Goal: Information Seeking & Learning: Learn about a topic

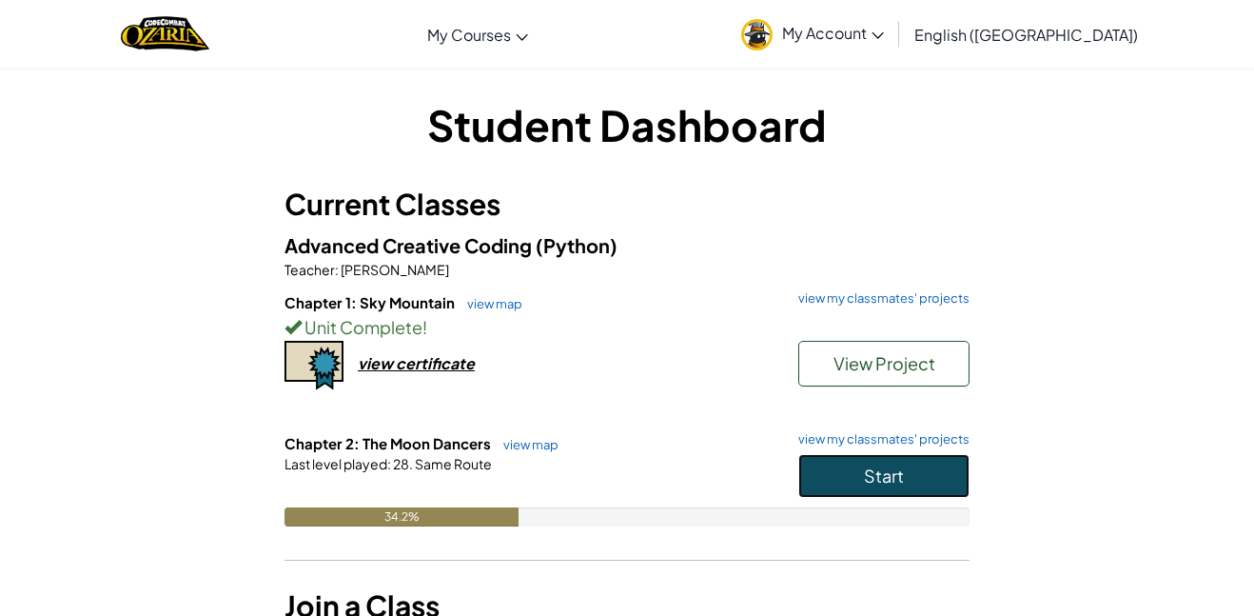
click at [885, 487] on button "Start" at bounding box center [884, 476] width 171 height 44
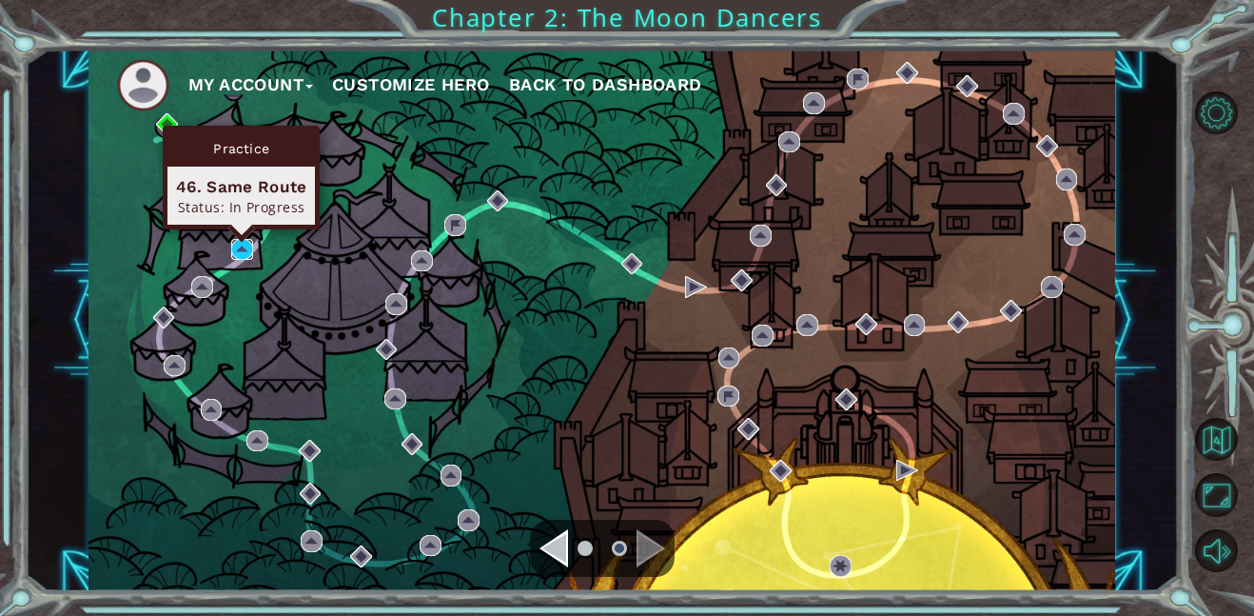
click at [247, 247] on img at bounding box center [242, 250] width 22 height 22
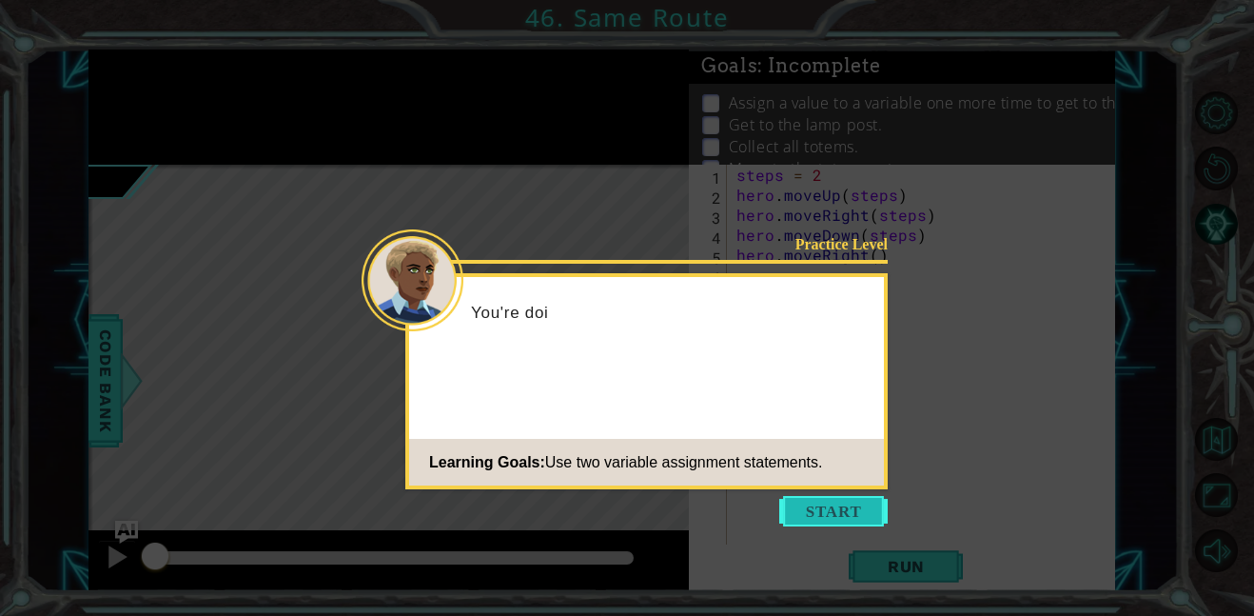
click at [826, 511] on button "Start" at bounding box center [833, 511] width 108 height 30
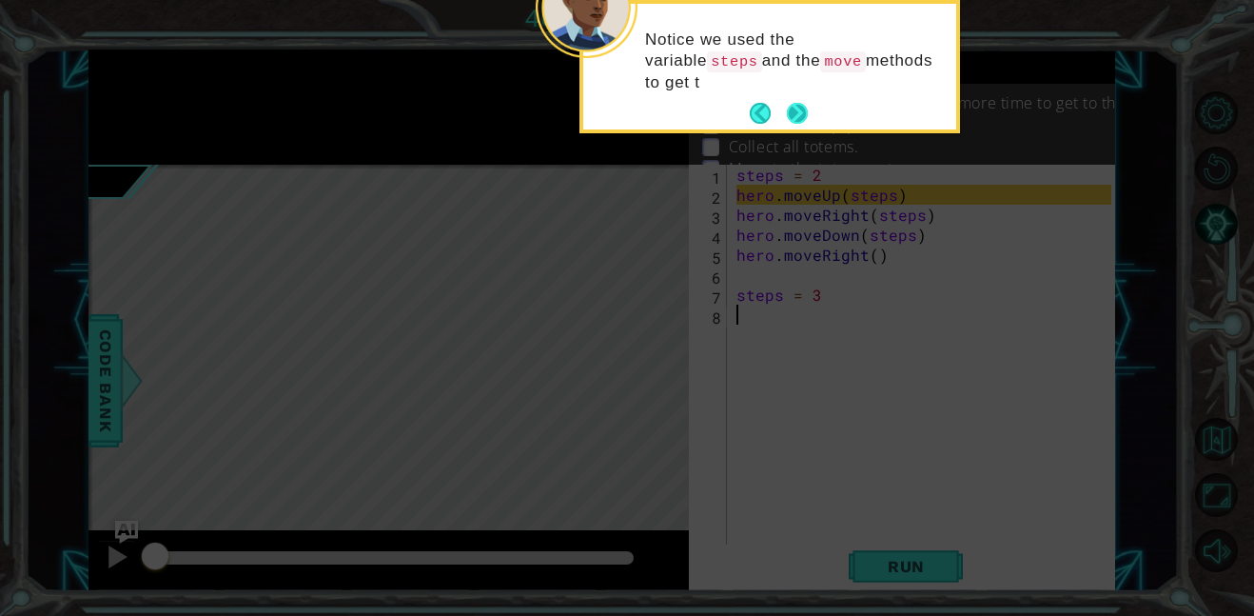
click at [802, 115] on button "Next" at bounding box center [797, 113] width 21 height 21
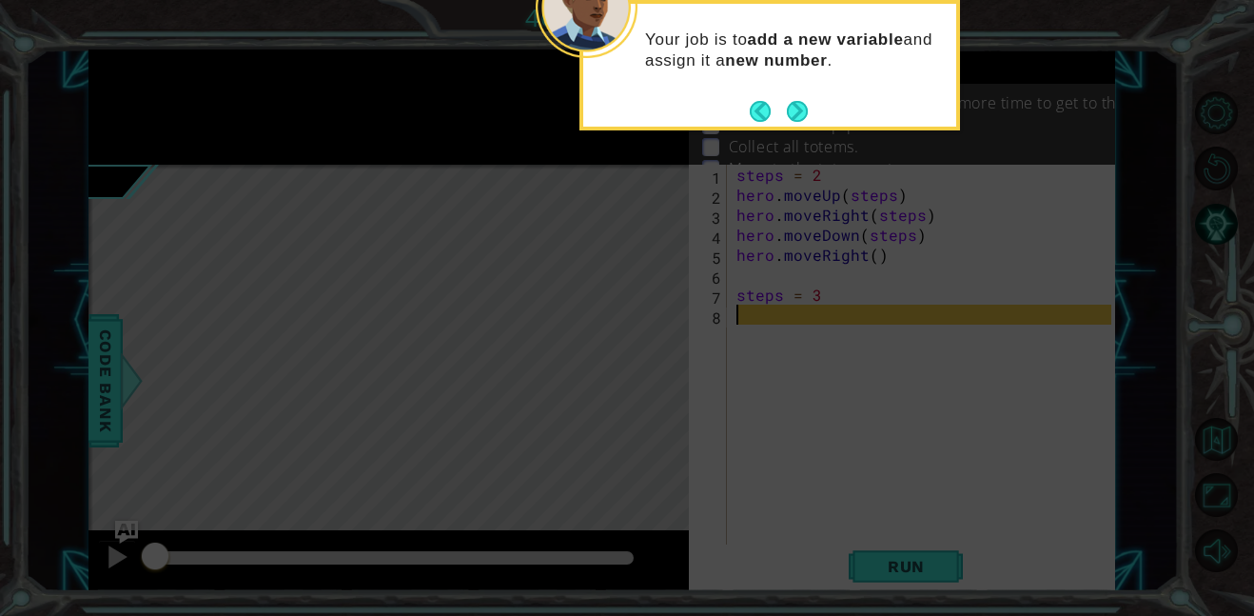
click at [802, 115] on button "Next" at bounding box center [797, 111] width 21 height 21
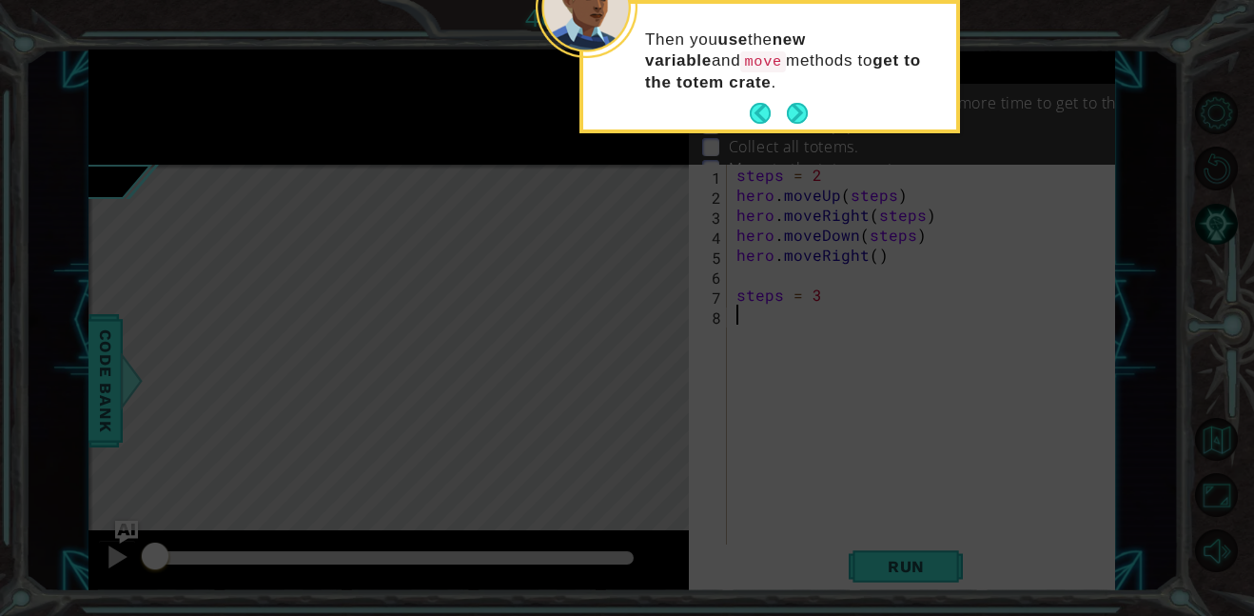
click at [802, 115] on button "Next" at bounding box center [797, 113] width 21 height 21
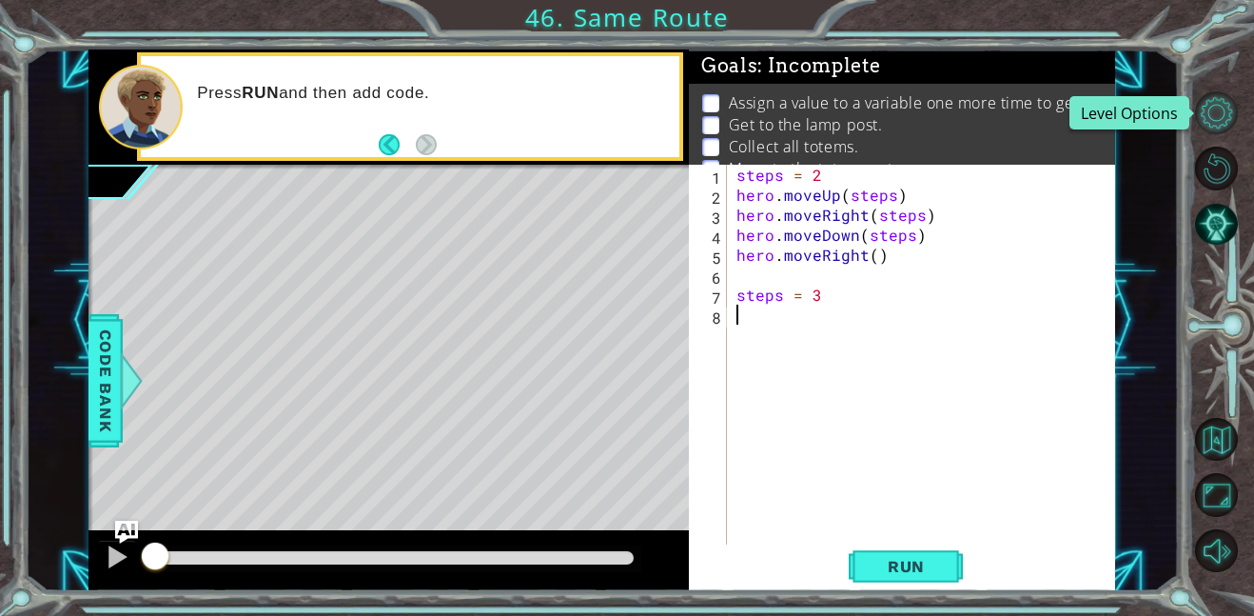
click at [1212, 124] on button "Level Options" at bounding box center [1216, 112] width 43 height 43
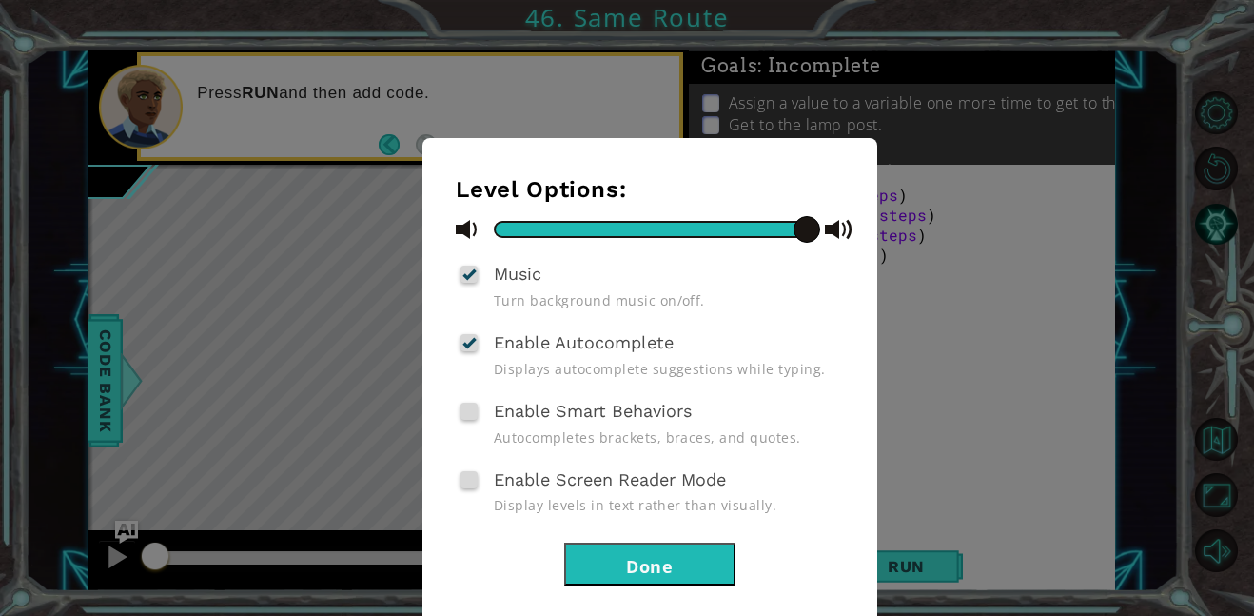
click at [466, 270] on div at bounding box center [469, 273] width 13 height 15
click at [0, 0] on input "Music" at bounding box center [0, 0] width 0 height 0
click at [467, 343] on div at bounding box center [469, 342] width 13 height 15
click at [0, 0] on input "Enable Autocomplete" at bounding box center [0, 0] width 0 height 0
click at [501, 236] on div at bounding box center [650, 229] width 312 height 17
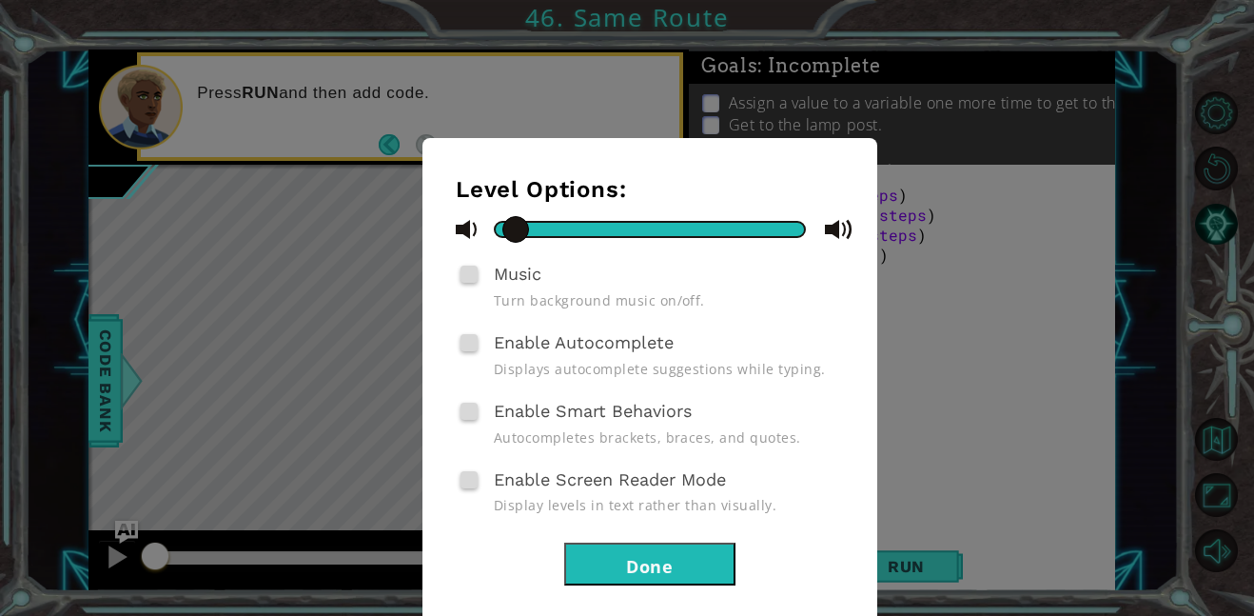
click at [604, 231] on div at bounding box center [650, 229] width 312 height 17
click at [497, 227] on div at bounding box center [650, 229] width 312 height 17
click at [628, 564] on button "Done" at bounding box center [649, 563] width 171 height 43
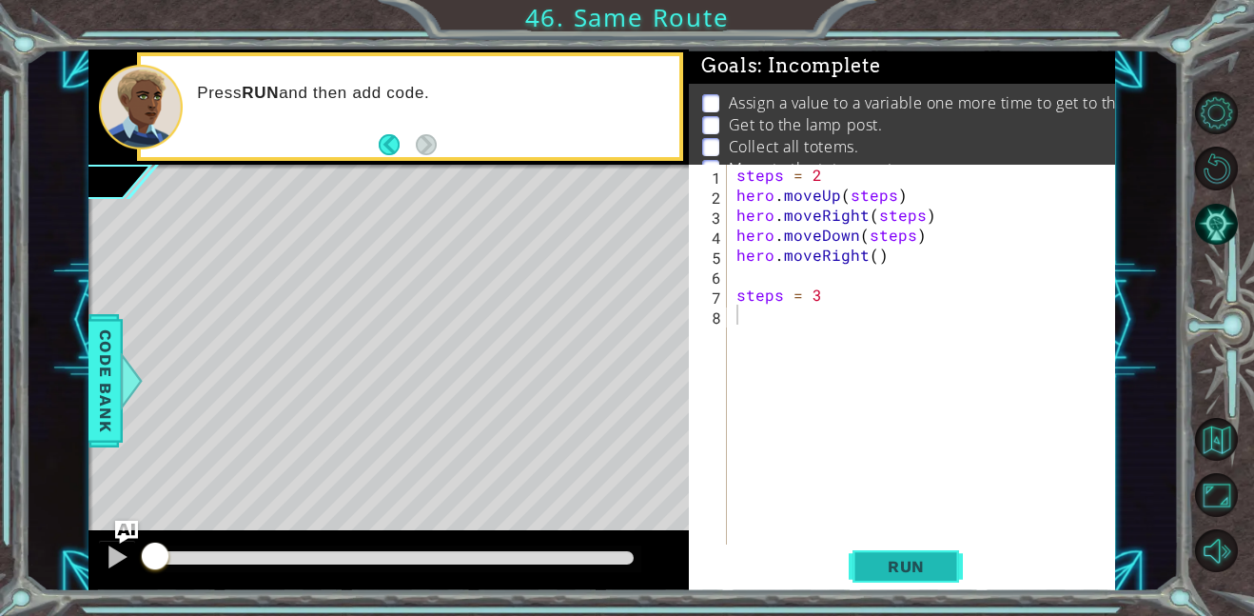
click at [876, 564] on span "Run" at bounding box center [906, 566] width 75 height 19
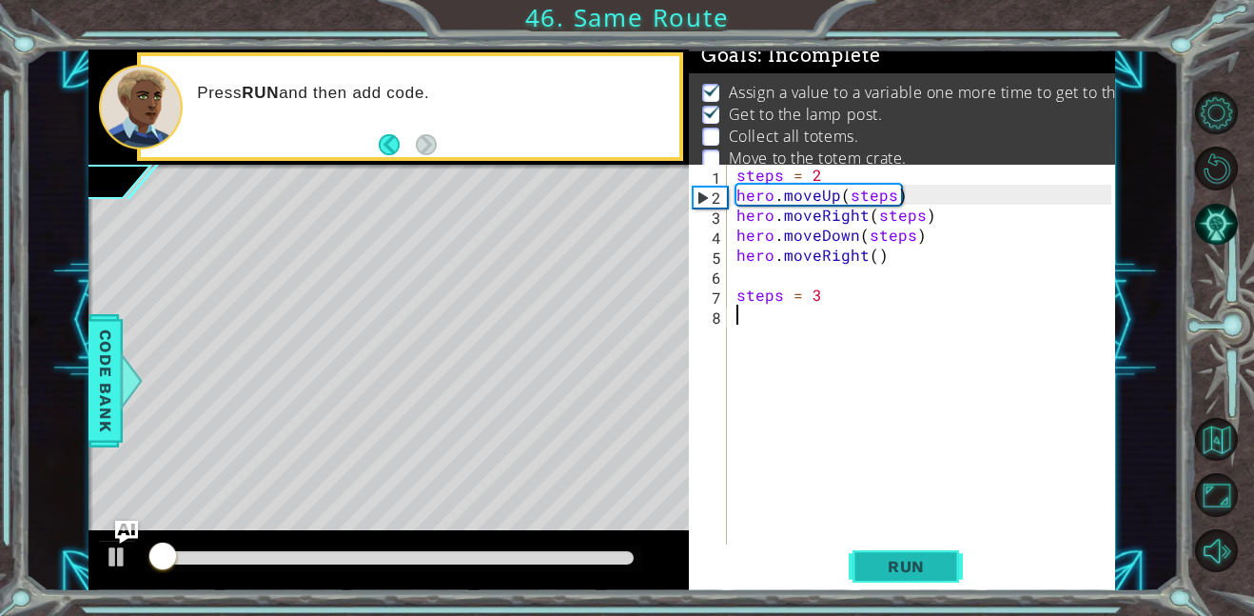
scroll to position [12, 0]
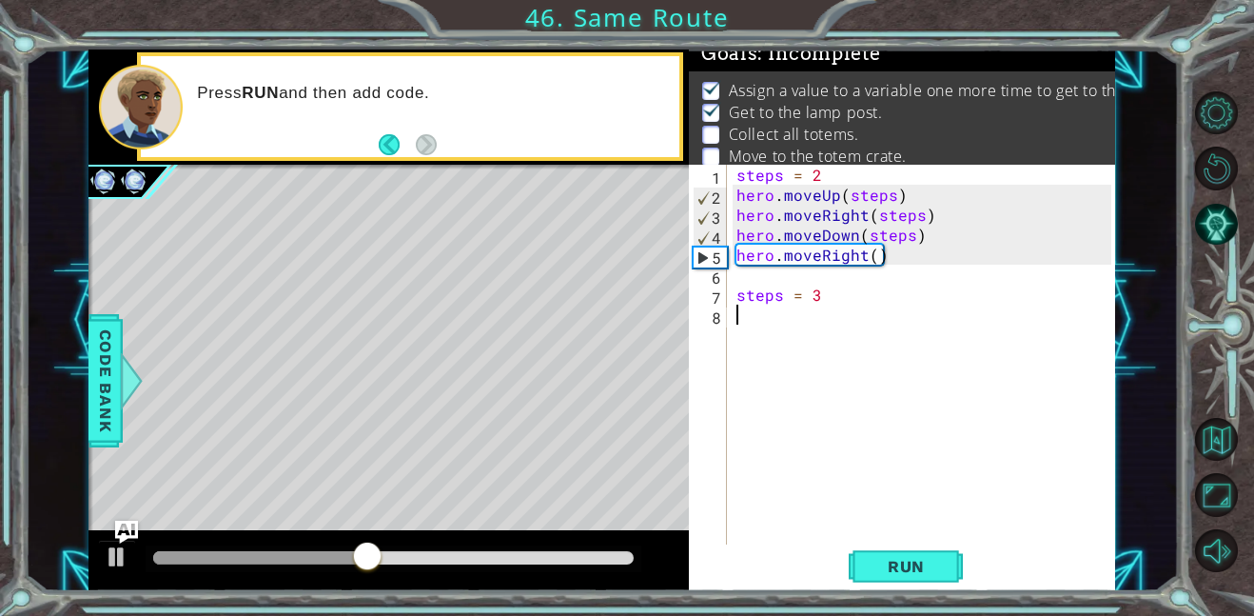
click at [828, 299] on div "steps = 2 hero . moveUp ( steps ) hero . moveRight ( steps ) hero . moveDown ( …" at bounding box center [927, 375] width 388 height 420
type textarea "steps = 3"
type textarea "m"
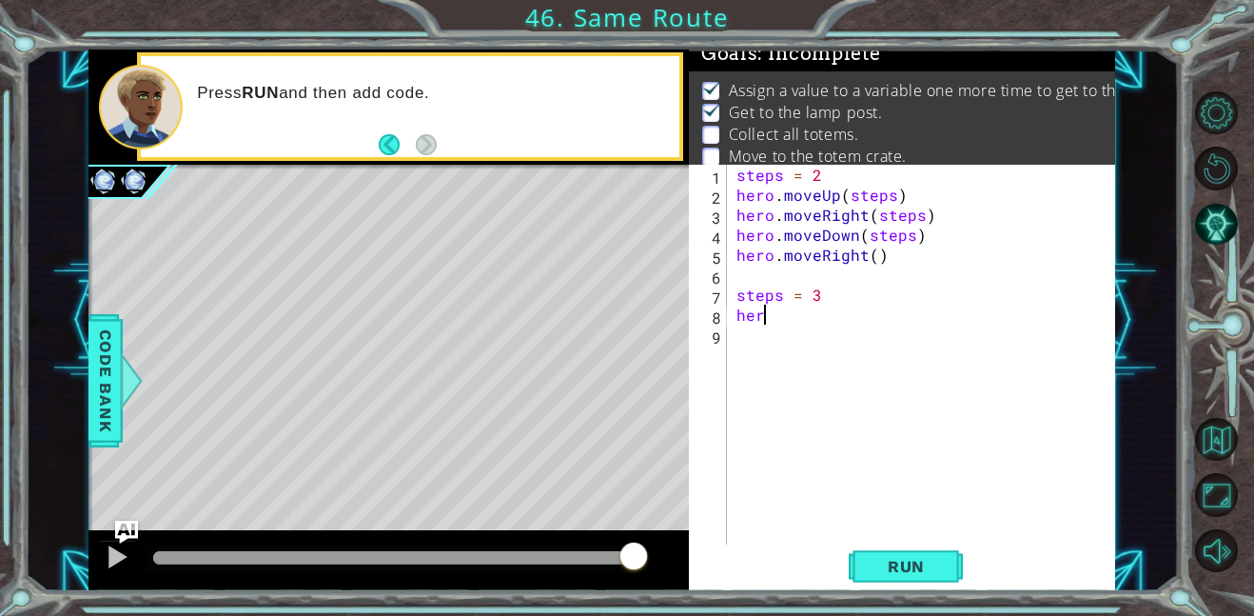
scroll to position [0, 0]
type textarea "h"
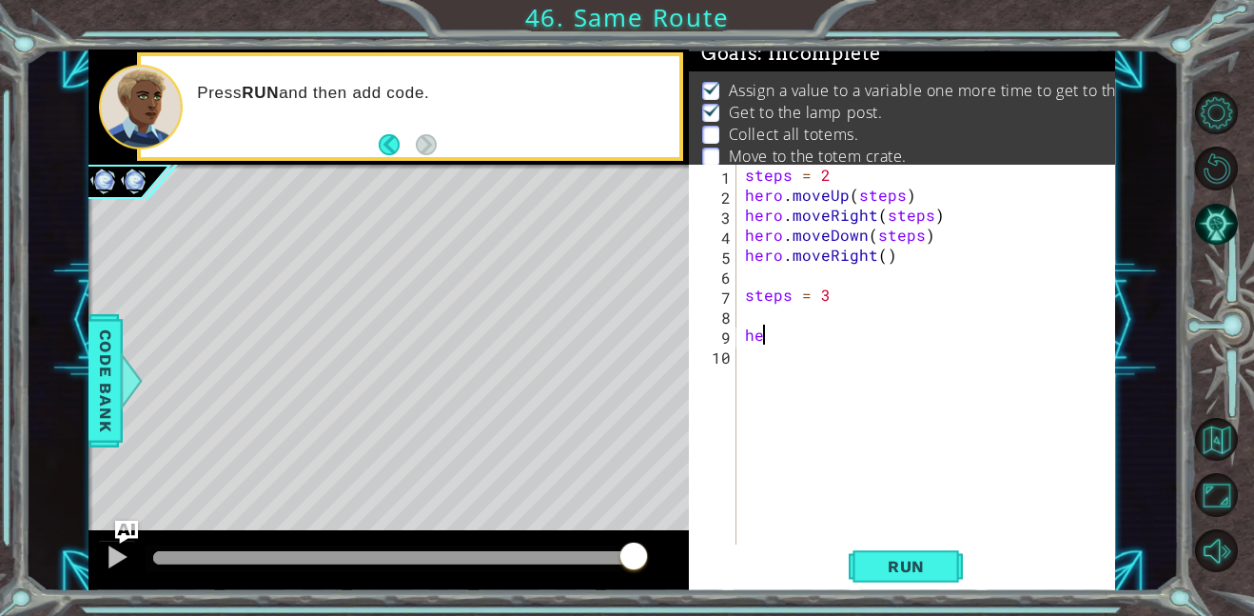
type textarea "h"
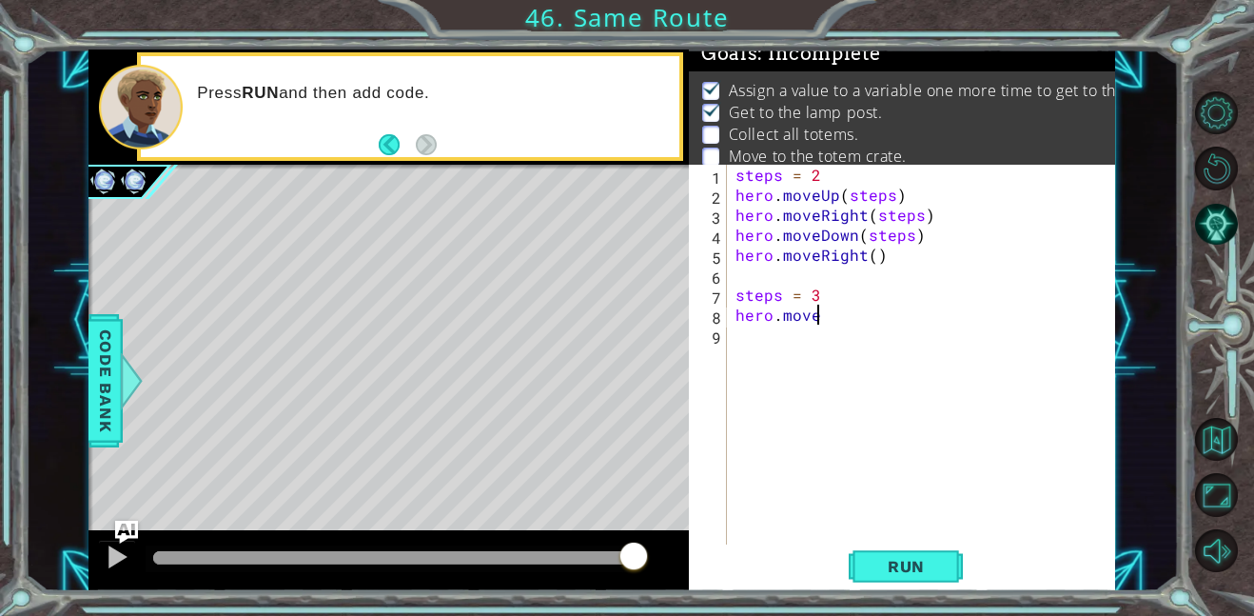
scroll to position [0, 5]
type textarea "hero.move()"
type textarea "h"
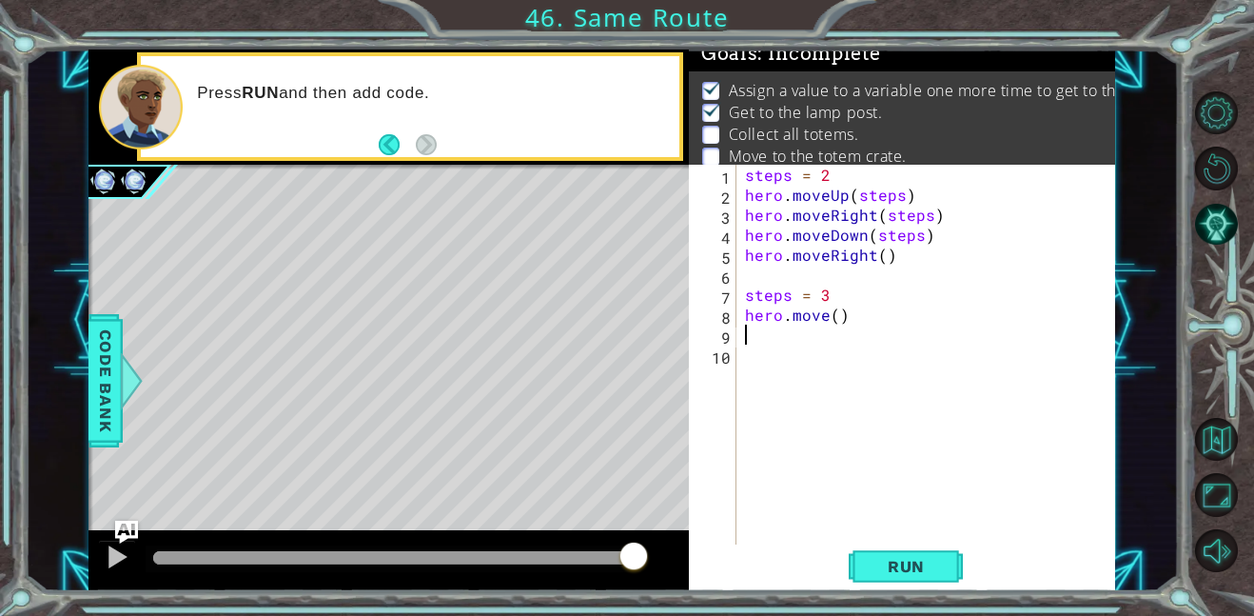
click at [824, 318] on div "steps = 2 hero . moveUp ( steps ) hero . moveRight ( steps ) hero . moveDown ( …" at bounding box center [931, 375] width 380 height 420
type textarea "hero.moveUp()"
click at [777, 338] on div "steps = 2 hero . moveUp ( steps ) hero . moveRight ( steps ) hero . moveDown ( …" at bounding box center [931, 375] width 380 height 420
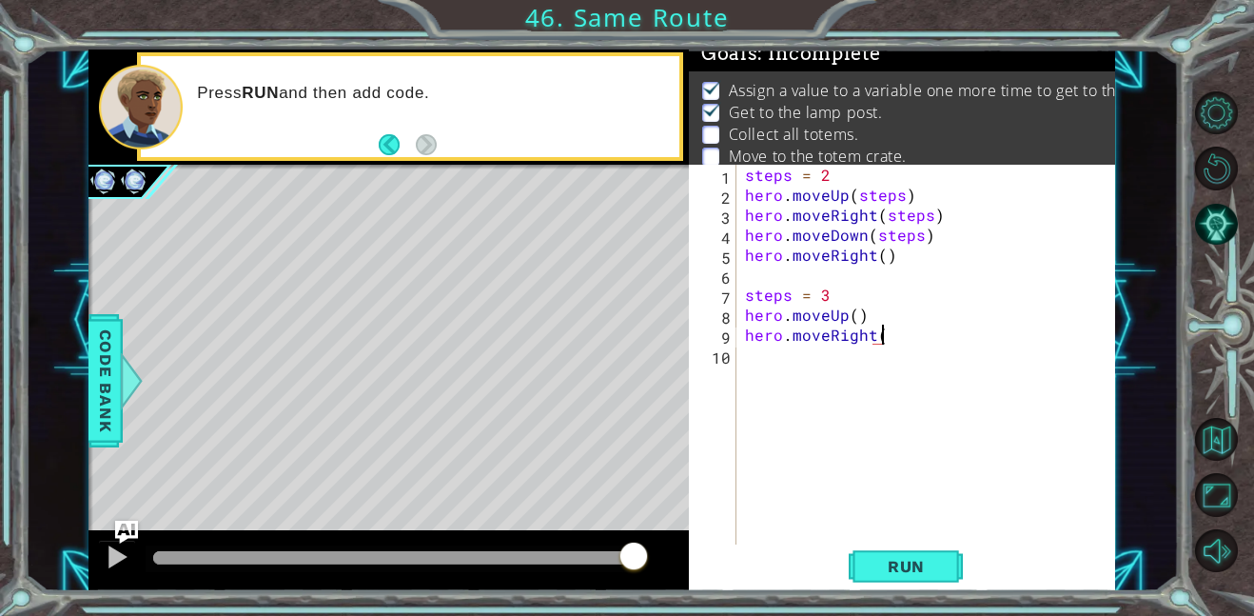
type textarea "hero.moveRight()"
click at [900, 563] on span "Run" at bounding box center [906, 566] width 75 height 19
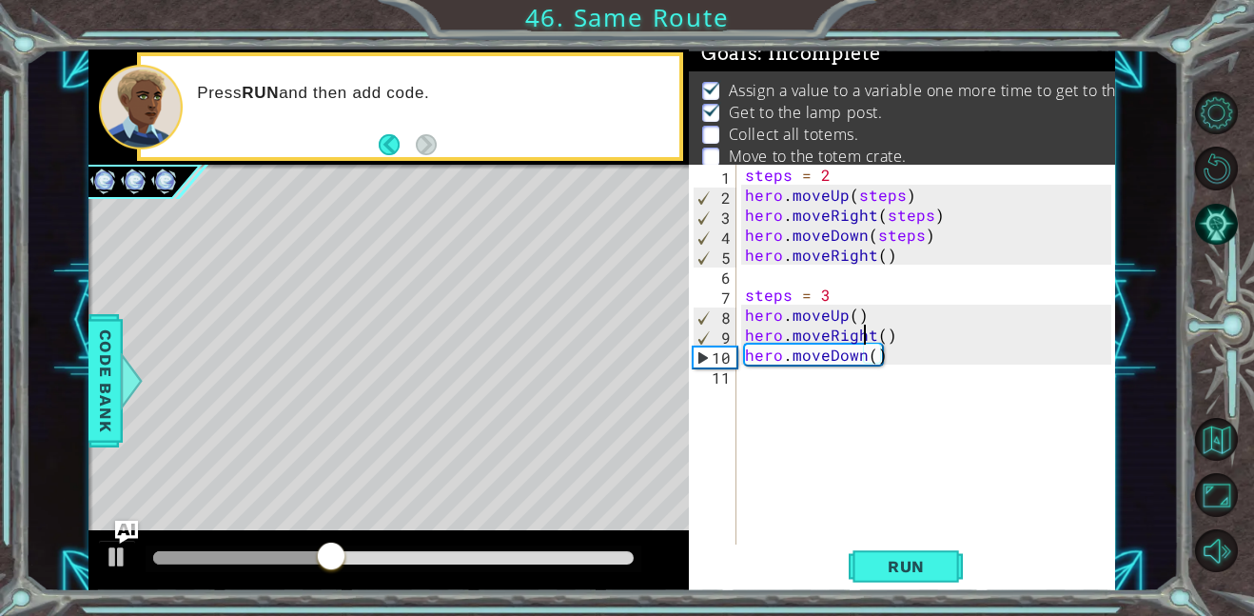
click at [867, 335] on div "steps = 2 hero . moveUp ( steps ) hero . moveRight ( steps ) hero . moveDown ( …" at bounding box center [931, 375] width 380 height 420
click at [853, 317] on div "steps = 2 hero . moveUp ( steps ) hero . moveRight ( steps ) hero . moveDown ( …" at bounding box center [931, 375] width 380 height 420
click at [889, 341] on div "steps = 2 hero . moveUp ( steps ) hero . moveRight ( steps ) hero . moveDown ( …" at bounding box center [931, 375] width 380 height 420
click at [883, 337] on div "steps = 2 hero . moveUp ( steps ) hero . moveRight ( steps ) hero . moveDown ( …" at bounding box center [931, 375] width 380 height 420
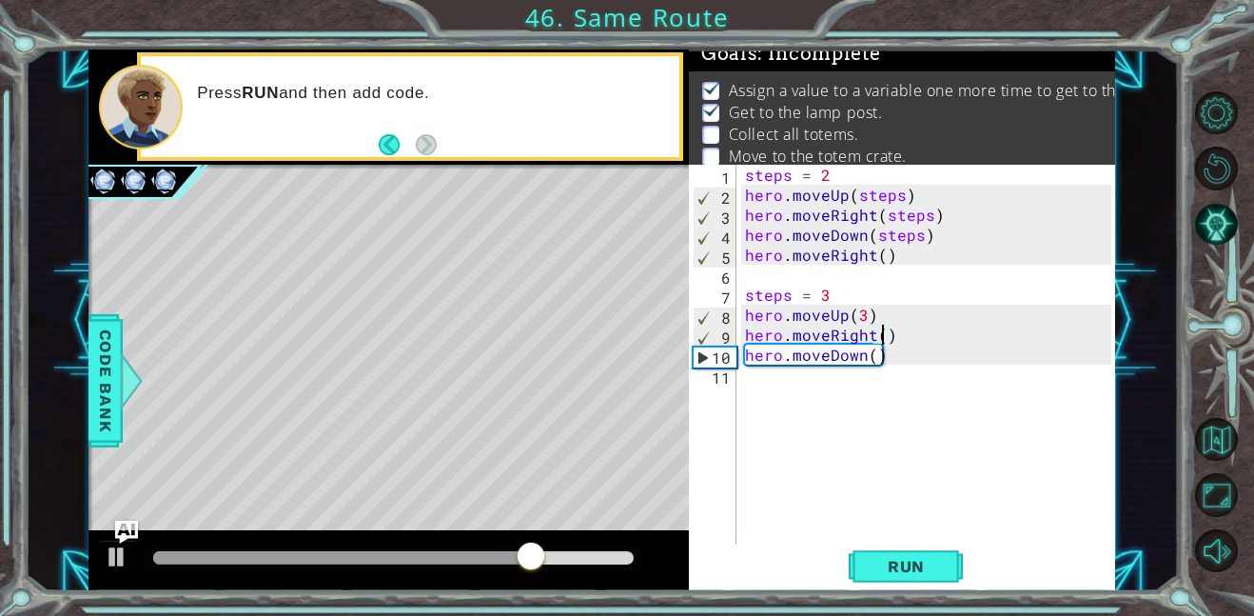
scroll to position [0, 9]
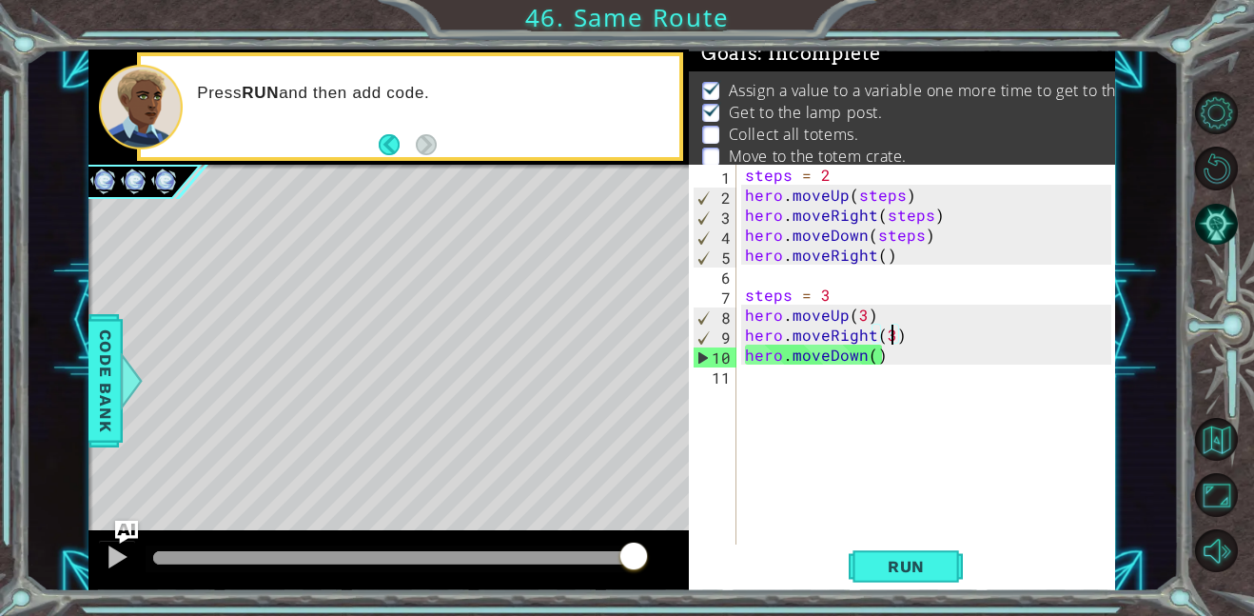
click at [873, 362] on div "steps = 2 hero . moveUp ( steps ) hero . moveRight ( steps ) hero . moveDown ( …" at bounding box center [931, 375] width 380 height 420
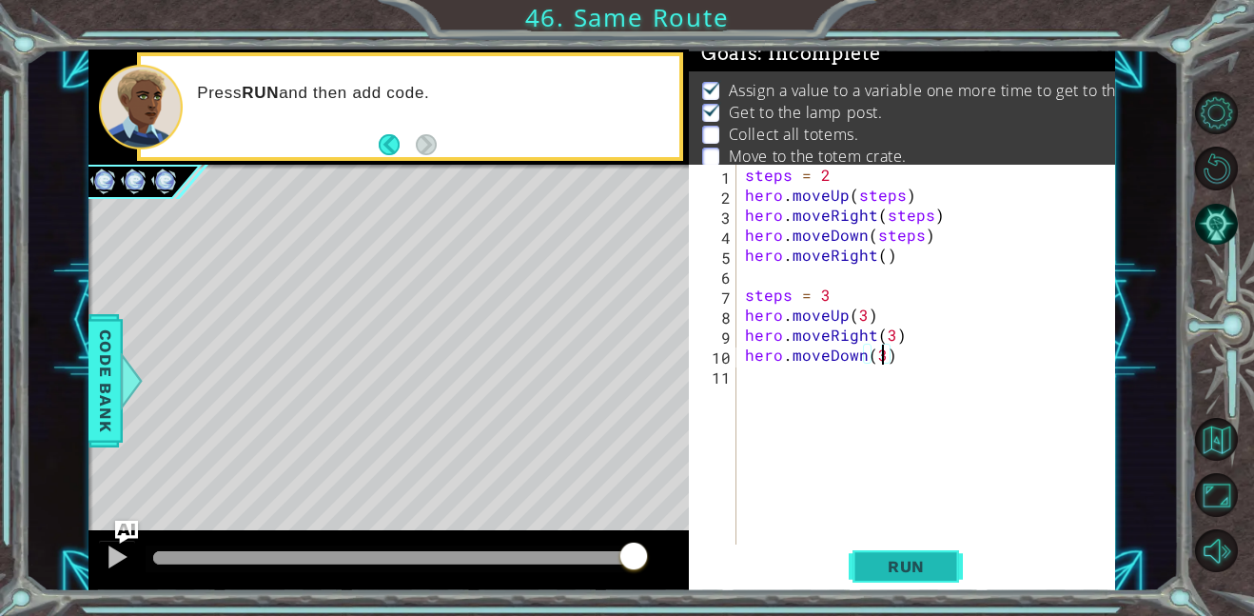
type textarea "hero.moveDown(3)"
click at [961, 557] on button "Run" at bounding box center [906, 565] width 114 height 43
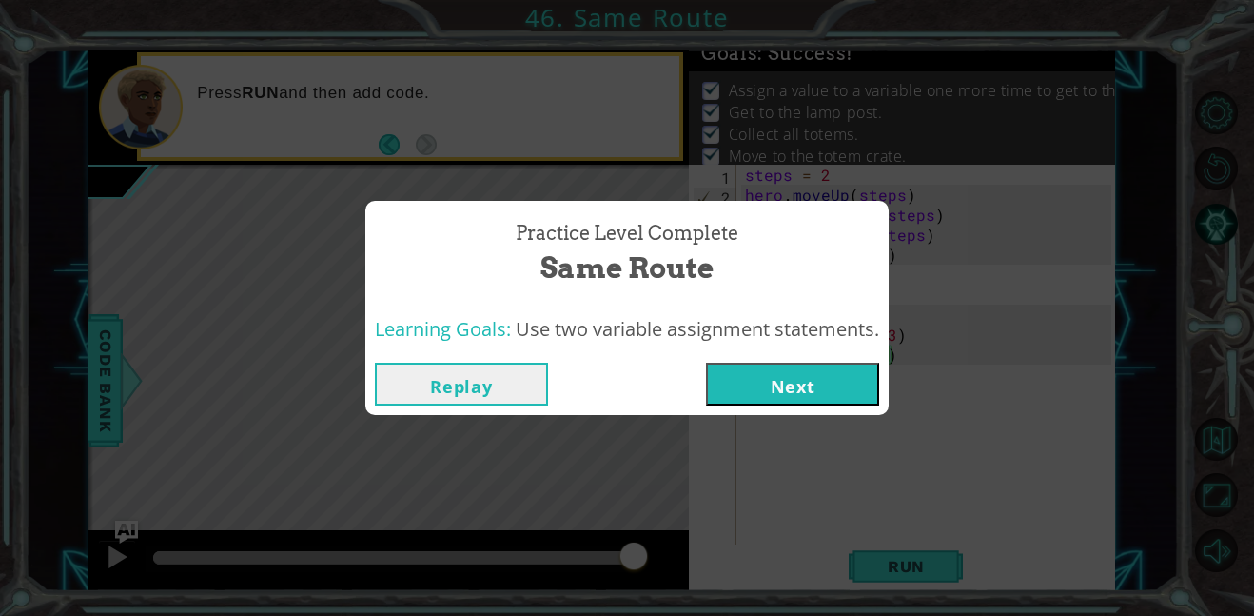
click at [820, 383] on button "Next" at bounding box center [792, 384] width 173 height 43
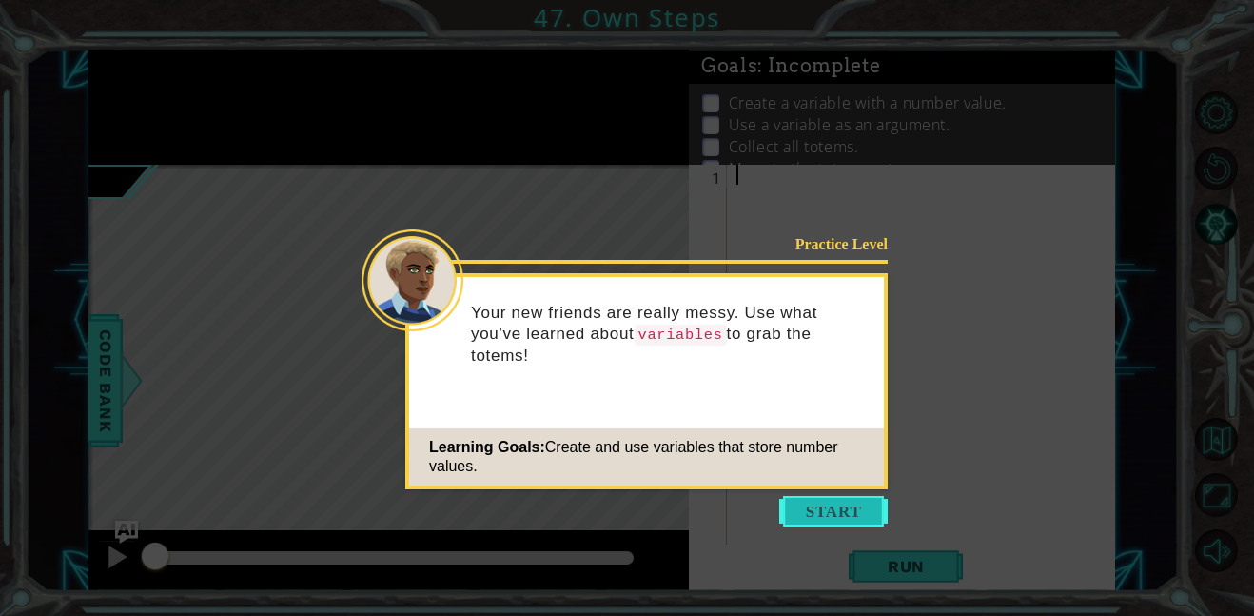
click at [830, 501] on button "Start" at bounding box center [833, 511] width 108 height 30
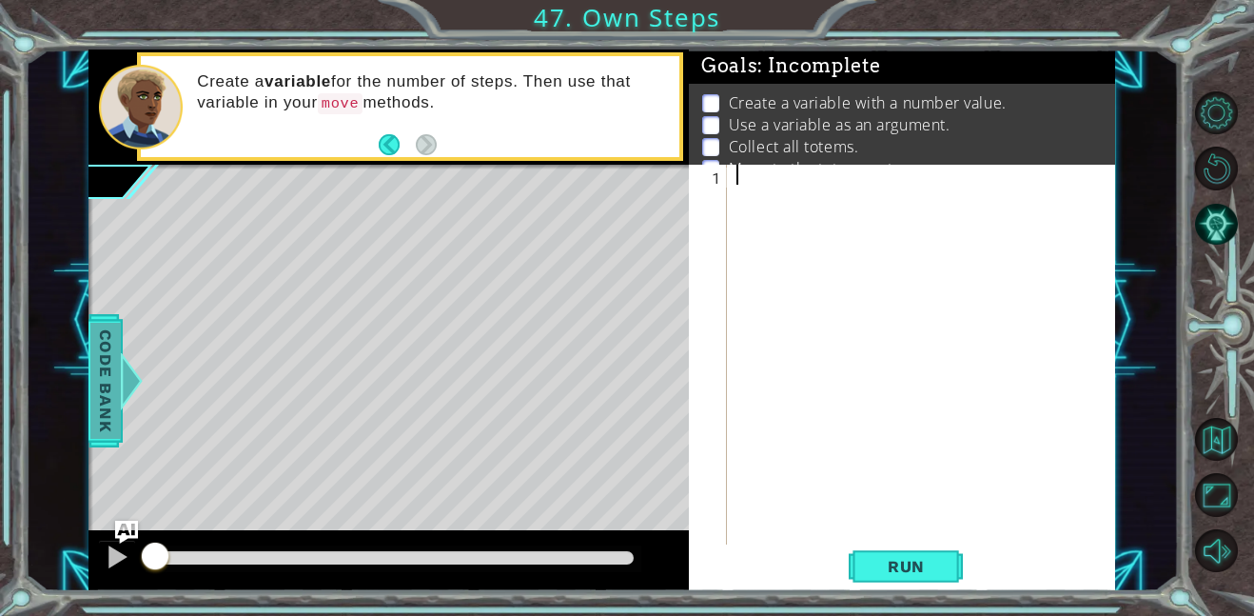
click at [98, 370] on span "Code Bank" at bounding box center [105, 381] width 30 height 116
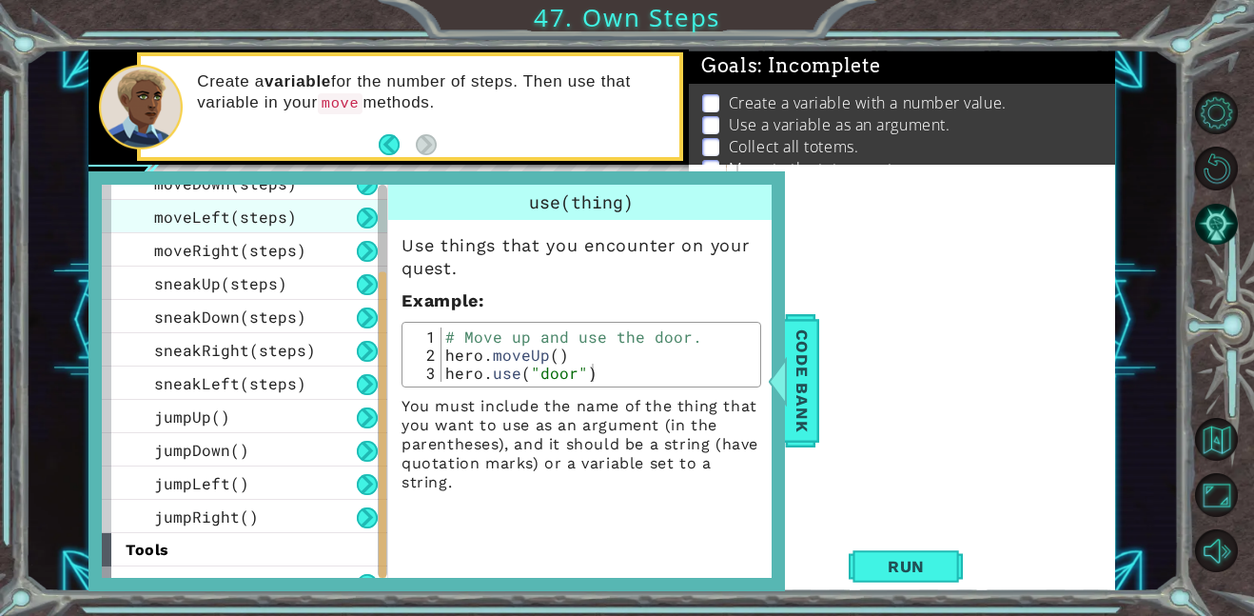
scroll to position [172, 0]
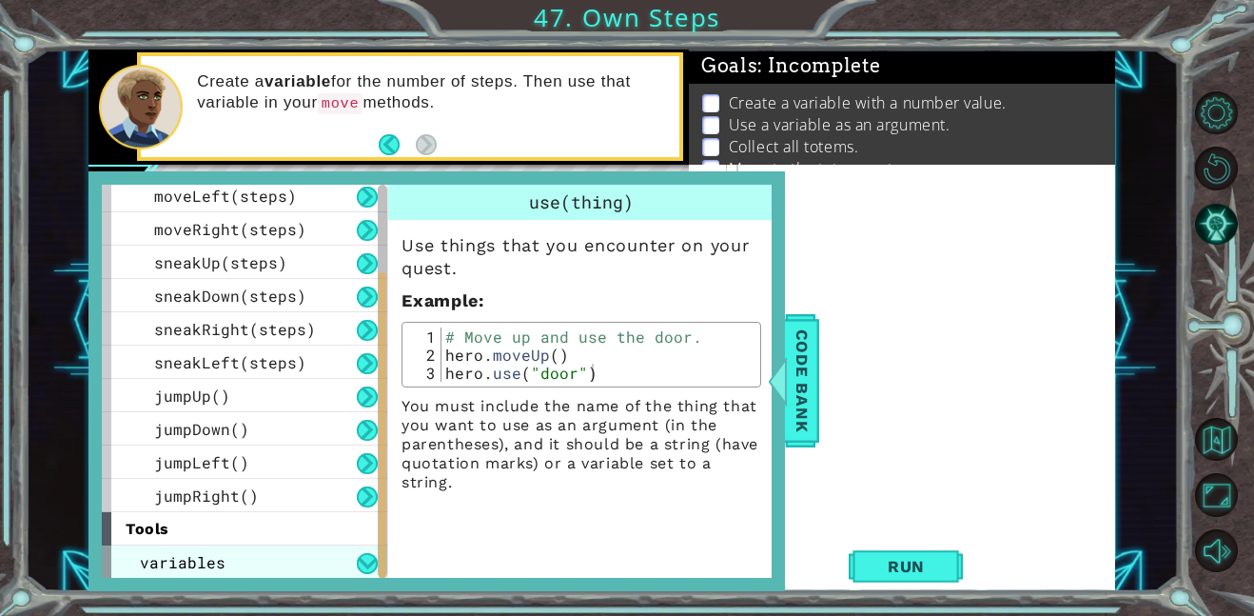
click at [197, 562] on span "variables" at bounding box center [183, 562] width 86 height 20
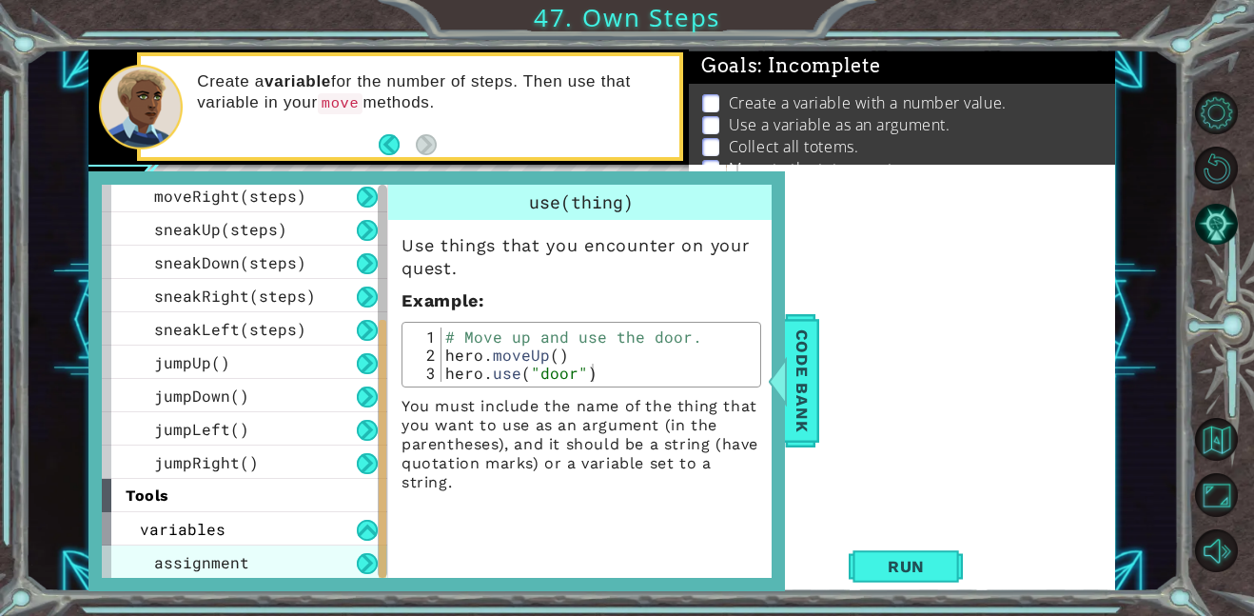
click at [224, 563] on span "assignment" at bounding box center [201, 562] width 95 height 20
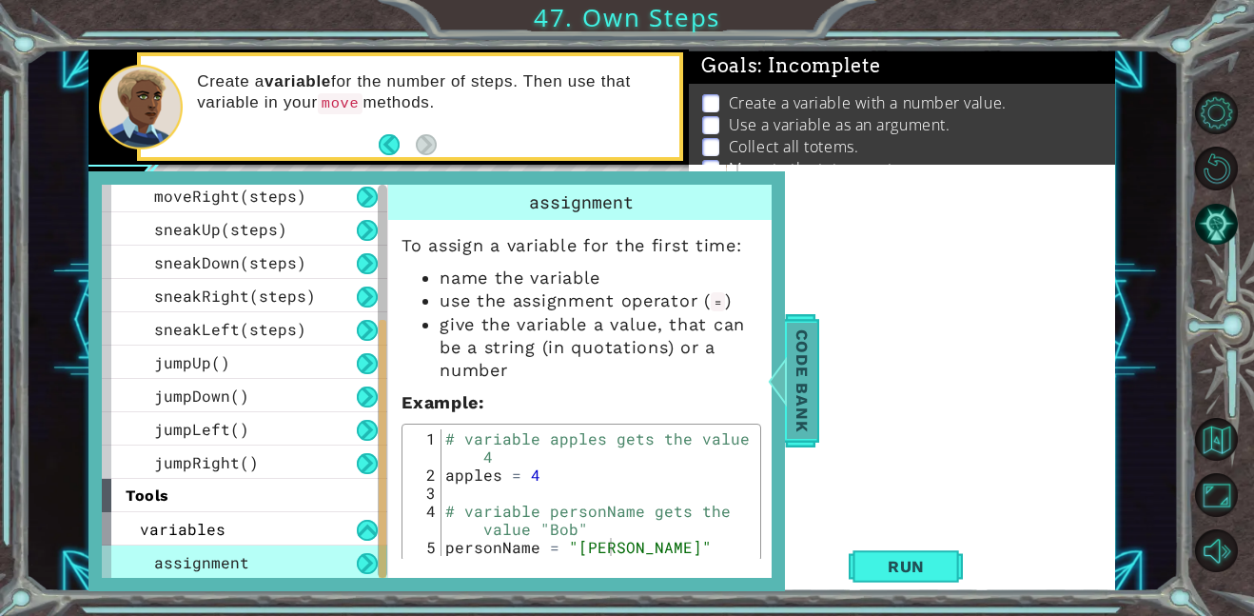
click at [795, 371] on span "Code Bank" at bounding box center [802, 381] width 30 height 116
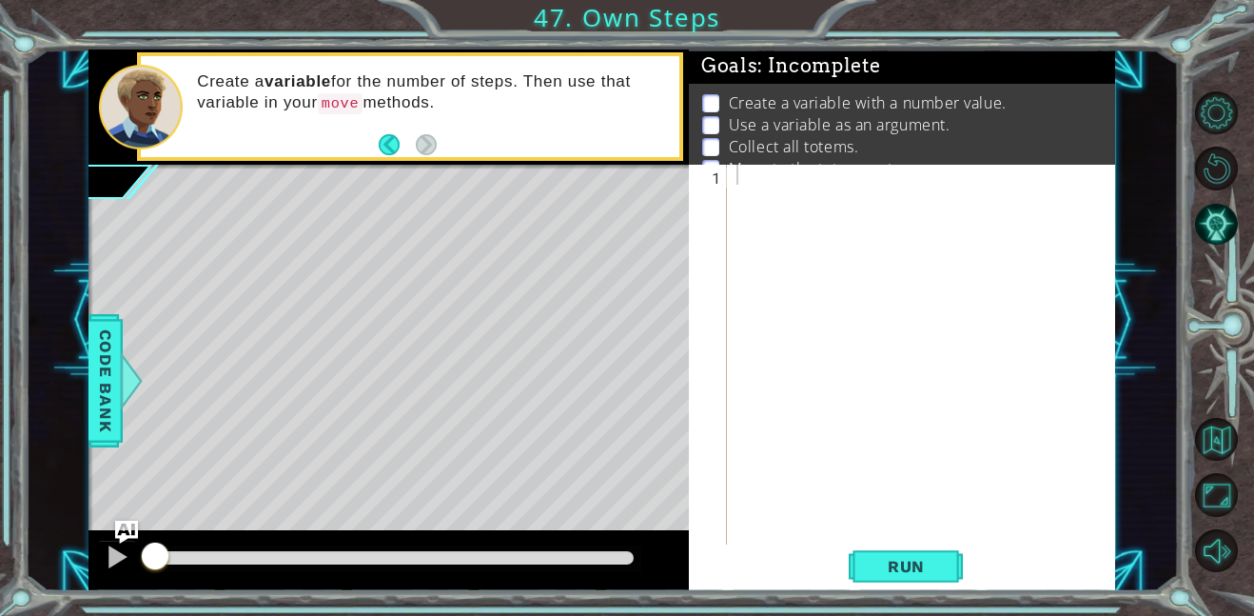
click at [779, 180] on div at bounding box center [927, 375] width 388 height 420
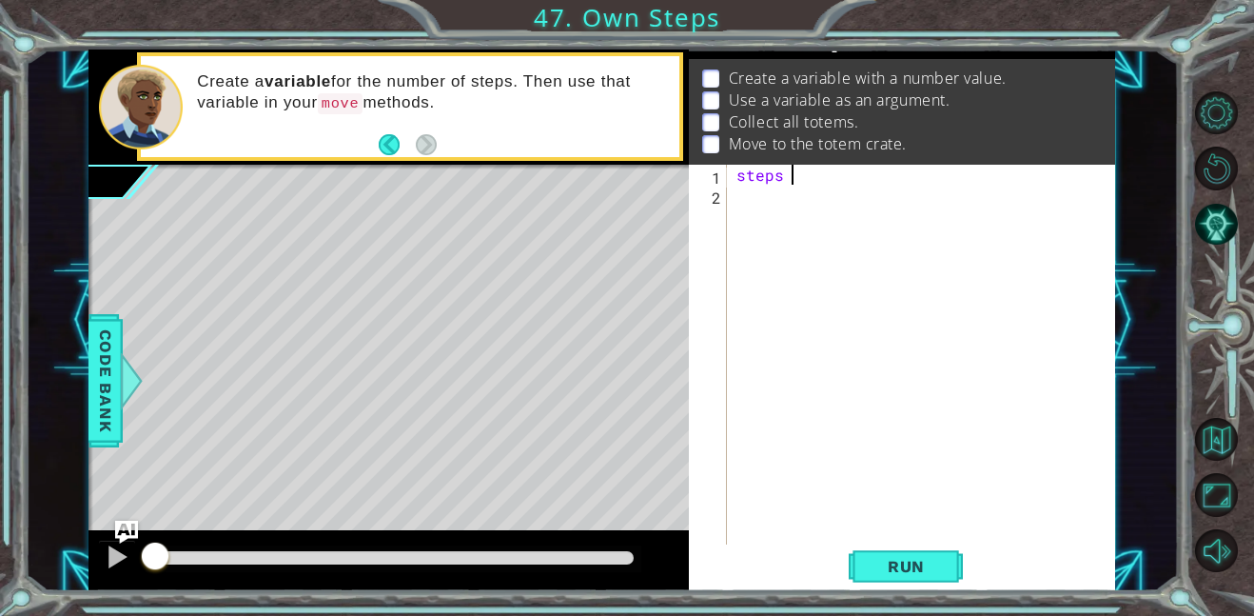
scroll to position [0, 3]
type textarea "steps = 3"
click at [777, 198] on div "steps = 3" at bounding box center [927, 375] width 388 height 420
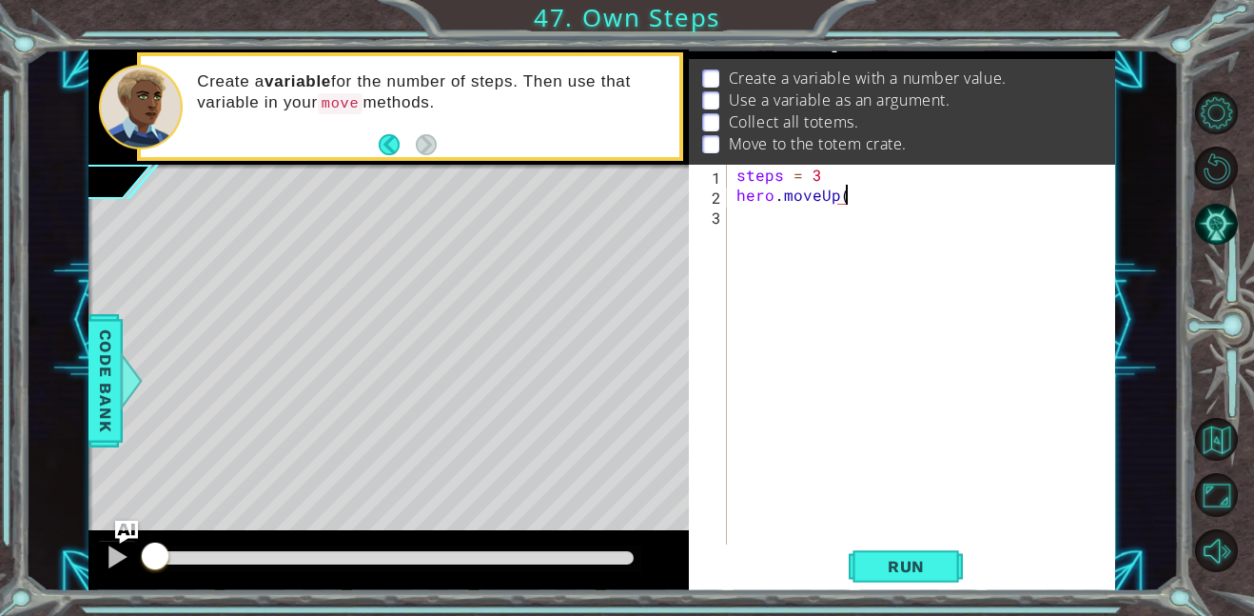
type textarea "hero.moveUp()"
type textarea "hero.moveRight()"
type textarea "hero.moveDown()"
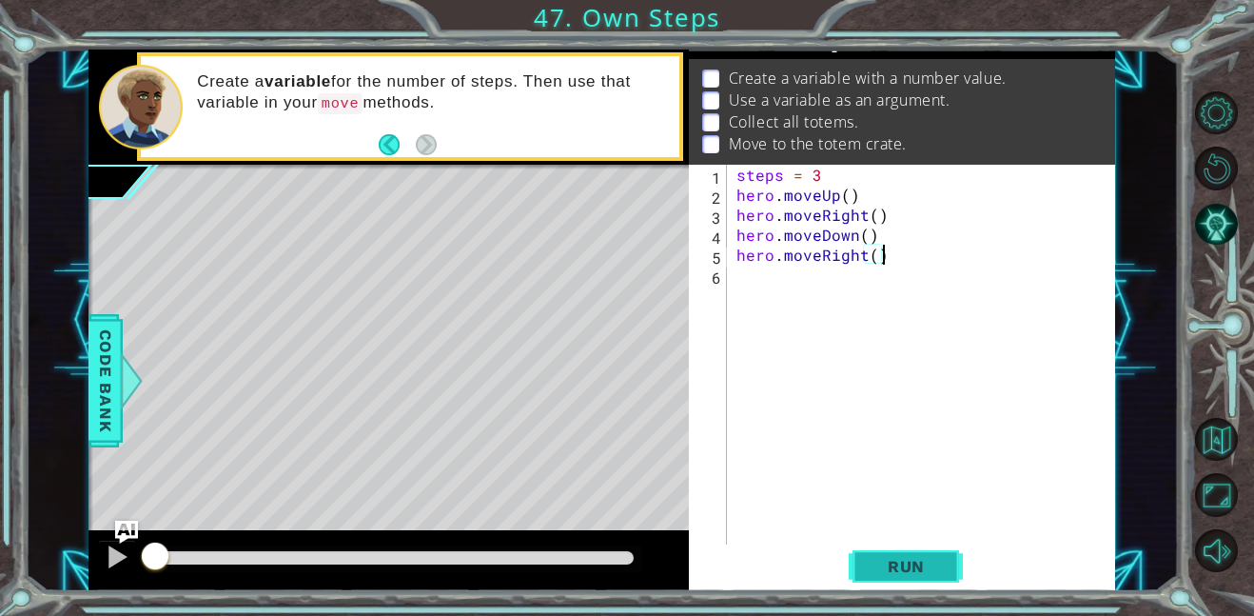
click at [887, 570] on span "Run" at bounding box center [906, 566] width 75 height 19
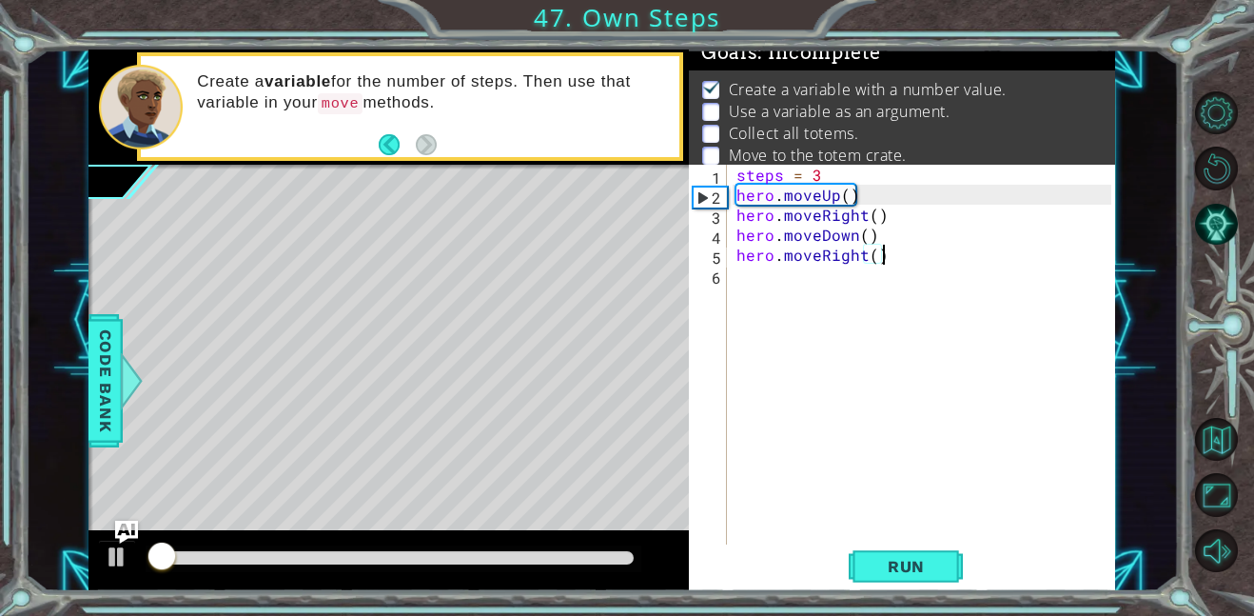
scroll to position [12, 0]
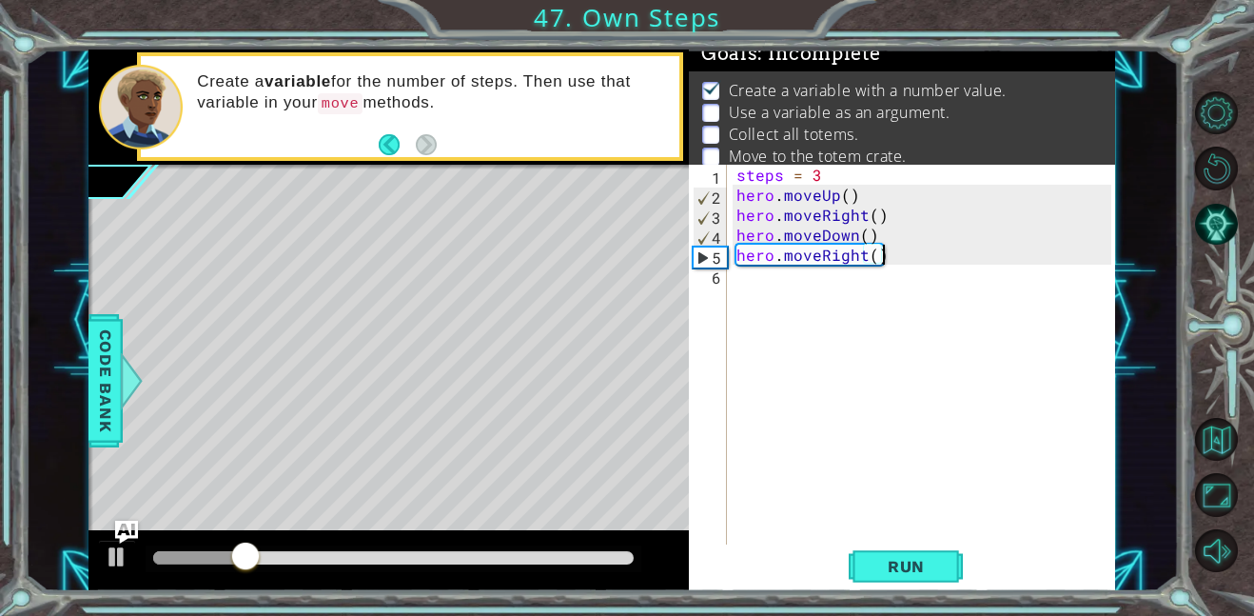
click at [847, 199] on div "steps = 3 hero . moveUp ( ) hero . moveRight ( ) hero . moveDown ( ) hero . mov…" at bounding box center [927, 375] width 388 height 420
click at [878, 219] on div "steps = 3 hero . moveUp ( 3 ) hero . moveRight ( ) hero . moveDown ( ) hero . m…" at bounding box center [927, 375] width 388 height 420
click at [860, 237] on div "steps = 3 hero . moveUp ( 3 ) hero . moveRight ( 3 ) hero . moveDown ( ) hero .…" at bounding box center [927, 375] width 388 height 420
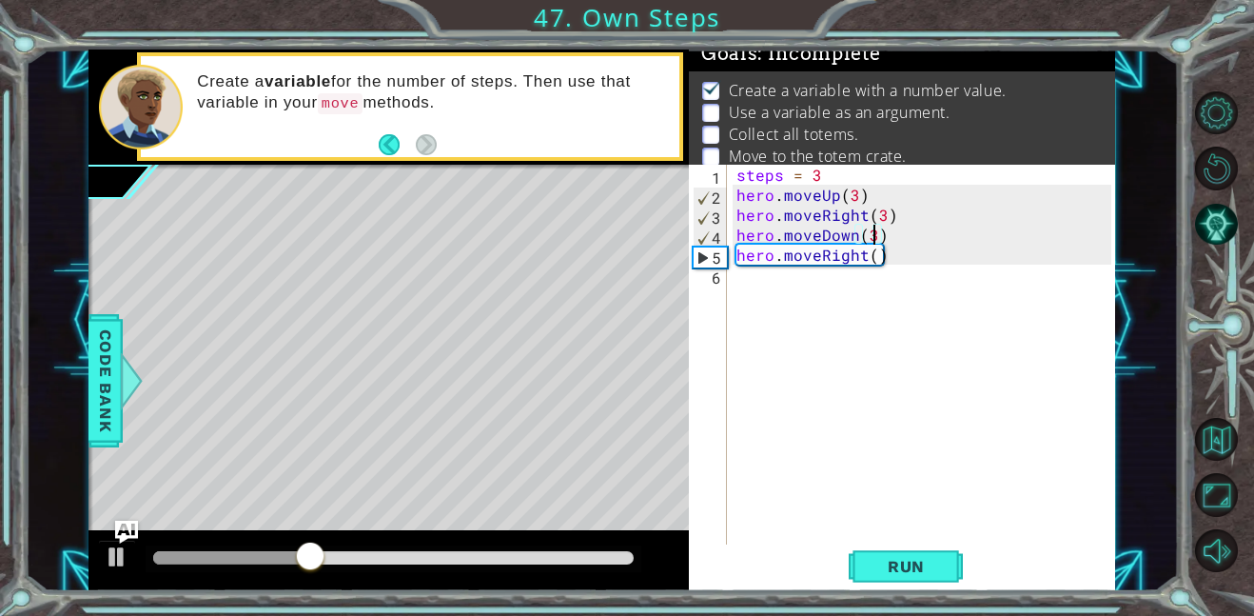
click at [873, 259] on div "steps = 3 hero . moveUp ( 3 ) hero . moveRight ( 3 ) hero . moveDown ( 3 ) hero…" at bounding box center [927, 375] width 388 height 420
click at [909, 570] on span "Run" at bounding box center [906, 566] width 75 height 19
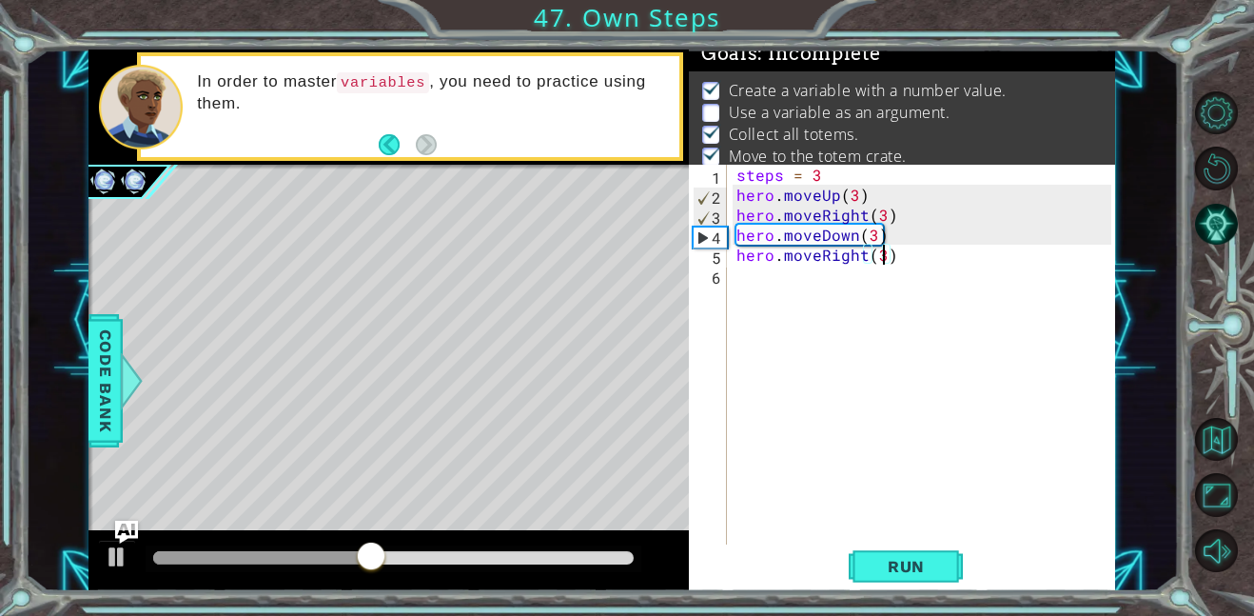
click at [750, 115] on p "Use a variable as an argument." at bounding box center [840, 112] width 222 height 21
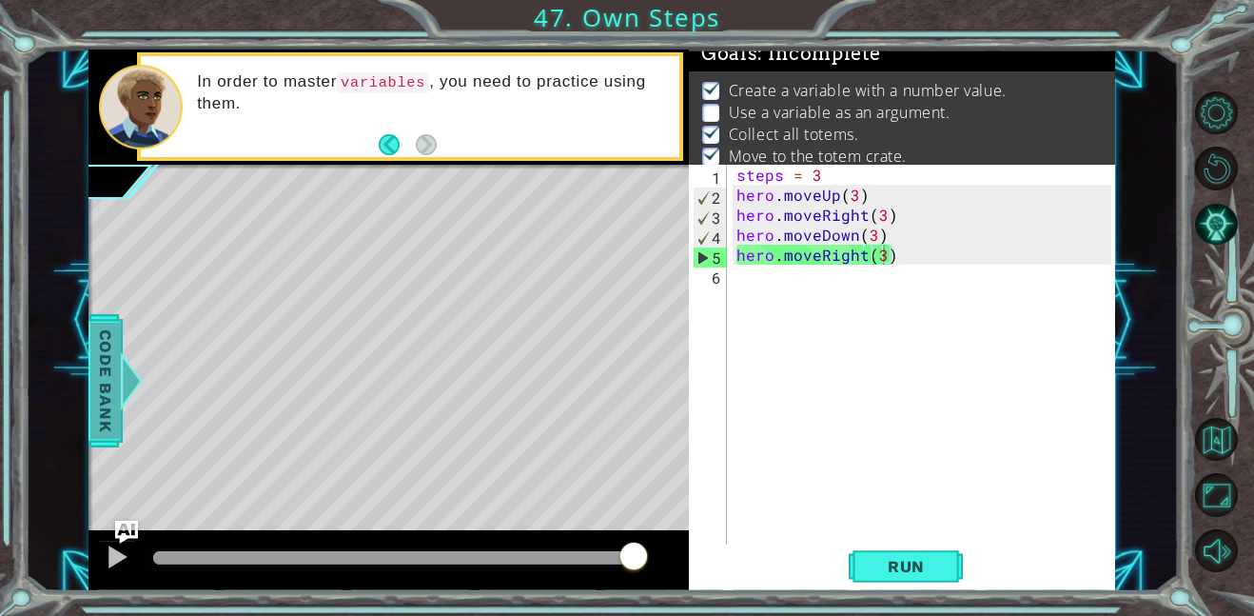
click at [99, 356] on span "Code Bank" at bounding box center [105, 381] width 30 height 116
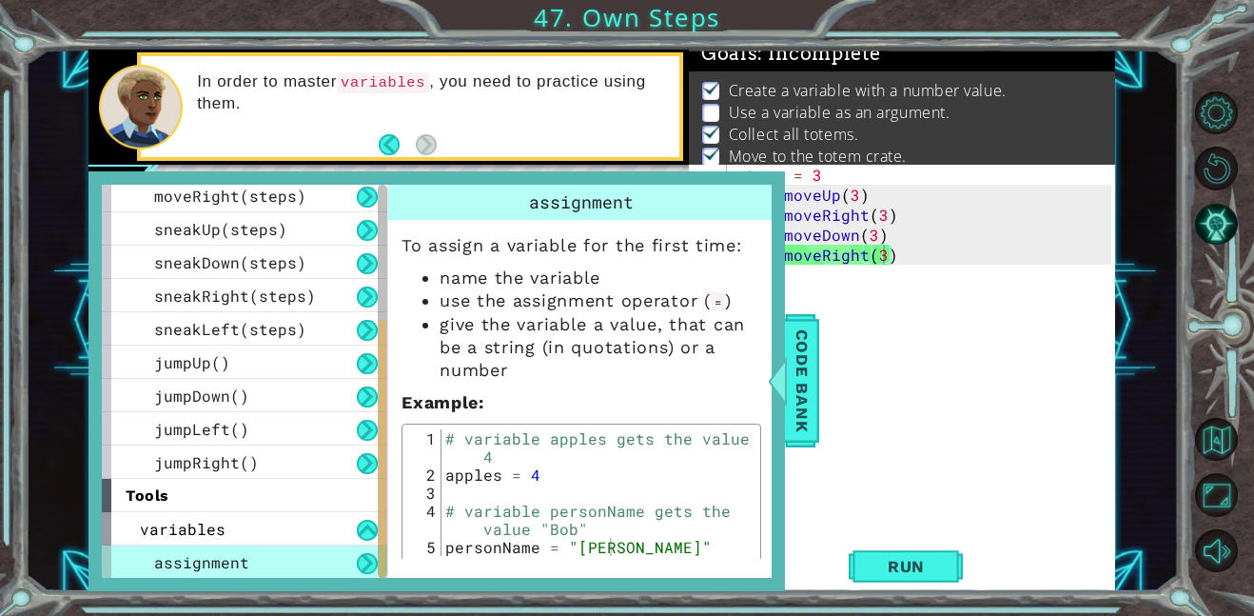
scroll to position [11, 0]
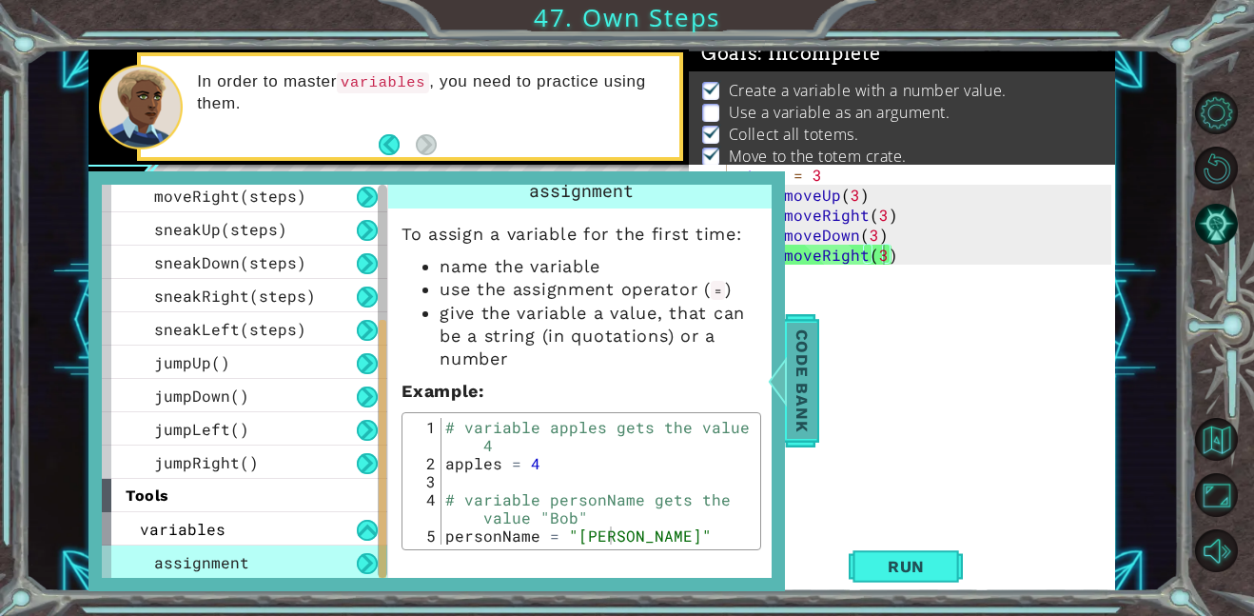
click at [809, 404] on span "Code Bank" at bounding box center [802, 381] width 30 height 116
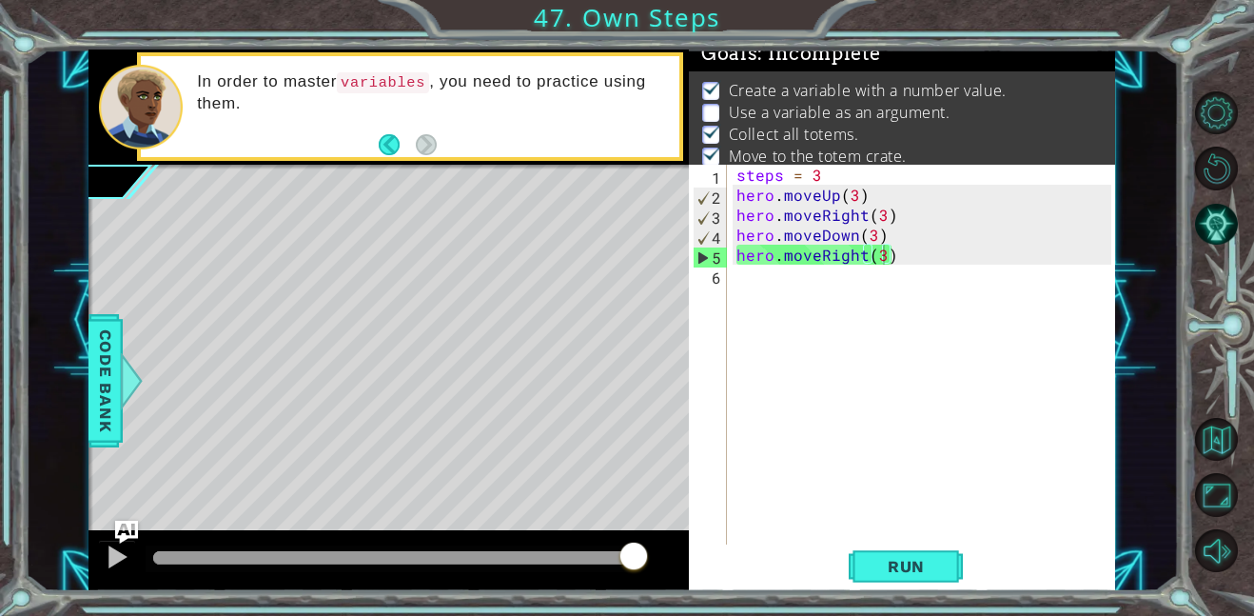
type textarea "steps = 3"
click at [831, 182] on div "steps = 3 hero . moveUp ( 3 ) hero . moveRight ( 3 ) hero . moveDown ( 3 ) hero…" at bounding box center [927, 375] width 388 height 420
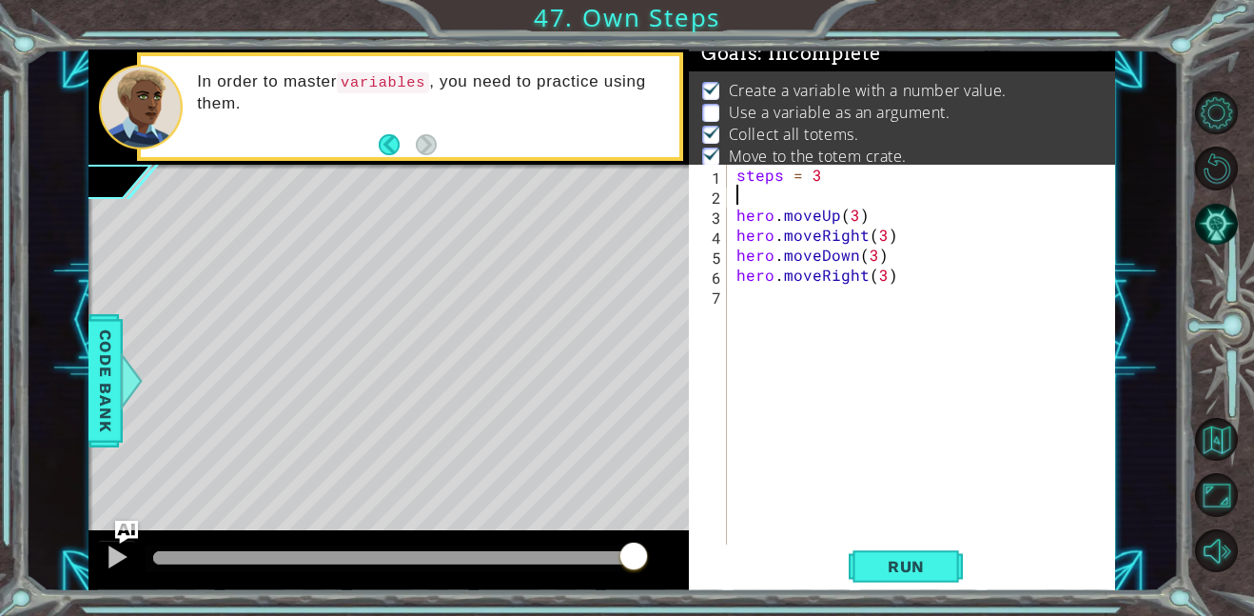
click at [826, 172] on div "steps = 3 hero . moveUp ( 3 ) hero . moveRight ( 3 ) hero . moveDown ( 3 ) hero…" at bounding box center [927, 375] width 388 height 420
type textarea "s"
click at [115, 371] on span "Code Bank" at bounding box center [105, 381] width 30 height 116
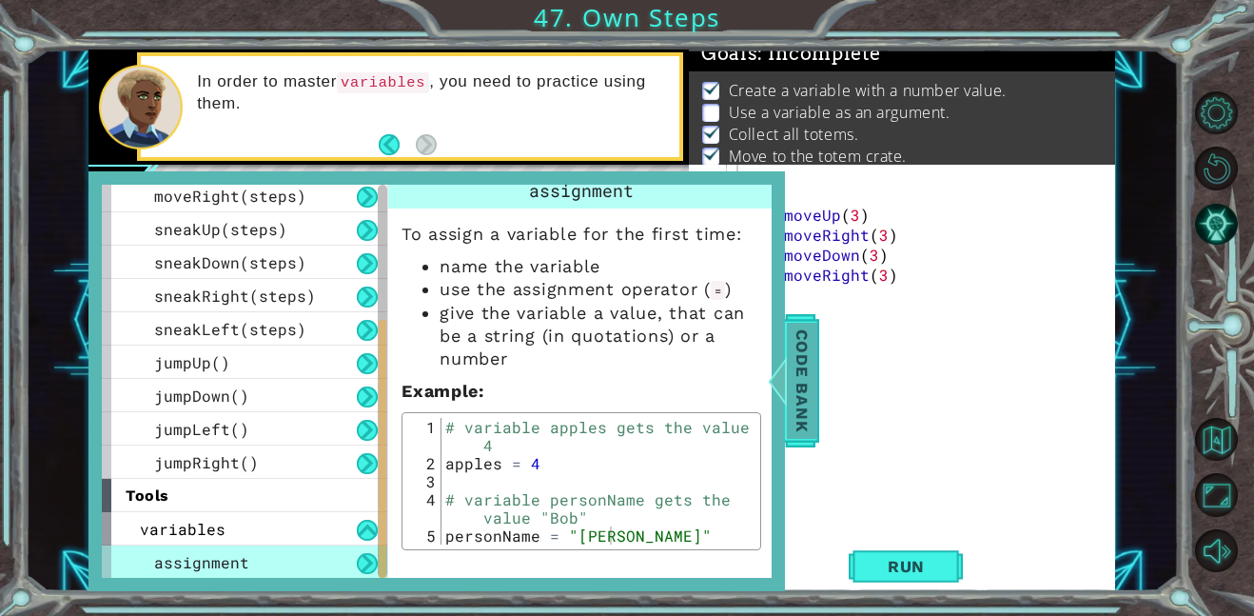
click at [798, 389] on span "Code Bank" at bounding box center [802, 381] width 30 height 116
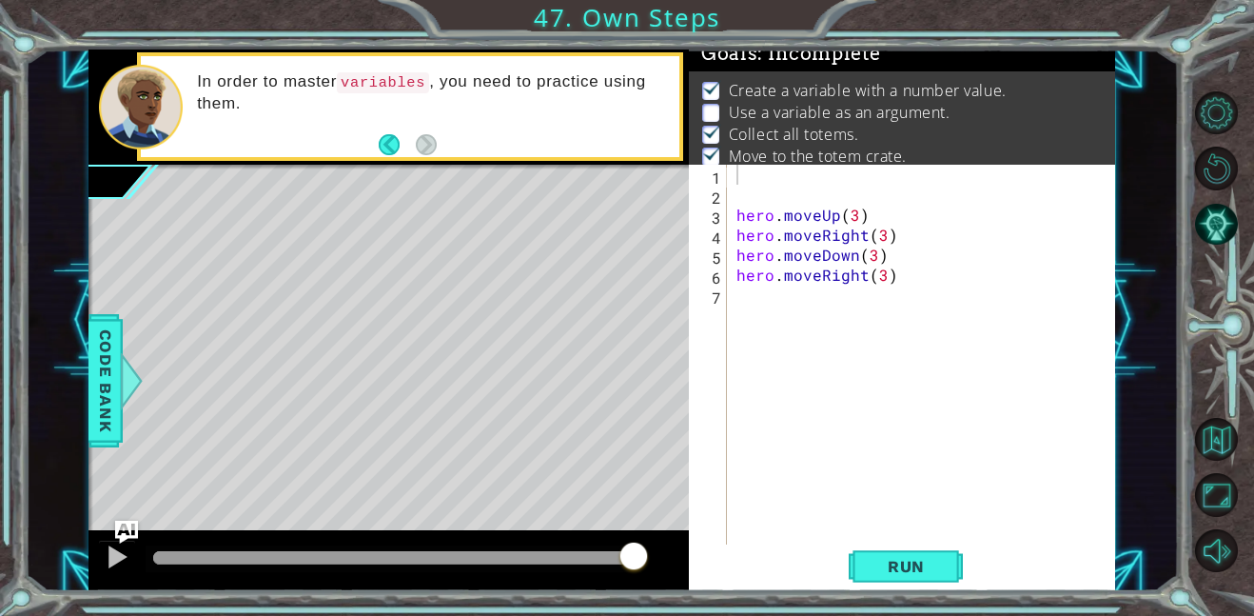
click at [754, 177] on div "hero . moveUp ( 3 ) hero . moveRight ( 3 ) hero . moveDown ( 3 ) hero . moveRig…" at bounding box center [927, 375] width 388 height 420
click at [120, 363] on div at bounding box center [132, 380] width 24 height 57
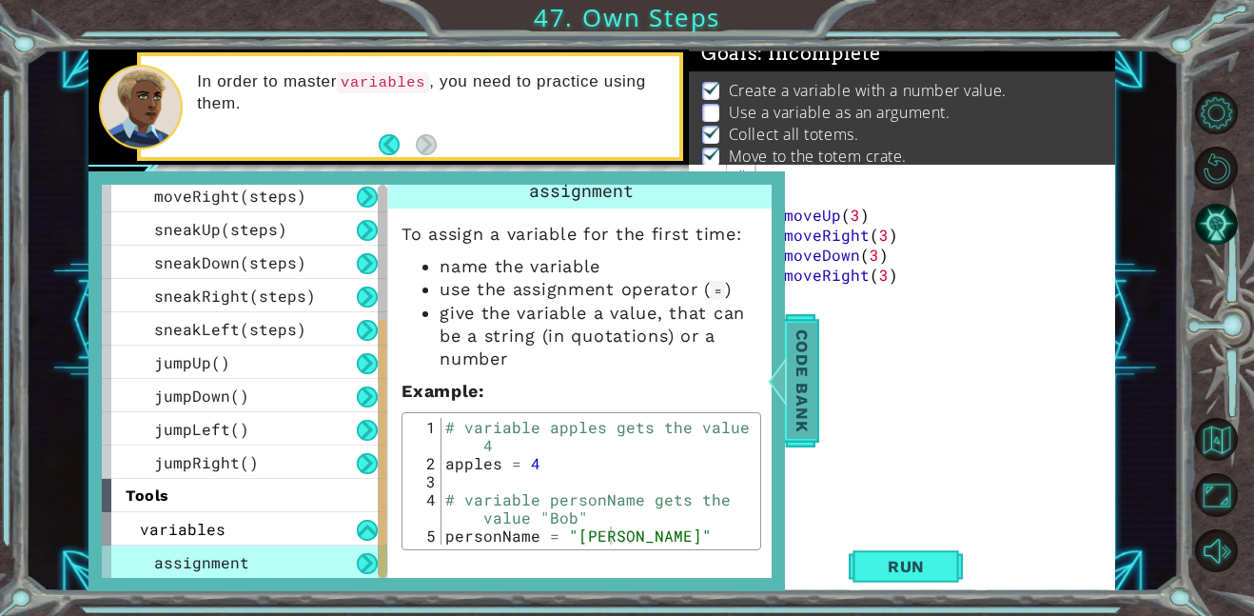
click at [799, 393] on span "Code Bank" at bounding box center [802, 381] width 30 height 116
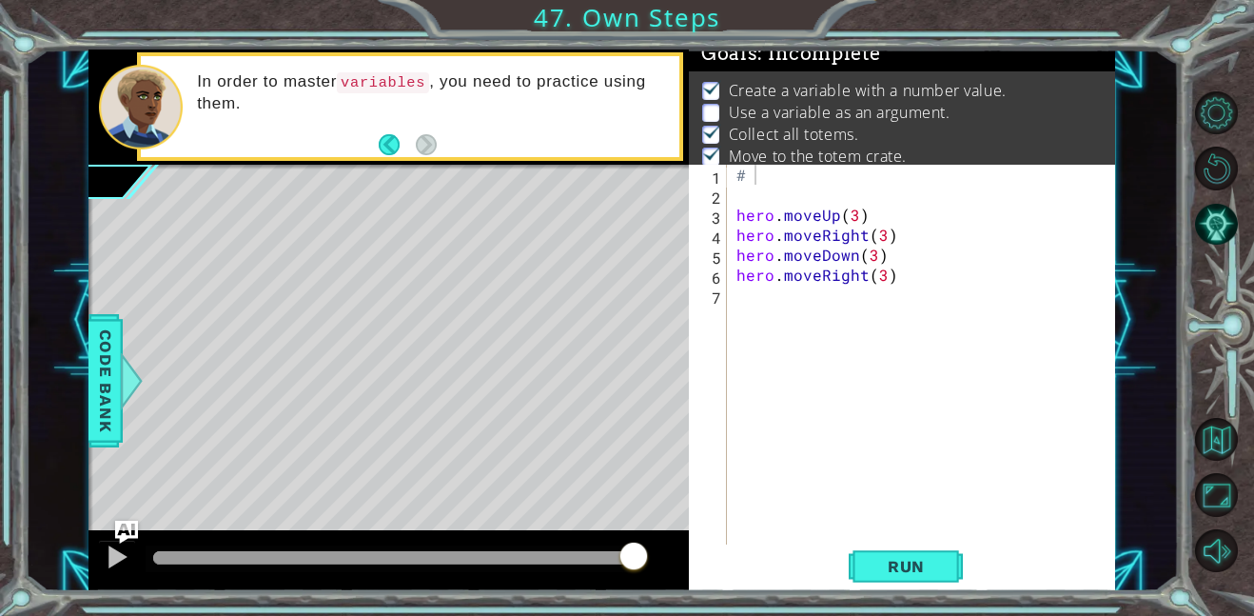
click at [779, 171] on div "# hero . moveUp ( 3 ) hero . moveRight ( 3 ) hero . moveDown ( 3 ) hero . moveR…" at bounding box center [927, 375] width 388 height 420
click at [89, 389] on div "Code Bank" at bounding box center [106, 380] width 34 height 133
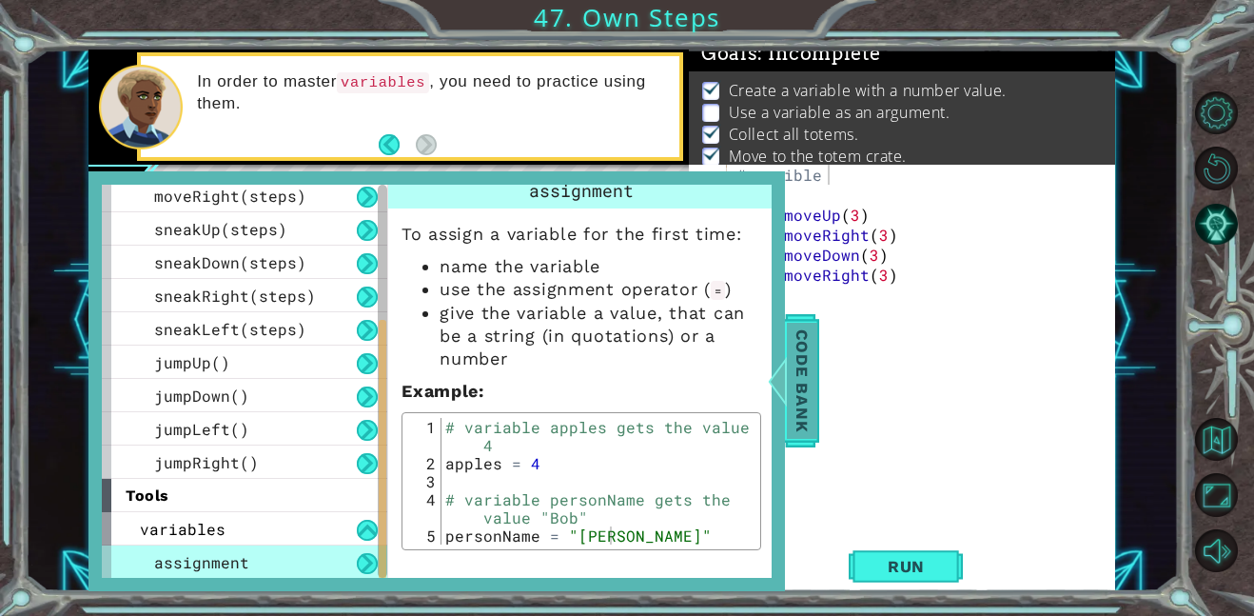
click at [802, 371] on span "Code Bank" at bounding box center [802, 381] width 30 height 116
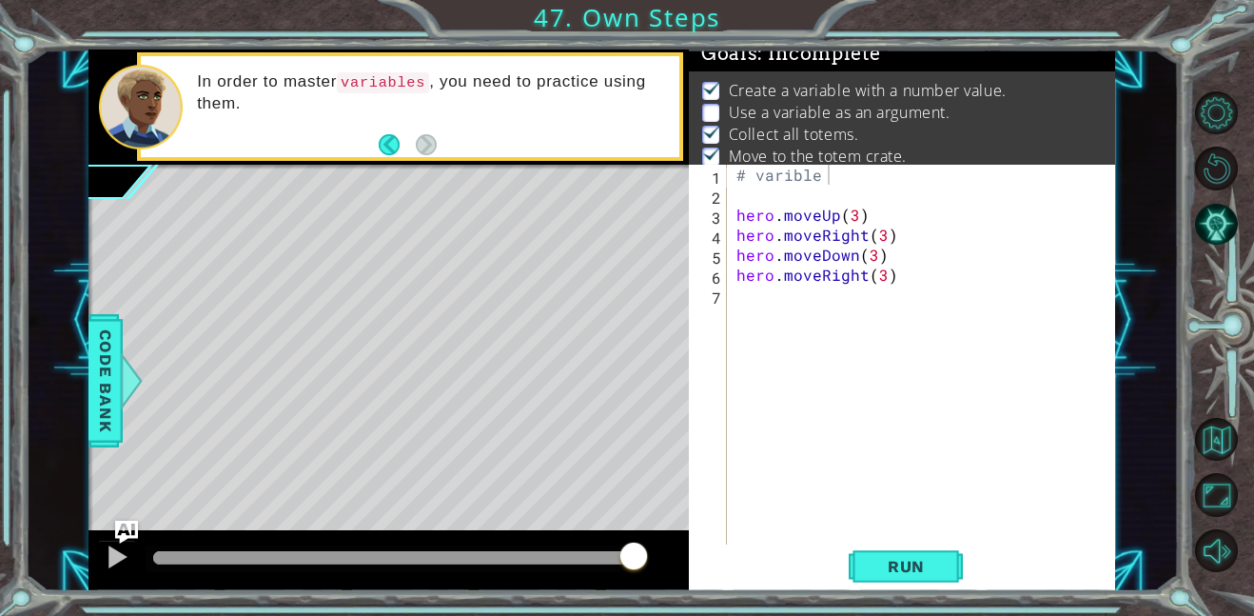
click at [865, 178] on div "# varible hero . moveUp ( 3 ) hero . moveRight ( 3 ) hero . moveDown ( 3 ) hero…" at bounding box center [927, 375] width 388 height 420
click at [108, 391] on span "Code Bank" at bounding box center [105, 381] width 30 height 116
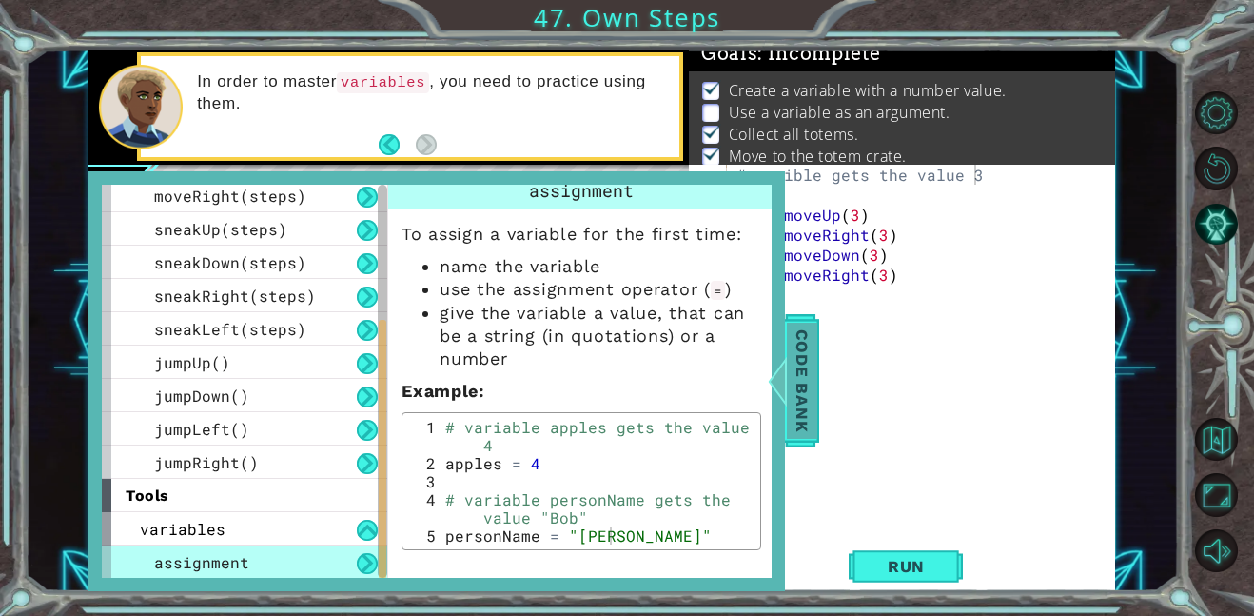
click at [782, 397] on div at bounding box center [778, 380] width 24 height 57
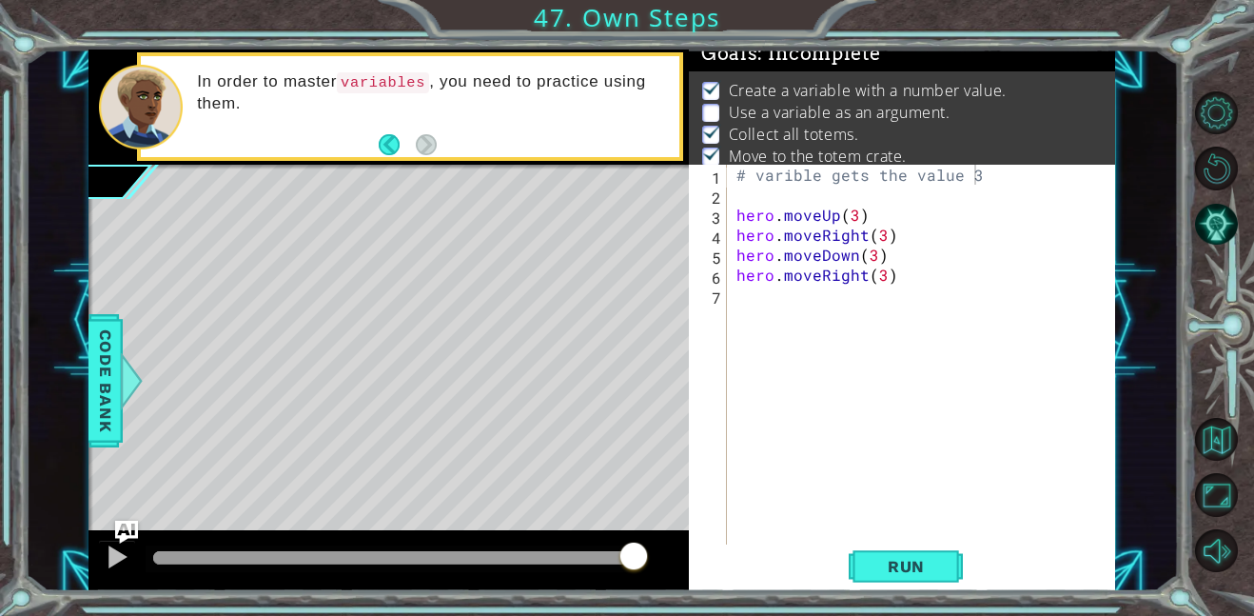
click at [999, 170] on div "# varible gets the value 3 hero . moveUp ( 3 ) hero . moveRight ( 3 ) hero . mo…" at bounding box center [927, 375] width 388 height 420
click at [104, 370] on span "Code Bank" at bounding box center [105, 381] width 30 height 116
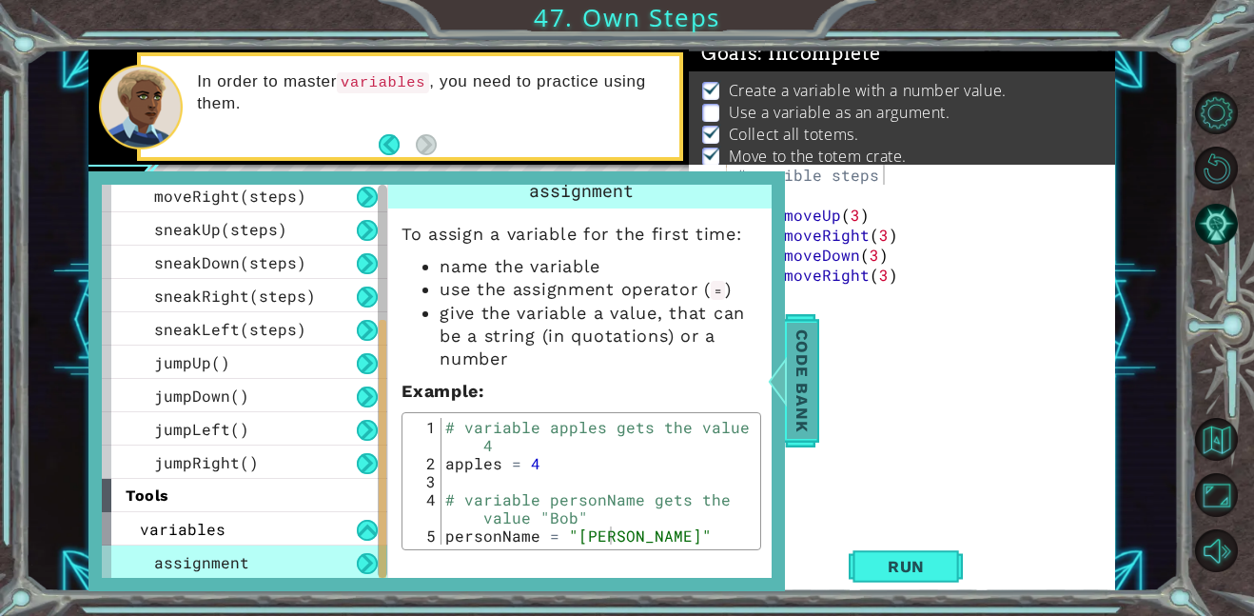
click at [803, 375] on span "Code Bank" at bounding box center [802, 381] width 30 height 116
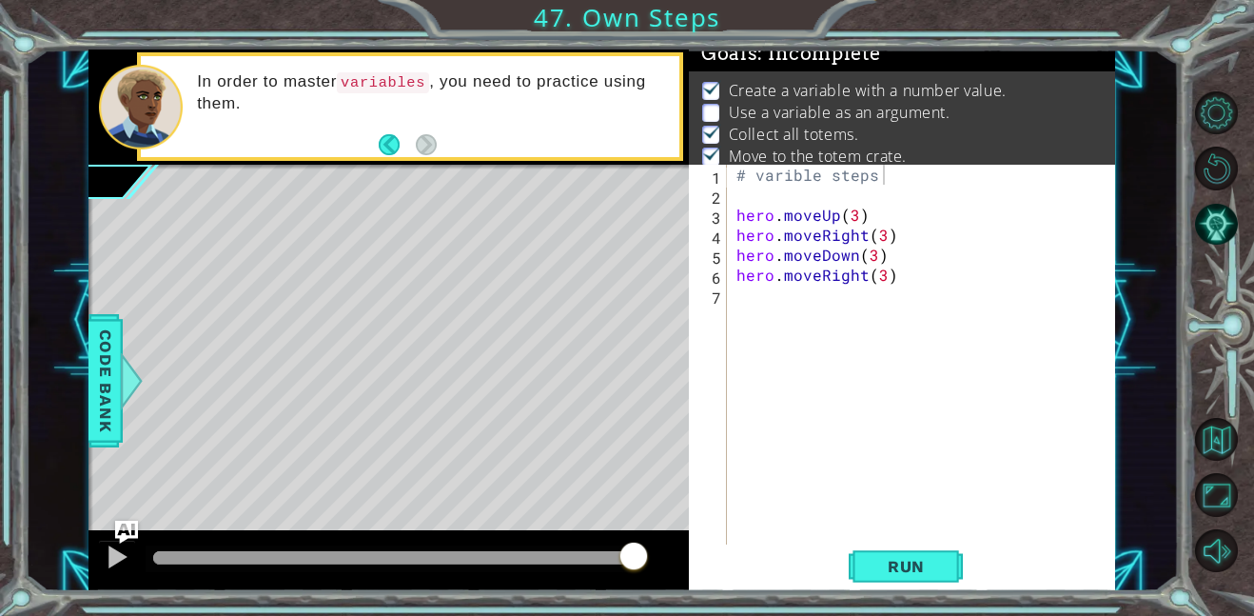
click at [897, 182] on div "# varible steps hero . moveUp ( 3 ) hero . moveRight ( 3 ) hero . moveDown ( 3 …" at bounding box center [927, 375] width 388 height 420
type textarea "# varible steps gets the value 3"
click at [776, 201] on div "# varible steps gets the value 3 hero . moveUp ( 3 ) hero . moveRight ( 3 ) her…" at bounding box center [927, 375] width 388 height 420
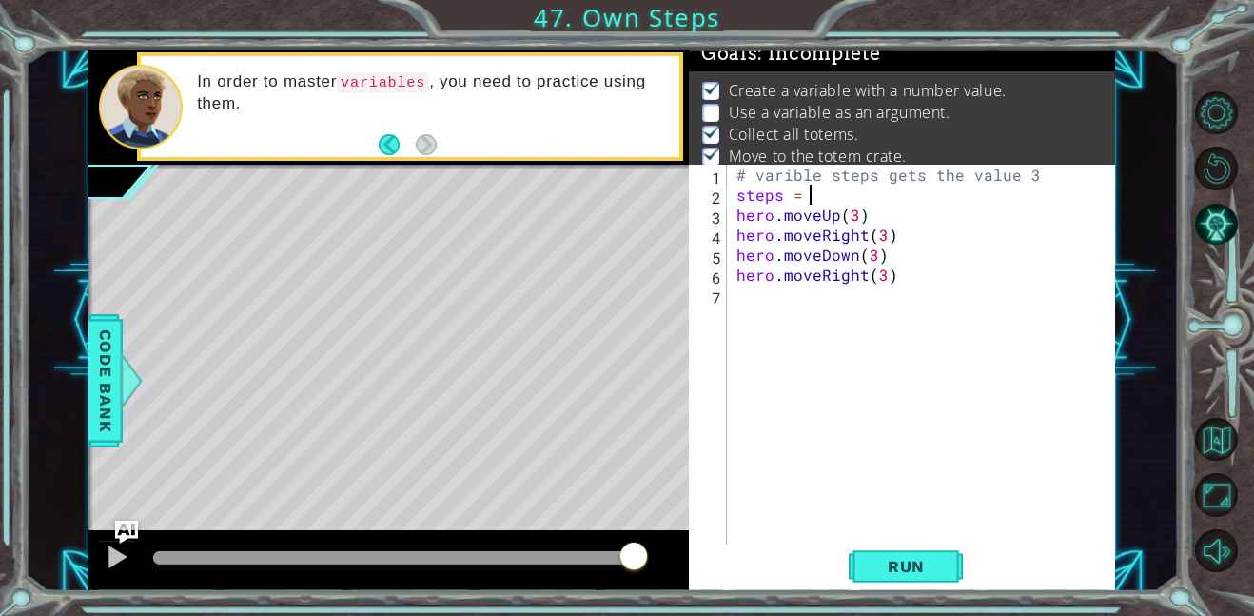
scroll to position [0, 4]
click at [855, 564] on button "Run" at bounding box center [906, 565] width 114 height 43
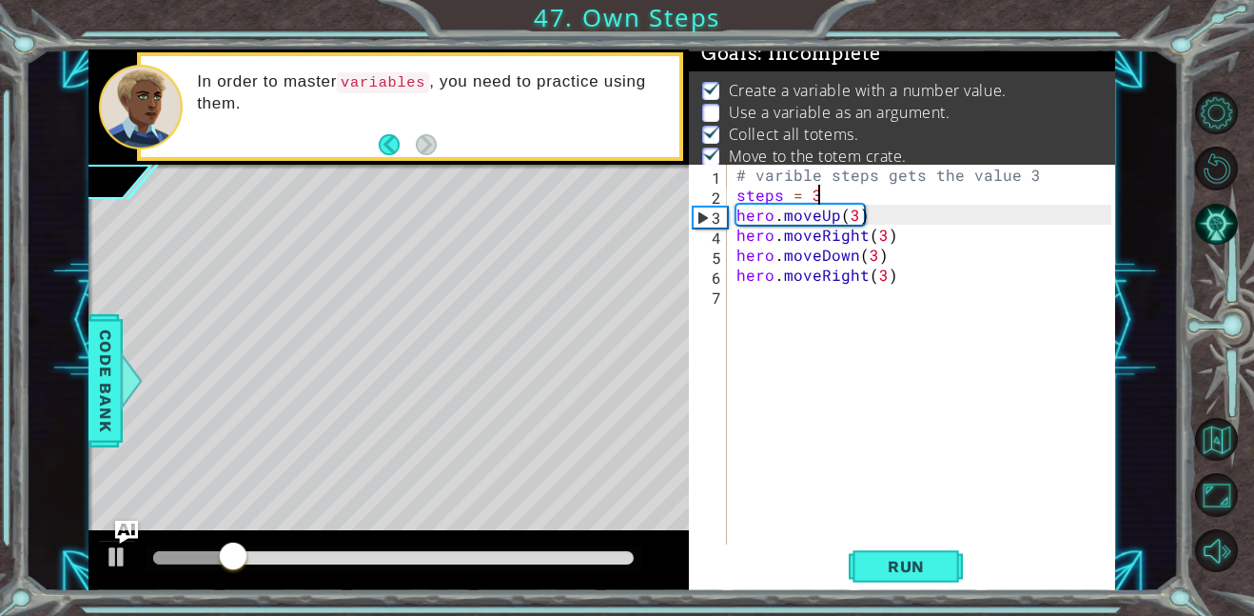
click at [853, 216] on div "# varible steps gets the value 3 steps = 3 hero . moveUp ( 3 ) hero . moveRight…" at bounding box center [927, 375] width 388 height 420
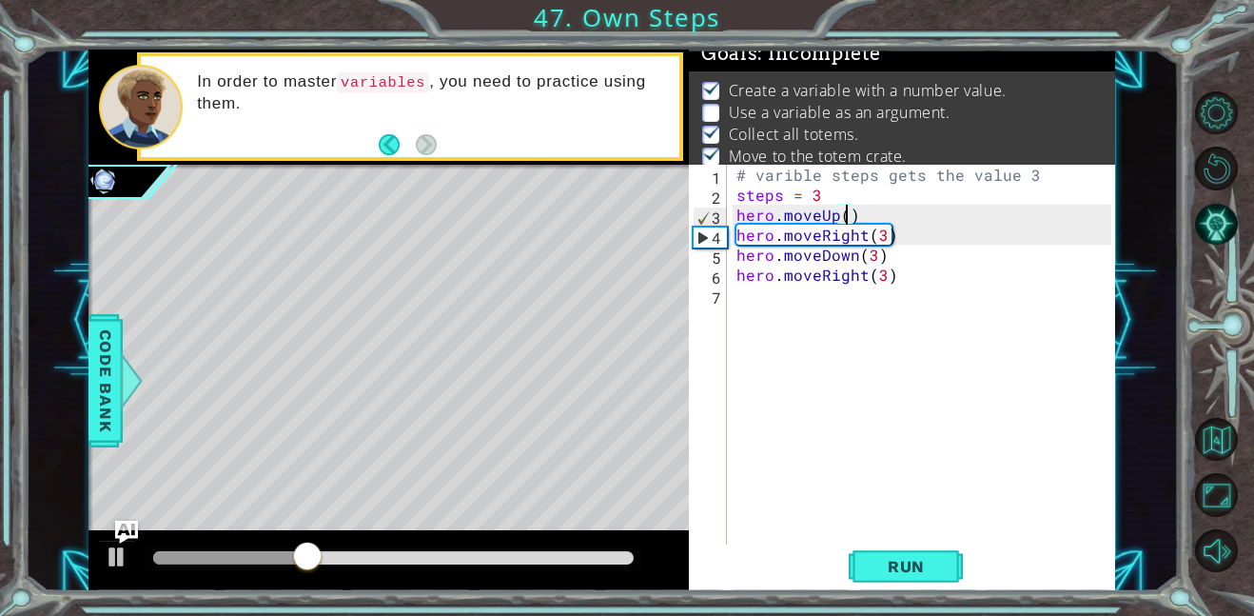
click at [883, 238] on div "# varible steps gets the value 3 steps = 3 hero . moveUp ( ) hero . moveRight (…" at bounding box center [927, 375] width 388 height 420
click at [873, 253] on div "# varible steps gets the value 3 steps = 3 hero . moveUp ( ) hero . moveRight (…" at bounding box center [927, 375] width 388 height 420
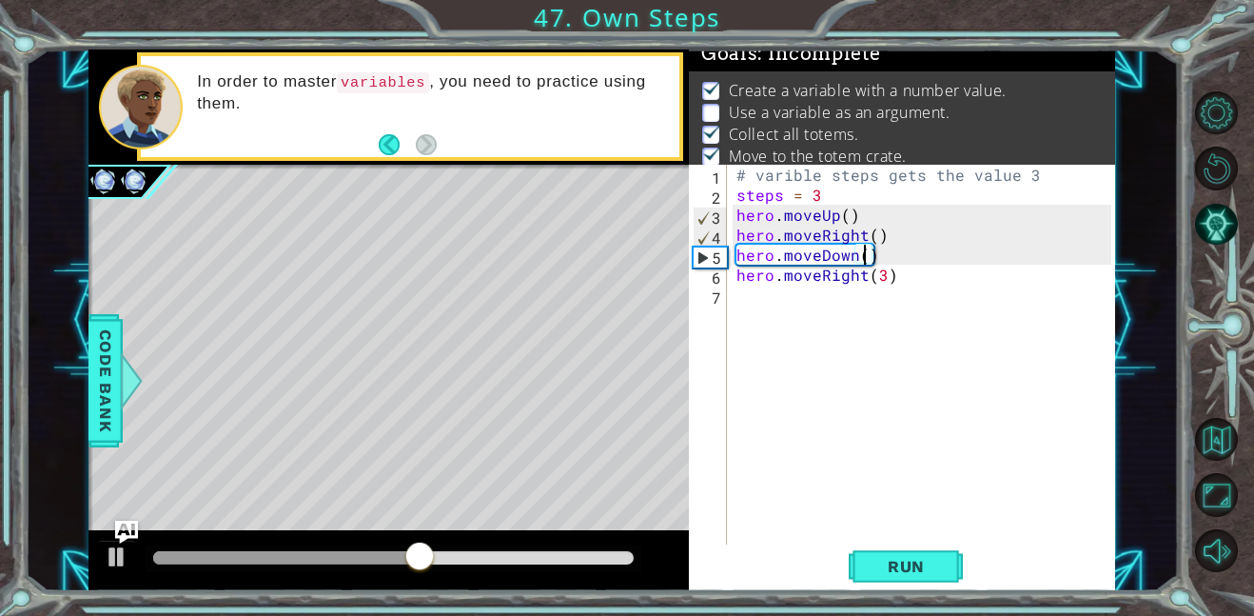
click at [881, 278] on div "# varible steps gets the value 3 steps = 3 hero . moveUp ( ) hero . moveRight (…" at bounding box center [927, 375] width 388 height 420
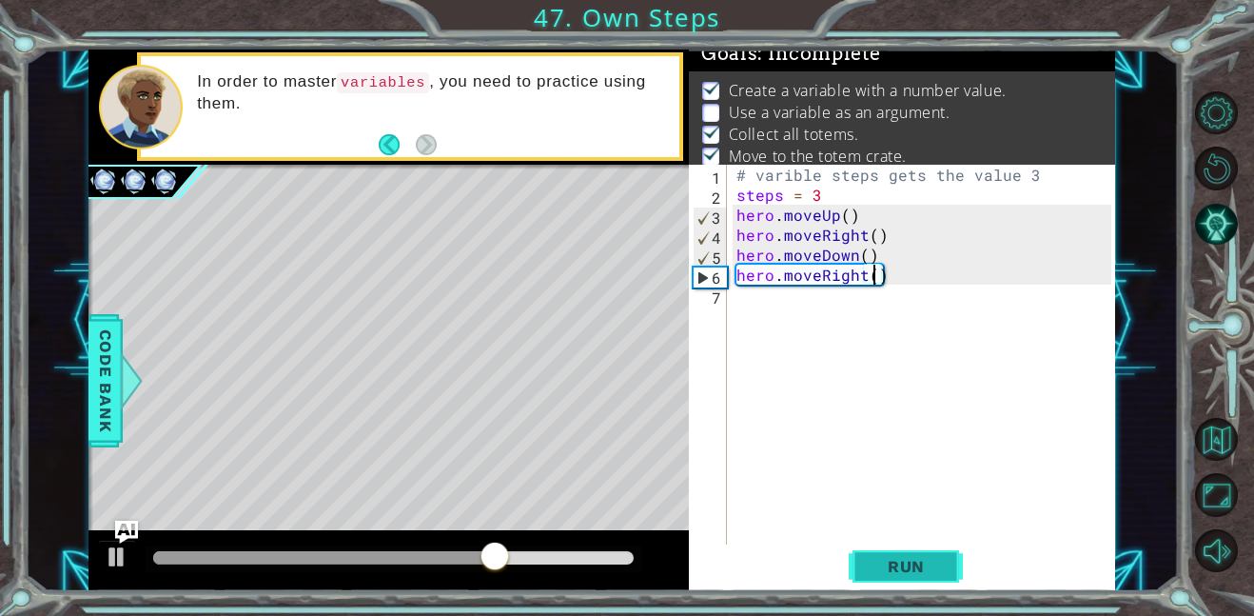
click at [894, 573] on span "Run" at bounding box center [906, 566] width 75 height 19
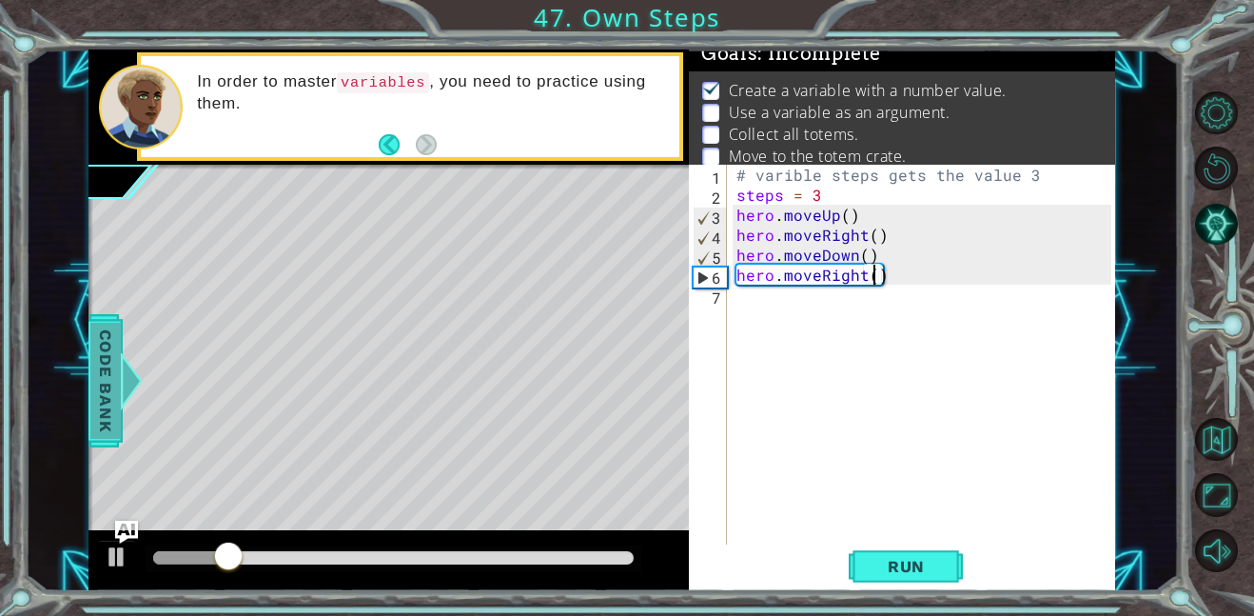
click at [111, 389] on span "Code Bank" at bounding box center [105, 381] width 30 height 116
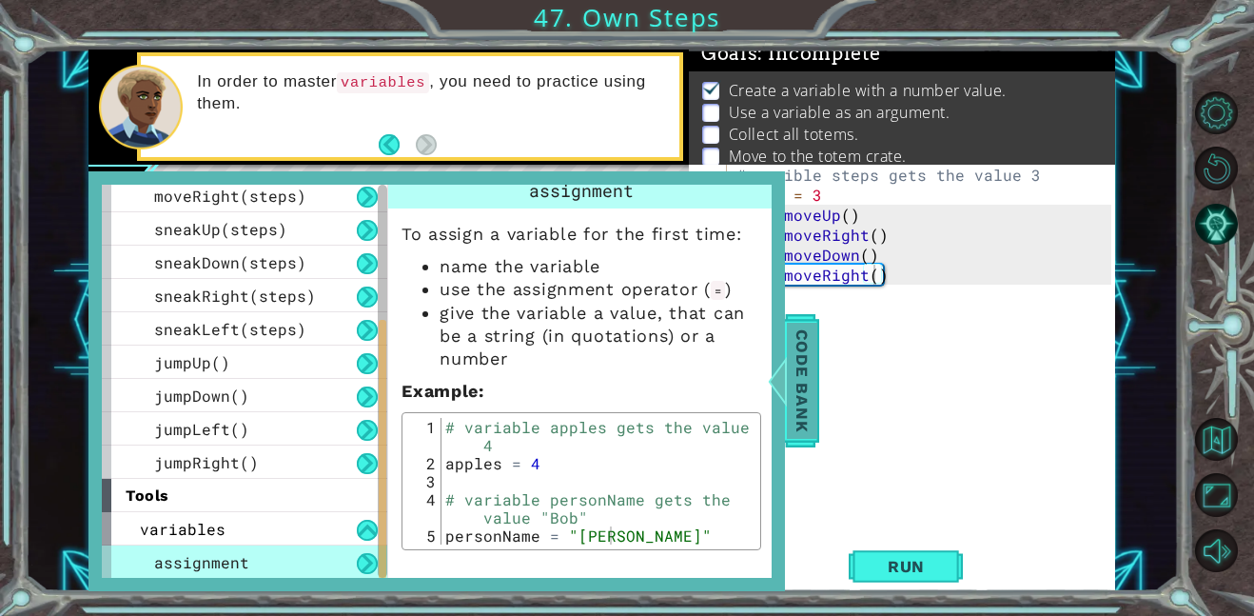
click at [800, 367] on span "Code Bank" at bounding box center [802, 381] width 30 height 116
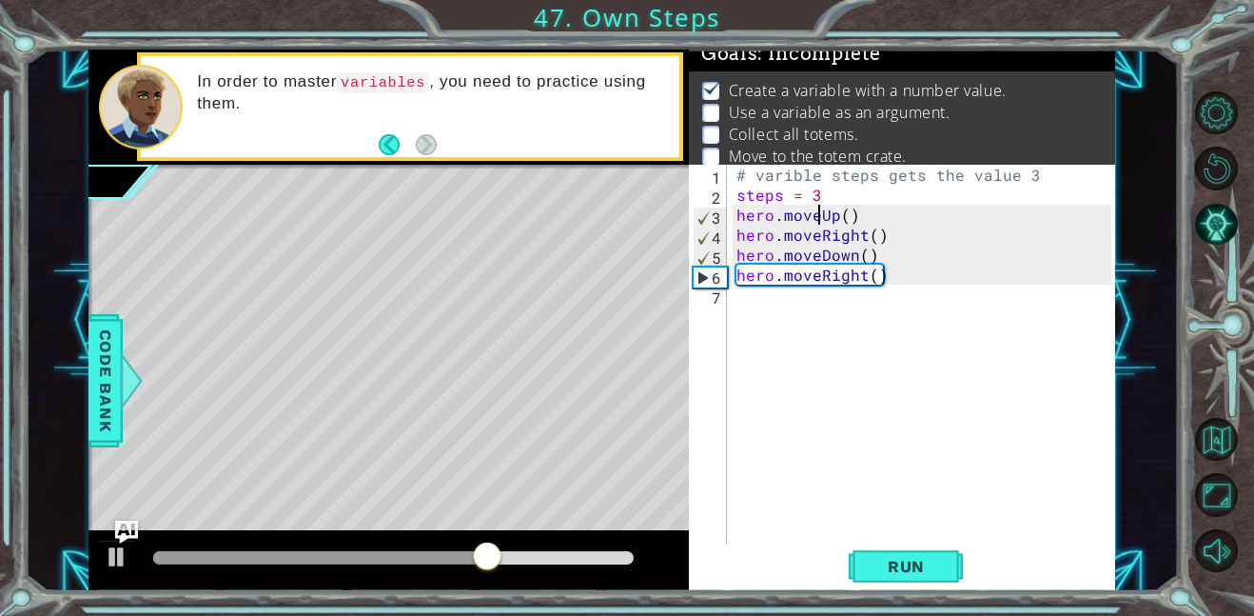
click at [819, 219] on div "# varible steps gets the value 3 steps = 3 hero . moveUp ( ) hero . moveRight (…" at bounding box center [927, 375] width 388 height 420
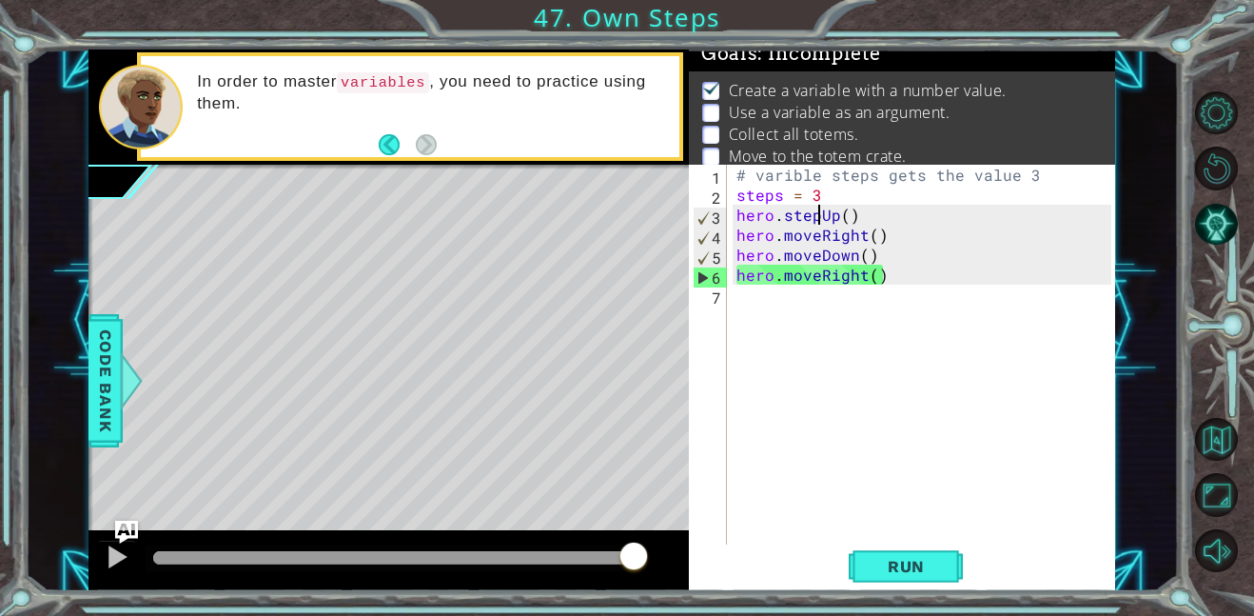
click at [818, 238] on div "# varible steps gets the value 3 steps = 3 hero . stepUp ( ) hero . moveRight (…" at bounding box center [927, 375] width 388 height 420
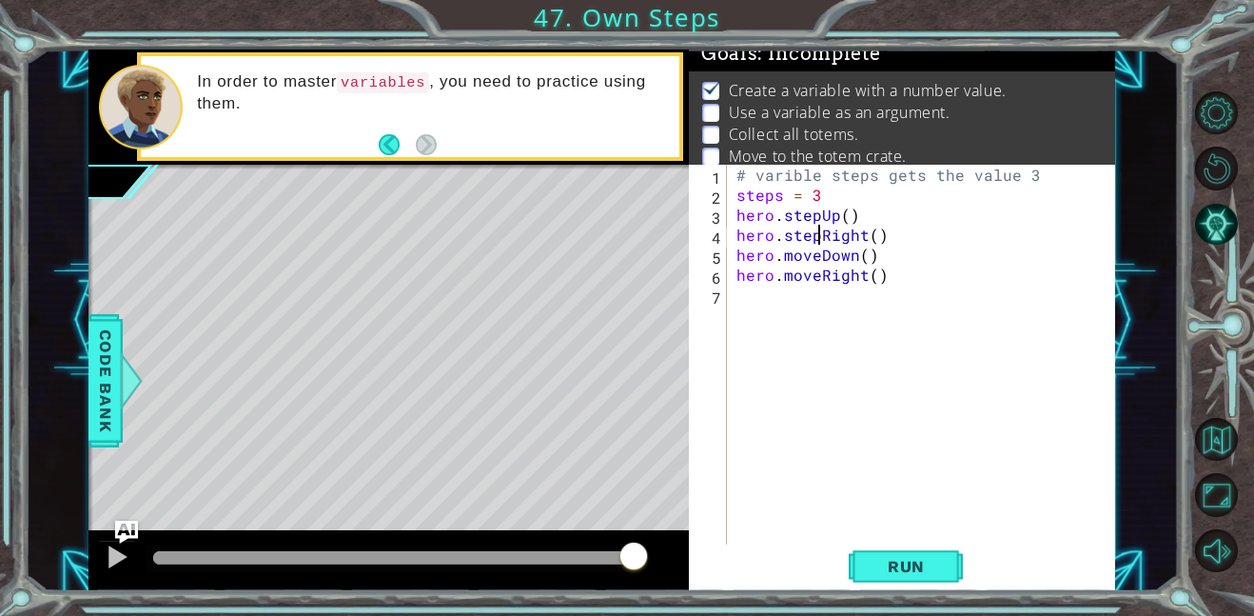
click at [815, 257] on div "# varible steps gets the value 3 steps = 3 hero . stepUp ( ) hero . stepRight (…" at bounding box center [927, 375] width 388 height 420
click at [927, 566] on span "Run" at bounding box center [906, 566] width 75 height 19
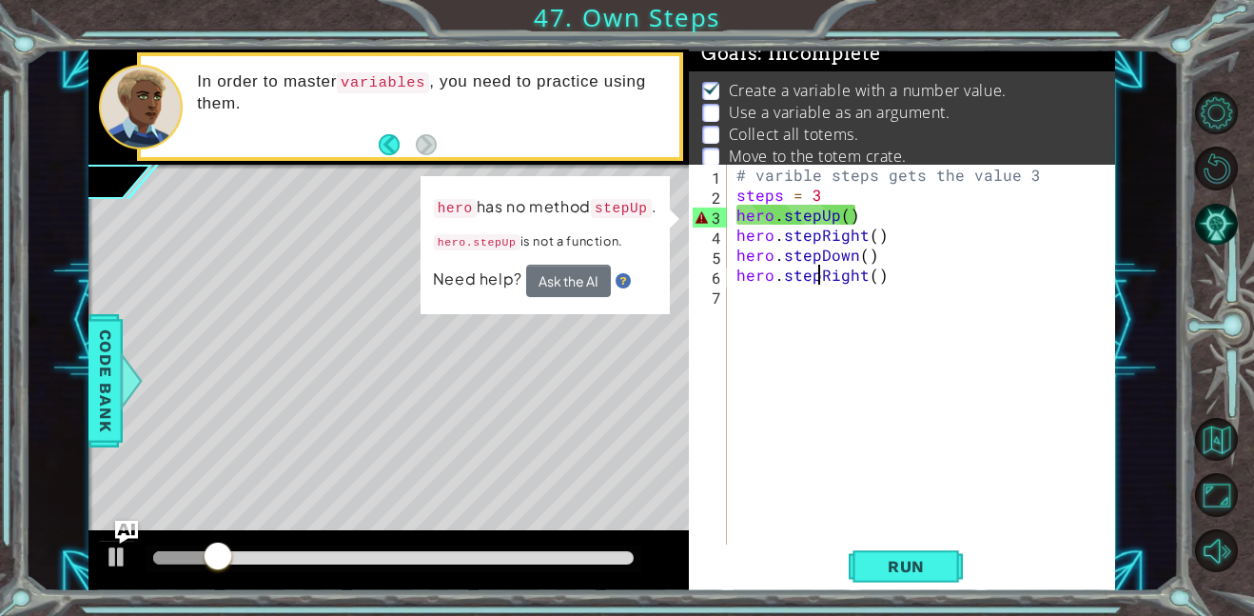
click at [817, 220] on div "# varible steps gets the value 3 steps = 3 hero . stepUp ( ) hero . stepRight (…" at bounding box center [927, 375] width 388 height 420
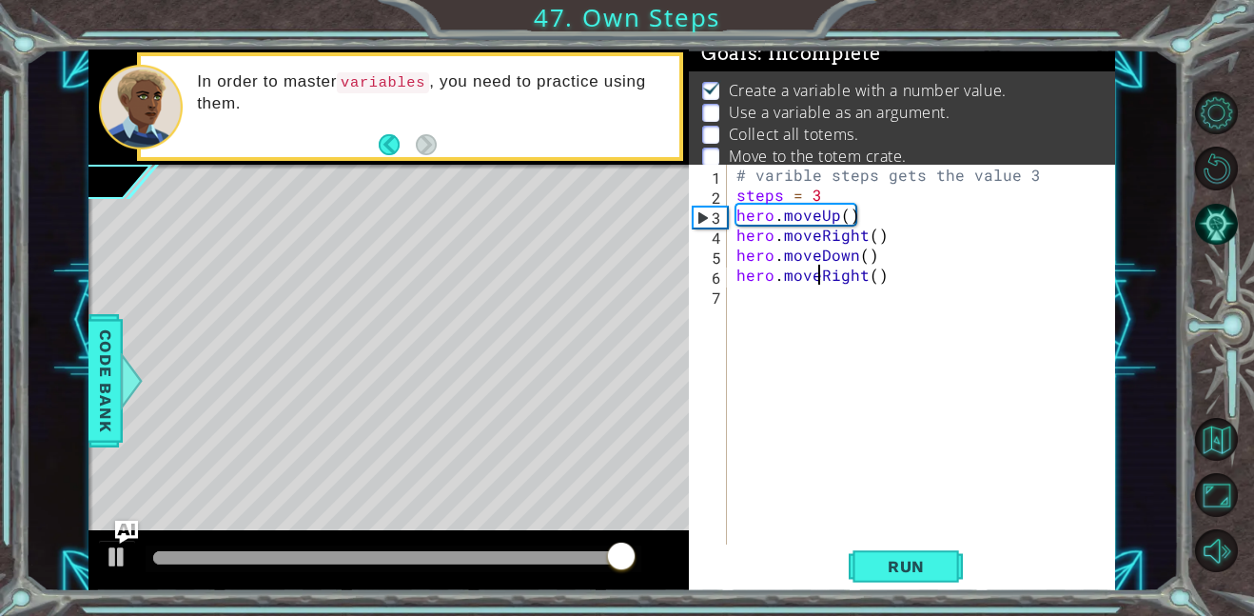
click at [877, 213] on div "# varible steps gets the value 3 steps = 3 hero . moveUp ( ) hero . moveRight (…" at bounding box center [927, 375] width 388 height 420
click at [906, 242] on div "# varible steps gets the value 3 steps = 3 hero . moveUp hero . moveRight ( ) h…" at bounding box center [927, 375] width 388 height 420
click at [910, 283] on div "# varible steps gets the value 3 steps = 3 hero . moveUp hero . moveRight hero …" at bounding box center [927, 375] width 388 height 420
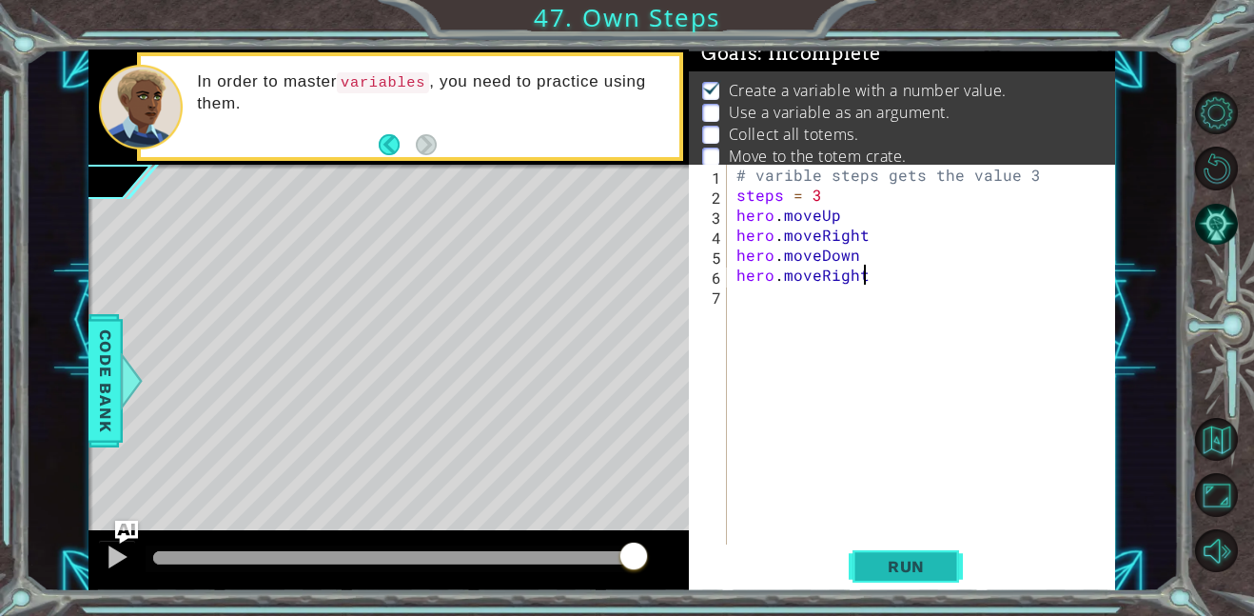
click at [899, 557] on span "Run" at bounding box center [906, 566] width 75 height 19
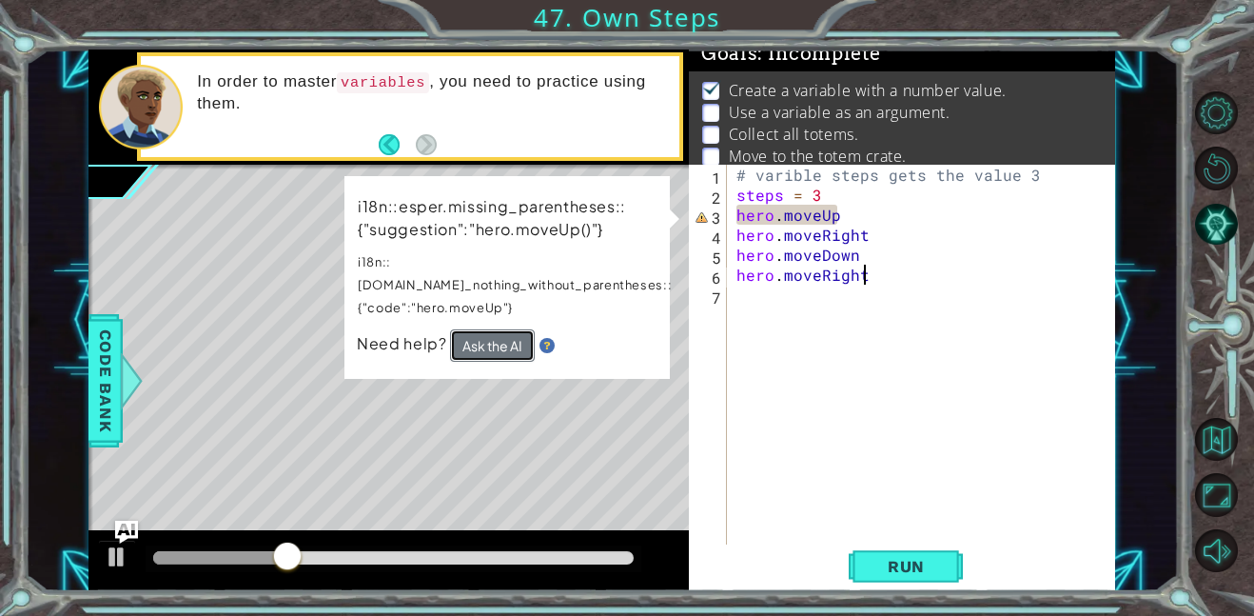
click at [518, 329] on button "Ask the AI" at bounding box center [492, 345] width 85 height 32
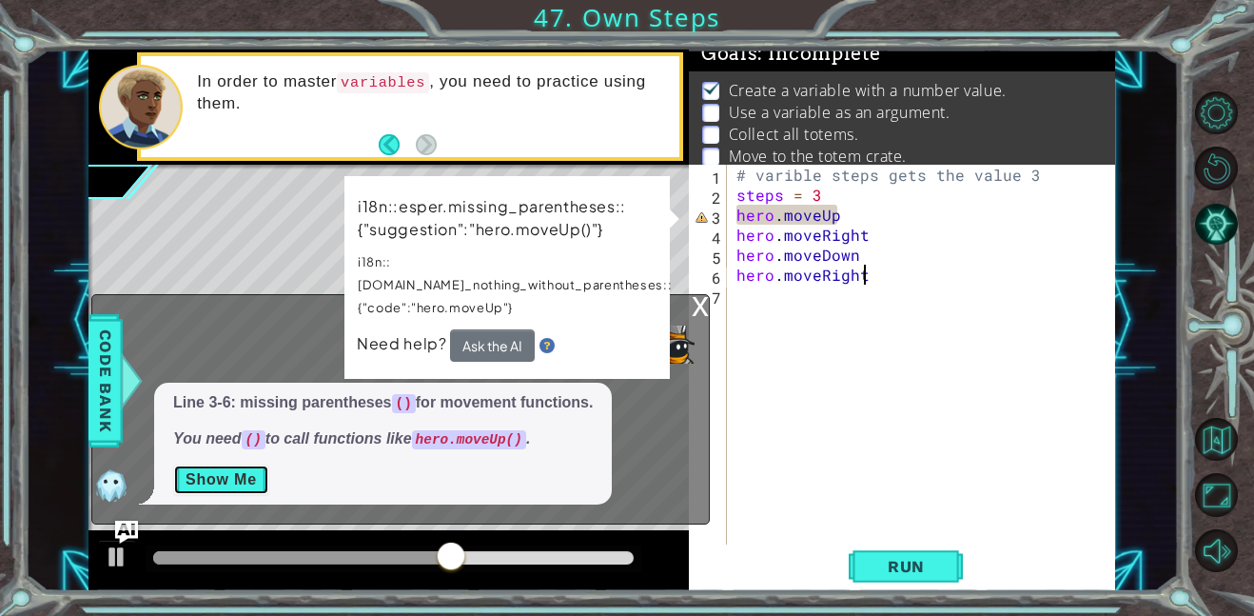
click at [220, 480] on button "Show Me" at bounding box center [221, 479] width 96 height 30
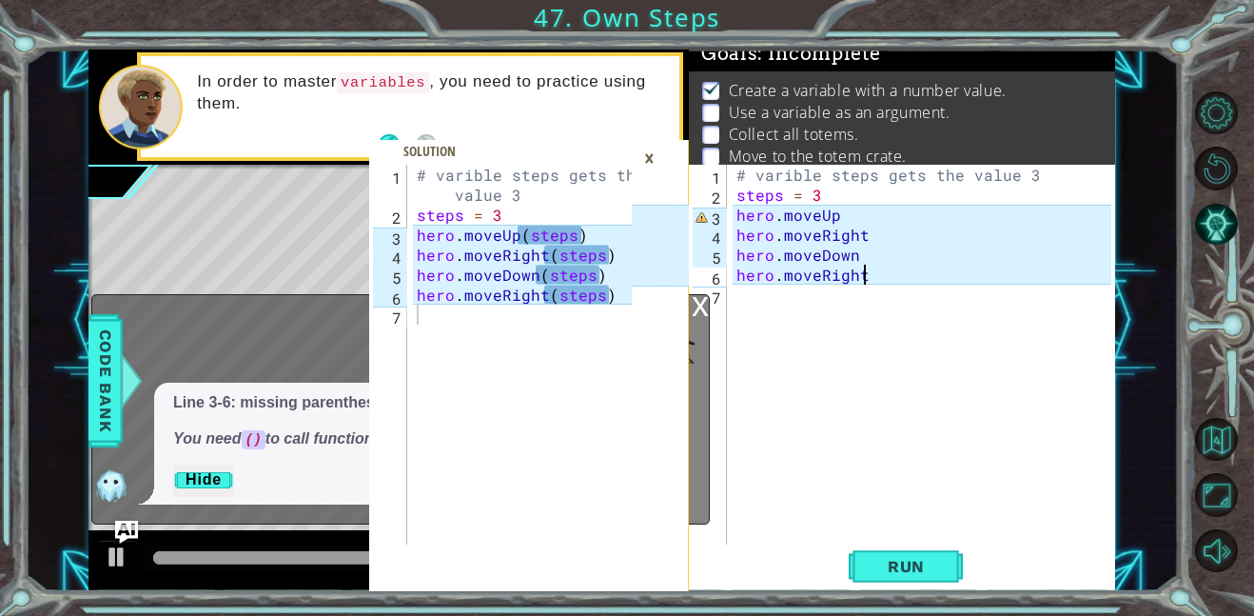
click at [655, 160] on div "×" at bounding box center [650, 158] width 30 height 32
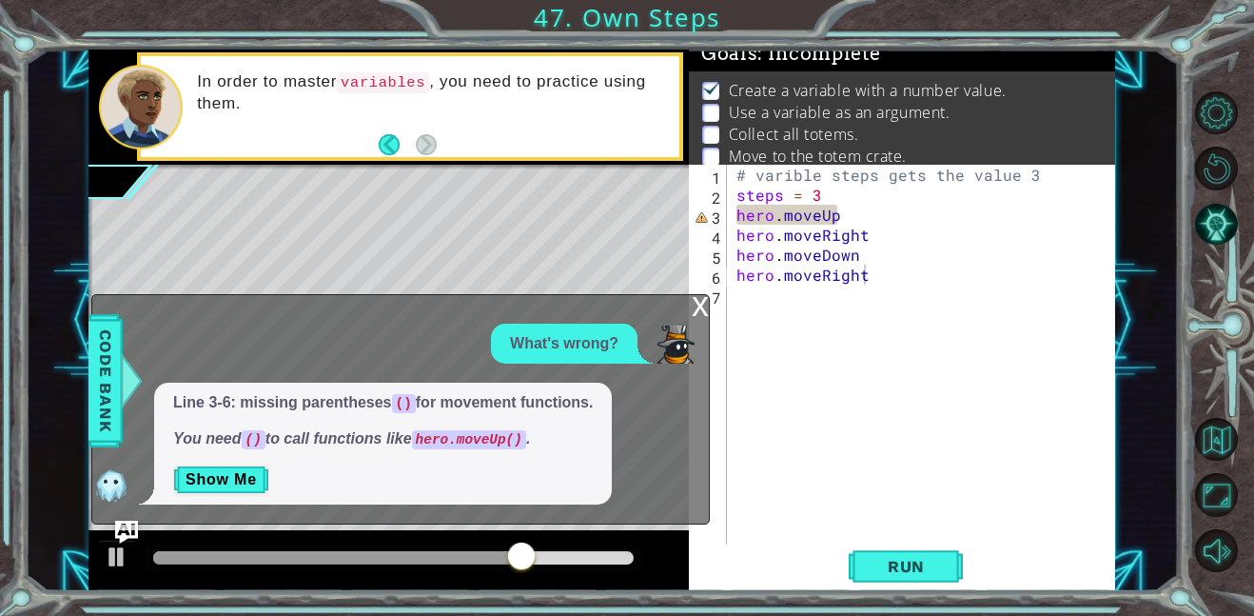
click at [700, 311] on div "x" at bounding box center [700, 304] width 17 height 19
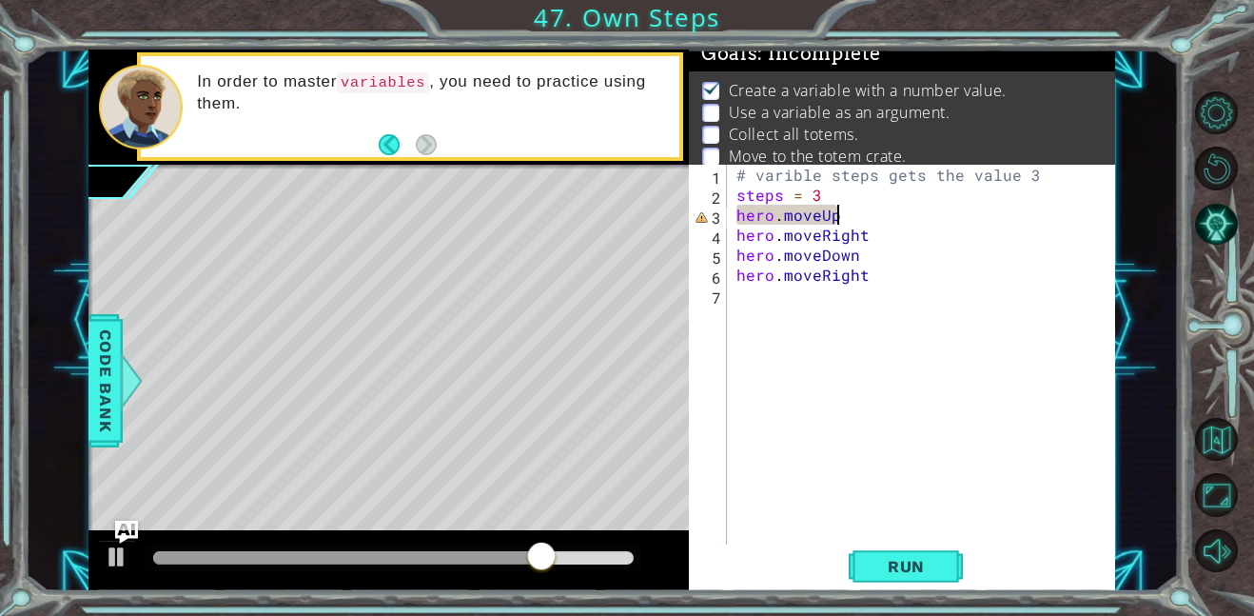
click at [859, 207] on div "# varible steps gets the value 3 steps = 3 hero . moveUp hero . moveRight hero …" at bounding box center [927, 375] width 388 height 420
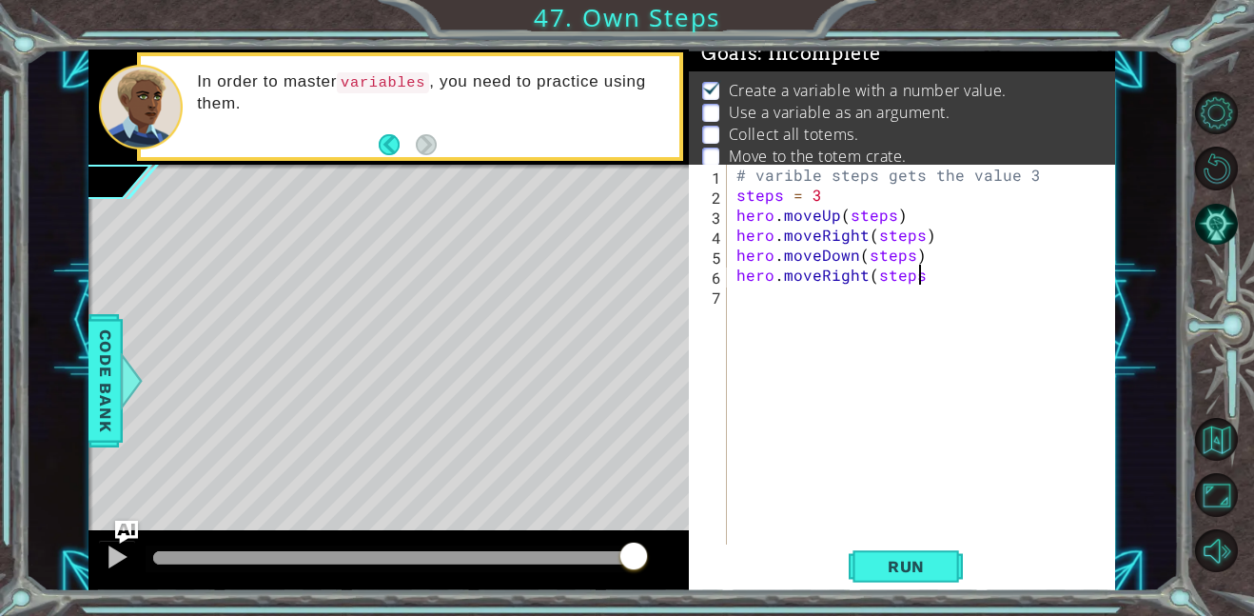
scroll to position [0, 10]
type textarea "hero.moveRight(steps)"
click at [869, 561] on span "Run" at bounding box center [906, 566] width 75 height 19
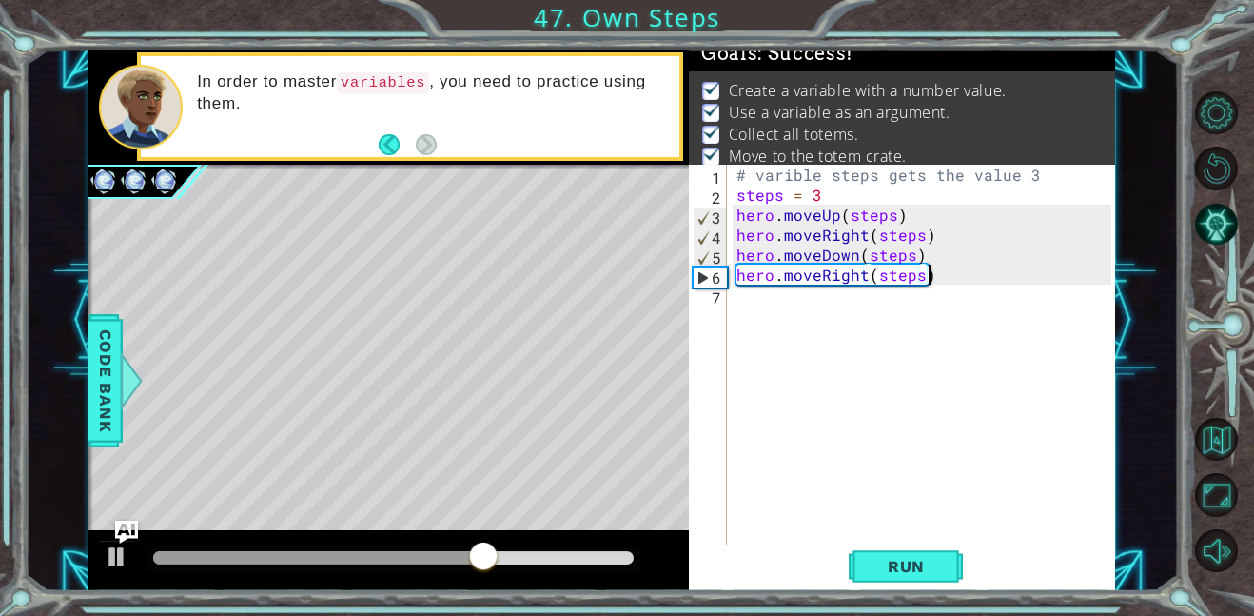
scroll to position [25, 0]
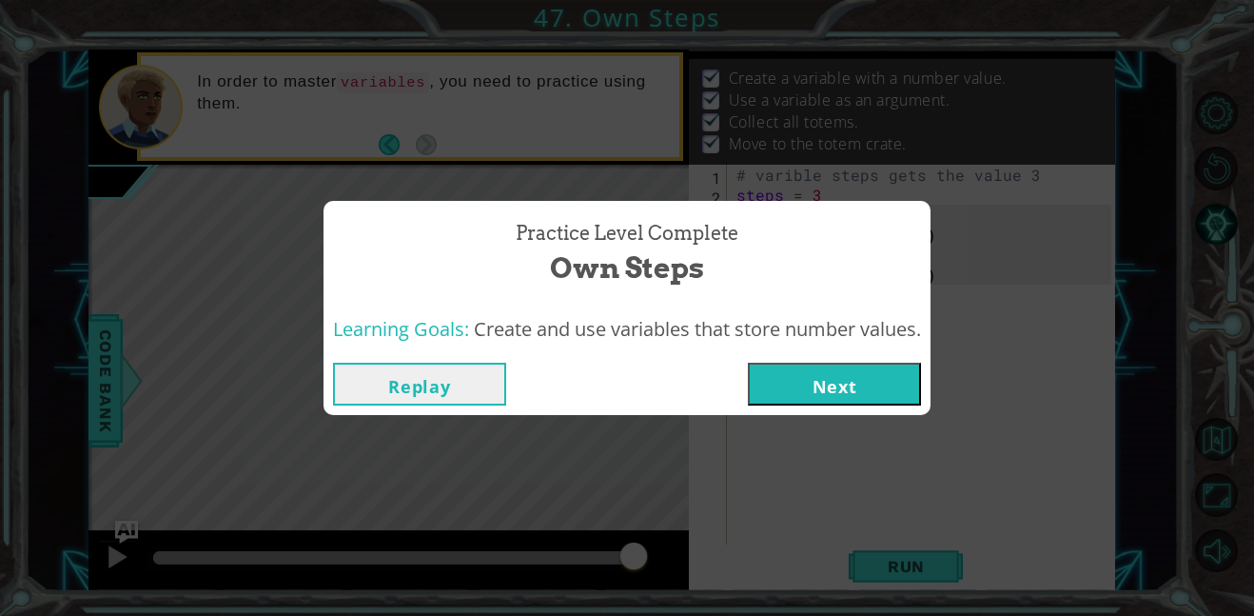
click at [795, 371] on button "Next" at bounding box center [834, 384] width 173 height 43
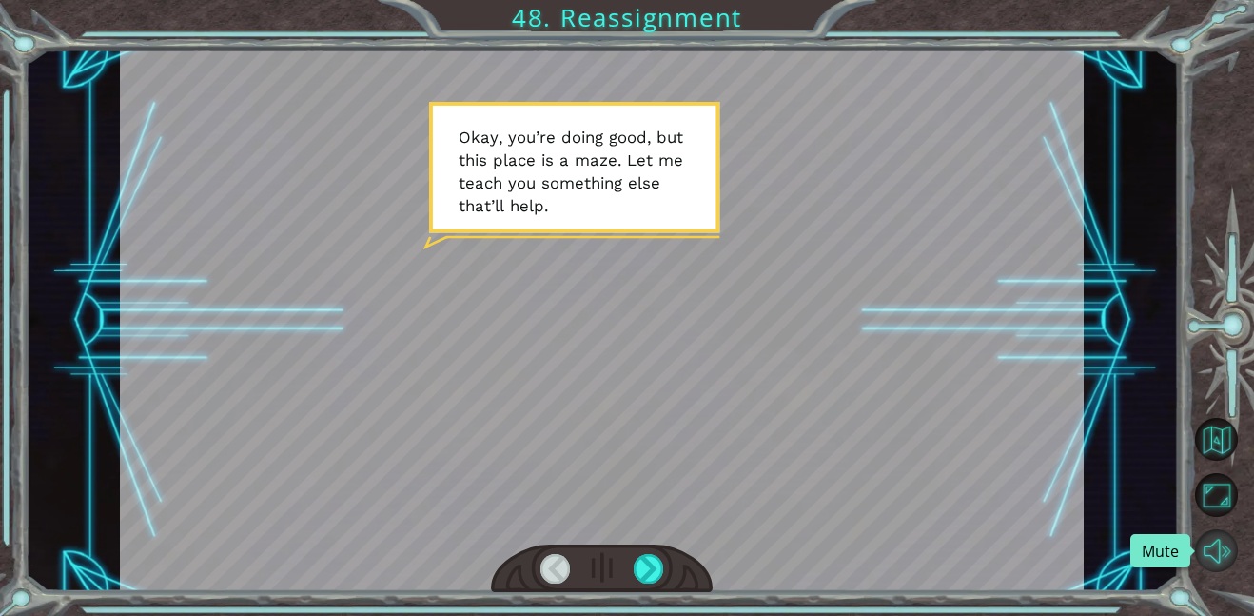
click at [1209, 551] on button "Mute" at bounding box center [1216, 550] width 43 height 43
click at [648, 575] on div at bounding box center [649, 569] width 30 height 30
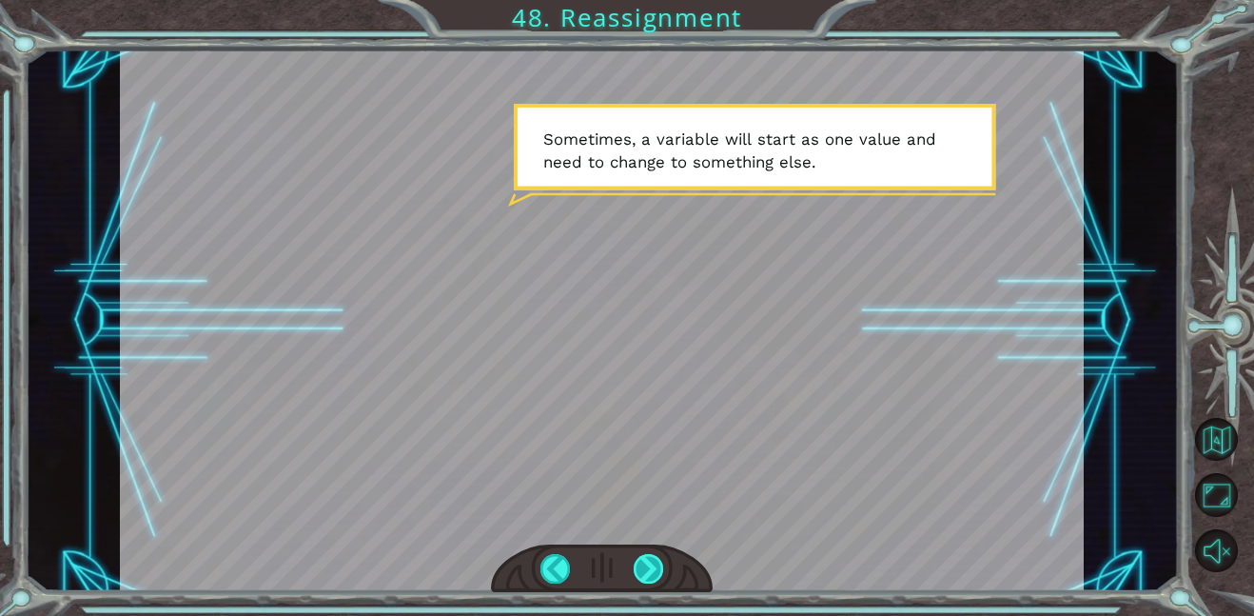
click at [648, 575] on div at bounding box center [649, 569] width 30 height 30
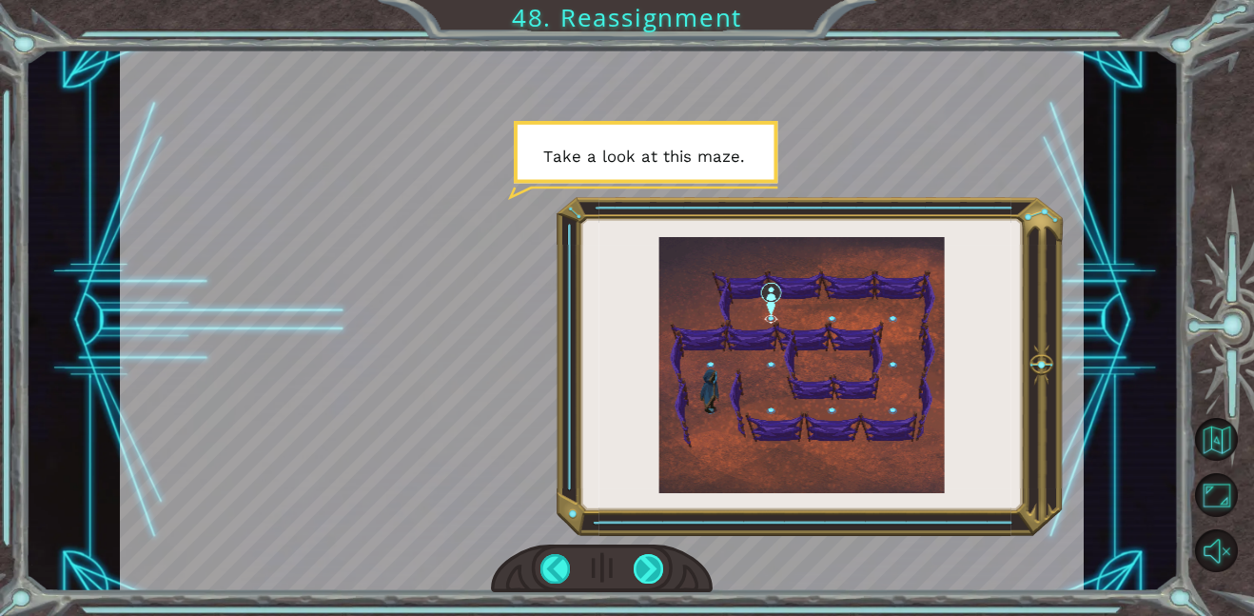
click at [648, 575] on div at bounding box center [649, 569] width 30 height 30
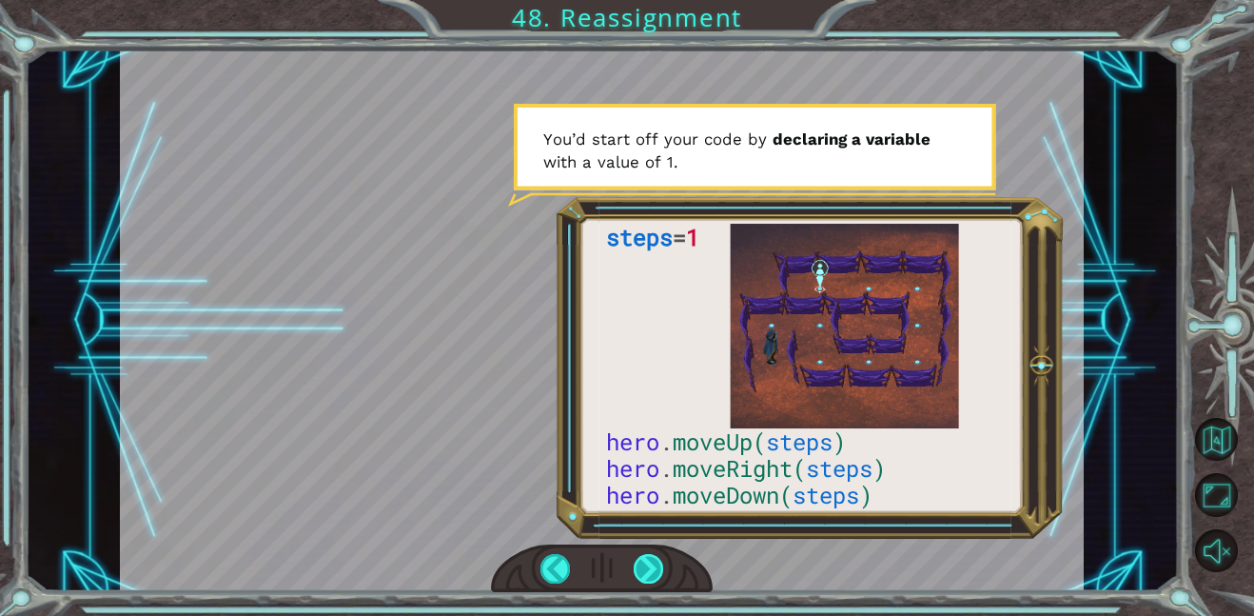
click at [648, 575] on div at bounding box center [649, 569] width 30 height 30
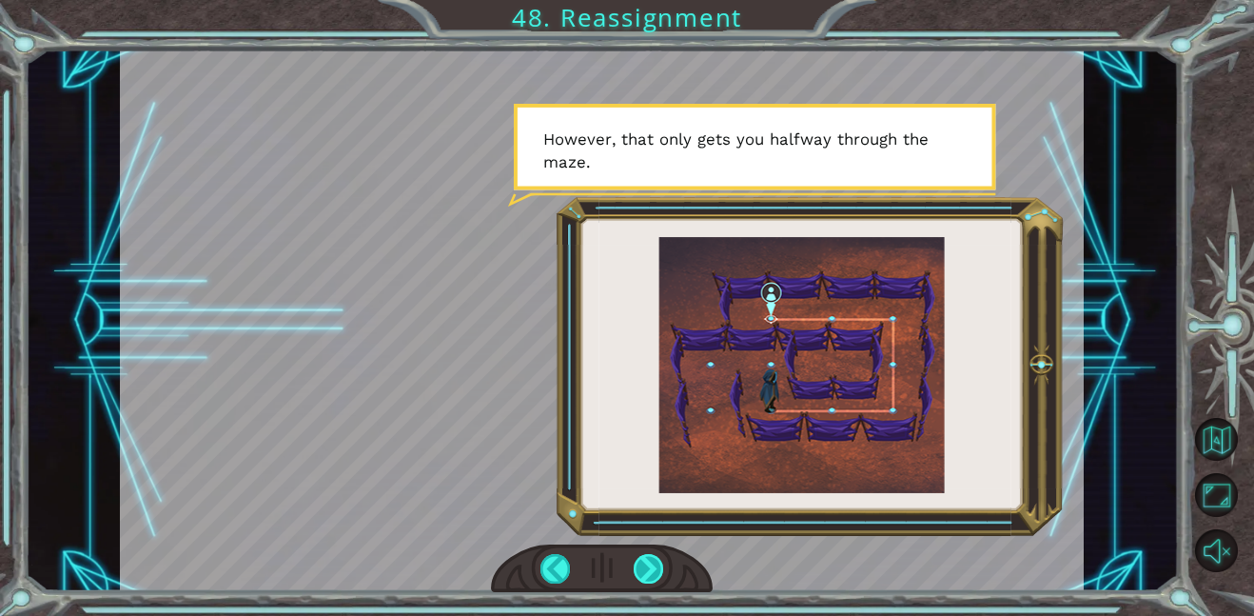
click at [648, 575] on div at bounding box center [649, 569] width 30 height 30
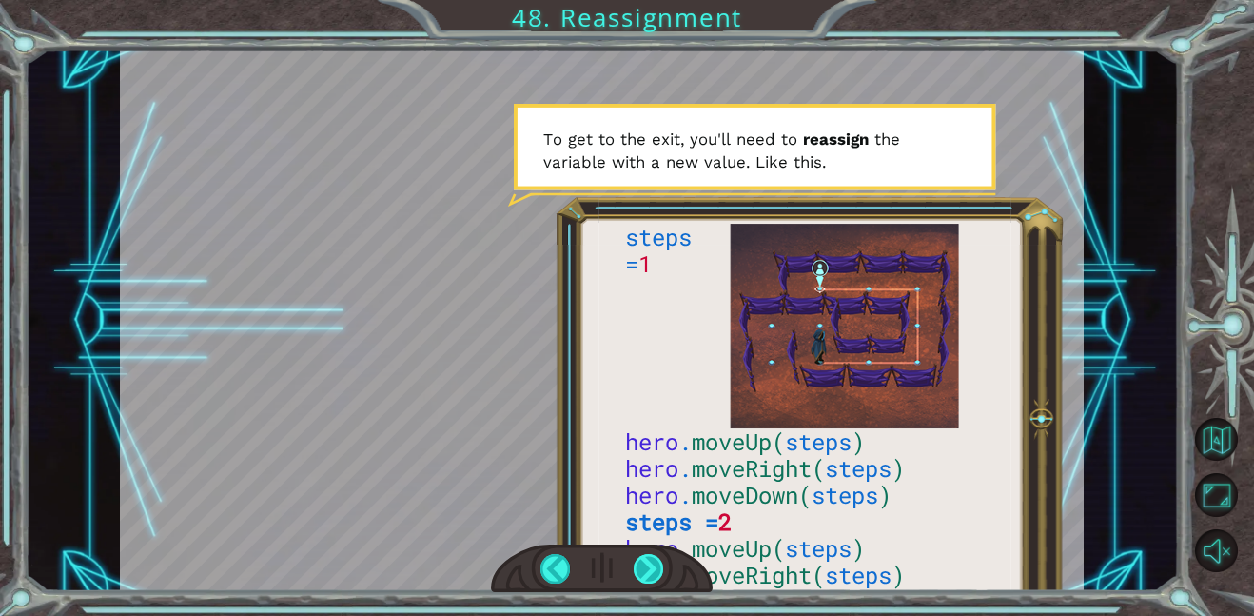
click at [648, 575] on div at bounding box center [649, 569] width 30 height 30
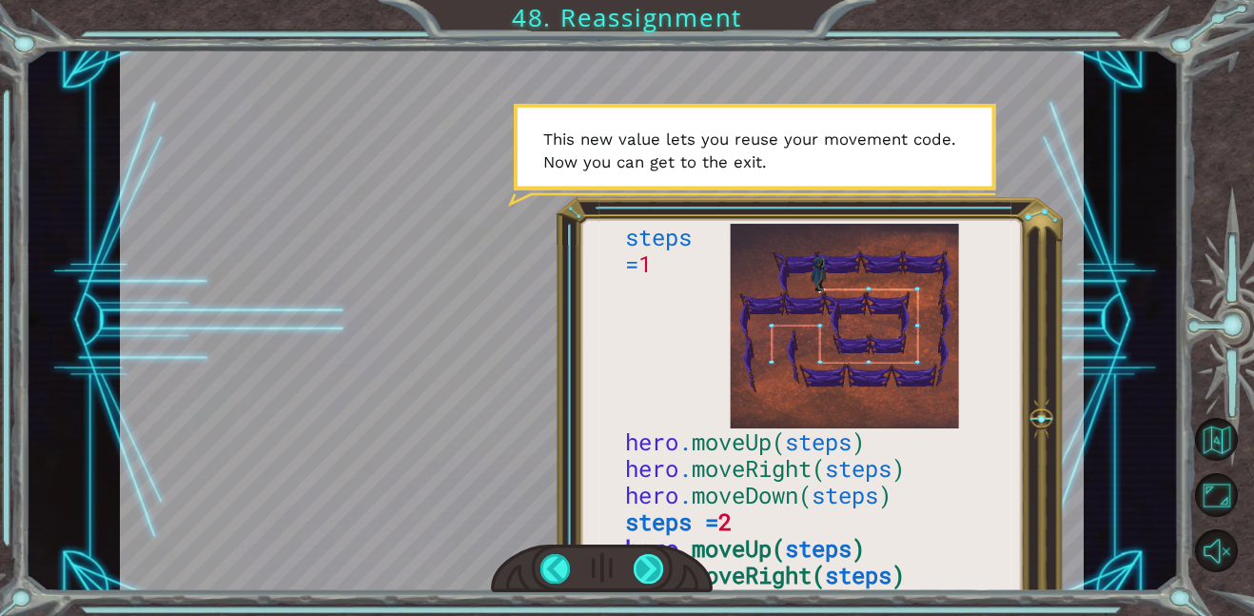
click at [648, 575] on div at bounding box center [649, 569] width 30 height 30
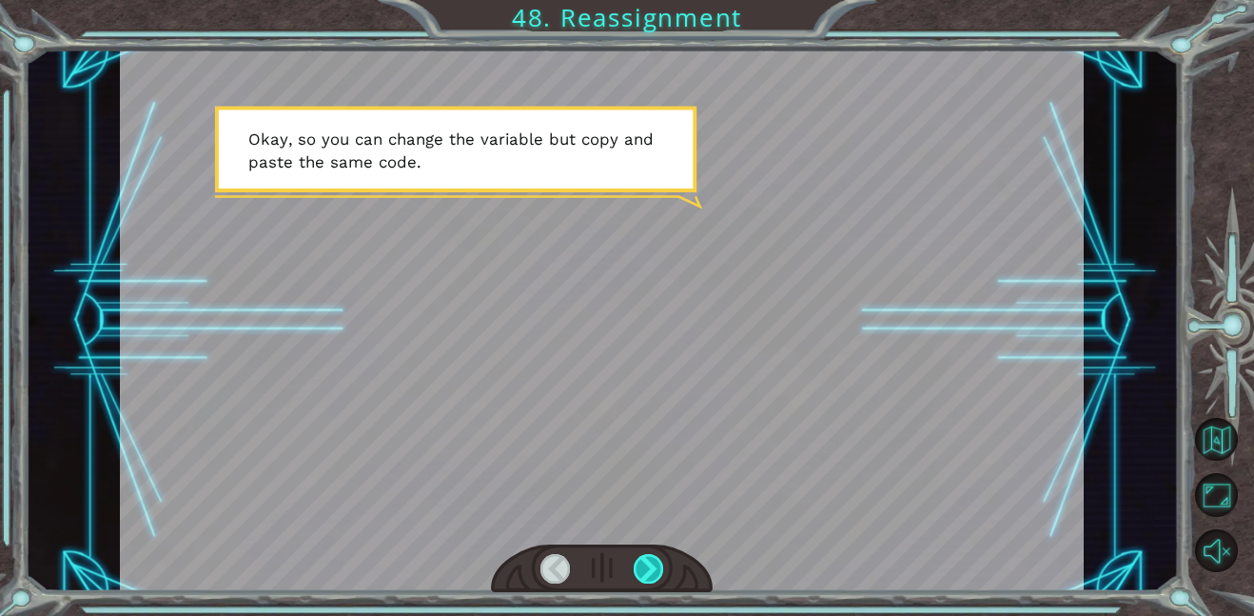
click at [648, 575] on div at bounding box center [649, 569] width 30 height 30
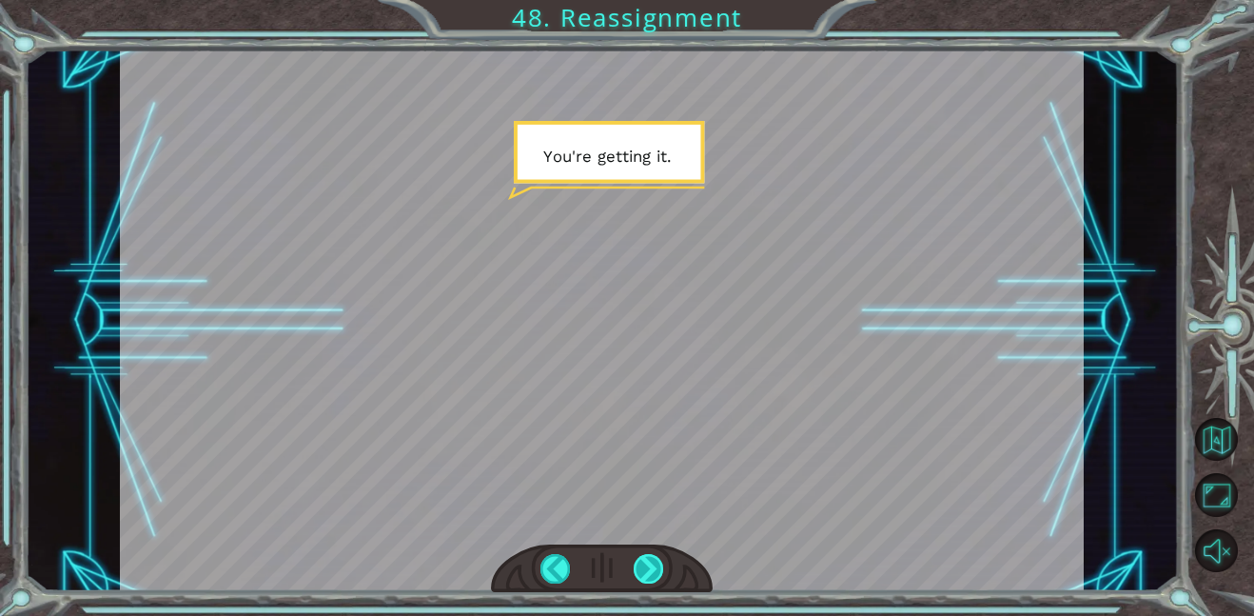
click at [648, 575] on div at bounding box center [649, 569] width 30 height 30
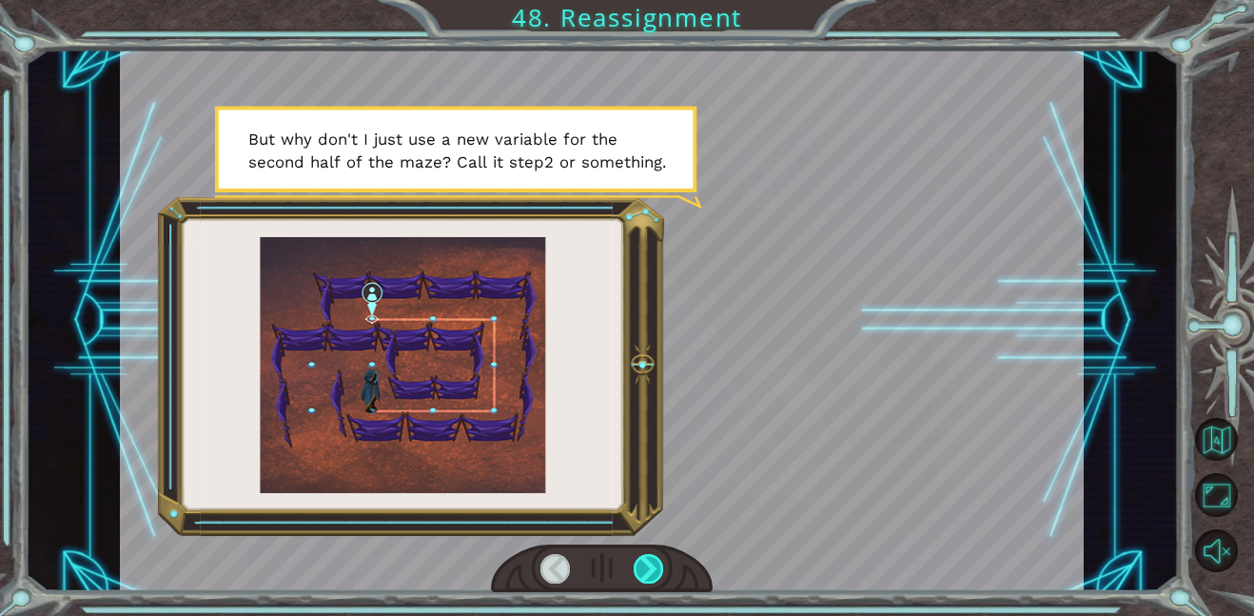
click at [648, 575] on div at bounding box center [649, 569] width 30 height 30
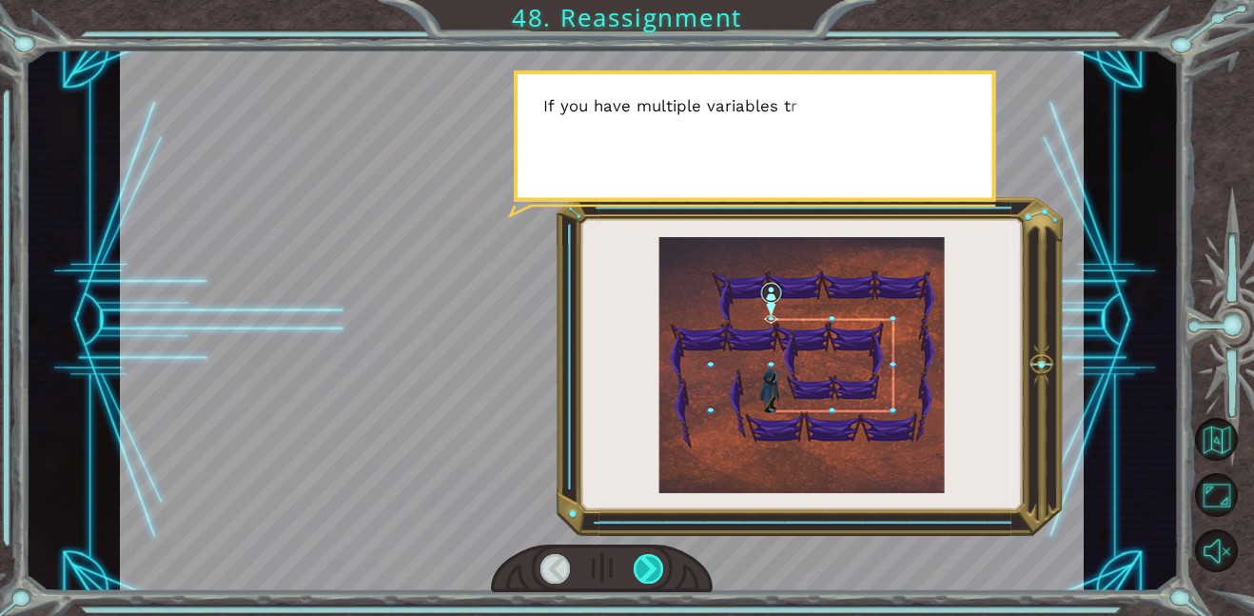
click at [648, 575] on div at bounding box center [649, 569] width 30 height 30
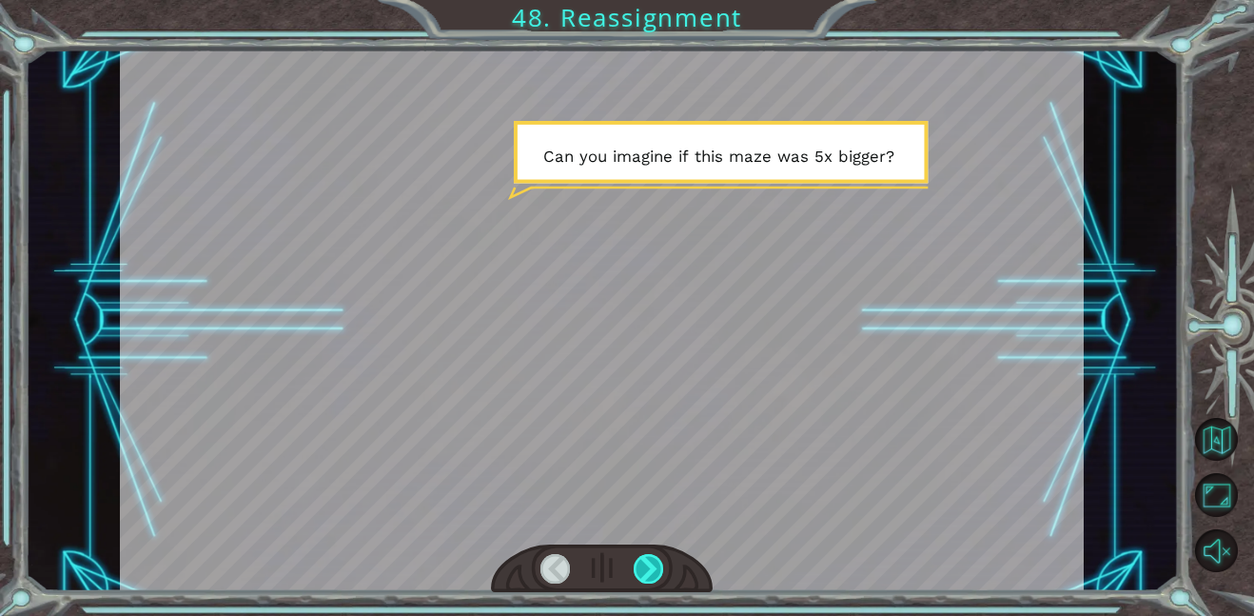
click at [648, 575] on div at bounding box center [649, 569] width 30 height 30
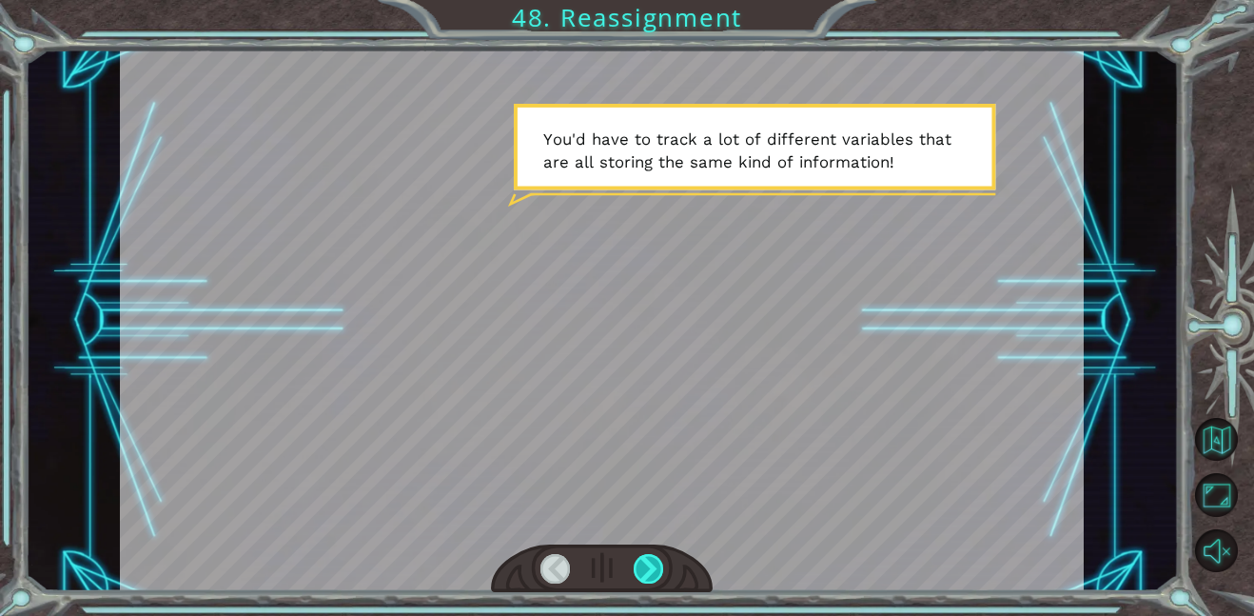
click at [648, 575] on div at bounding box center [649, 569] width 30 height 30
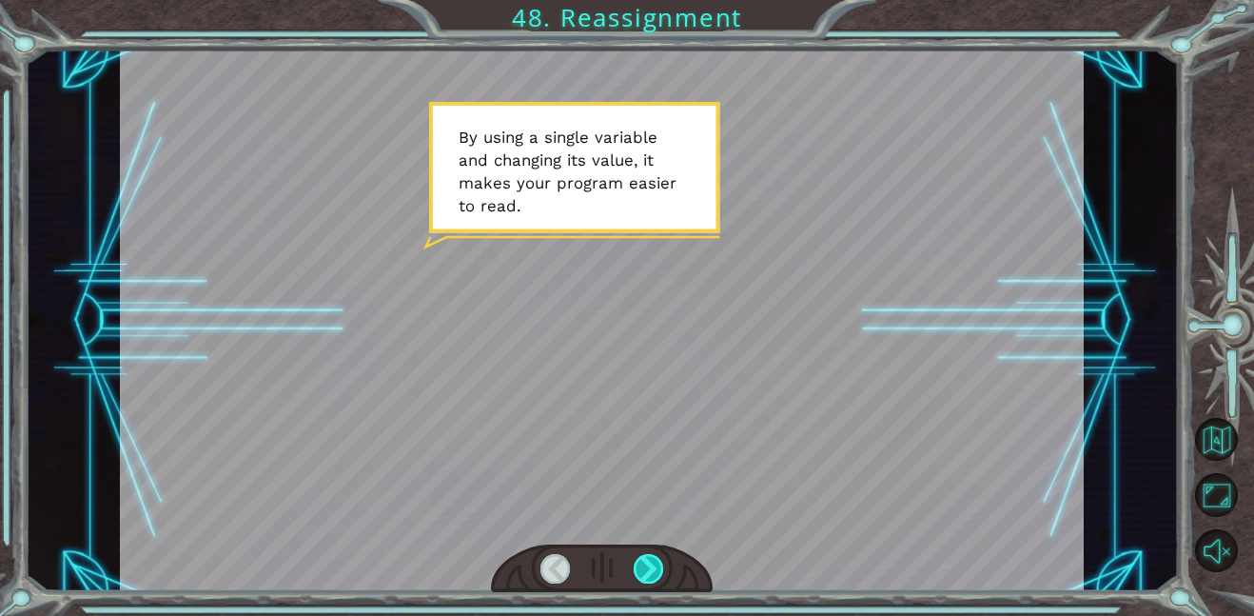
click at [648, 575] on div at bounding box center [649, 569] width 30 height 30
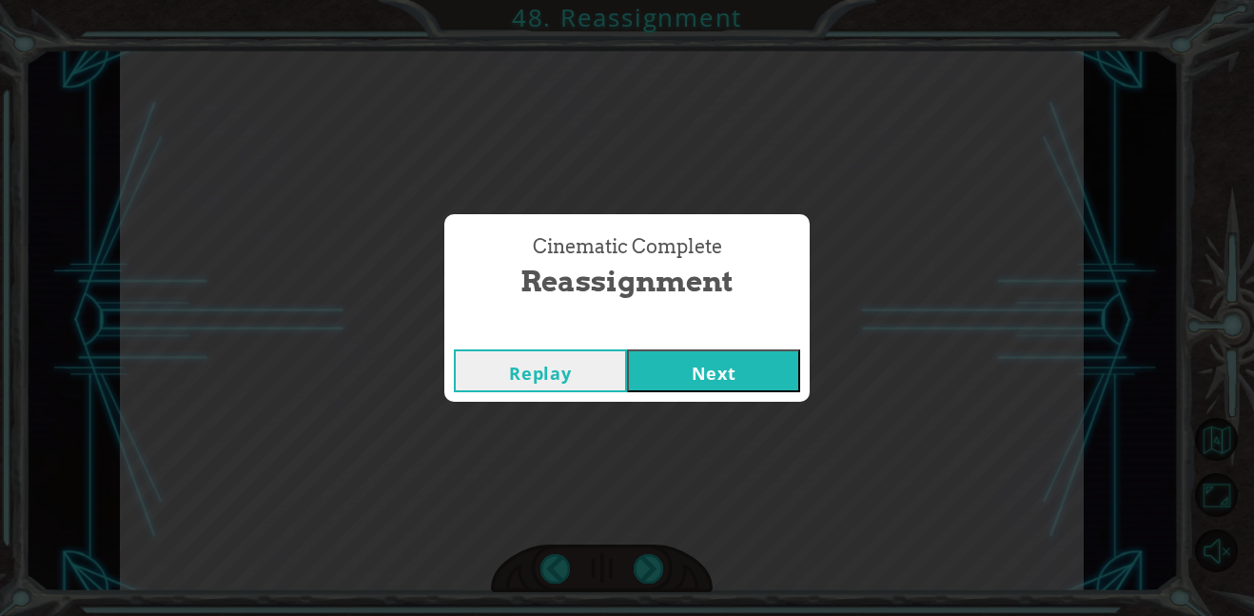
click at [703, 380] on button "Next" at bounding box center [713, 370] width 173 height 43
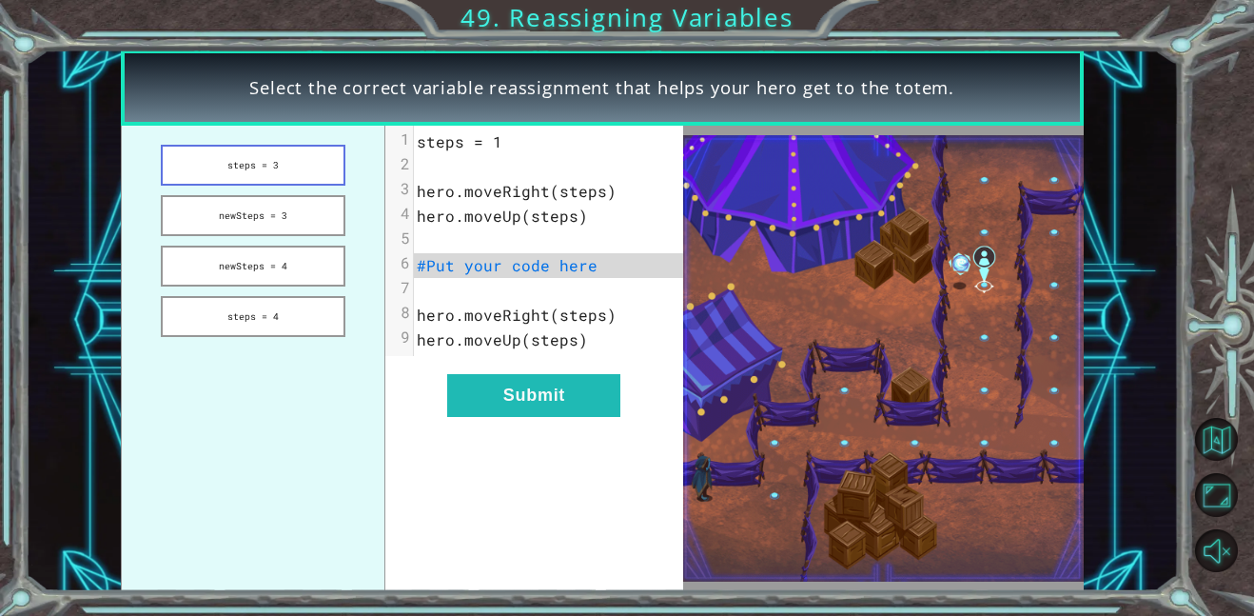
click at [297, 174] on button "steps = 3" at bounding box center [253, 165] width 185 height 41
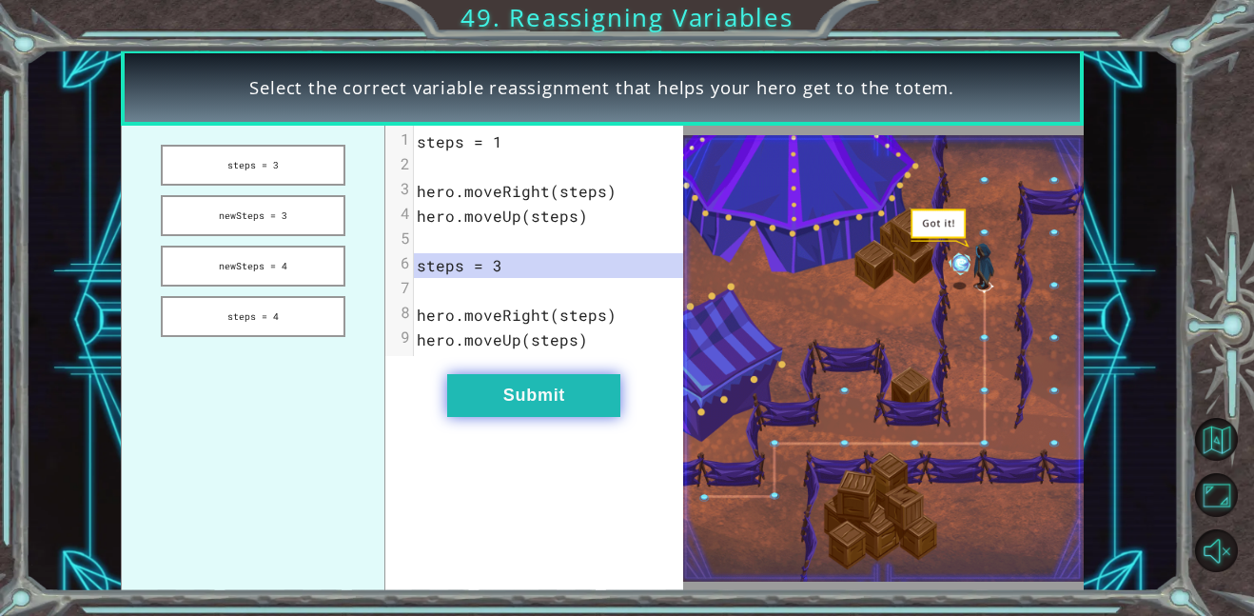
click at [522, 399] on button "Submit" at bounding box center [533, 395] width 173 height 43
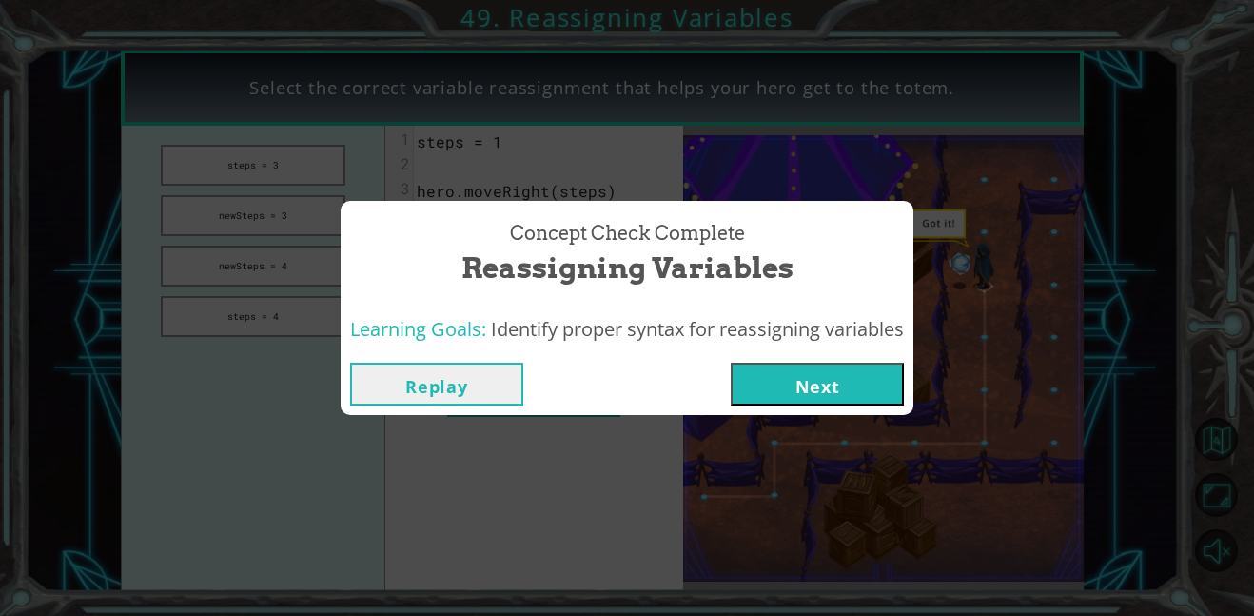
click at [780, 382] on button "Next" at bounding box center [817, 384] width 173 height 43
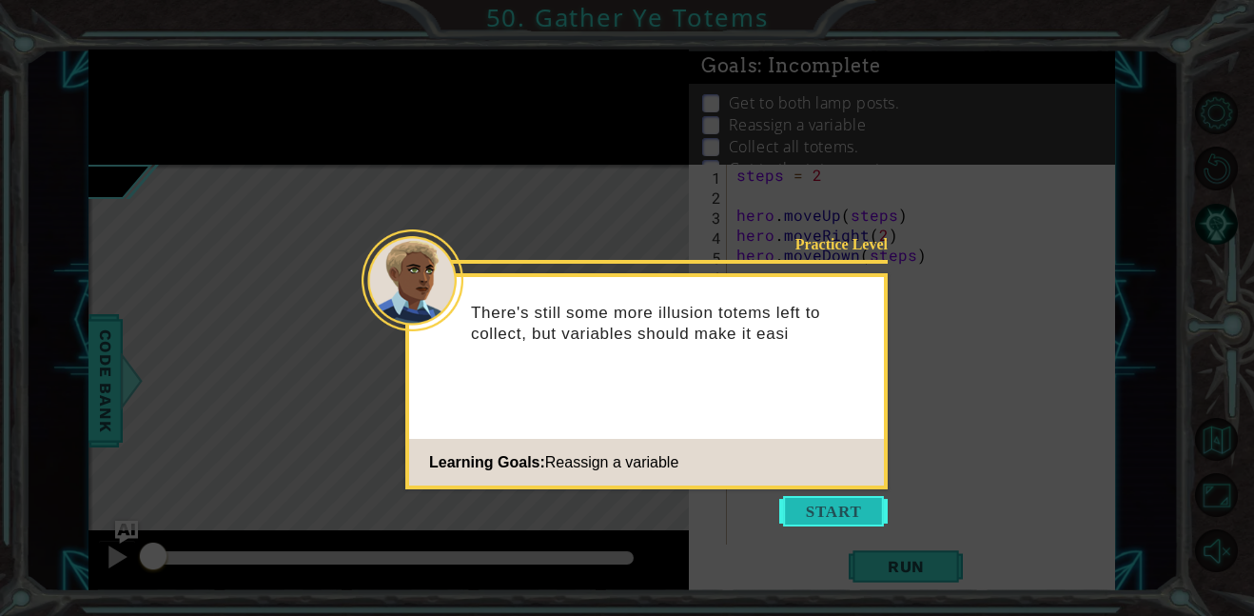
click at [811, 509] on button "Start" at bounding box center [833, 511] width 108 height 30
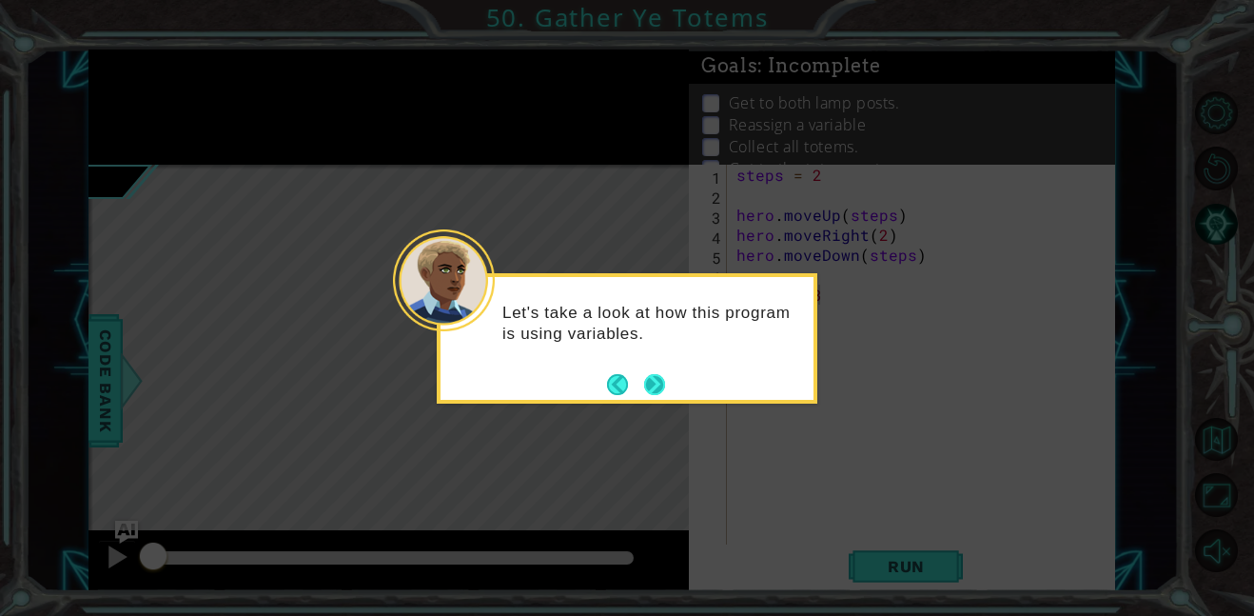
click at [653, 381] on button "Next" at bounding box center [654, 384] width 21 height 21
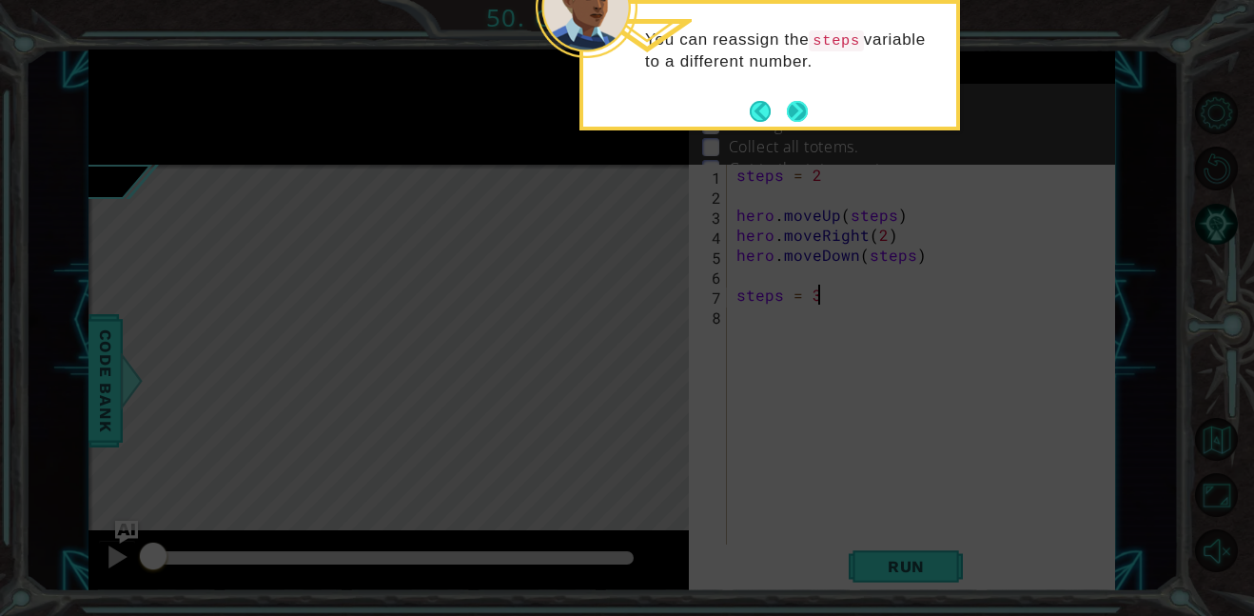
click at [809, 107] on div "You can reassign the steps variable to a different number." at bounding box center [769, 59] width 373 height 97
click at [808, 108] on button "Next" at bounding box center [797, 111] width 21 height 21
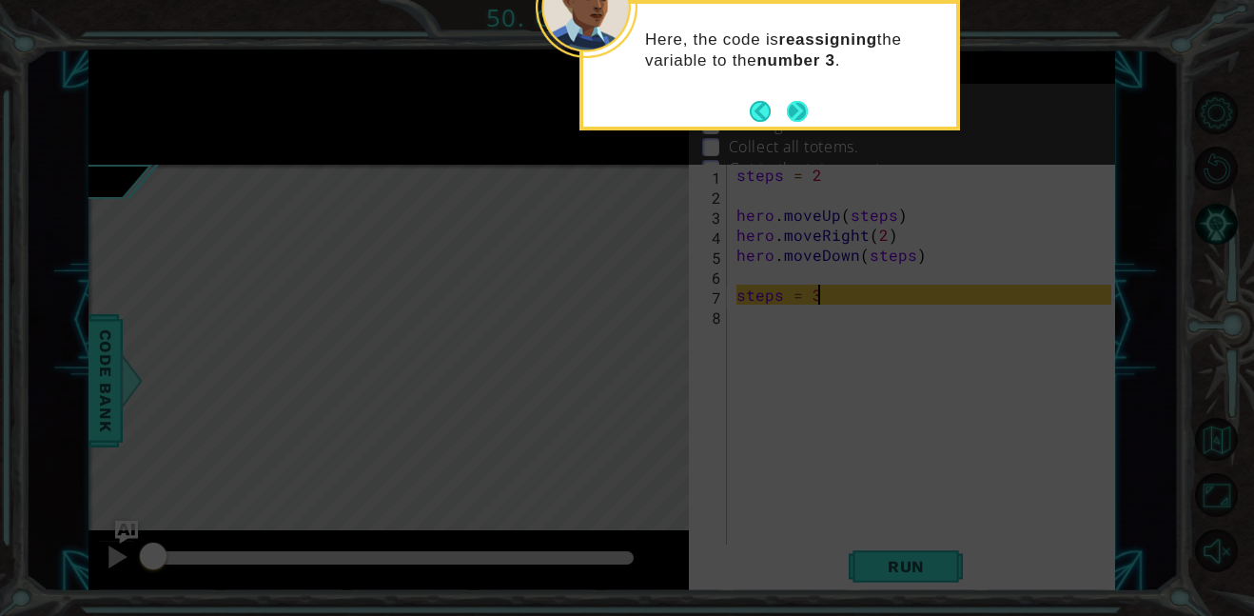
click at [799, 119] on button "Next" at bounding box center [797, 111] width 21 height 21
click at [796, 121] on button "Next" at bounding box center [797, 111] width 21 height 21
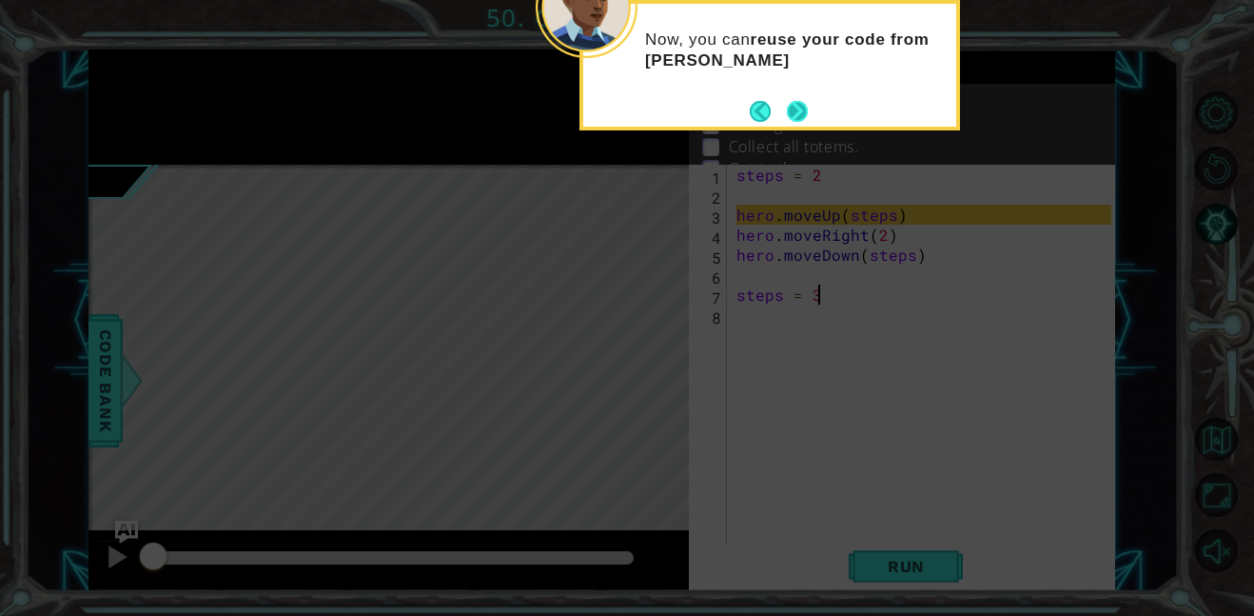
click at [799, 119] on button "Next" at bounding box center [797, 111] width 21 height 21
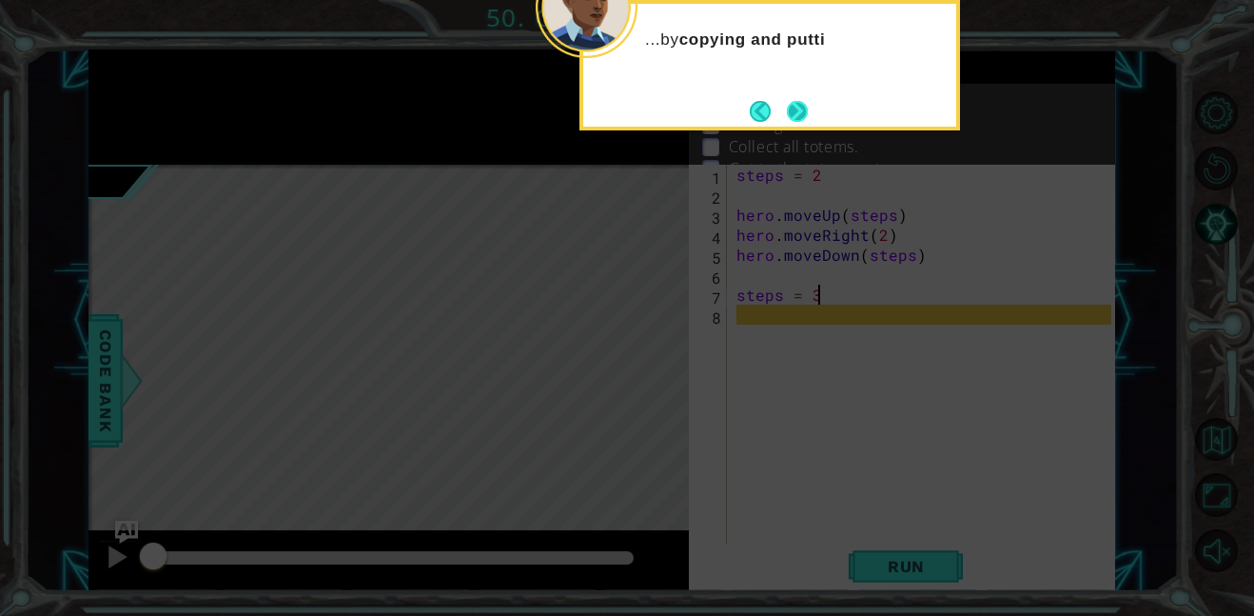
click at [799, 121] on button "Next" at bounding box center [797, 111] width 21 height 21
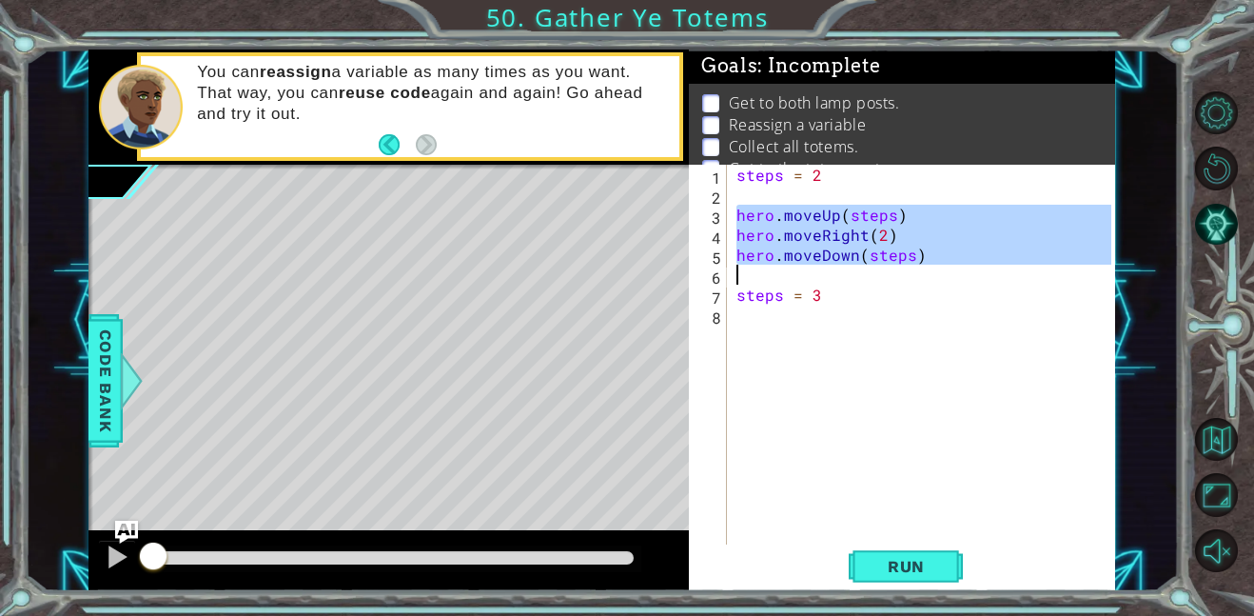
drag, startPoint x: 735, startPoint y: 217, endPoint x: 957, endPoint y: 267, distance: 227.4
click at [957, 267] on div "steps = 2 hero . moveUp ( steps ) hero . moveRight ( 2 ) hero . moveDown ( step…" at bounding box center [927, 375] width 388 height 420
type textarea "hero.moveDown(steps)"
click at [811, 310] on div "steps = 2 hero . moveUp ( steps ) hero . moveRight ( 2 ) hero . moveDown ( step…" at bounding box center [927, 375] width 388 height 420
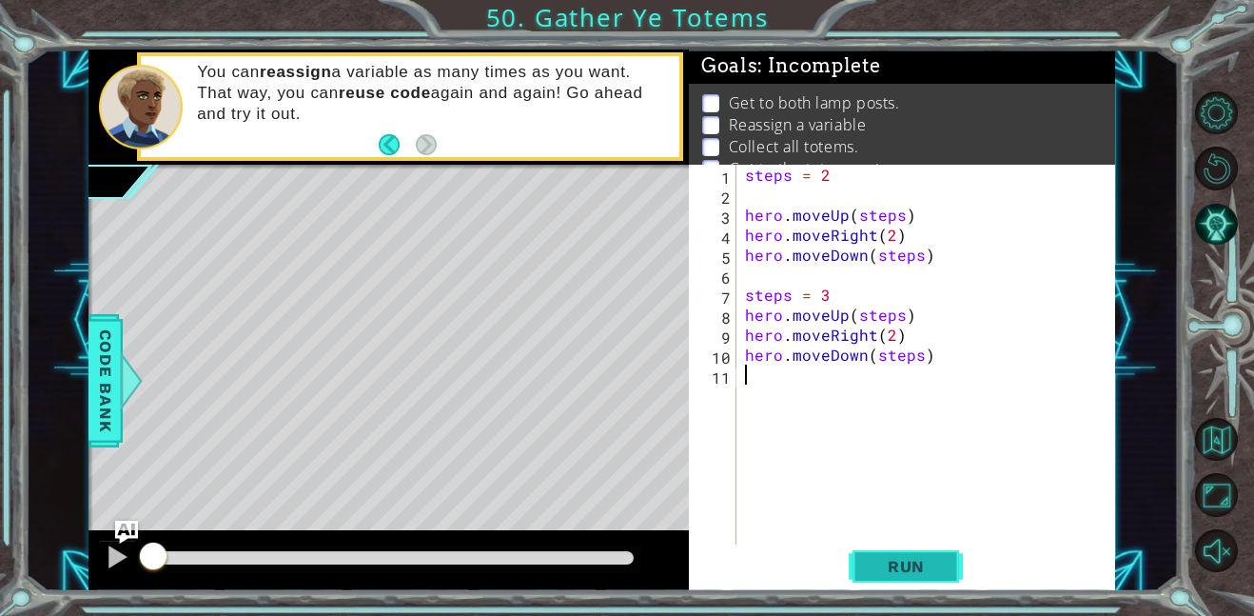
click at [878, 561] on span "Run" at bounding box center [906, 566] width 75 height 19
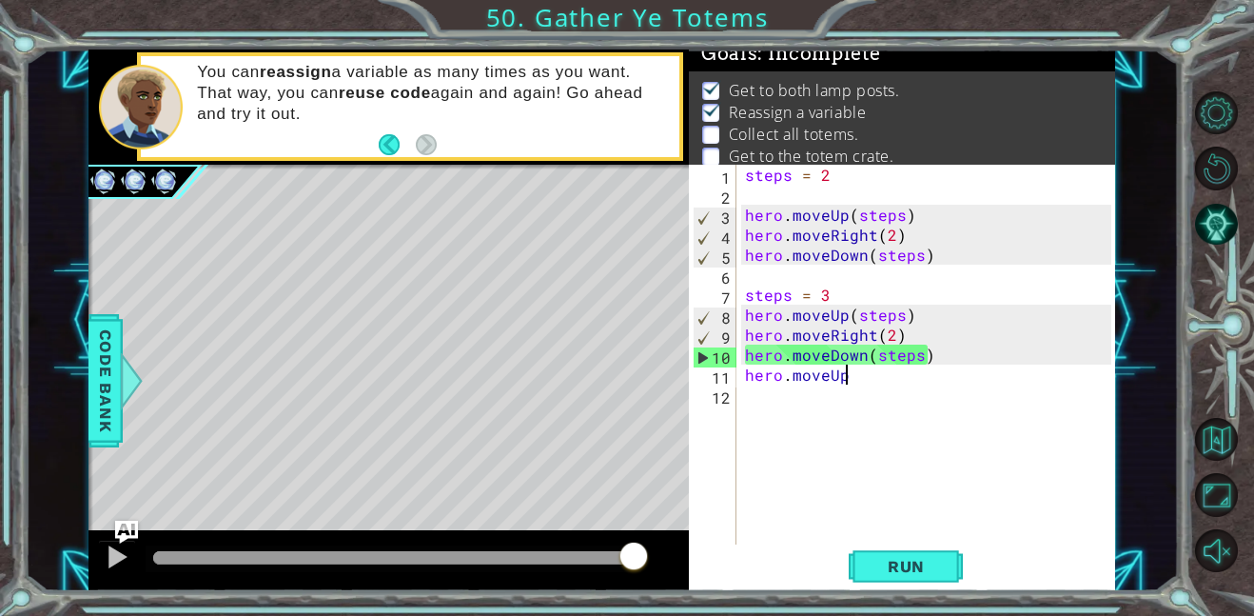
scroll to position [0, 6]
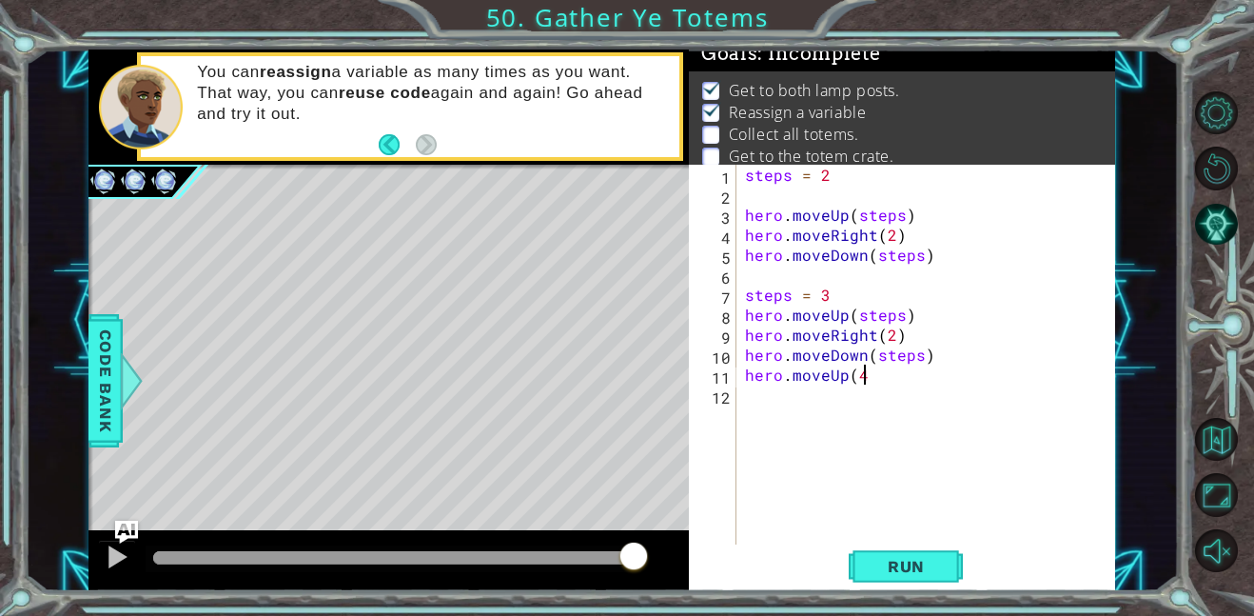
type textarea "hero.moveUp(4)"
type textarea "hero.move(2)"
type textarea "hero.move(4)"
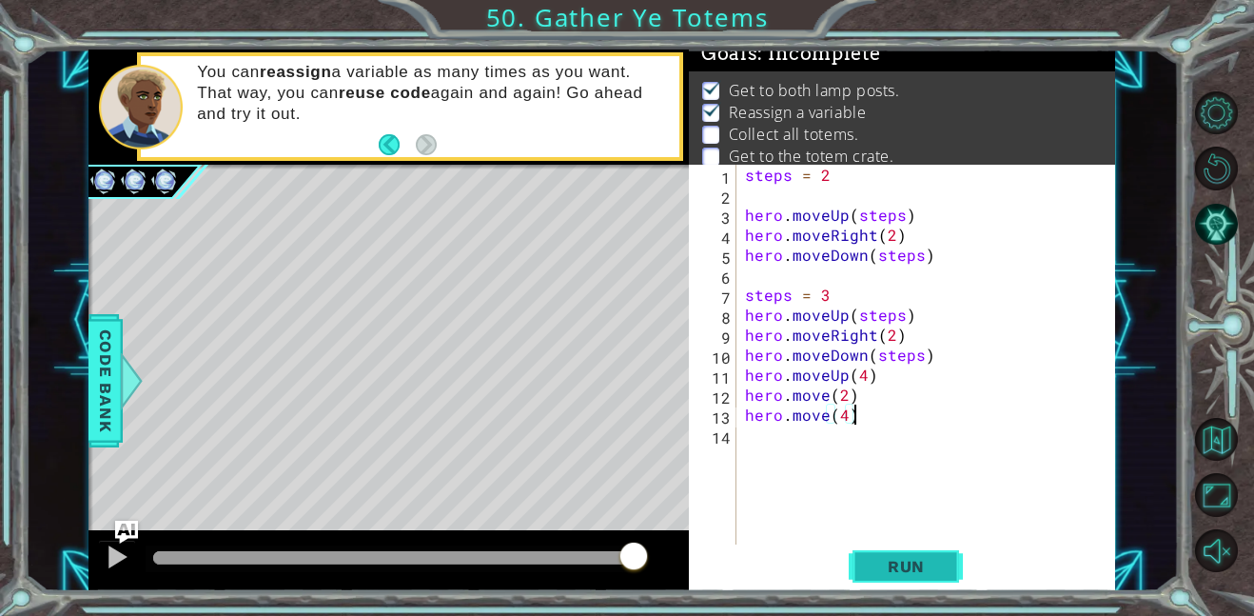
click at [863, 559] on button "Run" at bounding box center [906, 565] width 114 height 43
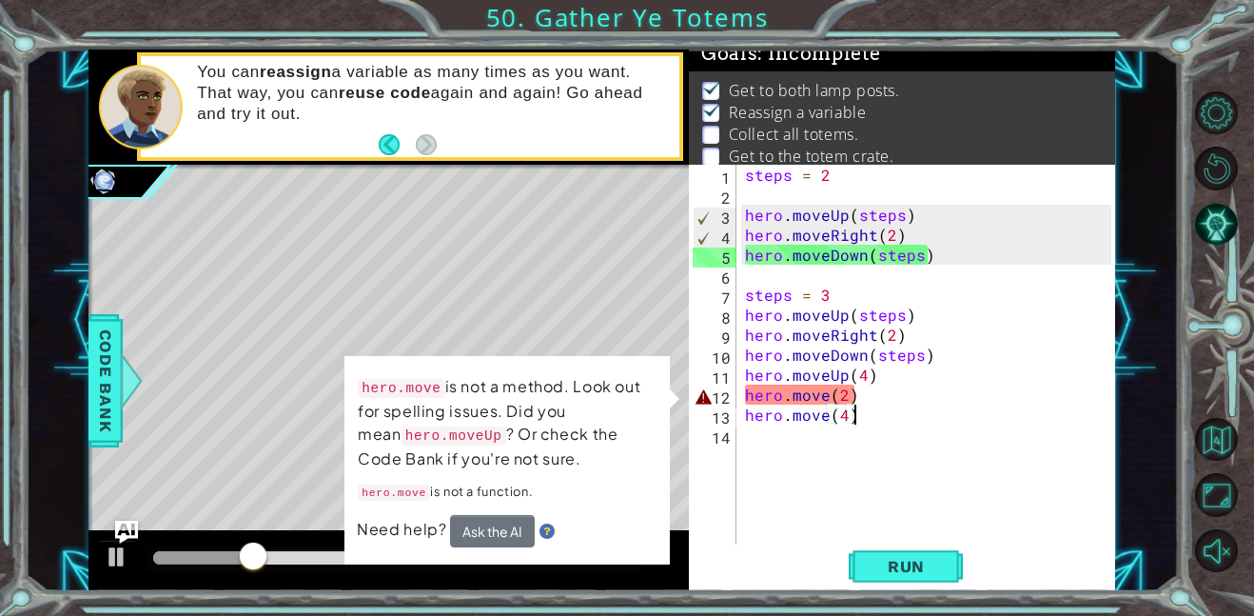
click at [790, 516] on div "steps = 2 hero . moveUp ( steps ) hero . moveRight ( 2 ) hero . moveDown ( step…" at bounding box center [931, 375] width 380 height 420
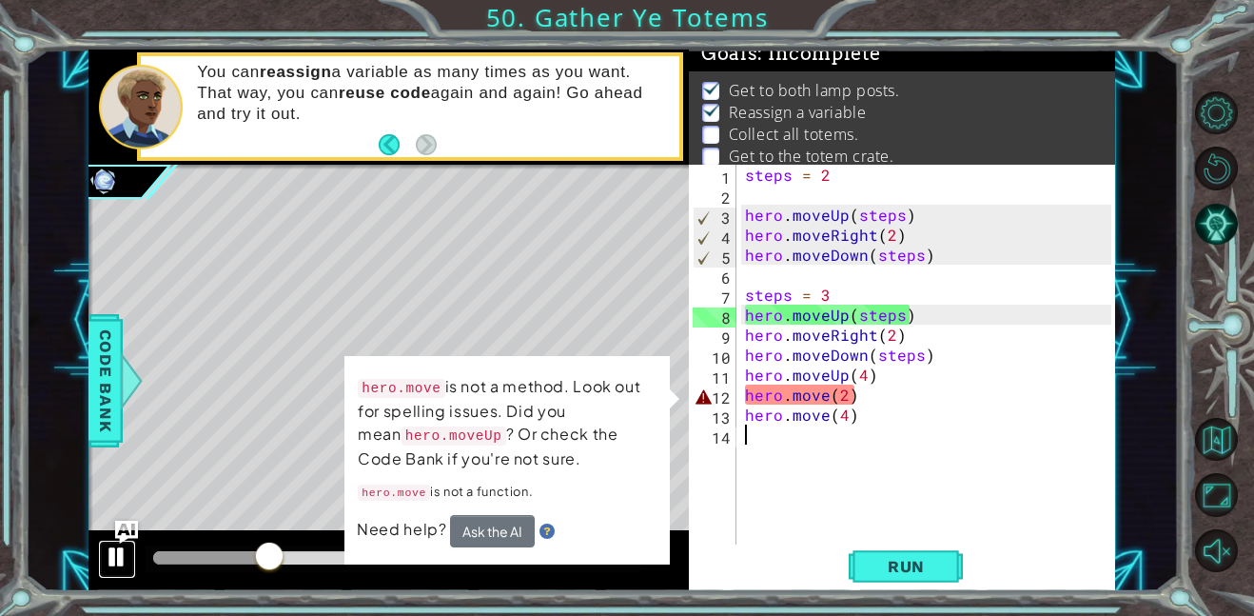
click at [115, 562] on div at bounding box center [117, 556] width 25 height 25
click at [822, 397] on div "steps = 2 hero . moveUp ( steps ) hero . moveRight ( 2 ) hero . moveDown ( step…" at bounding box center [931, 375] width 380 height 420
click at [827, 404] on div "steps = 2 hero . moveUp ( steps ) hero . moveRight ( 2 ) hero . moveDown ( step…" at bounding box center [931, 375] width 380 height 420
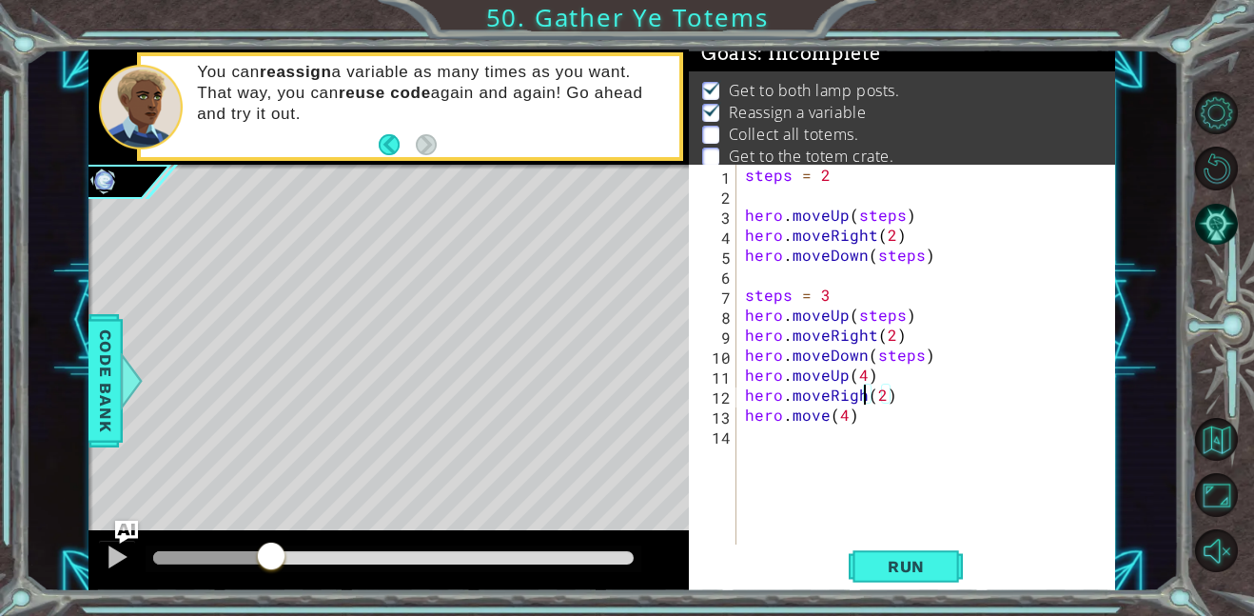
scroll to position [0, 8]
click at [829, 412] on div "steps = 2 hero . moveUp ( steps ) hero . moveRight ( 2 ) hero . moveDown ( step…" at bounding box center [931, 375] width 380 height 420
type textarea "hero.moveDown(4)"
click at [880, 565] on span "Run" at bounding box center [906, 566] width 75 height 19
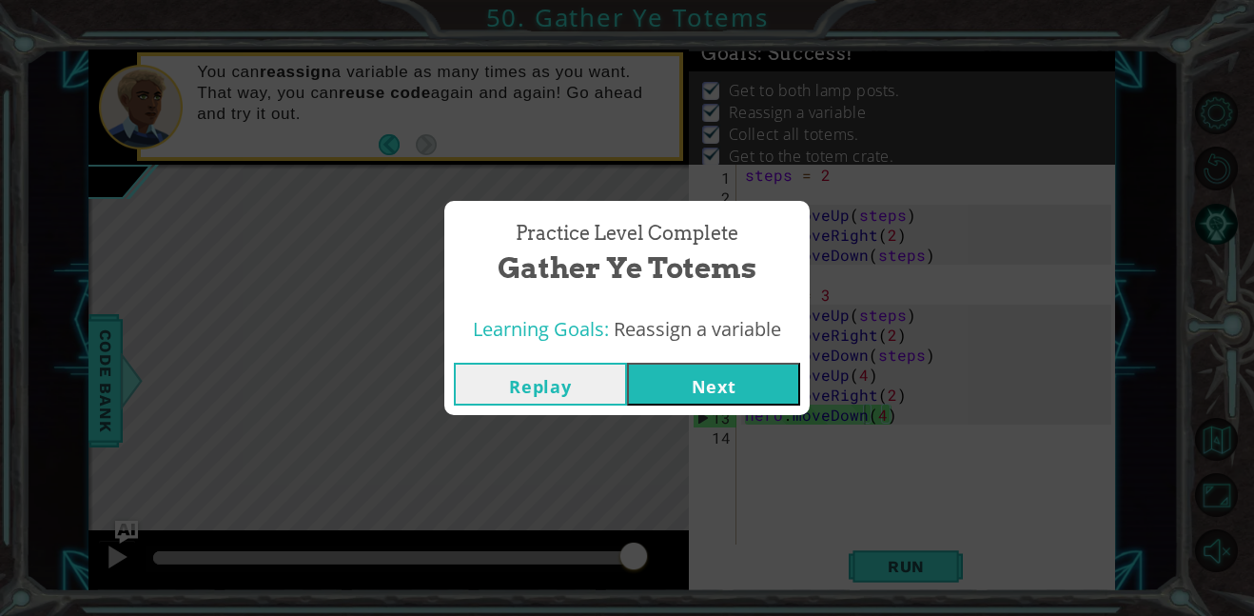
click at [727, 399] on button "Next" at bounding box center [713, 384] width 173 height 43
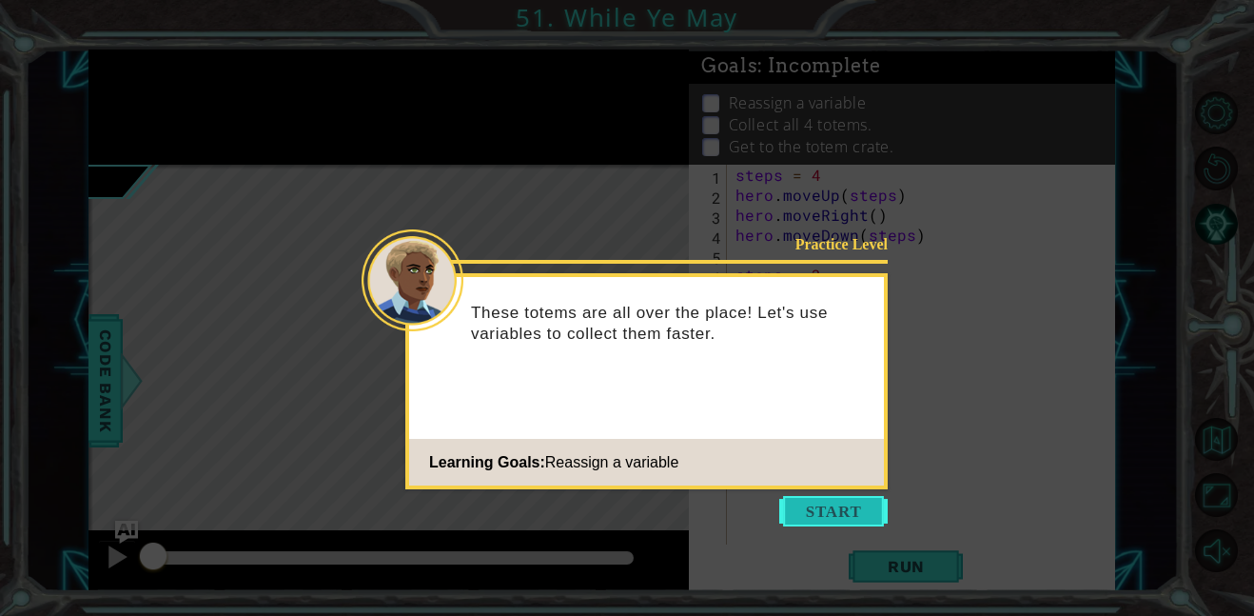
click at [826, 509] on button "Start" at bounding box center [833, 511] width 108 height 30
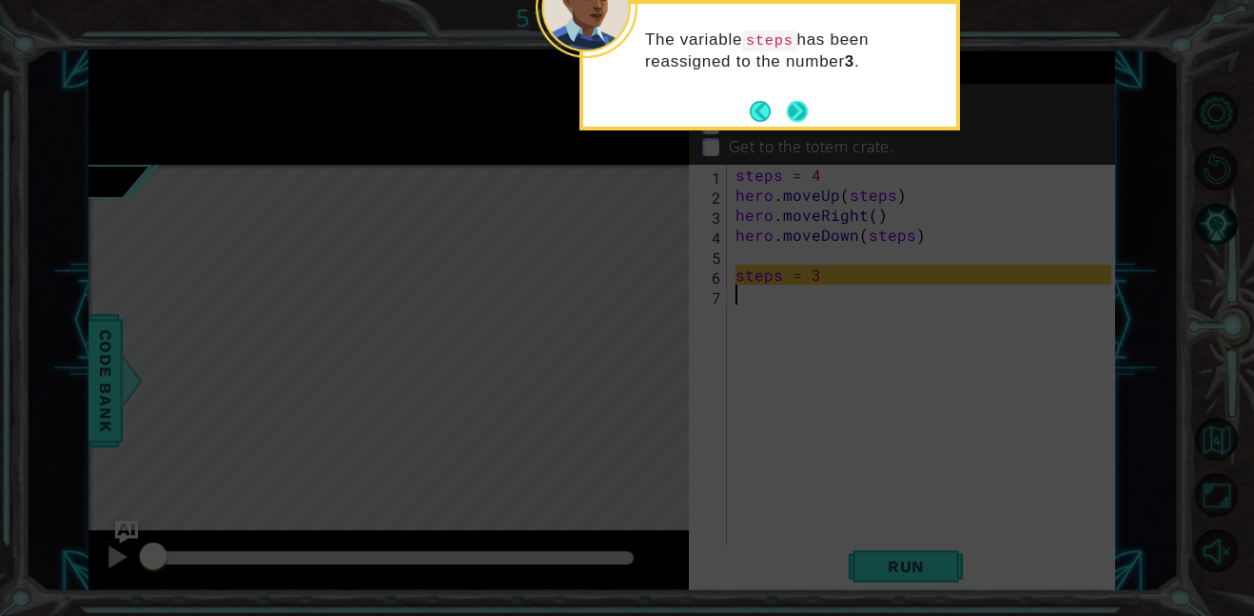
click at [807, 107] on button "Next" at bounding box center [797, 111] width 21 height 21
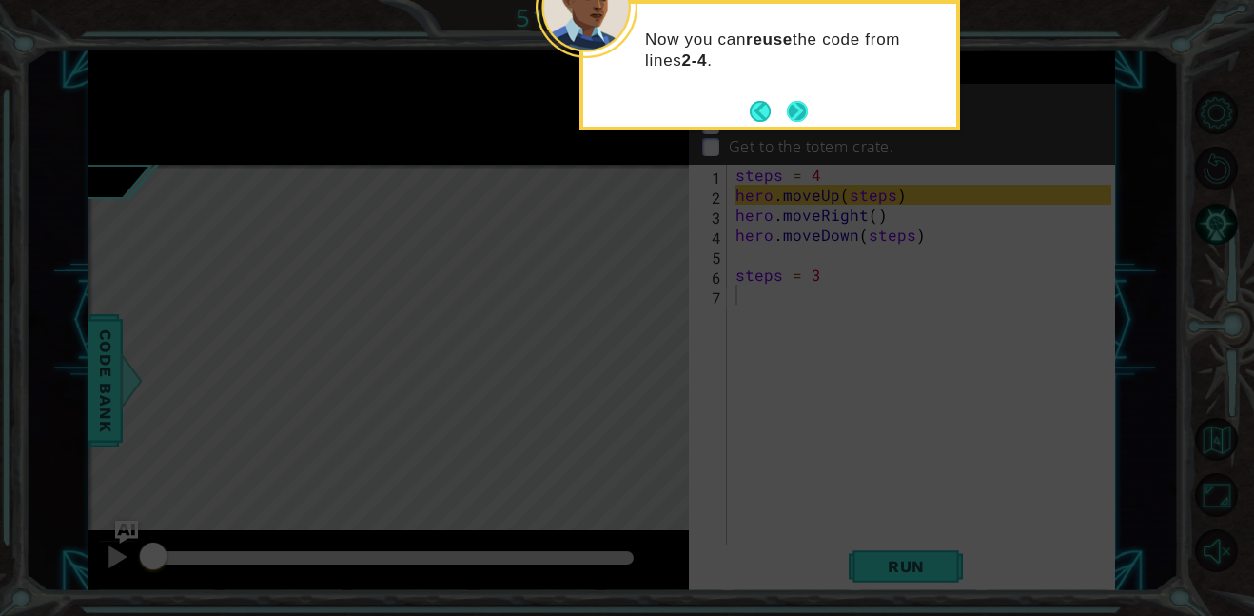
click at [800, 112] on button "Next" at bounding box center [797, 111] width 21 height 21
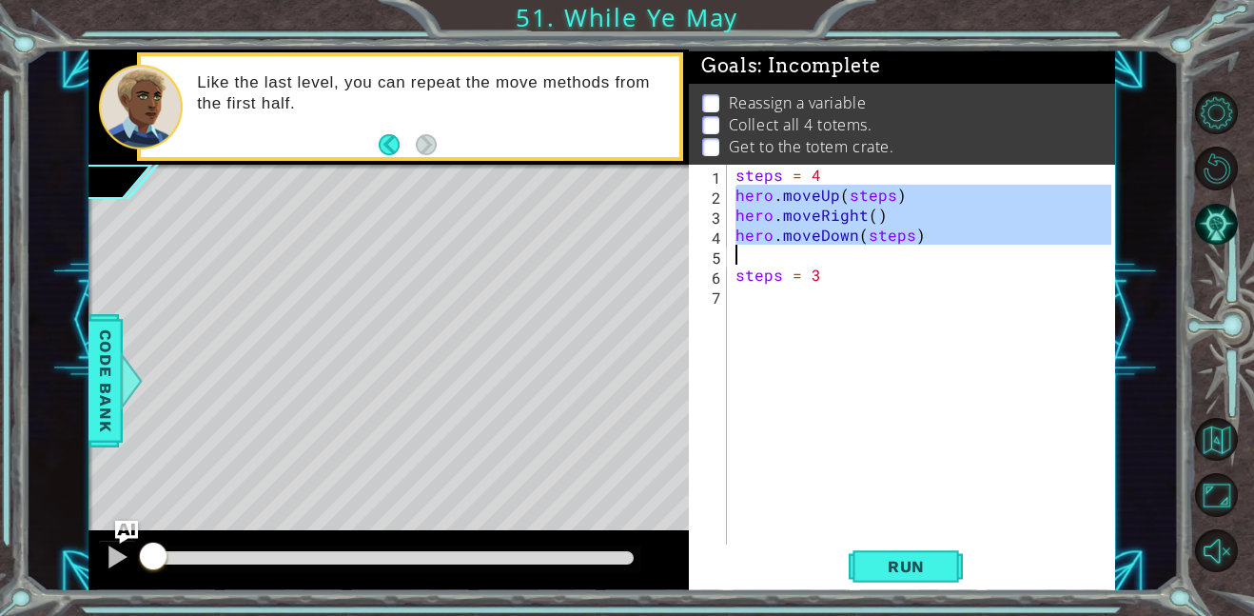
drag, startPoint x: 732, startPoint y: 191, endPoint x: 946, endPoint y: 247, distance: 221.1
click at [946, 247] on div "steps = 4 hero . moveUp ( steps ) hero . moveRight ( ) hero . moveDown ( steps …" at bounding box center [926, 375] width 388 height 420
type textarea "hero.moveDown(steps)"
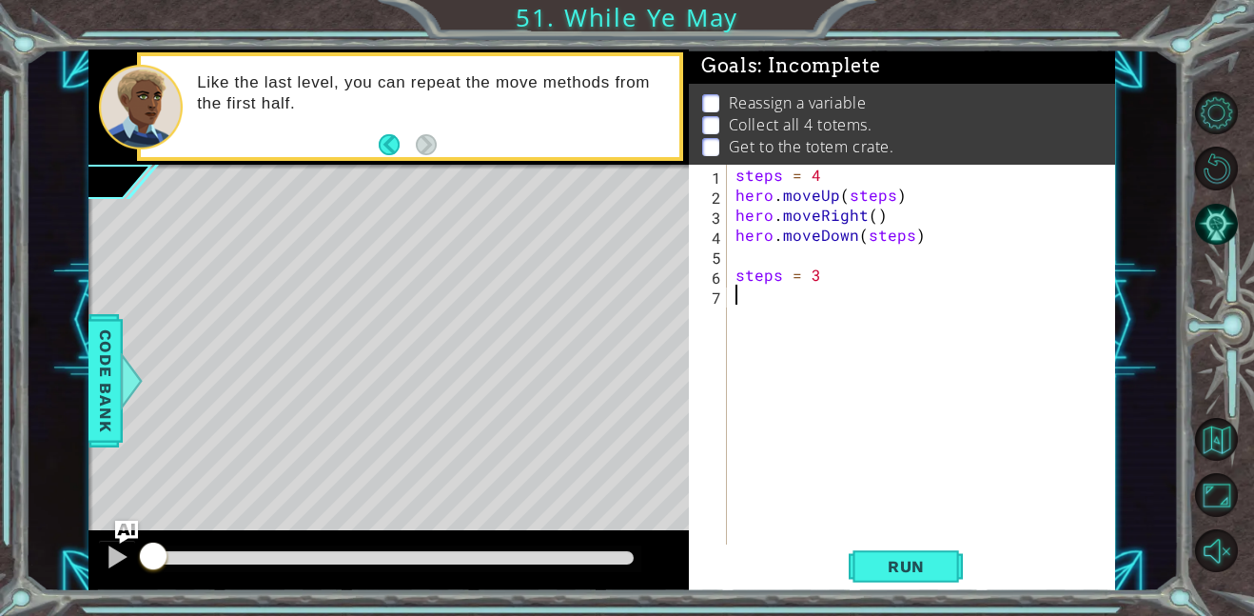
click at [793, 296] on div "steps = 4 hero . moveUp ( steps ) hero . moveRight ( ) hero . moveDown ( steps …" at bounding box center [926, 375] width 388 height 420
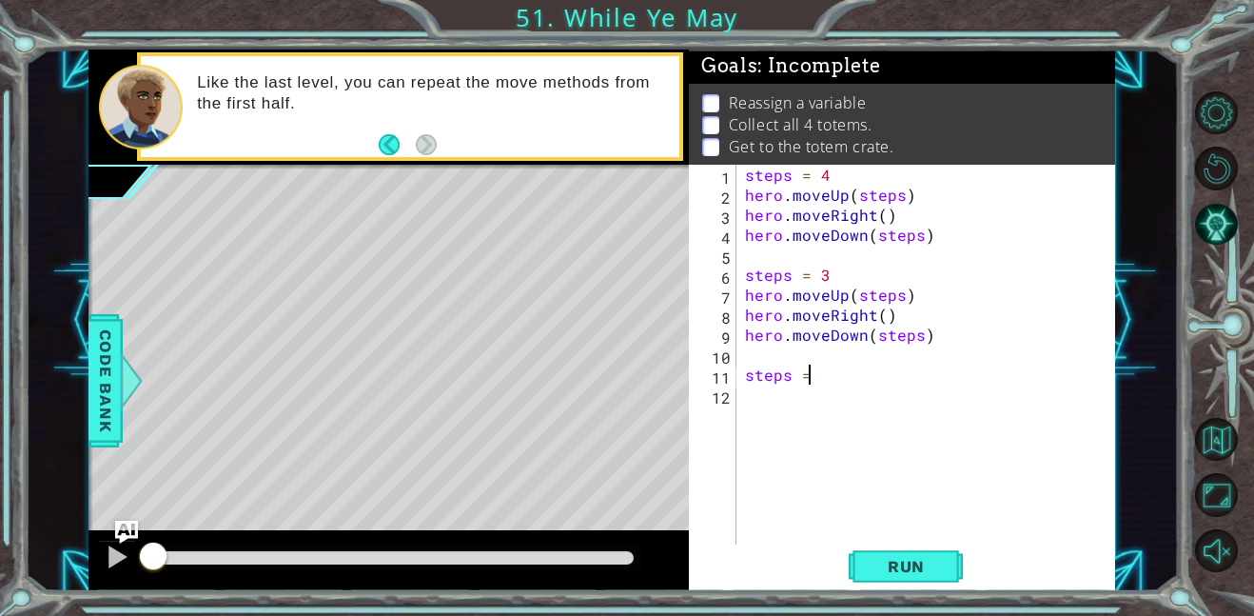
scroll to position [0, 3]
type textarea "steps = 2"
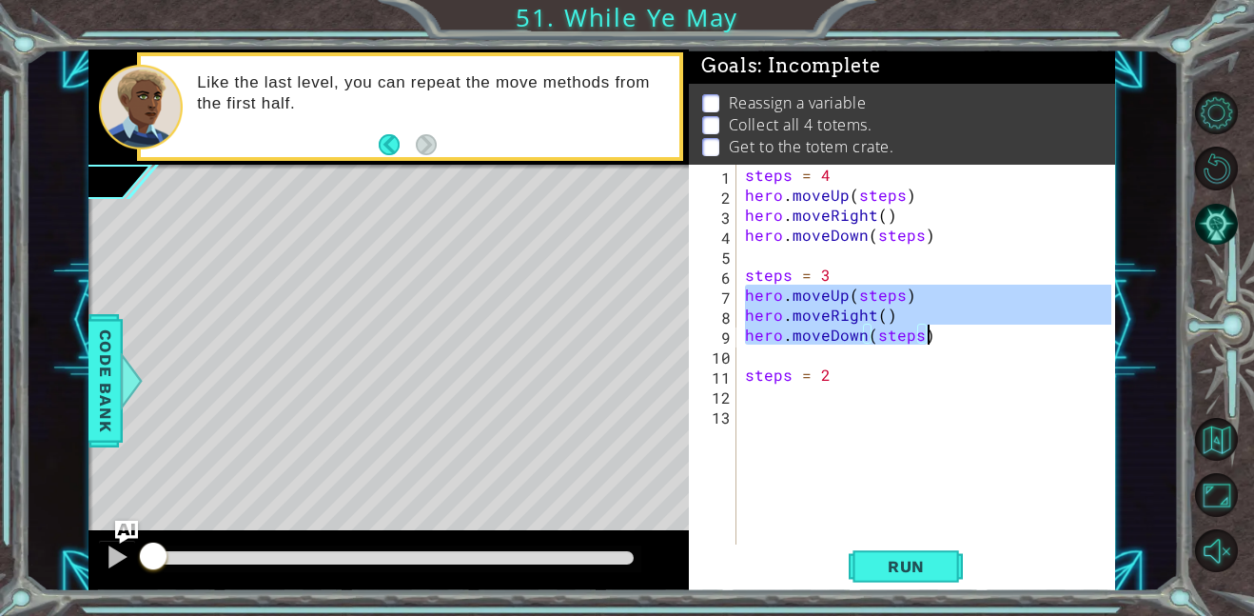
drag, startPoint x: 740, startPoint y: 294, endPoint x: 937, endPoint y: 330, distance: 200.3
click at [937, 330] on div "steps = 4 hero . moveUp ( steps ) hero . moveRight ( ) hero . moveDown ( steps …" at bounding box center [931, 375] width 380 height 420
type textarea "hero.moveRight() hero.moveDown(steps)"
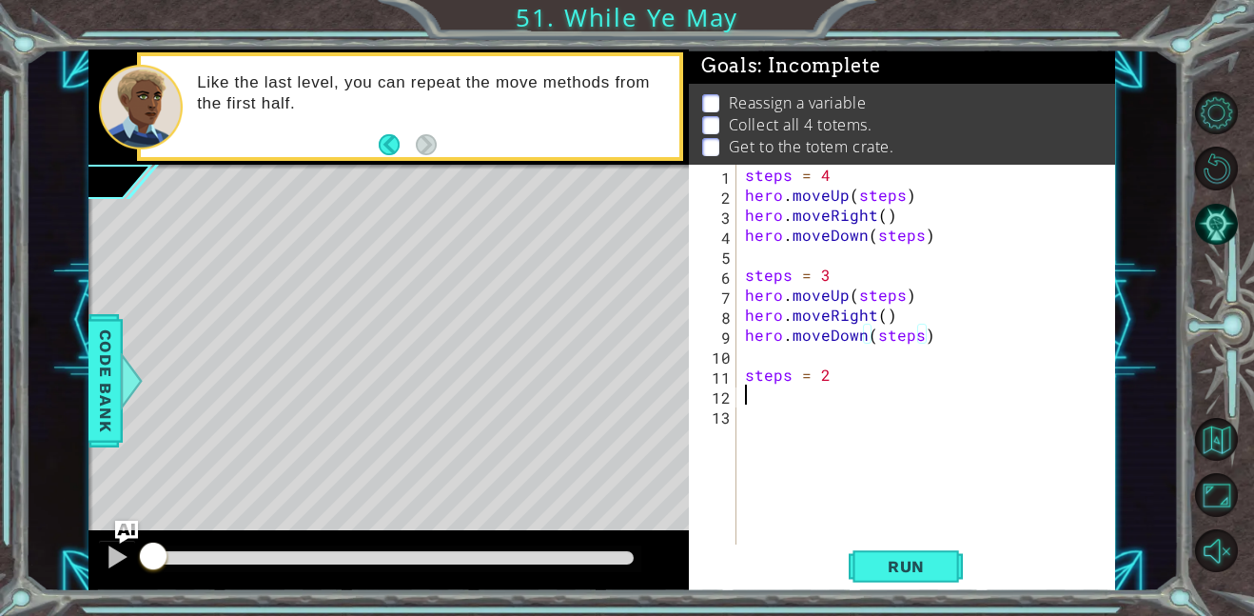
click at [768, 398] on div "steps = 4 hero . moveUp ( steps ) hero . moveRight ( ) hero . moveDown ( steps …" at bounding box center [931, 375] width 380 height 420
paste textarea "hero.moveDown(steps)"
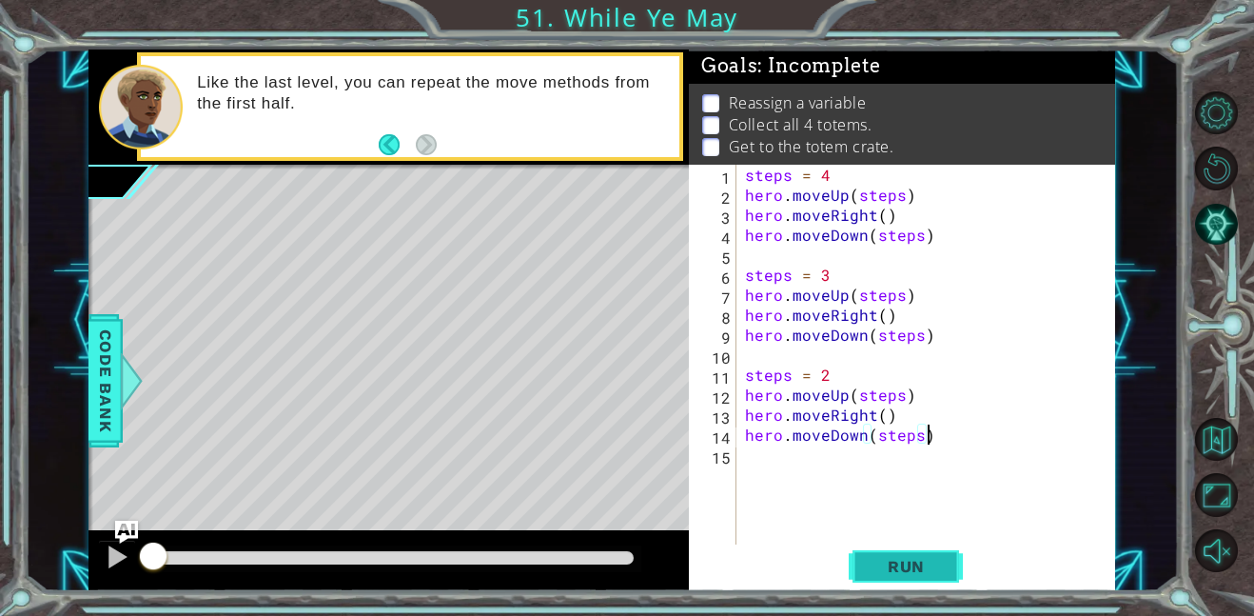
type textarea "hero.moveDown(steps)"
click at [952, 569] on button "Run" at bounding box center [906, 565] width 114 height 43
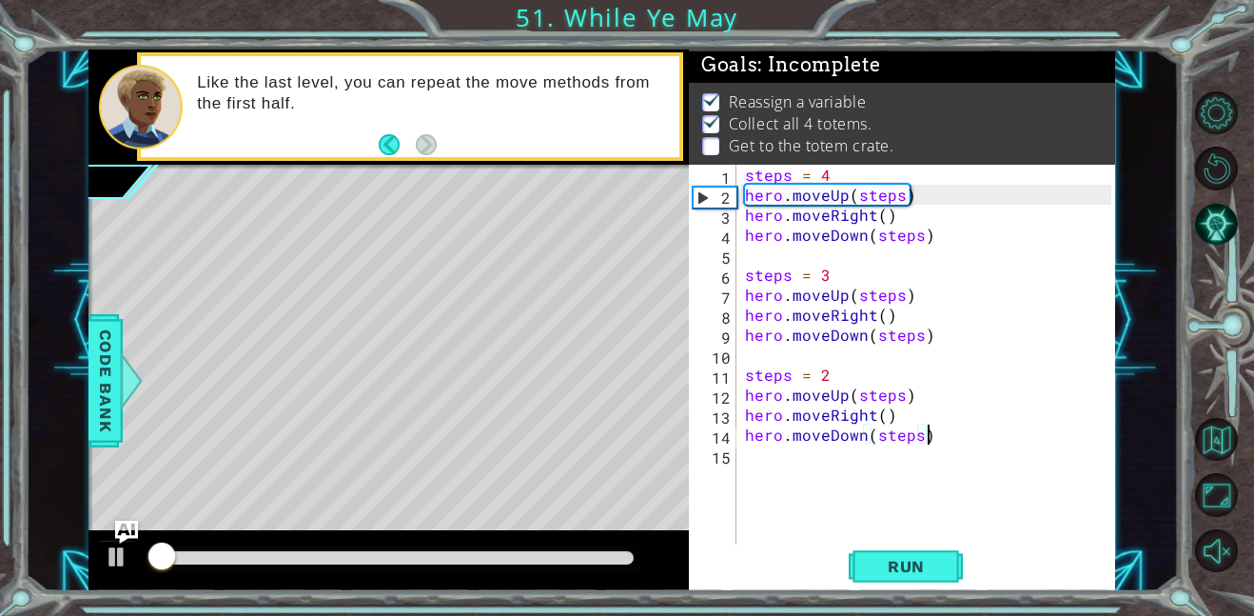
scroll to position [2, 0]
click at [794, 461] on div "steps = 4 hero . moveUp ( steps ) hero . moveRight ( ) hero . moveDown ( steps …" at bounding box center [931, 375] width 380 height 420
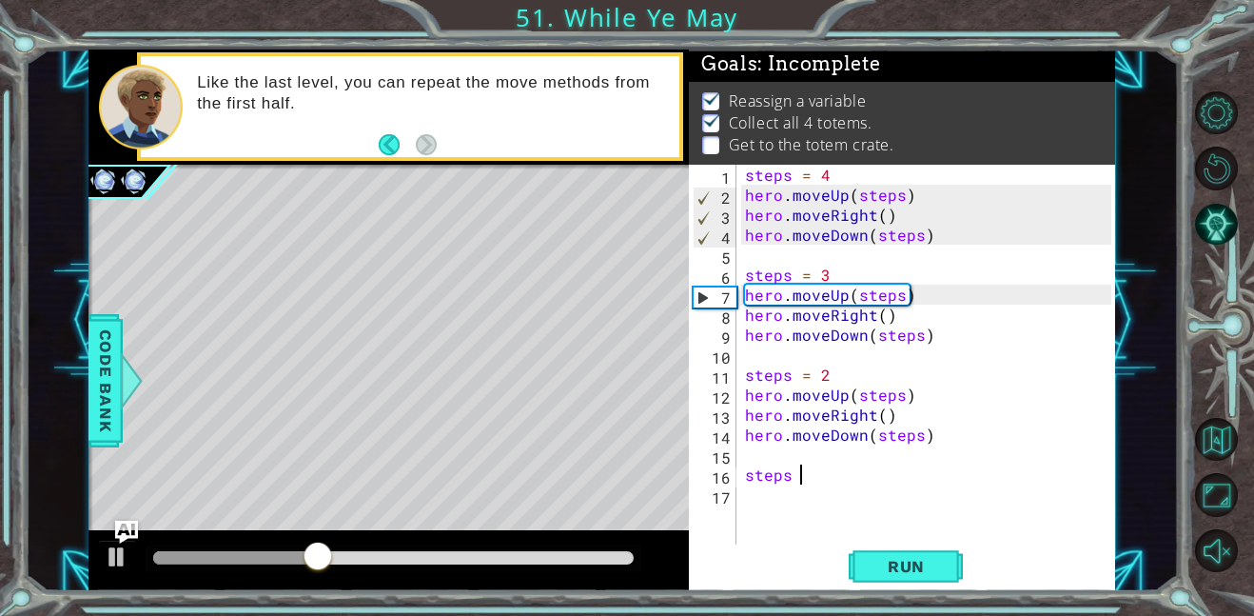
scroll to position [0, 3]
type textarea "steps = 1"
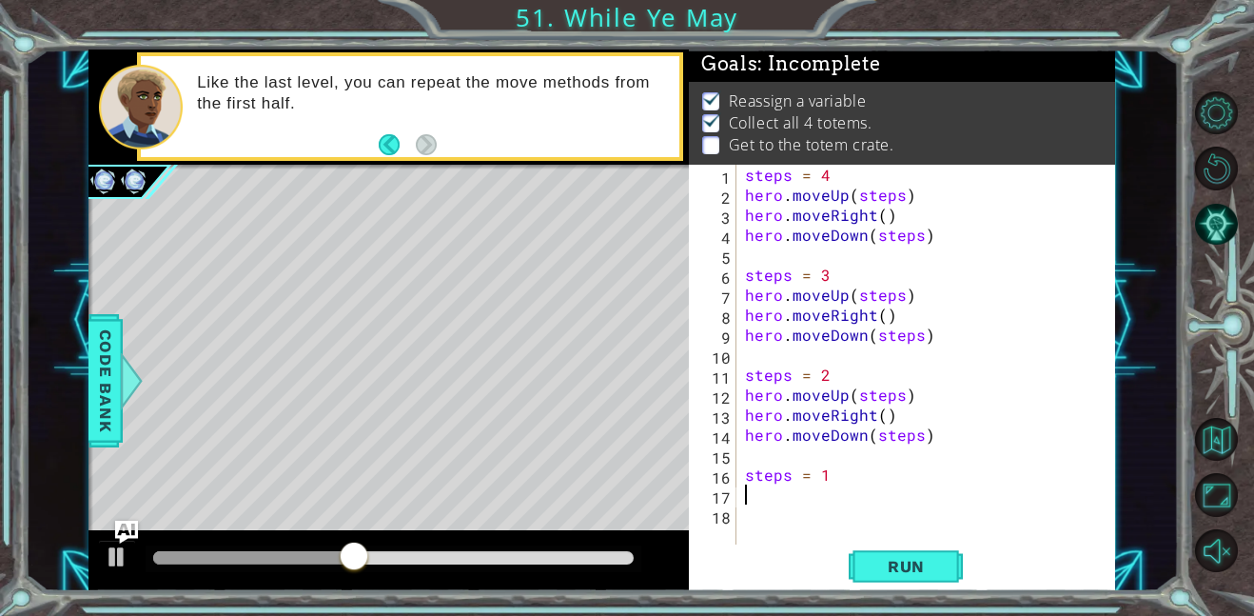
scroll to position [0, 0]
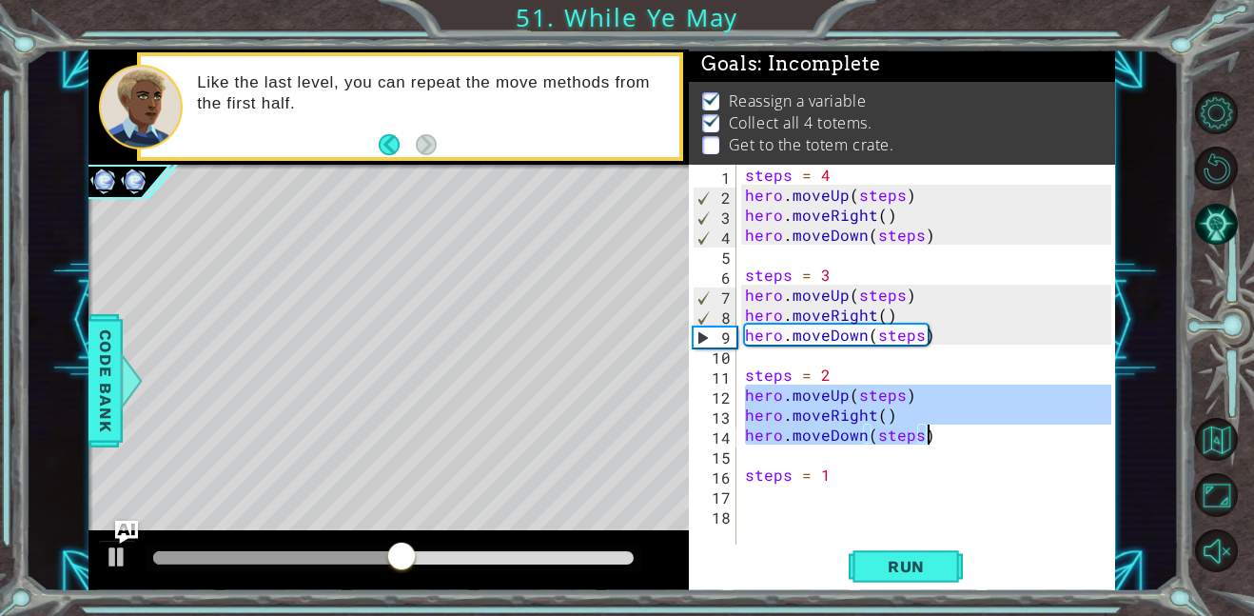
drag, startPoint x: 743, startPoint y: 399, endPoint x: 945, endPoint y: 442, distance: 206.3
click at [945, 442] on div "steps = 4 hero . moveUp ( steps ) hero . moveRight ( ) hero . moveDown ( steps …" at bounding box center [931, 375] width 380 height 420
type textarea "hero.moveRight() hero.moveDown(steps)"
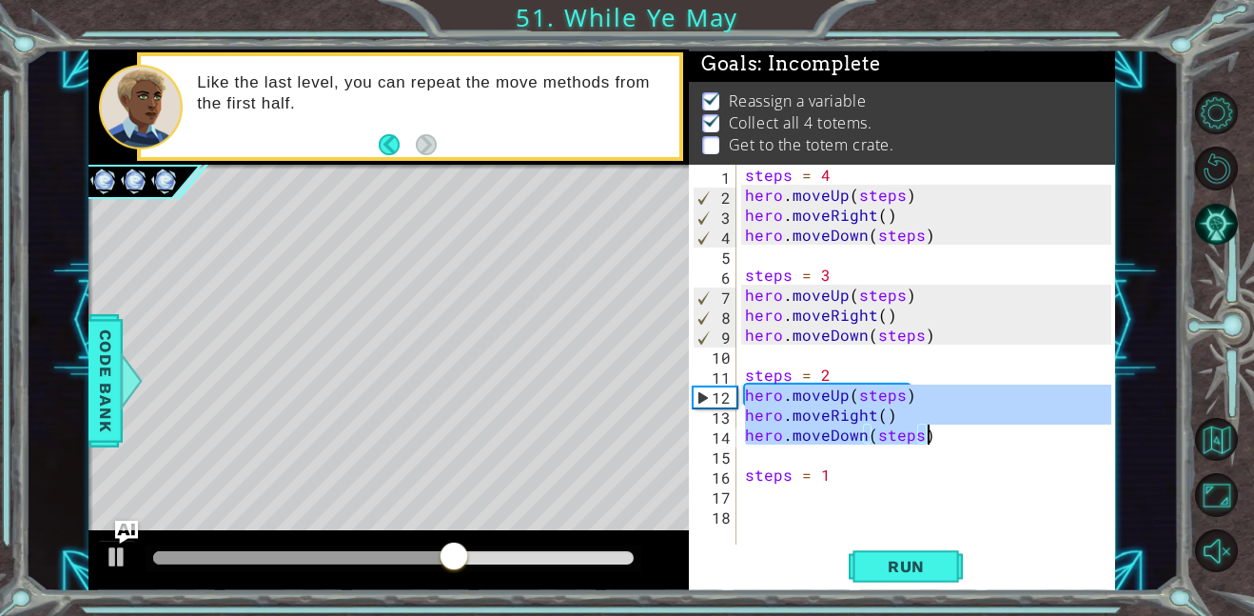
click at [766, 503] on div "steps = 4 hero . moveUp ( steps ) hero . moveRight ( ) hero . moveDown ( steps …" at bounding box center [931, 375] width 380 height 420
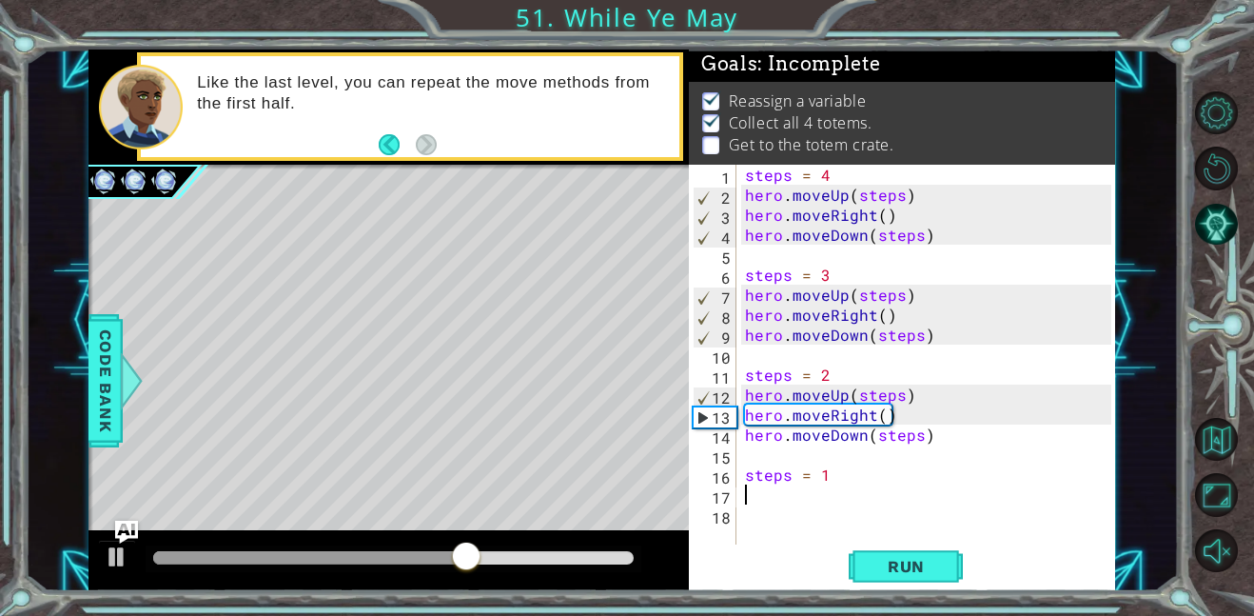
paste textarea "hero.moveDown(steps)"
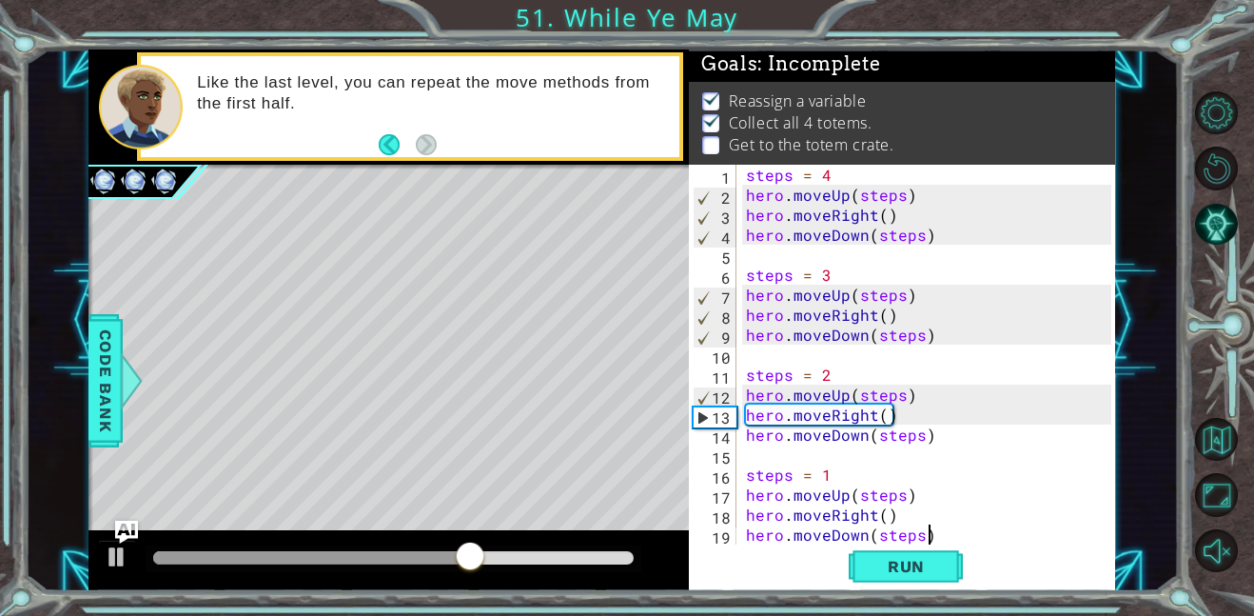
scroll to position [20, 0]
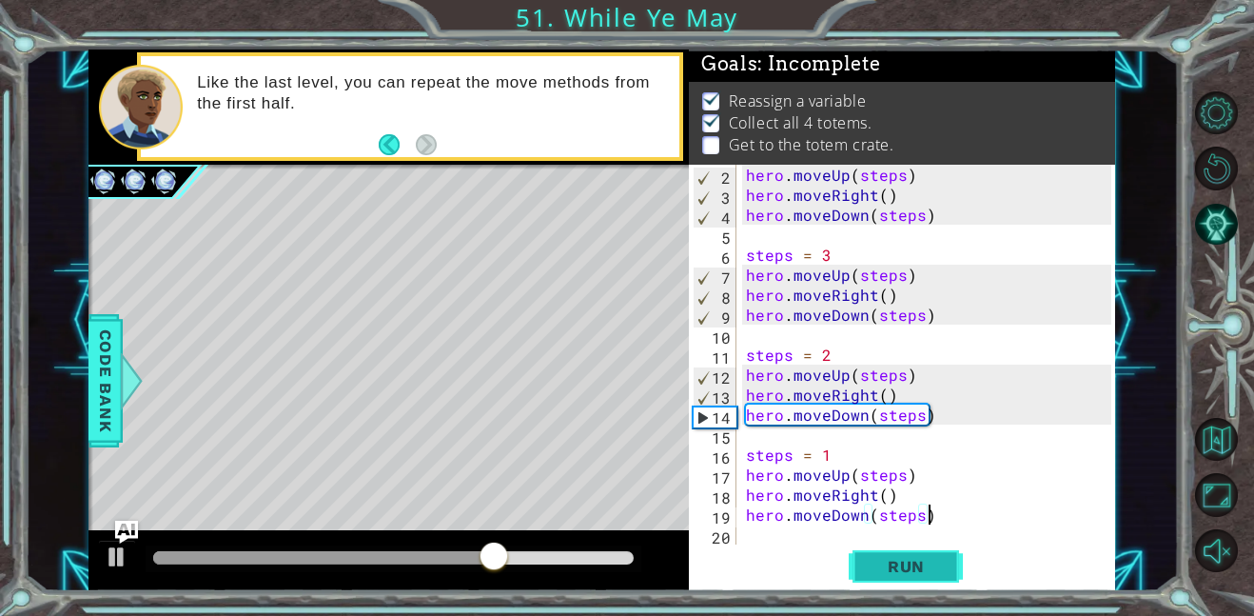
type textarea "hero.moveDown(steps)"
click at [881, 572] on span "Run" at bounding box center [906, 566] width 75 height 19
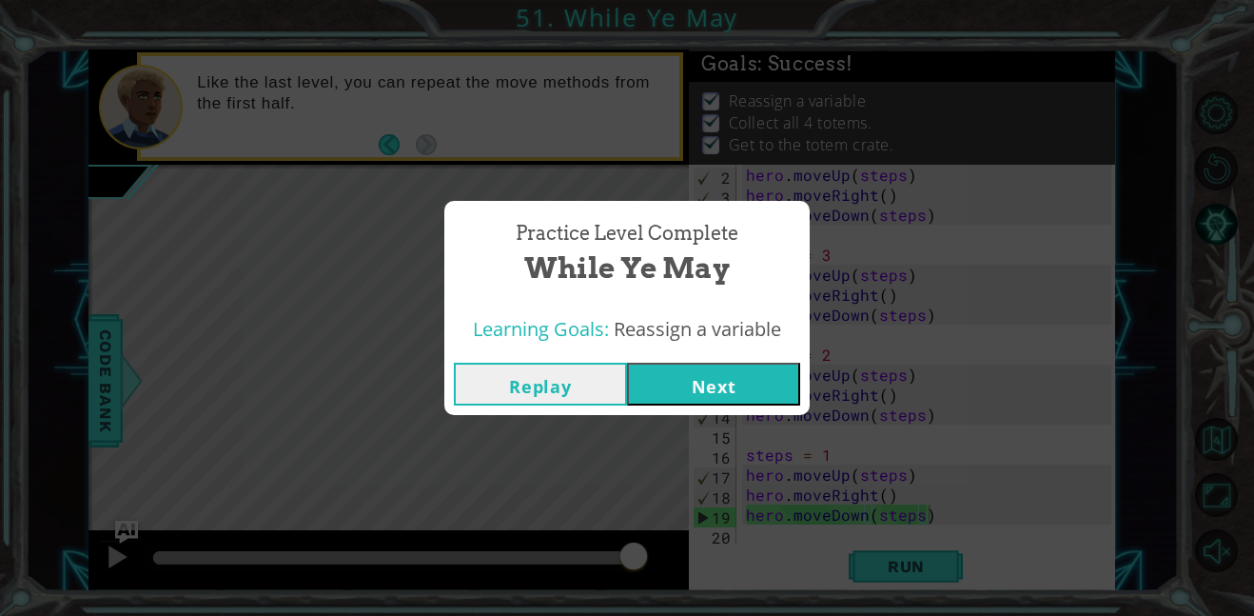
click at [739, 396] on button "Next" at bounding box center [713, 384] width 173 height 43
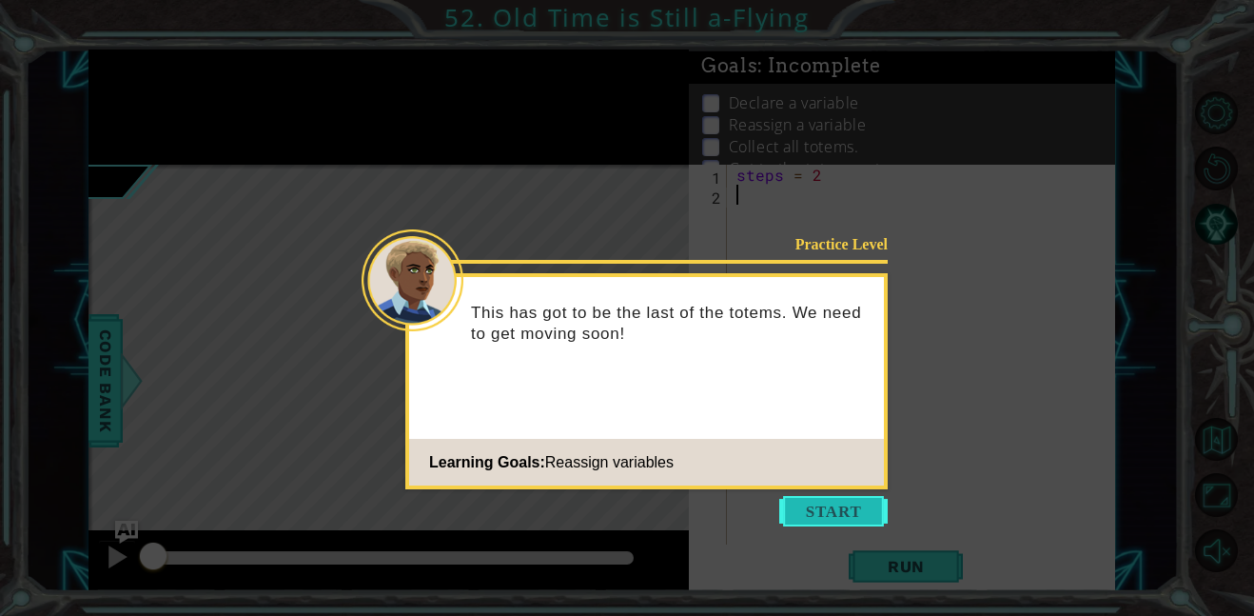
click at [830, 513] on button "Start" at bounding box center [833, 511] width 108 height 30
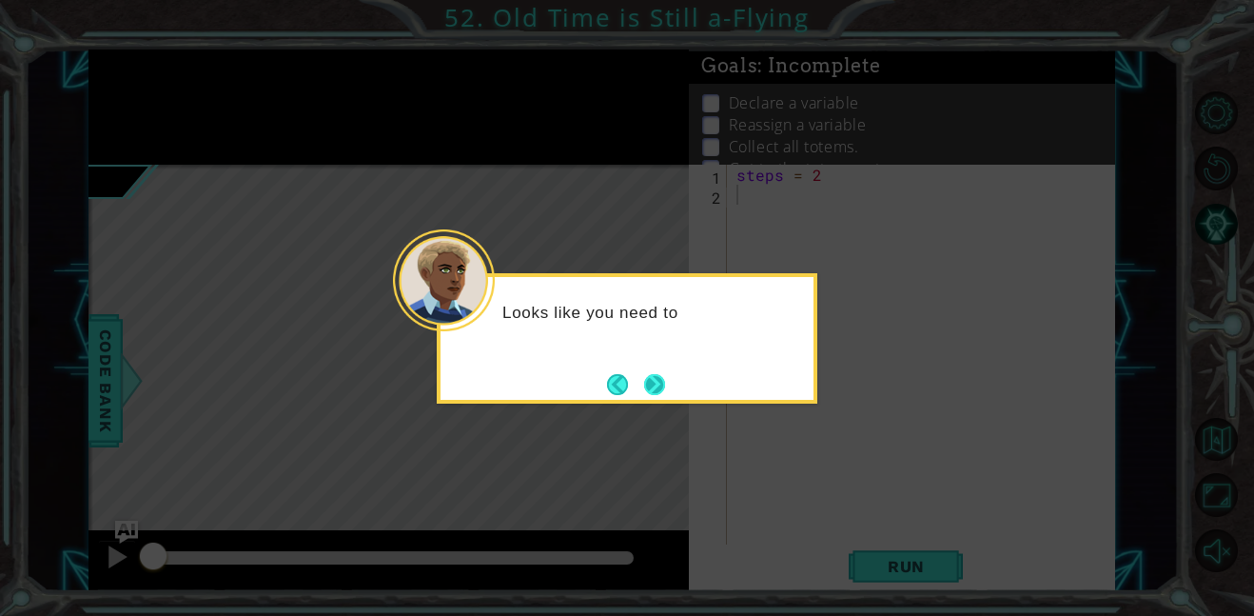
click at [659, 379] on button "Next" at bounding box center [654, 384] width 21 height 21
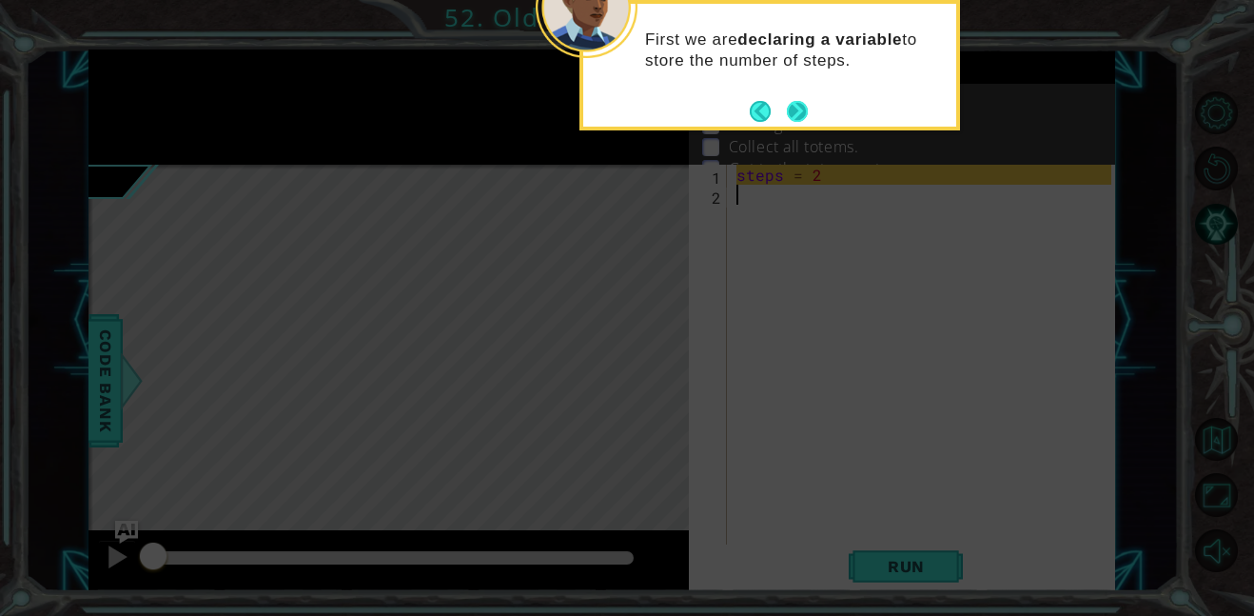
click at [799, 107] on button "Next" at bounding box center [797, 111] width 21 height 21
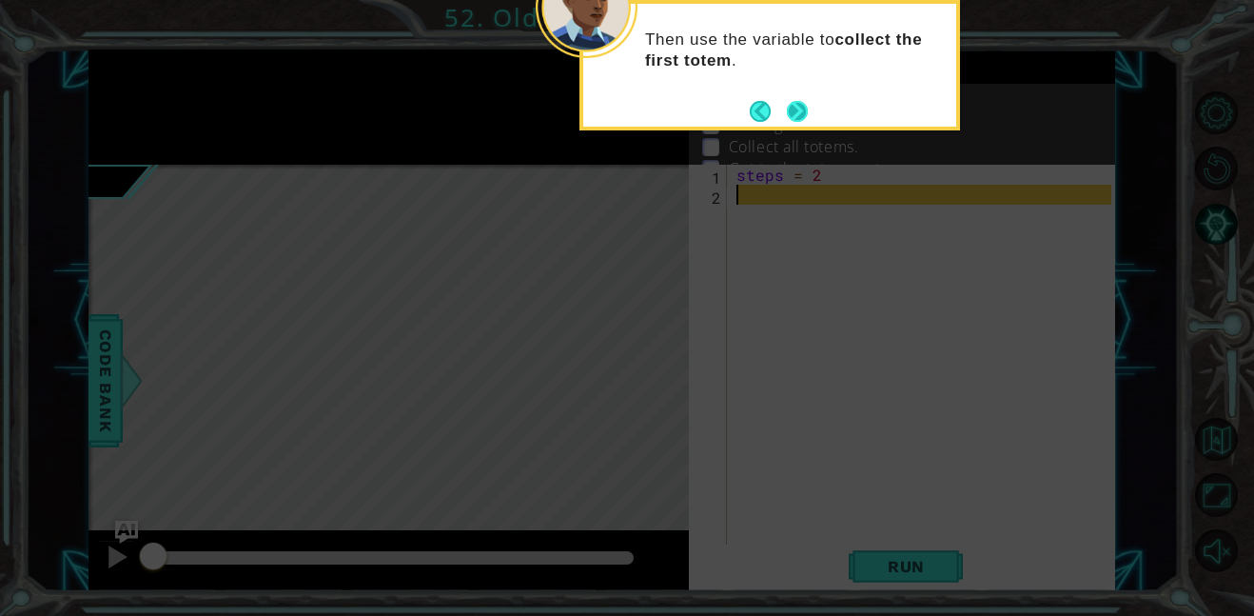
click at [795, 108] on button "Next" at bounding box center [797, 111] width 21 height 21
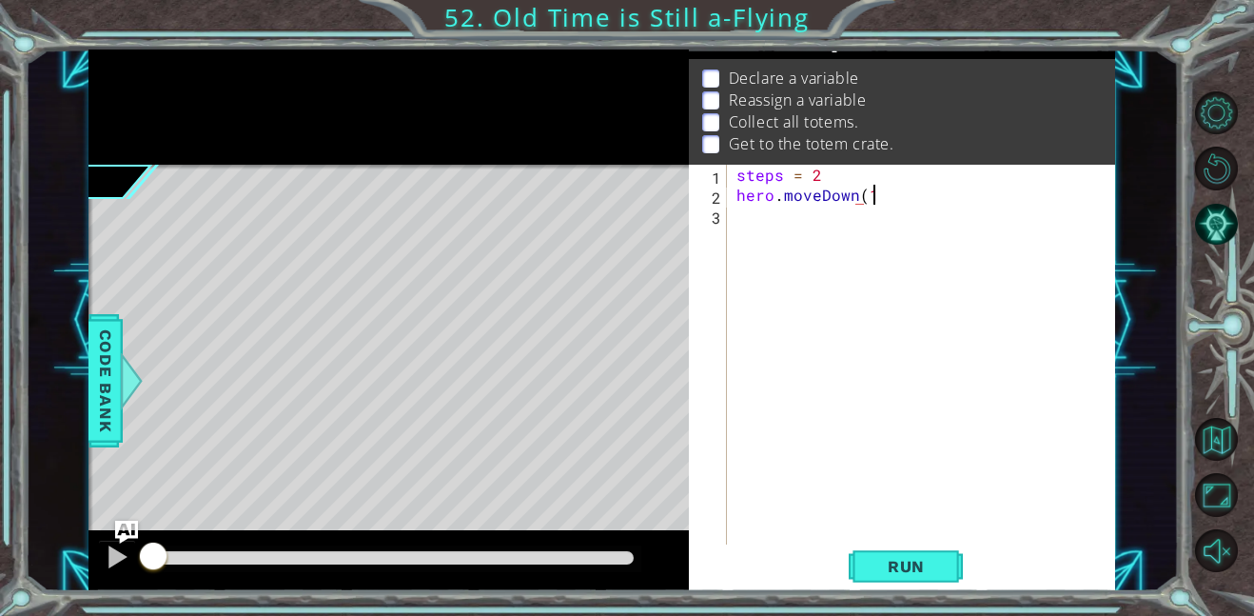
scroll to position [0, 8]
type textarea "hero.moveDown(1)"
type textarea "hero.moveLeft(steps)"
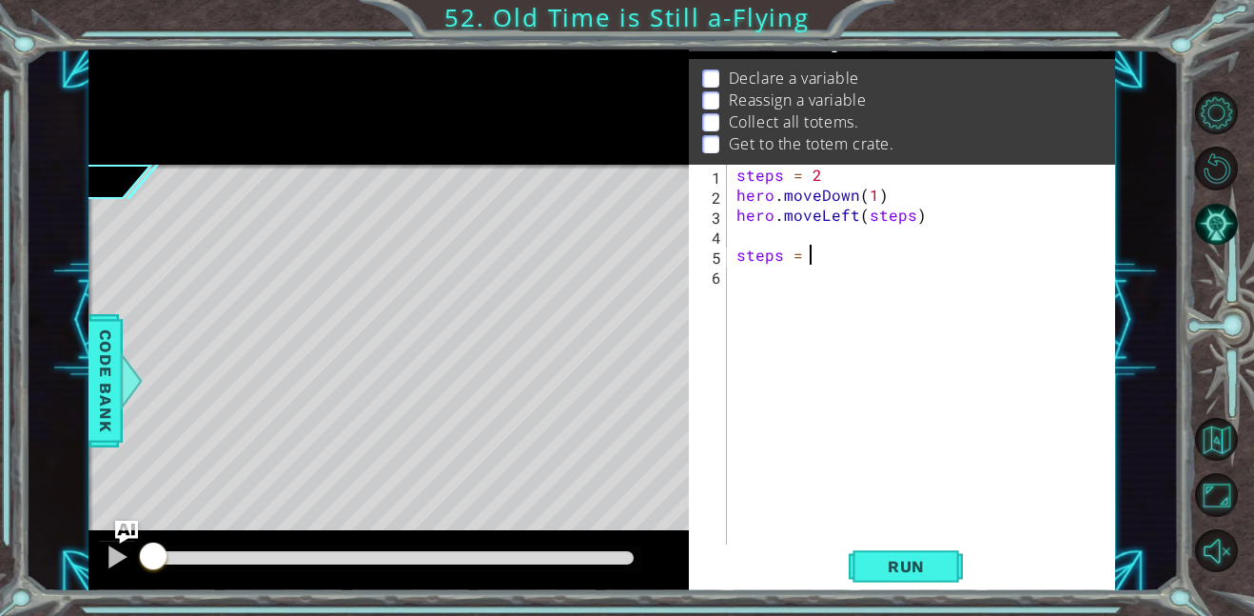
type textarea "steps = 4"
type textarea "hero.moveRight(steps)"
click at [825, 256] on div "steps = 2 hero . moveDown ( 1 ) hero . moveLeft ( steps ) steps = 4 hero . move…" at bounding box center [927, 375] width 388 height 420
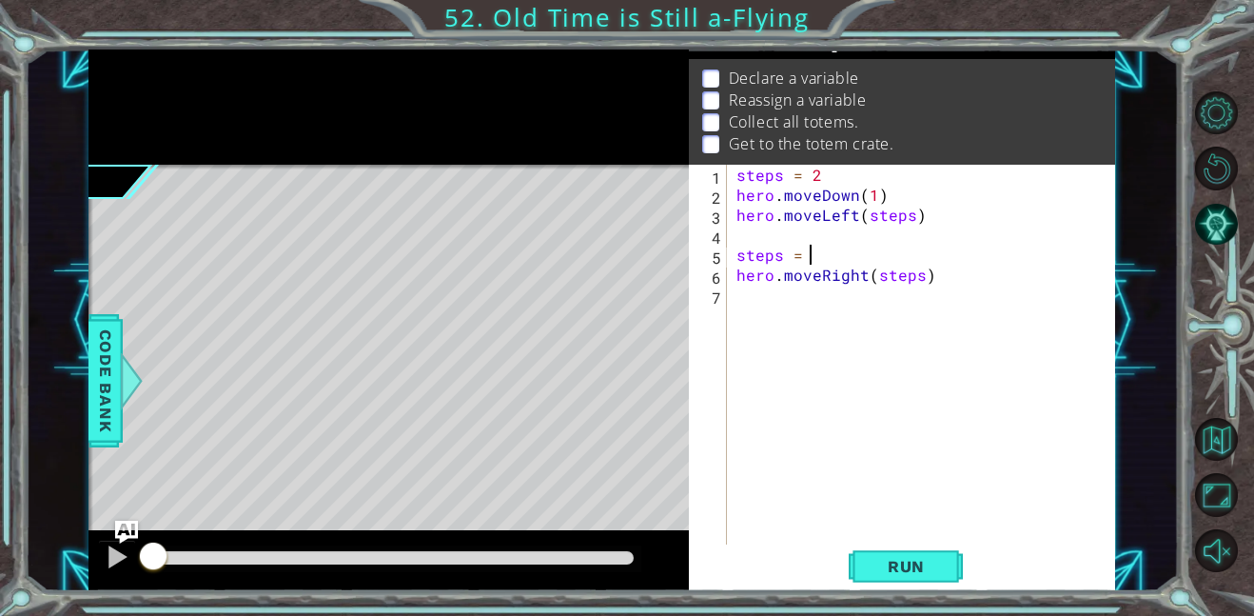
type textarea "steps = 6"
click at [790, 289] on div "steps = 2 hero . moveDown ( 1 ) hero . moveLeft ( steps ) steps = 6 hero . move…" at bounding box center [927, 375] width 388 height 420
type textarea "hero.moveDown(1)"
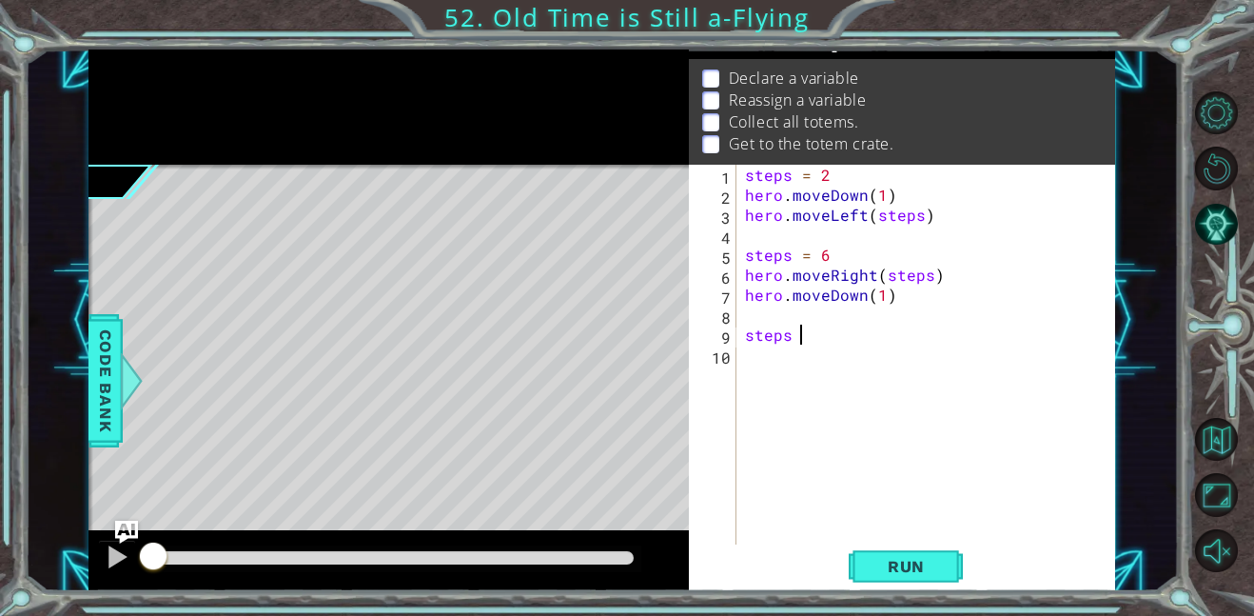
scroll to position [0, 3]
type textarea "steps = 6"
click at [891, 555] on button "Run" at bounding box center [906, 565] width 114 height 43
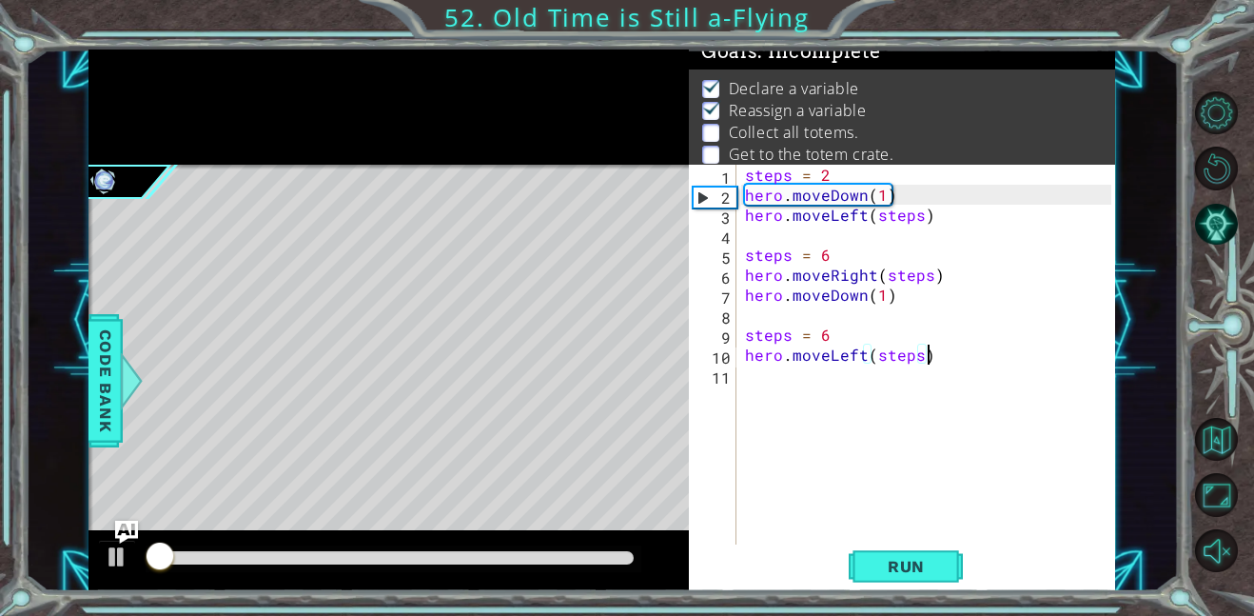
scroll to position [12, 0]
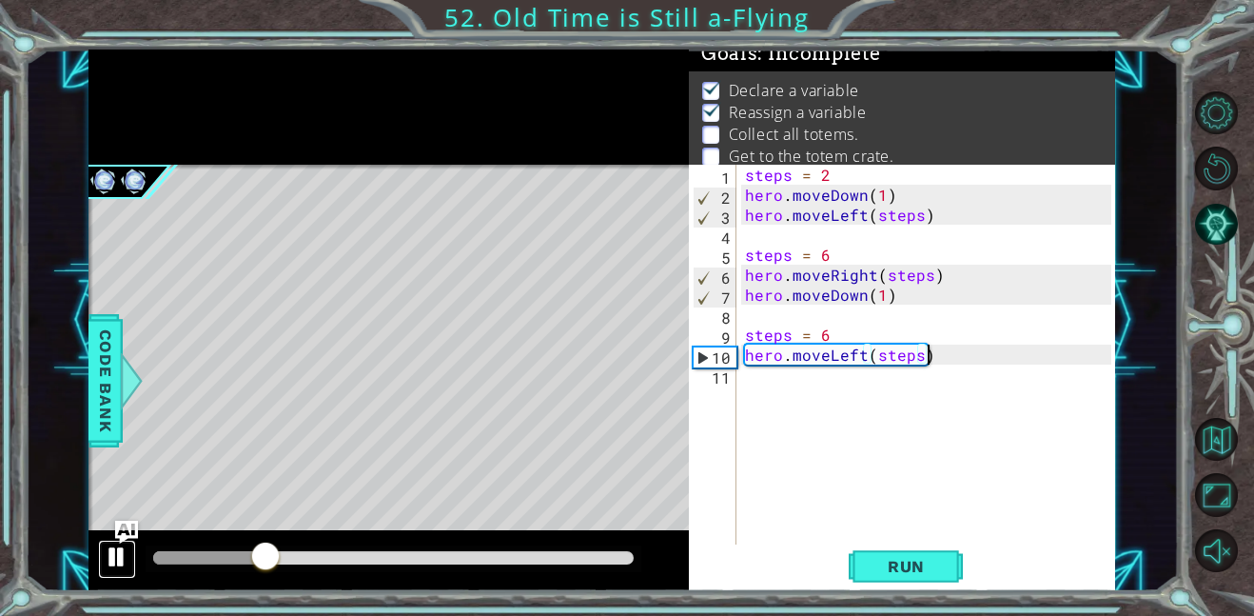
click at [108, 561] on div at bounding box center [117, 556] width 25 height 25
click at [865, 196] on div "steps = 2 hero . moveDown ( 1 ) hero . moveLeft ( steps ) steps = 6 hero . move…" at bounding box center [931, 375] width 380 height 420
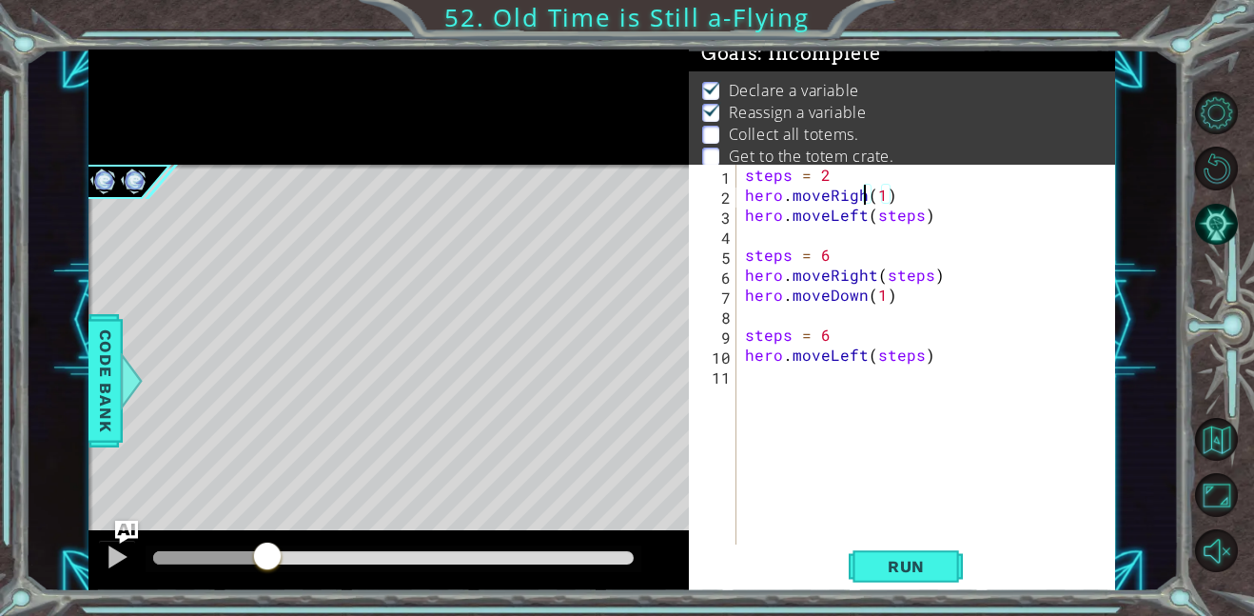
scroll to position [0, 8]
click at [864, 219] on div "steps = 2 hero . moveRight ( 1 ) hero . moveLeft ( steps ) steps = 6 hero . mov…" at bounding box center [931, 375] width 380 height 420
click at [889, 200] on div "steps = 2 hero . moveRight ( 1 ) hero . moveDown ( steps ) steps = 6 hero . mov…" at bounding box center [931, 375] width 380 height 420
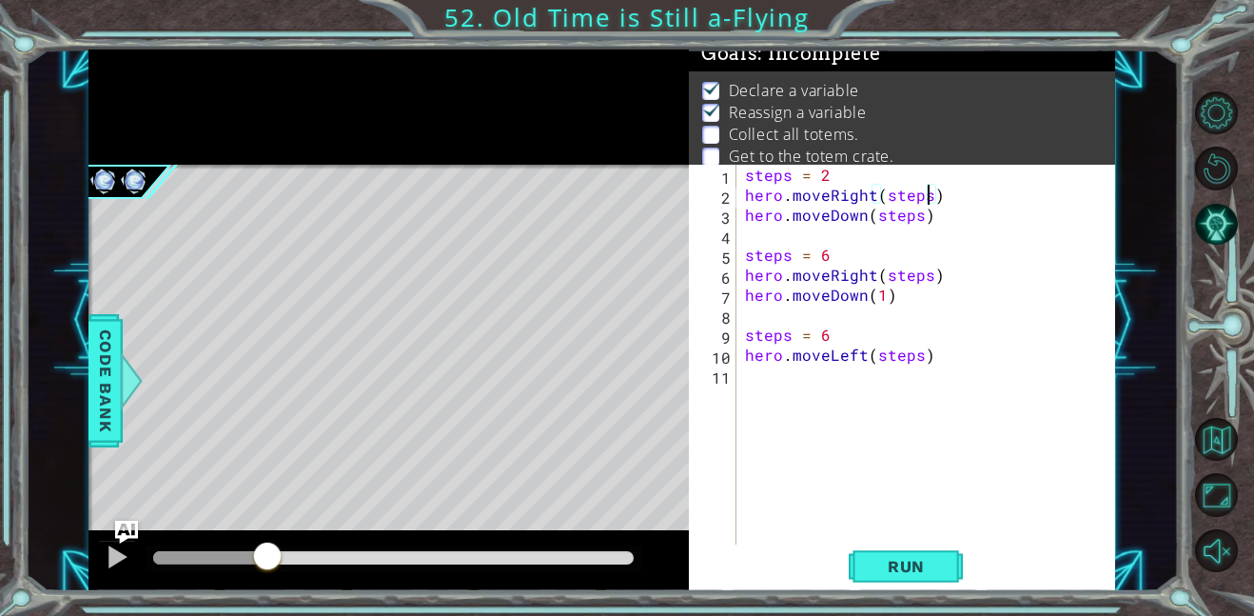
click at [918, 219] on div "steps = 2 hero . moveRight ( steps ) hero . moveDown ( steps ) steps = 6 hero .…" at bounding box center [931, 375] width 380 height 420
type textarea "hero.moveDown(1)"
click at [925, 222] on div "steps = 2 hero . moveRight ( steps ) hero . moveDown ( 1 ) steps = 6 hero . mov…" at bounding box center [931, 375] width 380 height 420
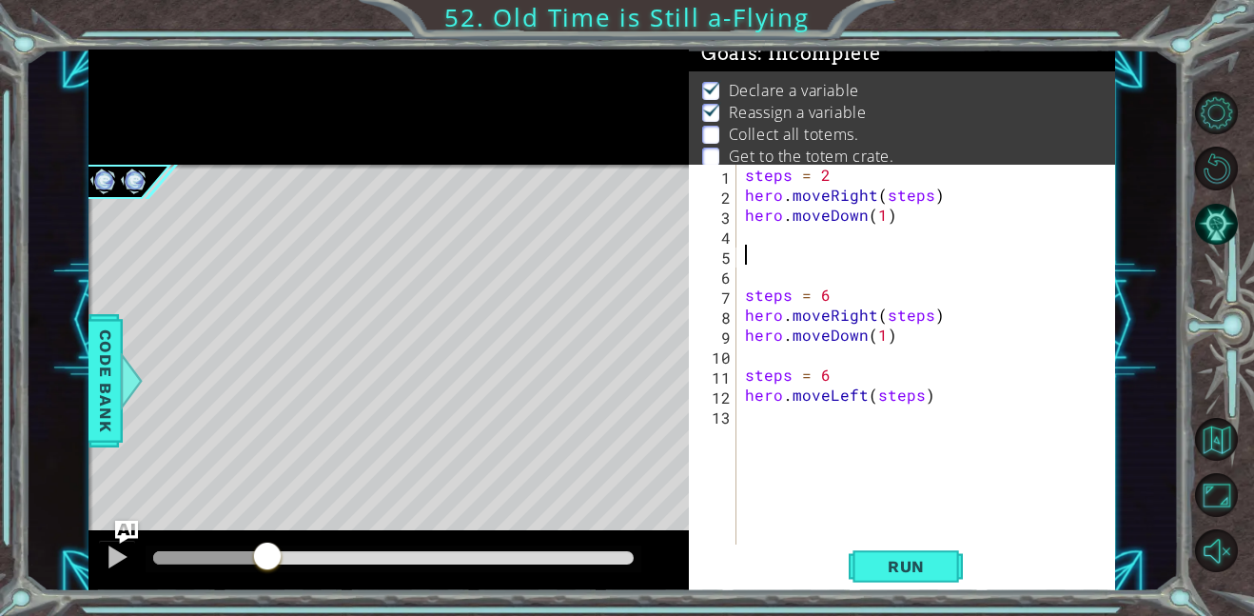
click at [838, 289] on div "steps = 2 hero . moveRight ( steps ) hero . moveDown ( 1 ) steps = 6 hero . mov…" at bounding box center [931, 375] width 380 height 420
click at [903, 340] on div "steps = 2 hero . moveRight ( steps ) hero . moveDown ( 1 ) steps = 4 hero . mov…" at bounding box center [931, 375] width 380 height 420
type textarea "hero.moveDown(1)"
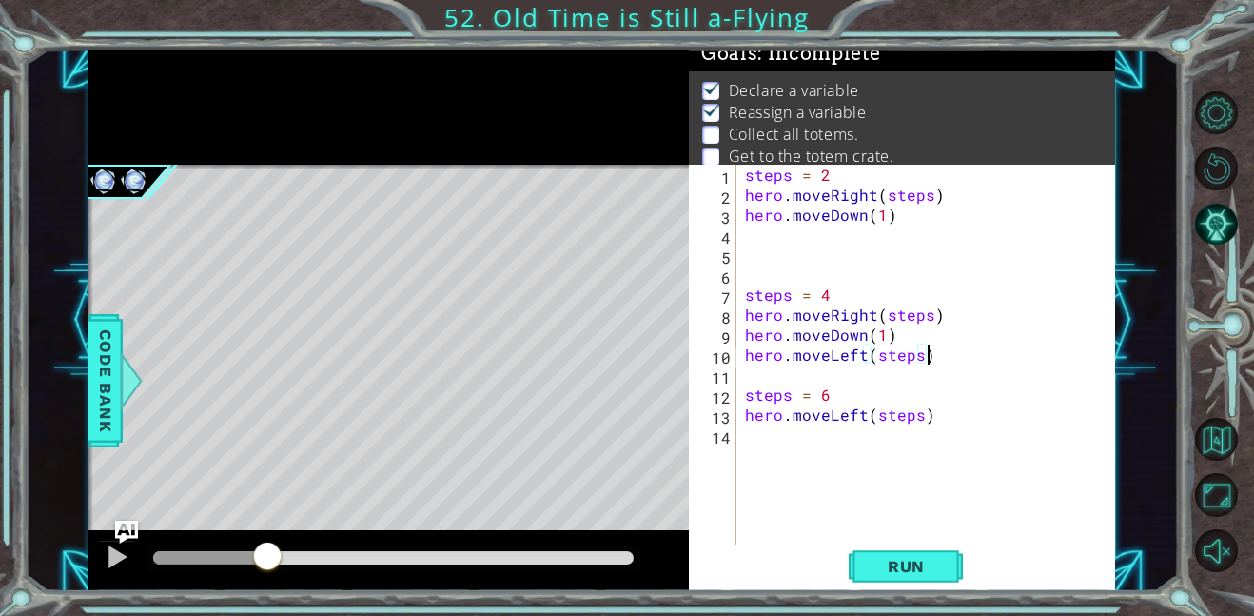
scroll to position [0, 10]
click at [862, 417] on div "steps = 2 hero . moveRight ( steps ) hero . moveDown ( 1 ) steps = 4 hero . mov…" at bounding box center [931, 375] width 380 height 420
type textarea "hero.moveRight(steps)"
click at [818, 441] on div "steps = 2 hero . moveRight ( steps ) hero . moveDown ( 1 ) steps = 4 hero . mov…" at bounding box center [931, 375] width 380 height 420
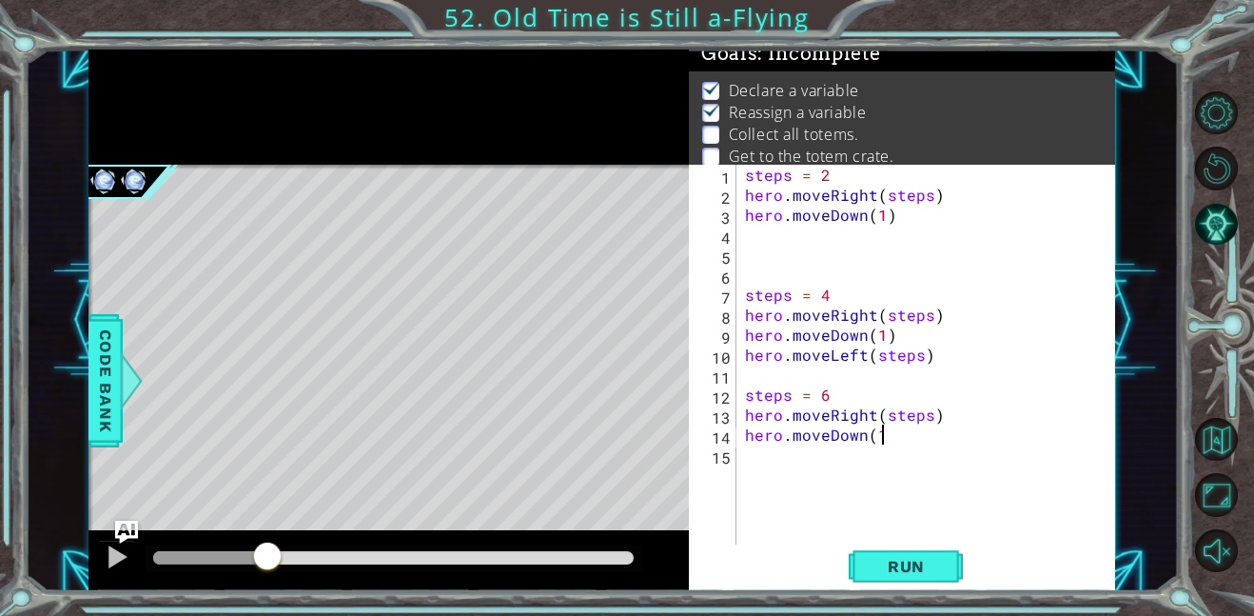
type textarea "hero.moveDown(1)"
click at [947, 557] on button "Run" at bounding box center [906, 565] width 114 height 43
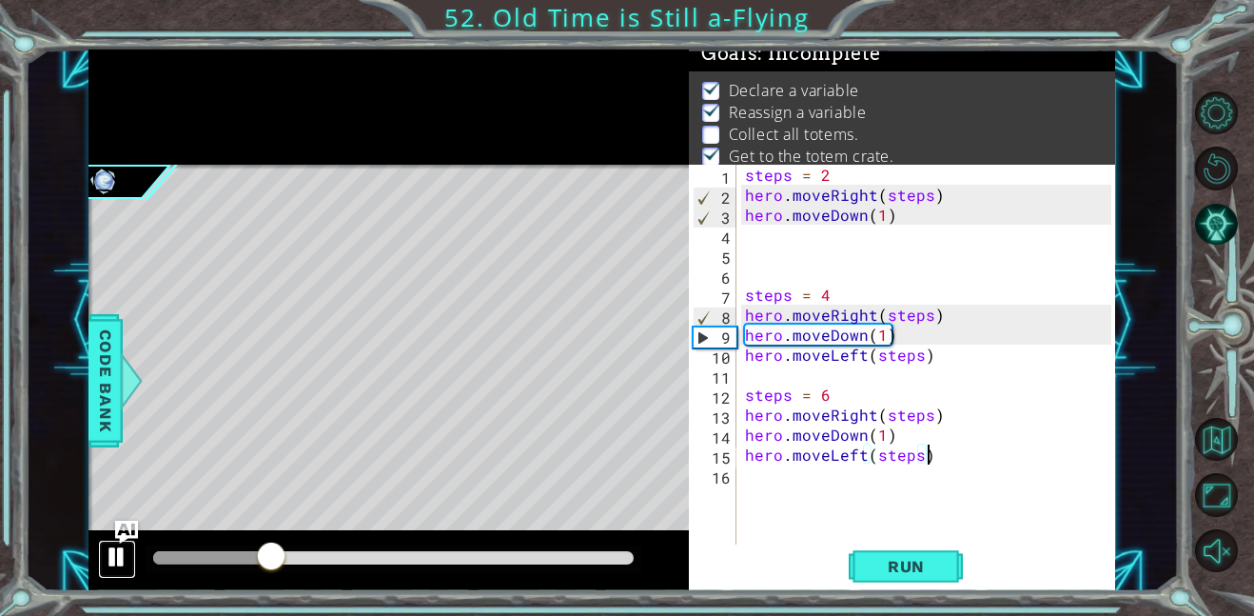
click at [119, 563] on div at bounding box center [117, 556] width 25 height 25
click at [872, 194] on div "steps = 2 hero . moveRight ( steps ) hero . moveDown ( 1 ) steps = 4 hero . mov…" at bounding box center [931, 375] width 380 height 420
click at [896, 213] on div "steps = 2 hero . moveRight ( steps ) hero . moveDown ( 1 ) steps = 4 hero . mov…" at bounding box center [931, 375] width 380 height 420
type textarea "hero.moveDown(1)"
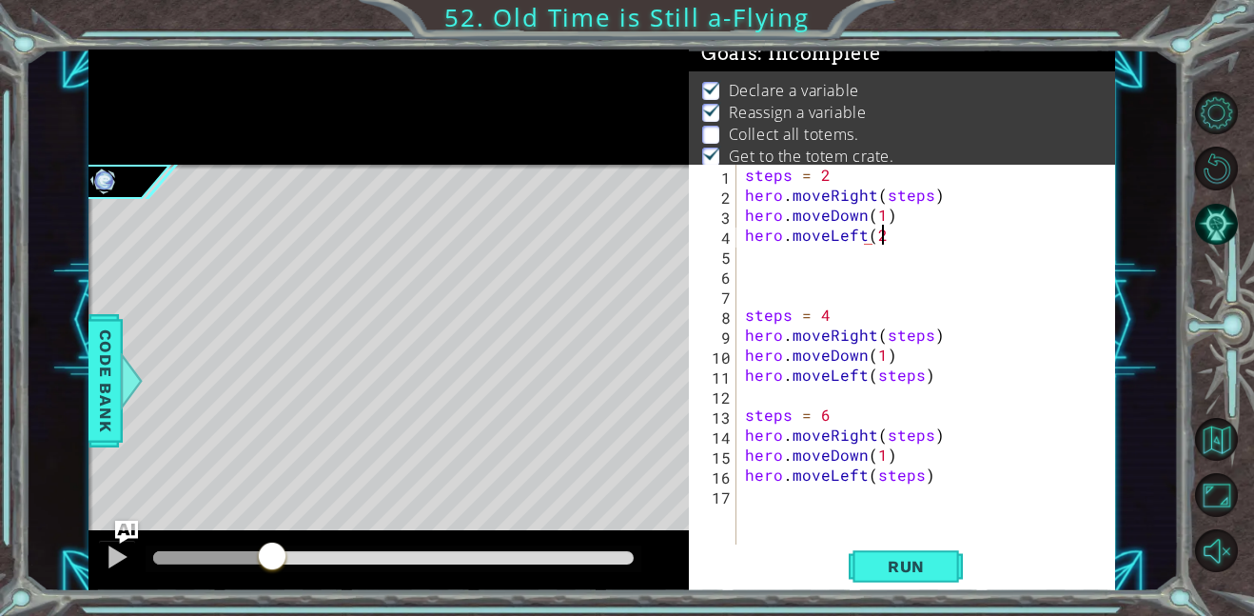
scroll to position [0, 8]
type textarea "hero.moveLeft(2)"
click at [766, 290] on div "steps = 2 hero . moveRight ( steps ) hero . moveDown ( 1 ) hero . moveLeft ( 2 …" at bounding box center [931, 375] width 380 height 420
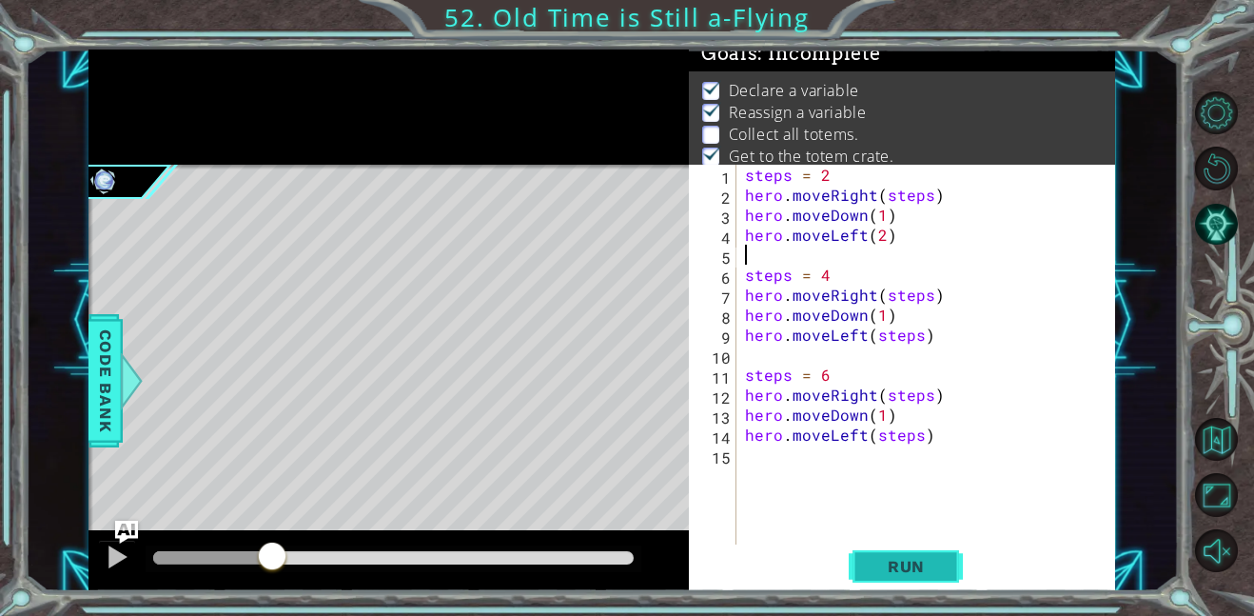
click at [880, 562] on span "Run" at bounding box center [906, 566] width 75 height 19
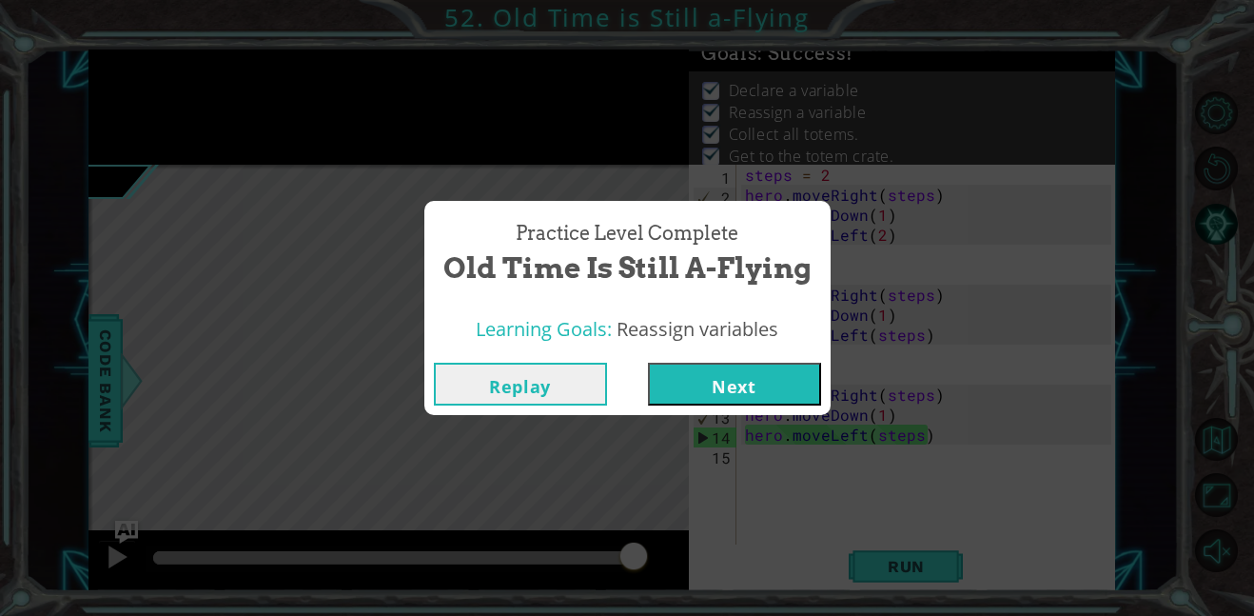
click at [692, 381] on button "Next" at bounding box center [734, 384] width 173 height 43
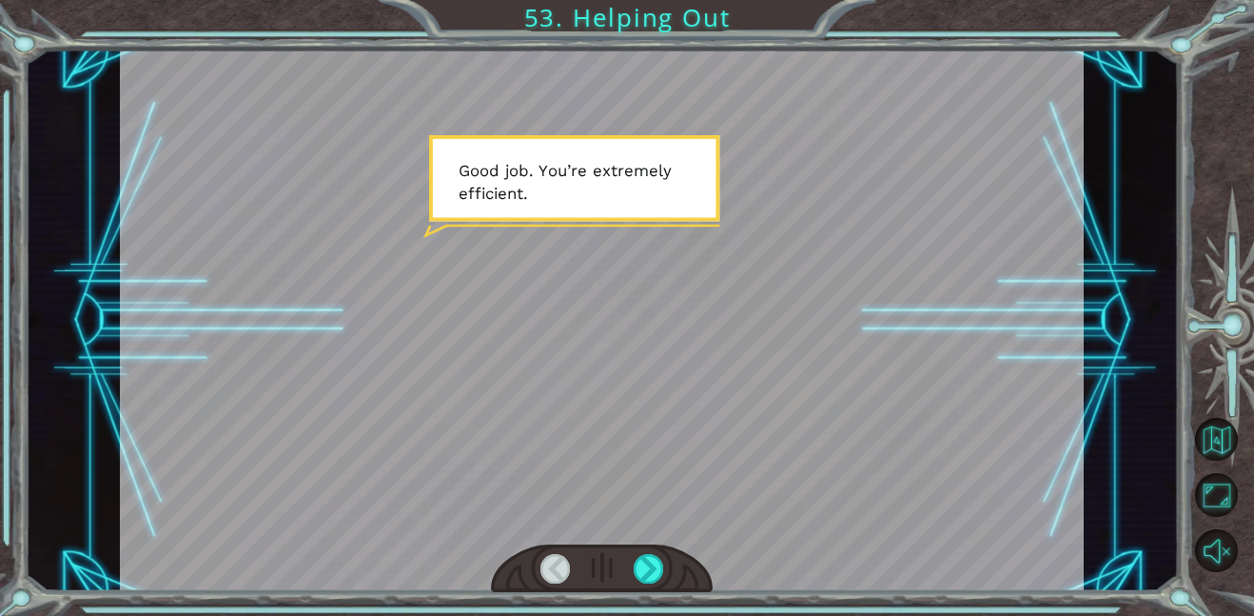
click at [649, 551] on div at bounding box center [602, 568] width 222 height 49
click at [649, 558] on div at bounding box center [649, 569] width 30 height 30
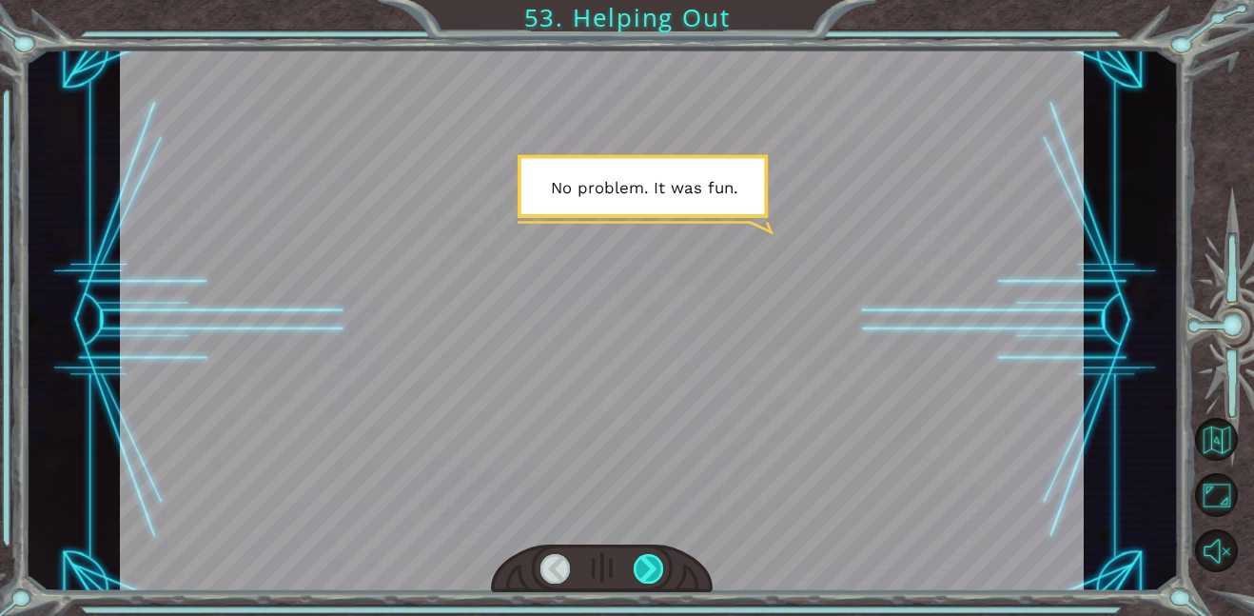
click at [649, 558] on div at bounding box center [649, 569] width 30 height 30
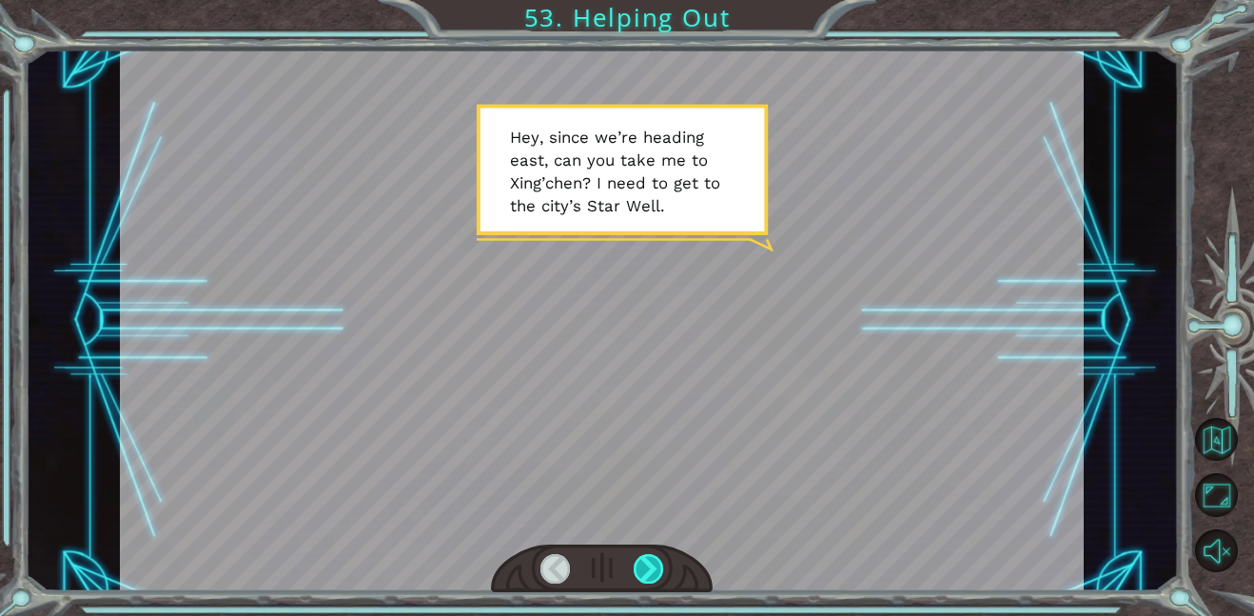
click at [649, 558] on div at bounding box center [649, 569] width 30 height 30
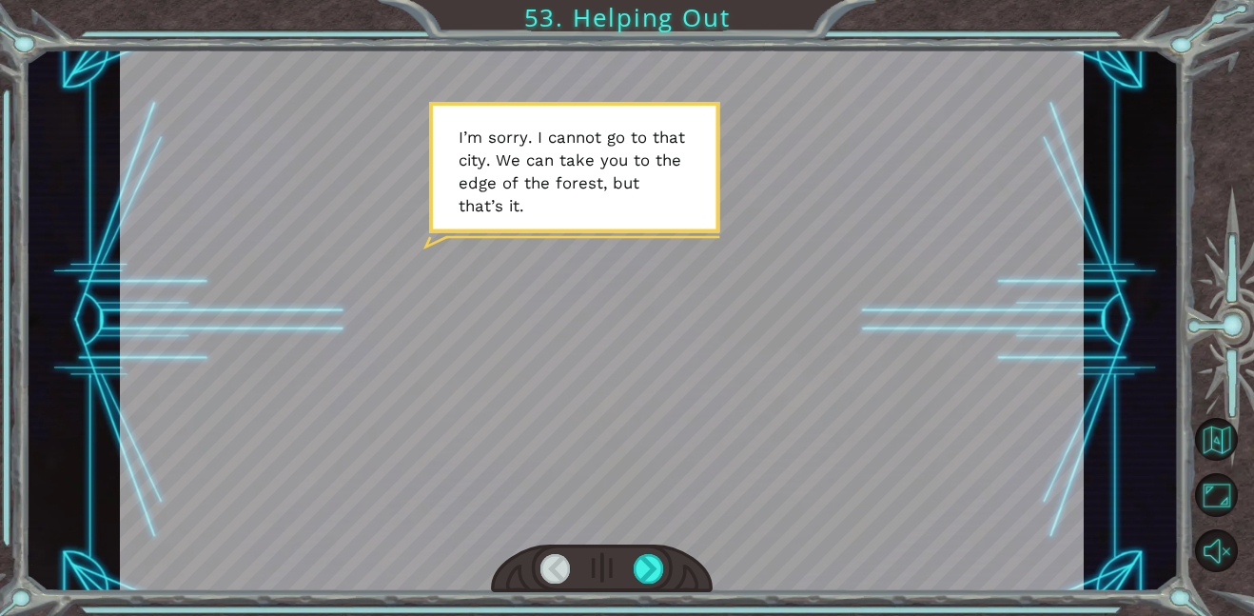
click at [651, 552] on div at bounding box center [602, 568] width 222 height 49
click at [647, 558] on div at bounding box center [649, 569] width 30 height 30
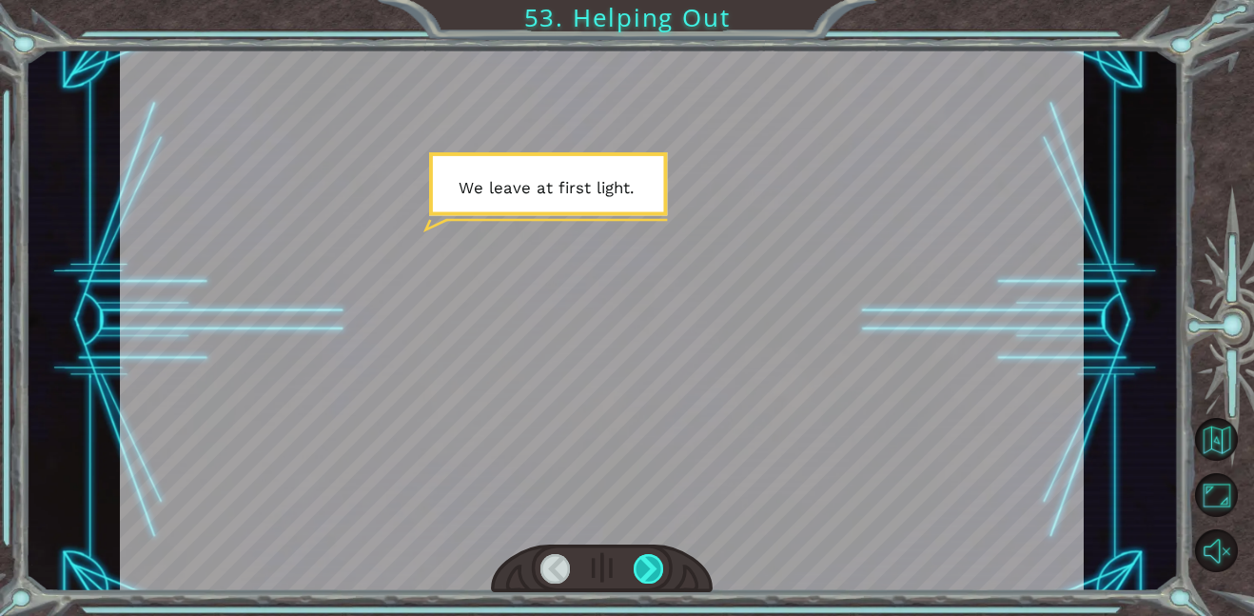
click at [648, 559] on div at bounding box center [649, 569] width 30 height 30
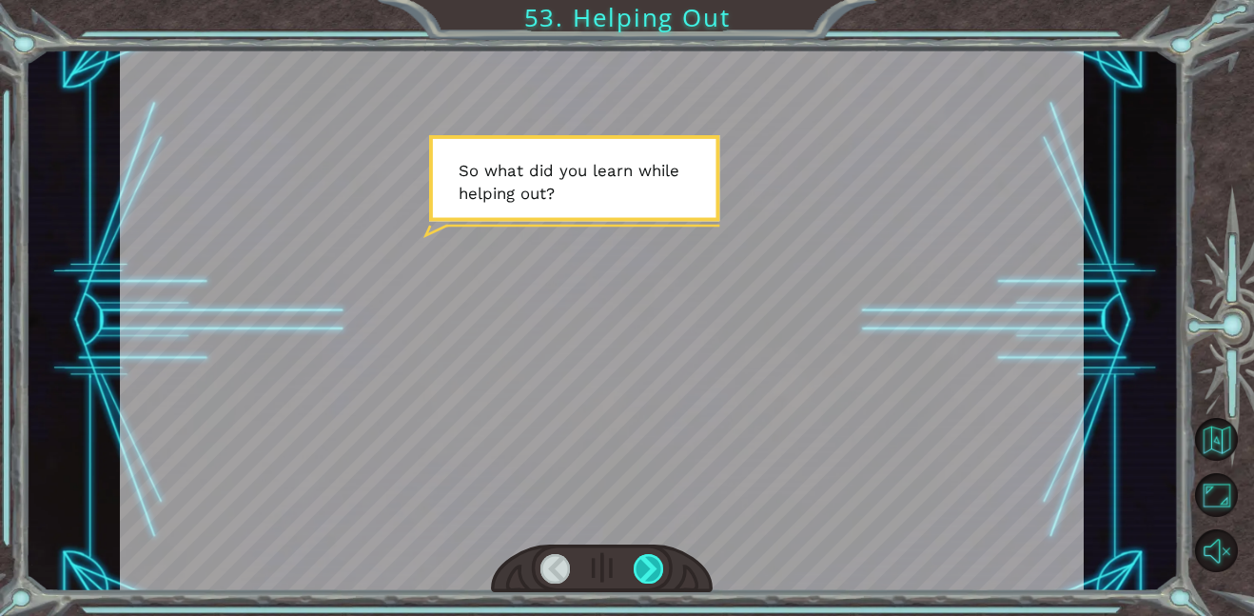
click at [648, 562] on div at bounding box center [649, 569] width 30 height 30
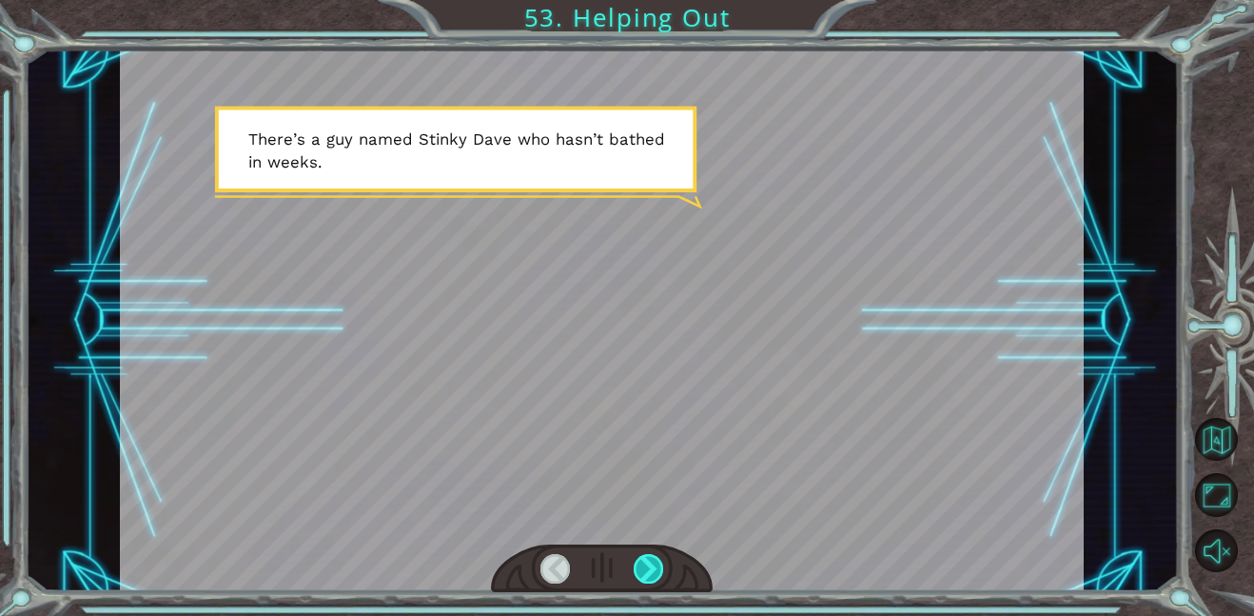
click at [648, 562] on div at bounding box center [649, 569] width 30 height 30
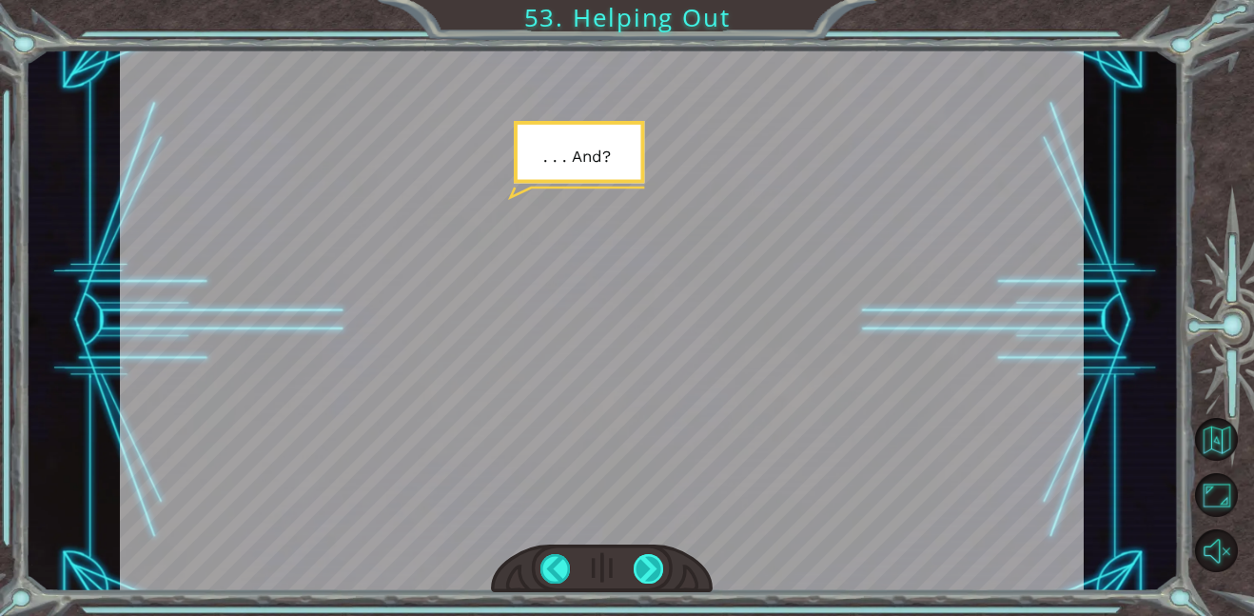
click at [648, 562] on div at bounding box center [649, 569] width 30 height 30
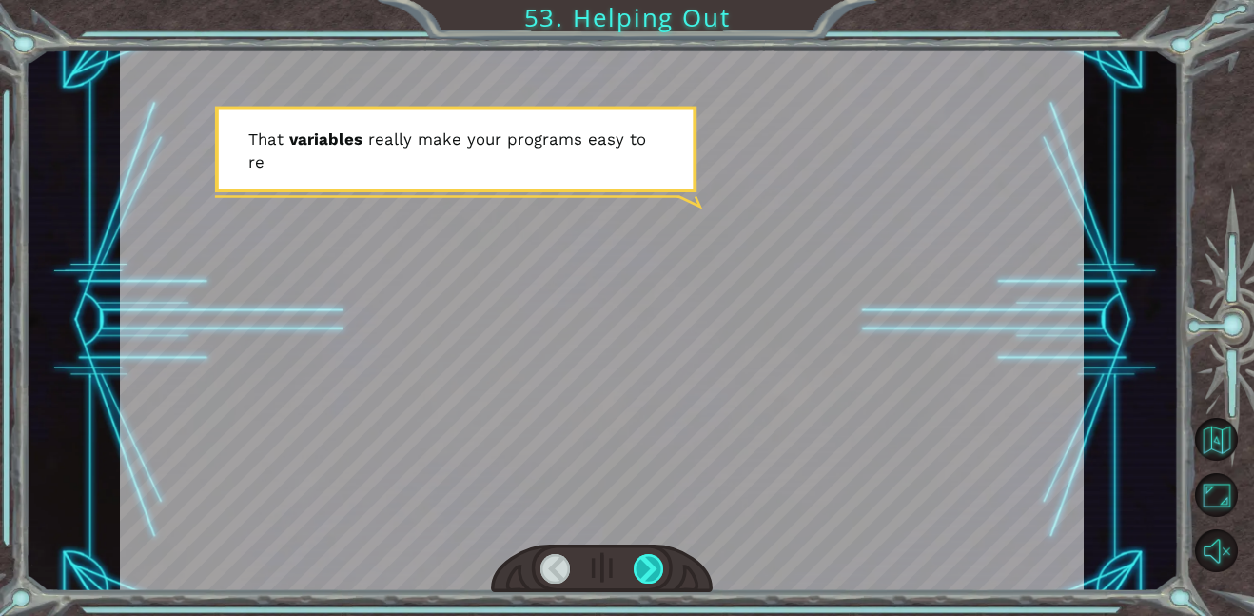
click at [648, 562] on div at bounding box center [649, 569] width 30 height 30
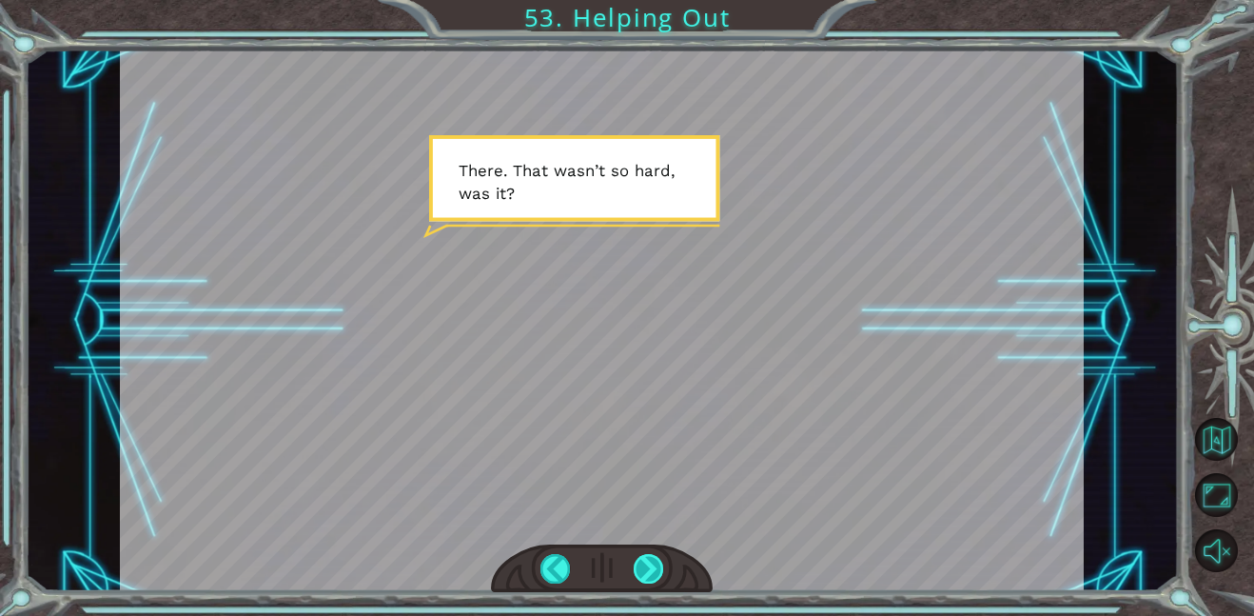
click at [648, 562] on div at bounding box center [649, 569] width 30 height 30
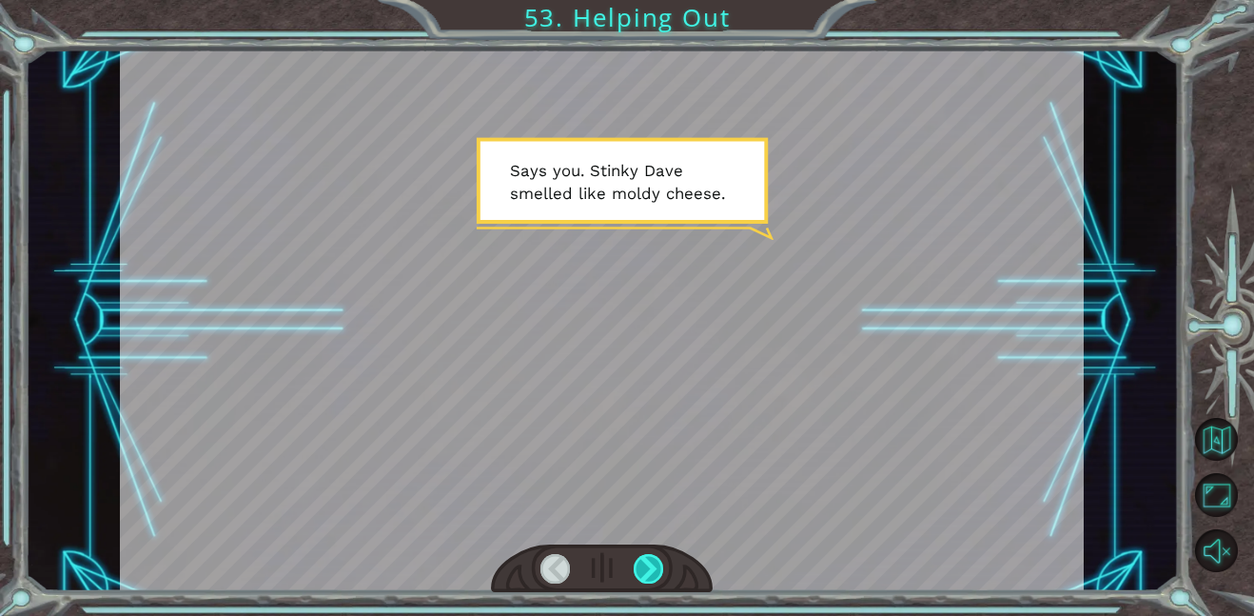
click at [648, 562] on div at bounding box center [649, 569] width 30 height 30
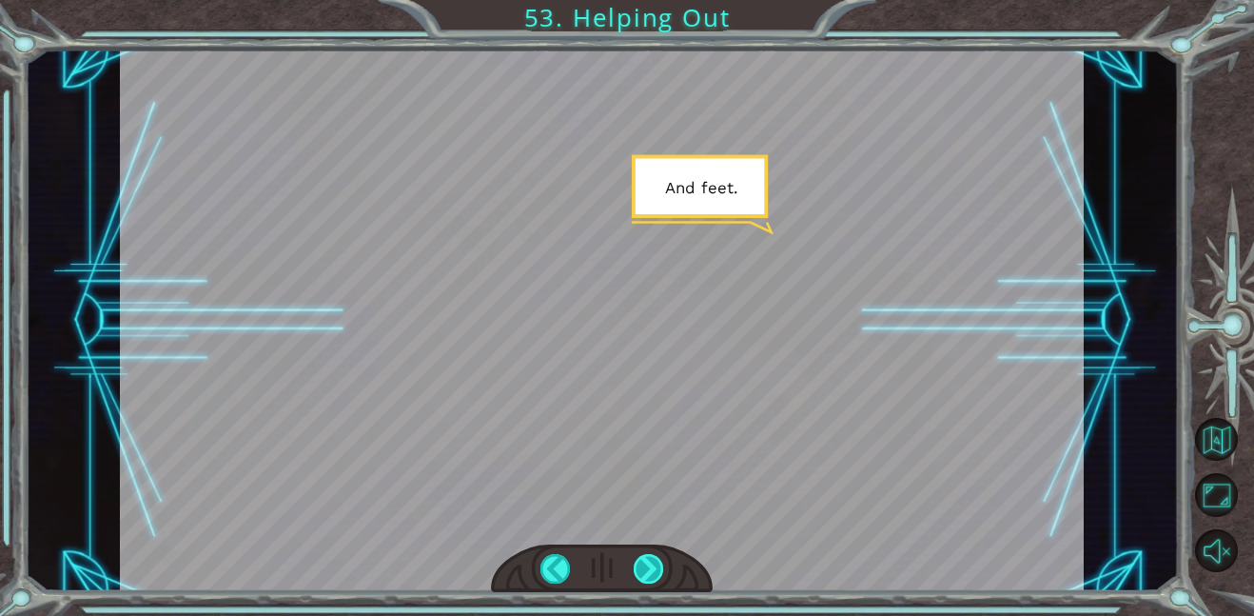
click at [648, 562] on div at bounding box center [649, 569] width 30 height 30
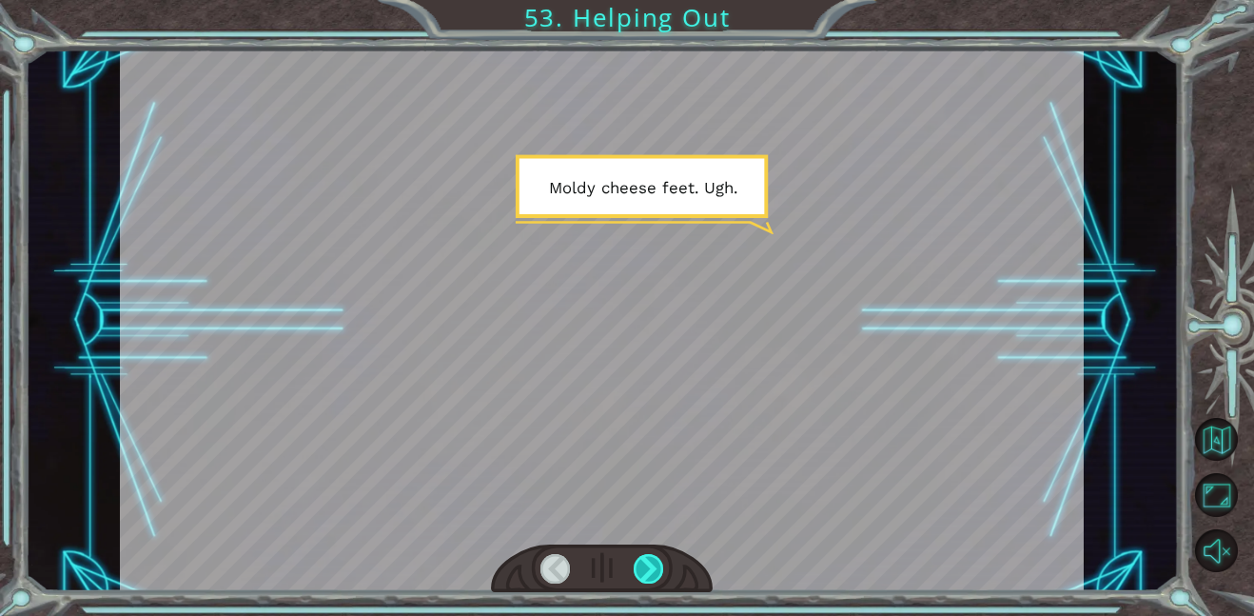
click at [648, 562] on div at bounding box center [649, 569] width 30 height 30
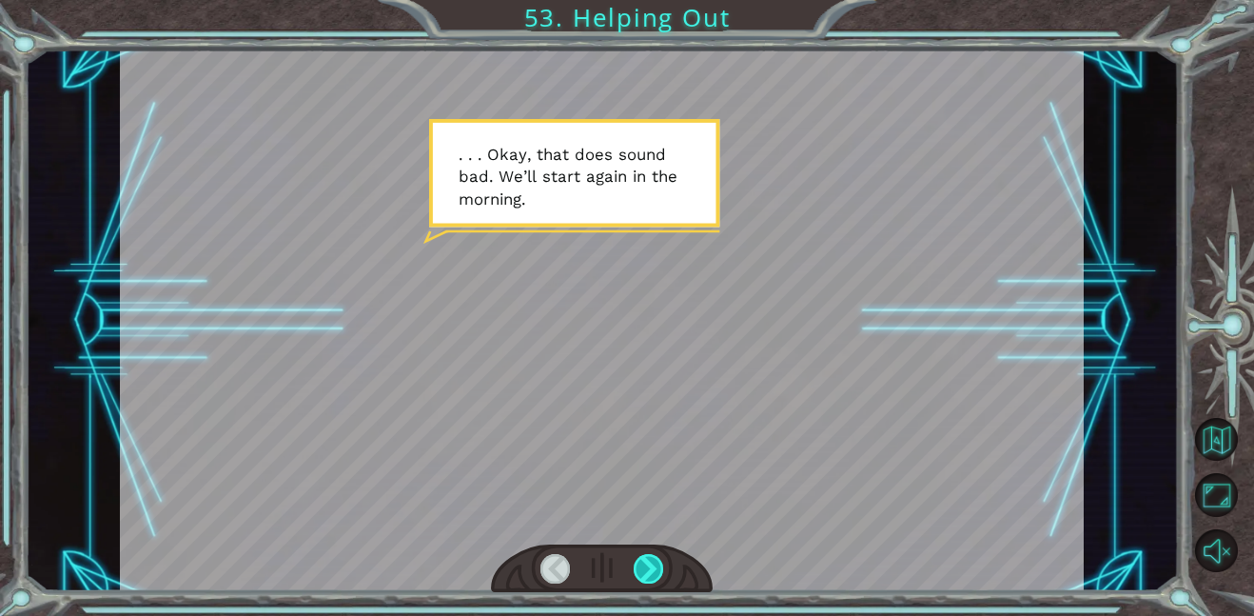
click at [648, 562] on div at bounding box center [649, 569] width 30 height 30
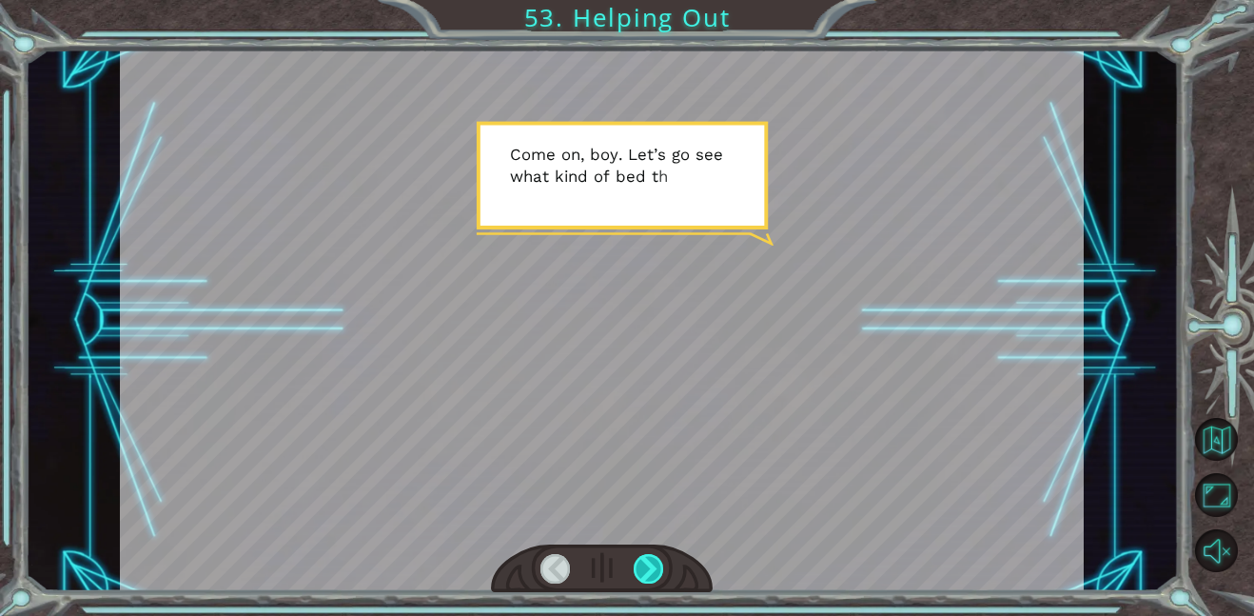
click at [647, 561] on div at bounding box center [649, 569] width 30 height 30
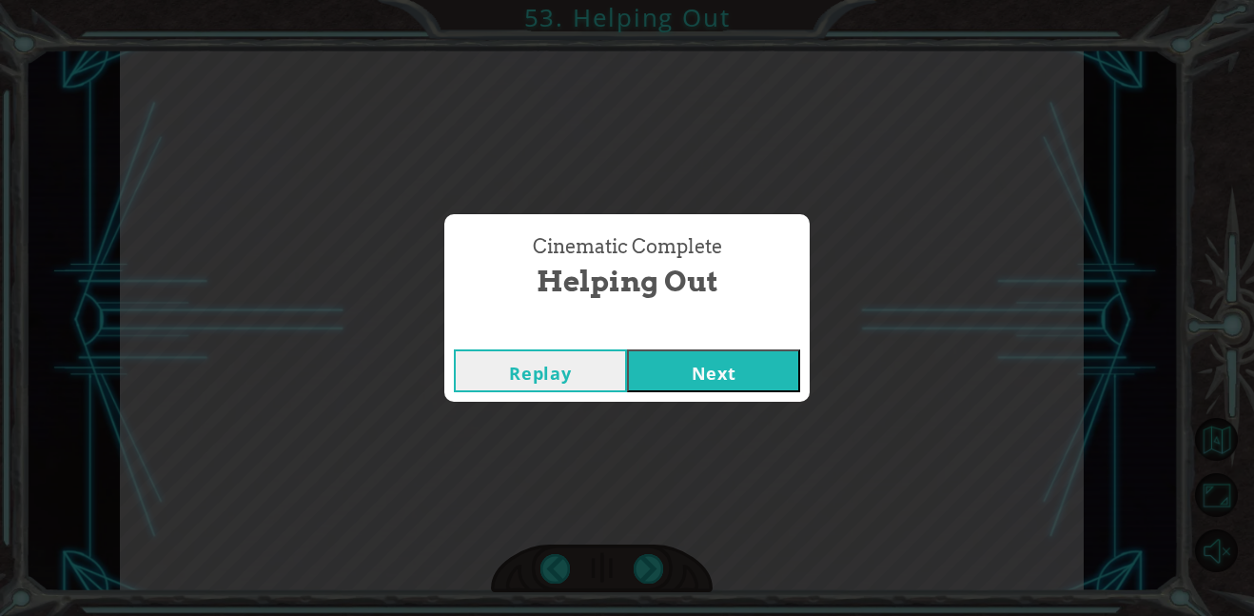
click at [742, 365] on button "Next" at bounding box center [713, 370] width 173 height 43
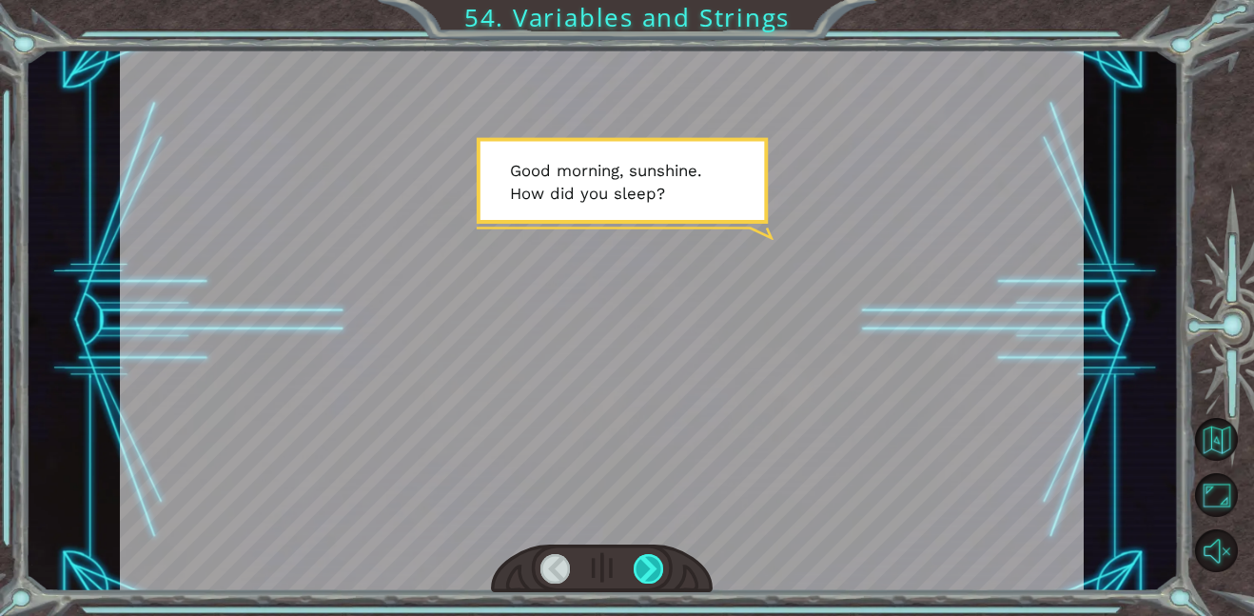
click at [653, 558] on div at bounding box center [649, 569] width 30 height 30
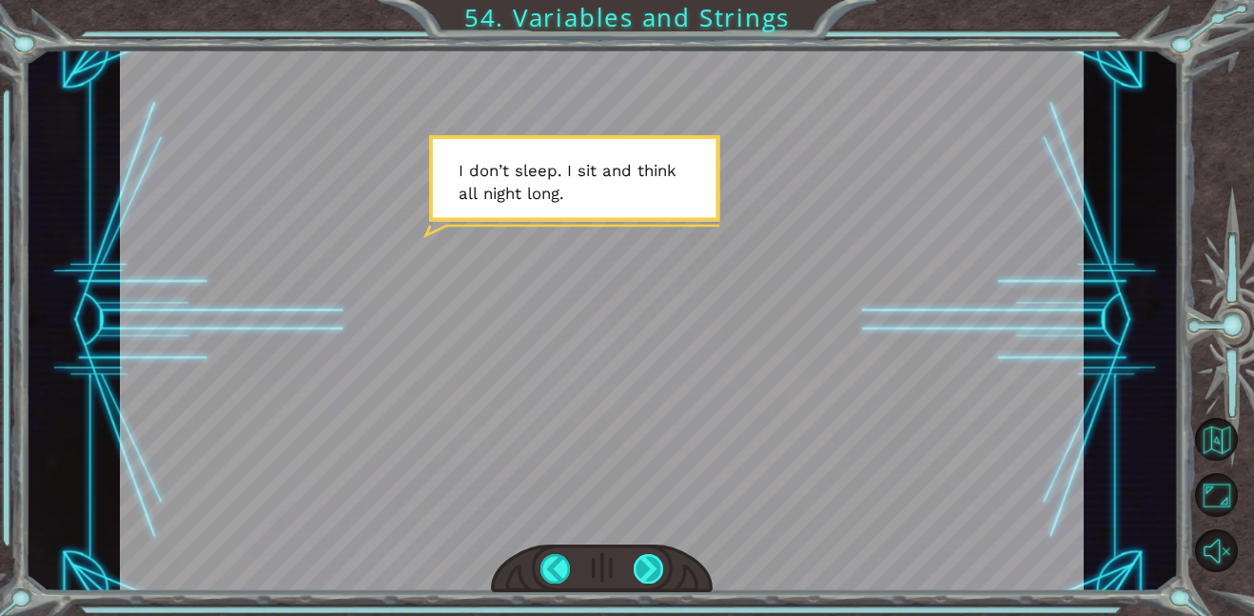
click at [647, 560] on div at bounding box center [649, 569] width 30 height 30
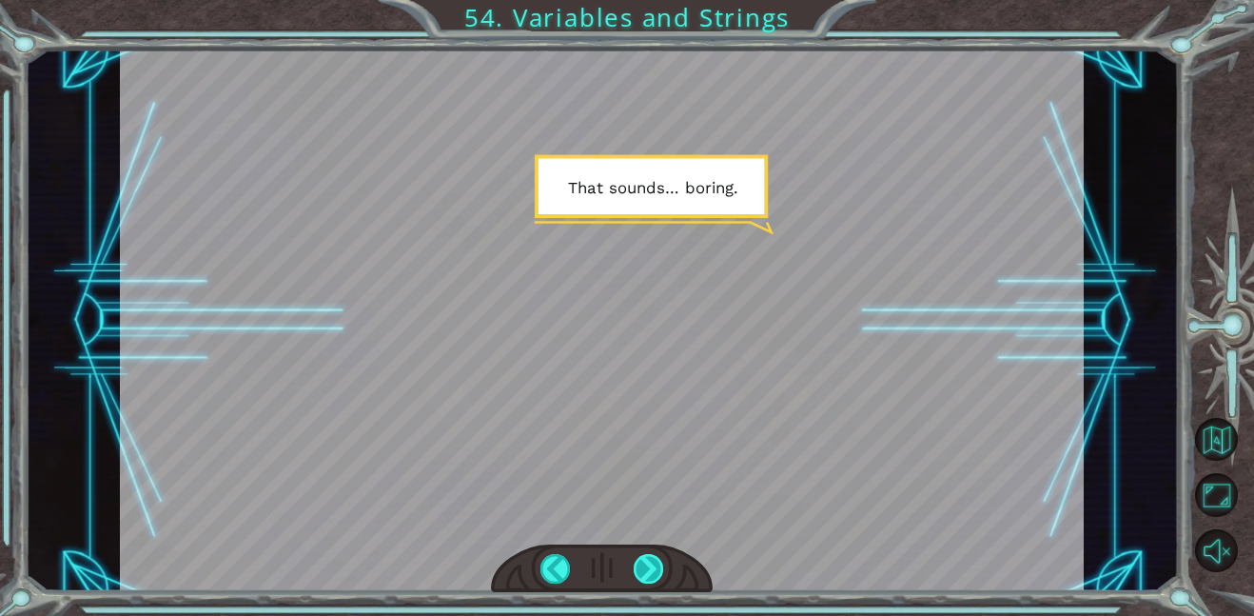
click at [646, 559] on div at bounding box center [649, 569] width 30 height 30
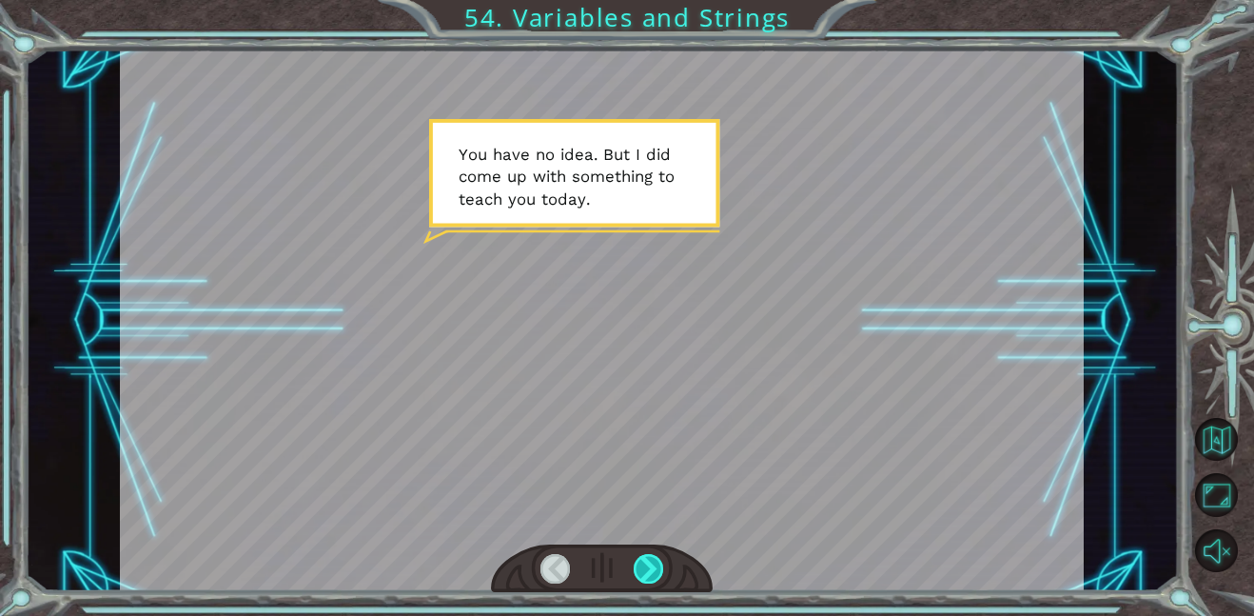
click at [647, 558] on div at bounding box center [649, 569] width 30 height 30
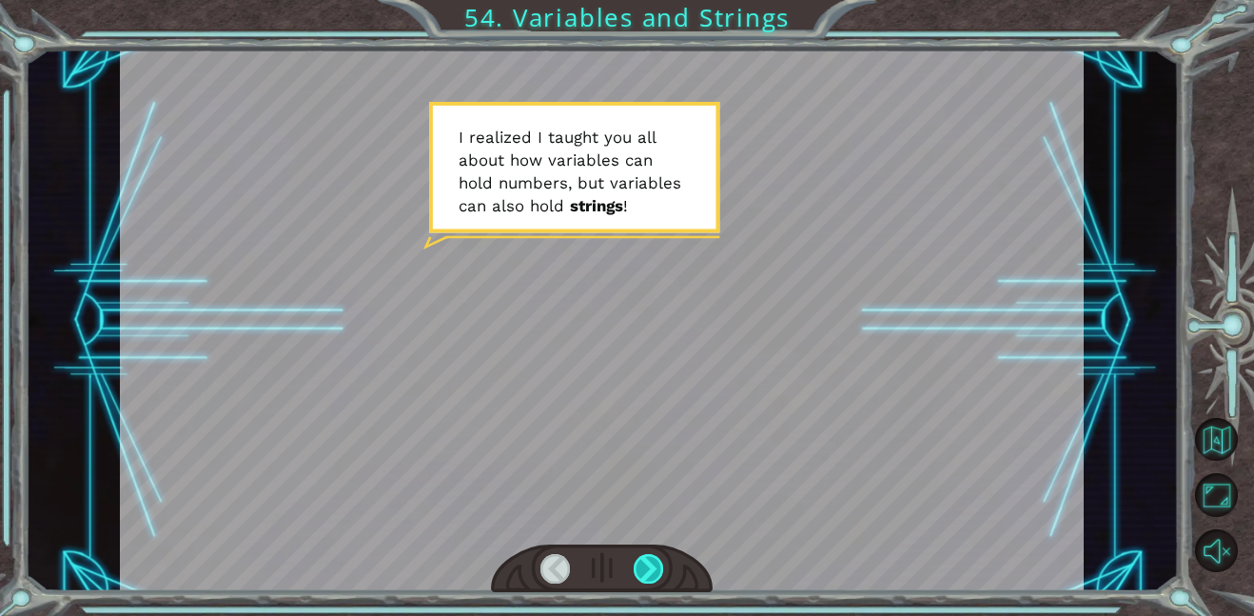
click at [640, 562] on div at bounding box center [649, 569] width 30 height 30
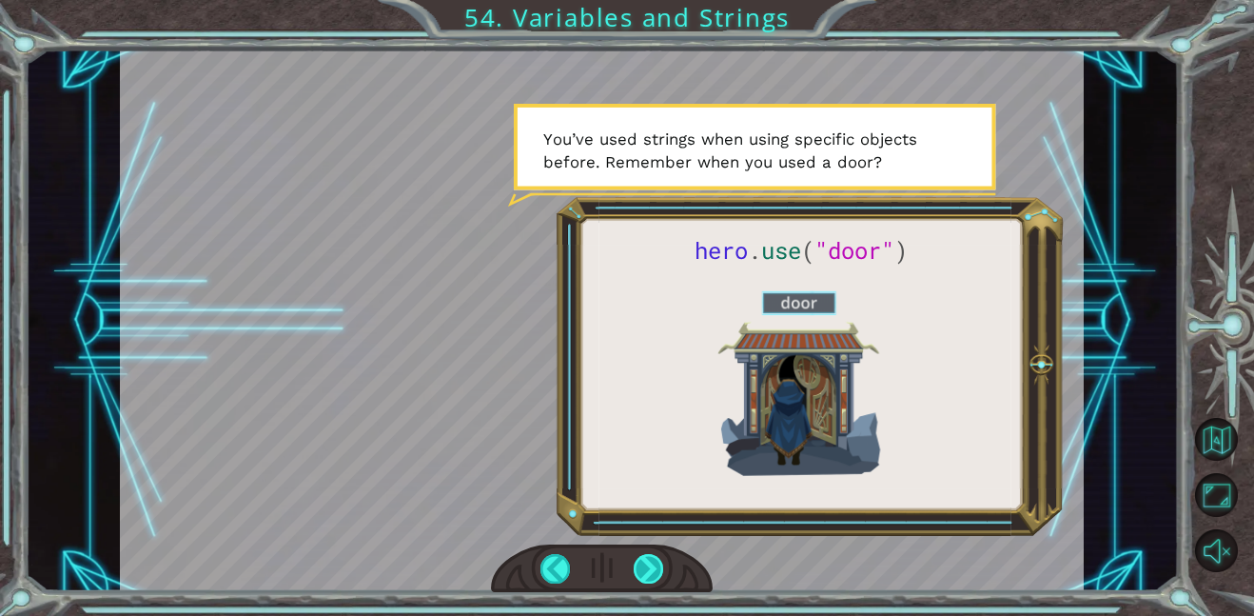
click at [646, 555] on div at bounding box center [649, 569] width 30 height 30
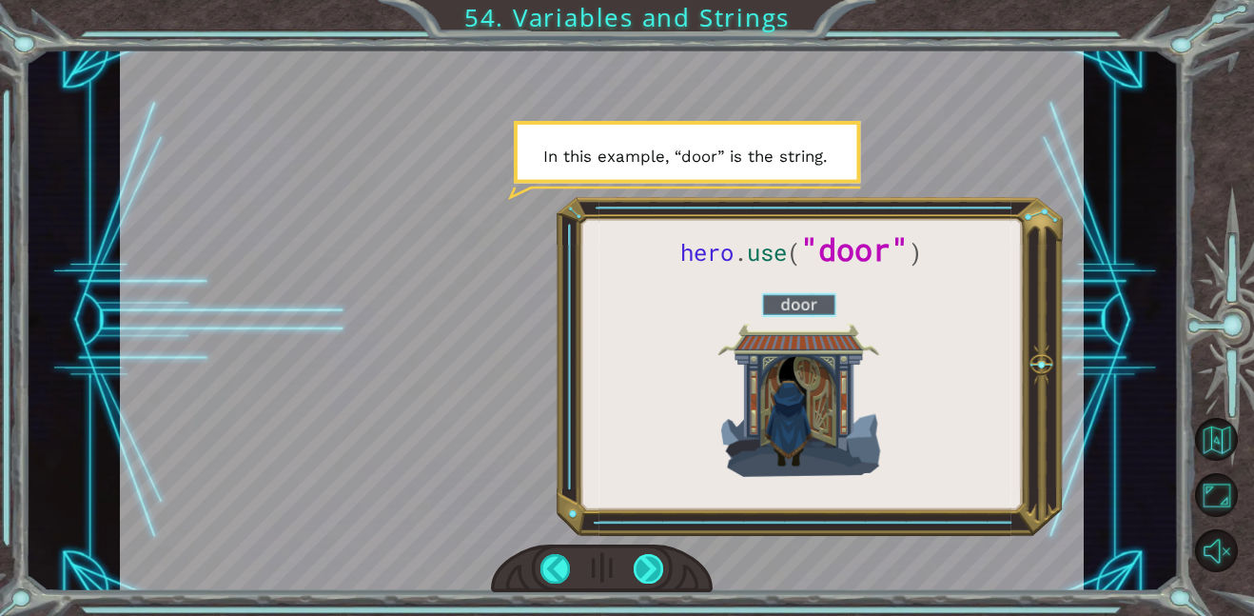
click at [647, 563] on div at bounding box center [649, 569] width 30 height 30
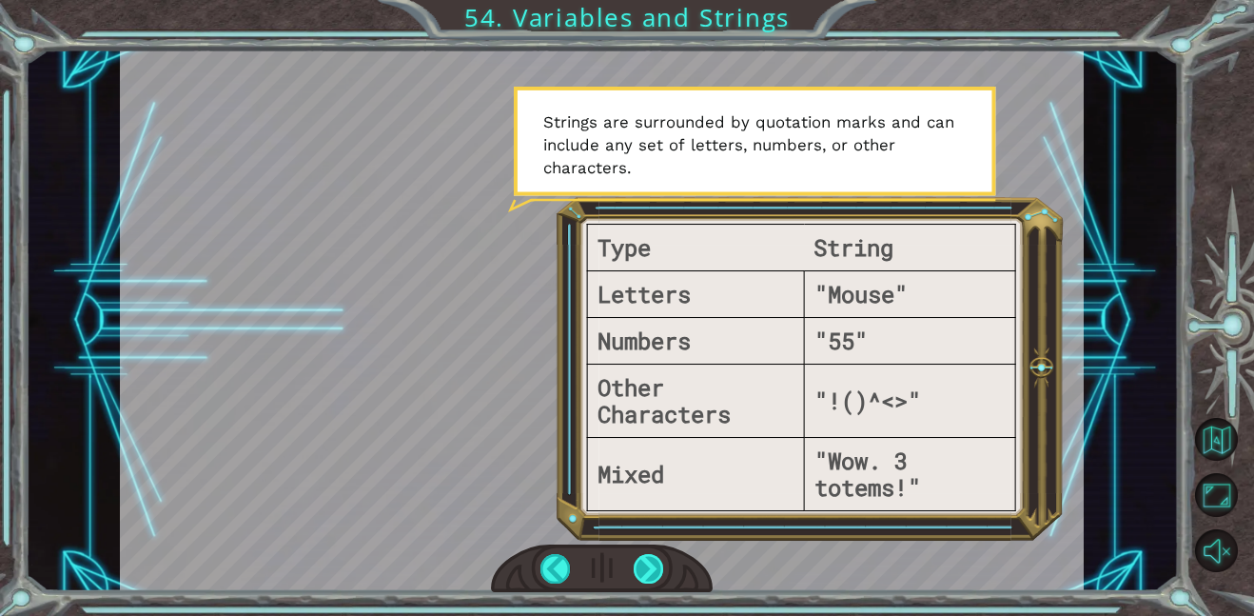
click at [643, 562] on div at bounding box center [649, 569] width 30 height 30
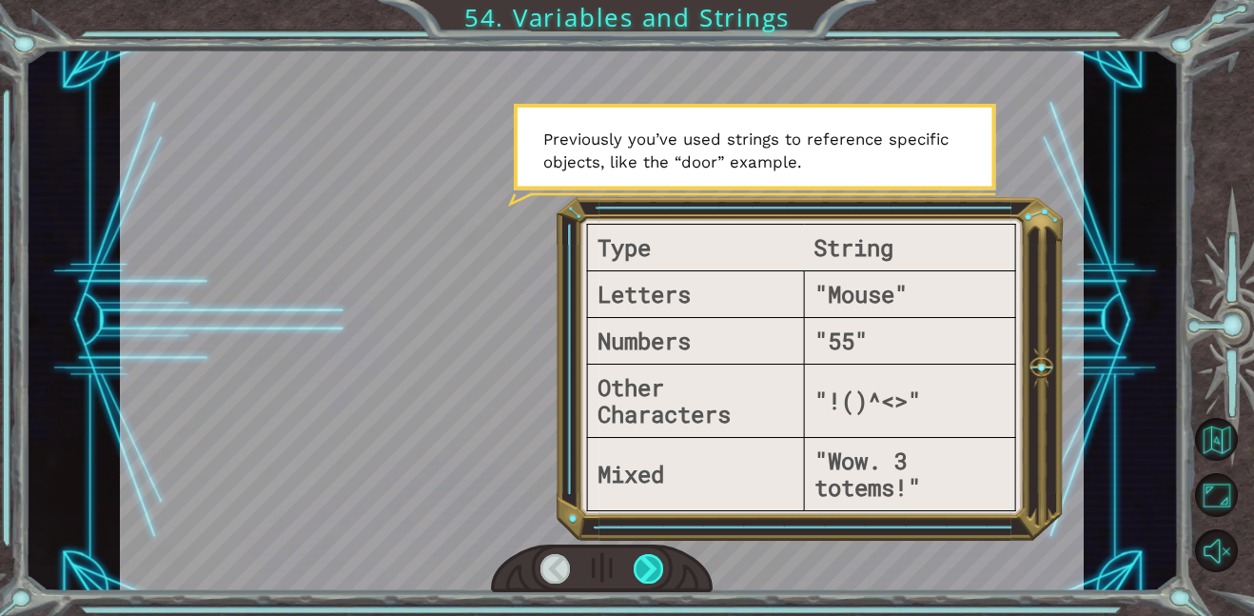
click at [643, 562] on div at bounding box center [649, 569] width 30 height 30
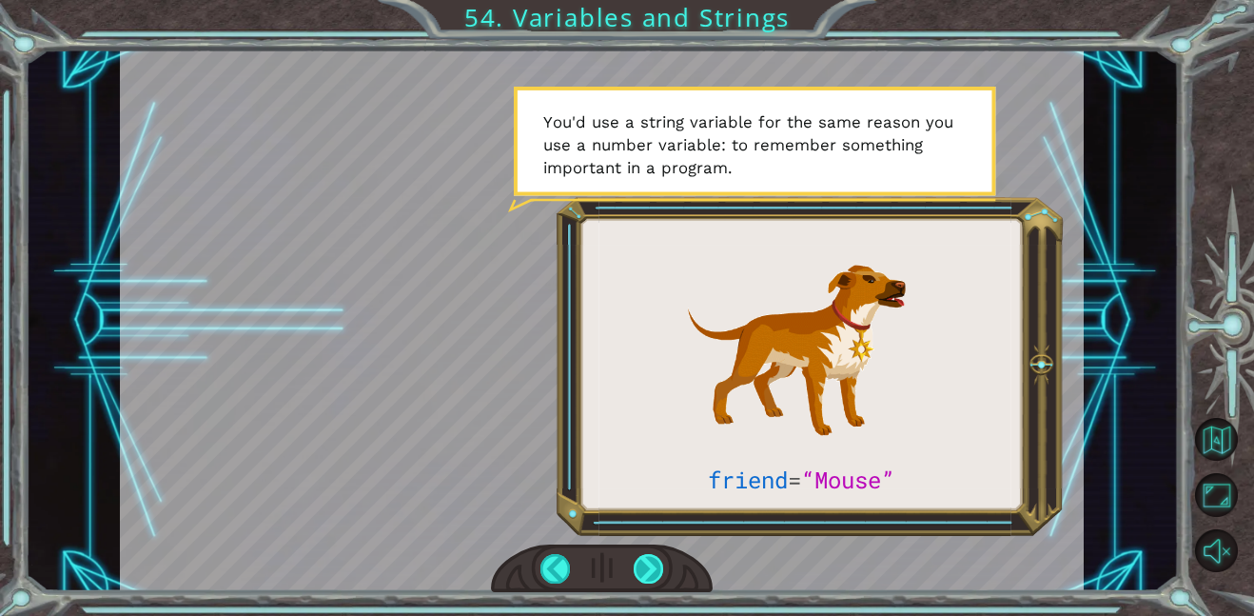
click at [643, 562] on div at bounding box center [649, 569] width 30 height 30
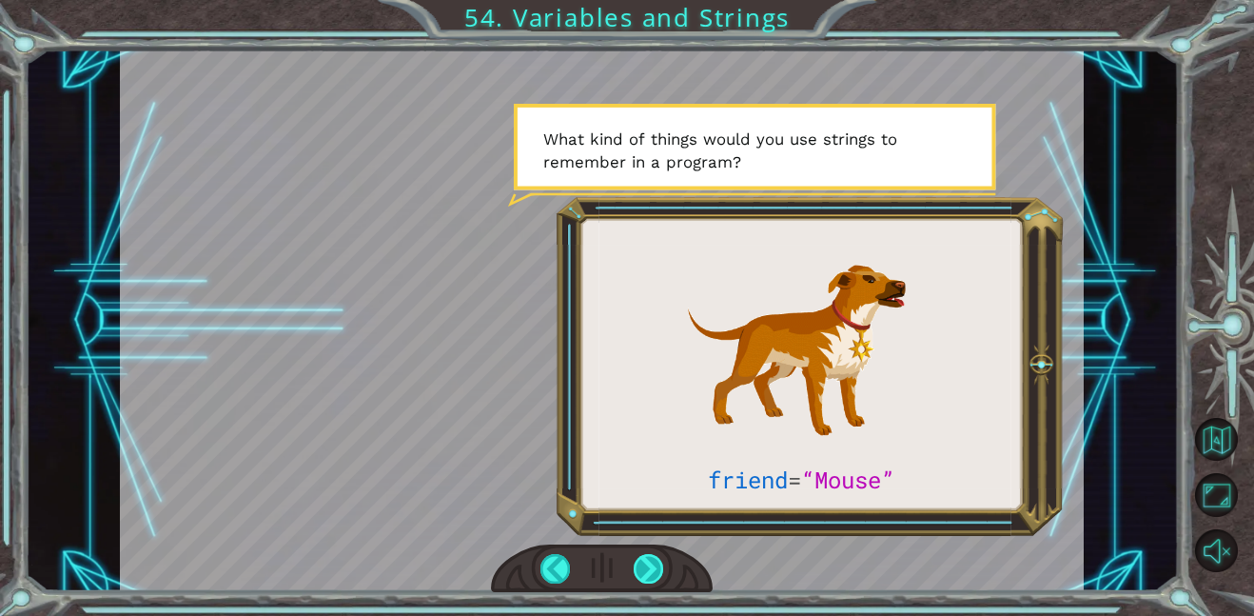
click at [643, 562] on div at bounding box center [649, 569] width 30 height 30
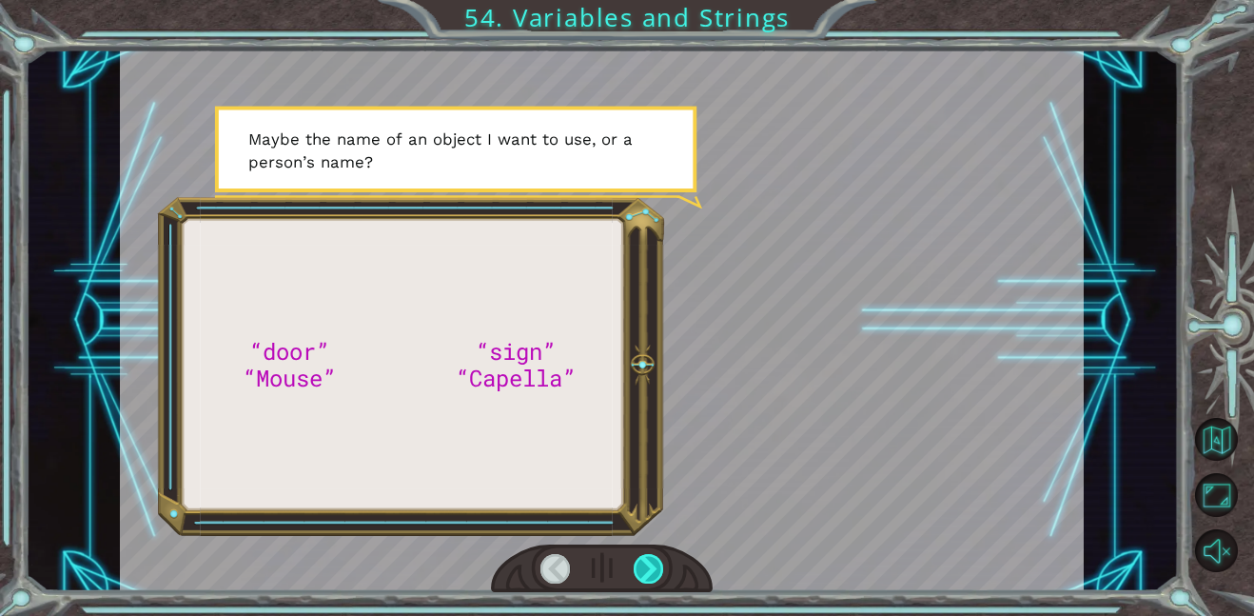
click at [643, 562] on div at bounding box center [649, 569] width 30 height 30
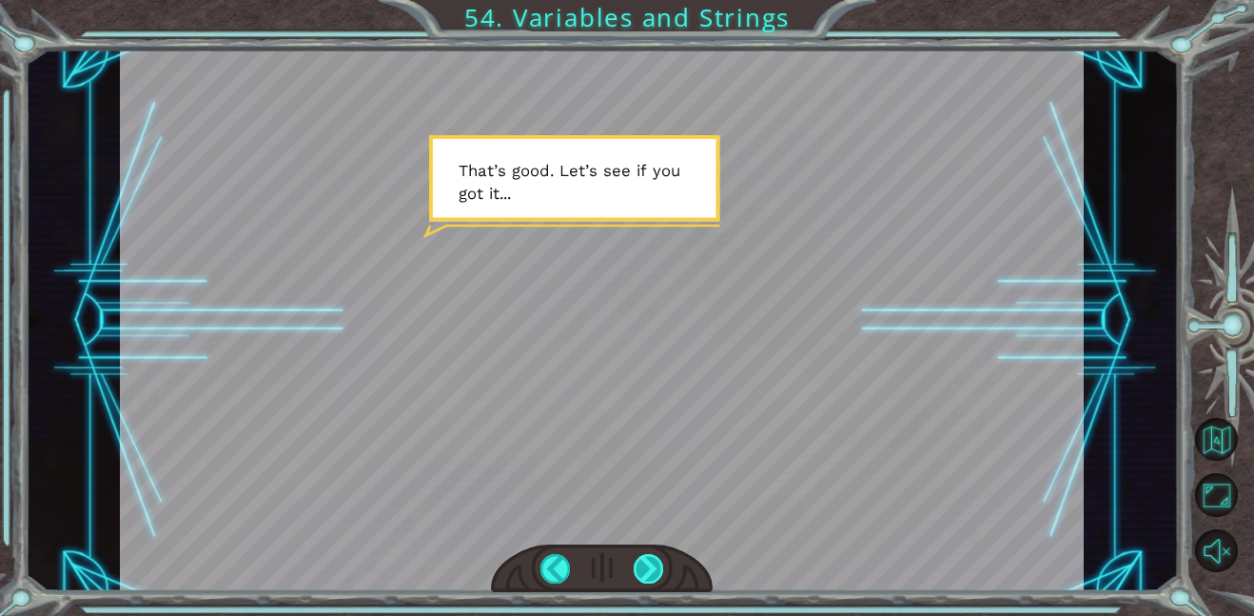
click at [643, 562] on div at bounding box center [649, 569] width 30 height 30
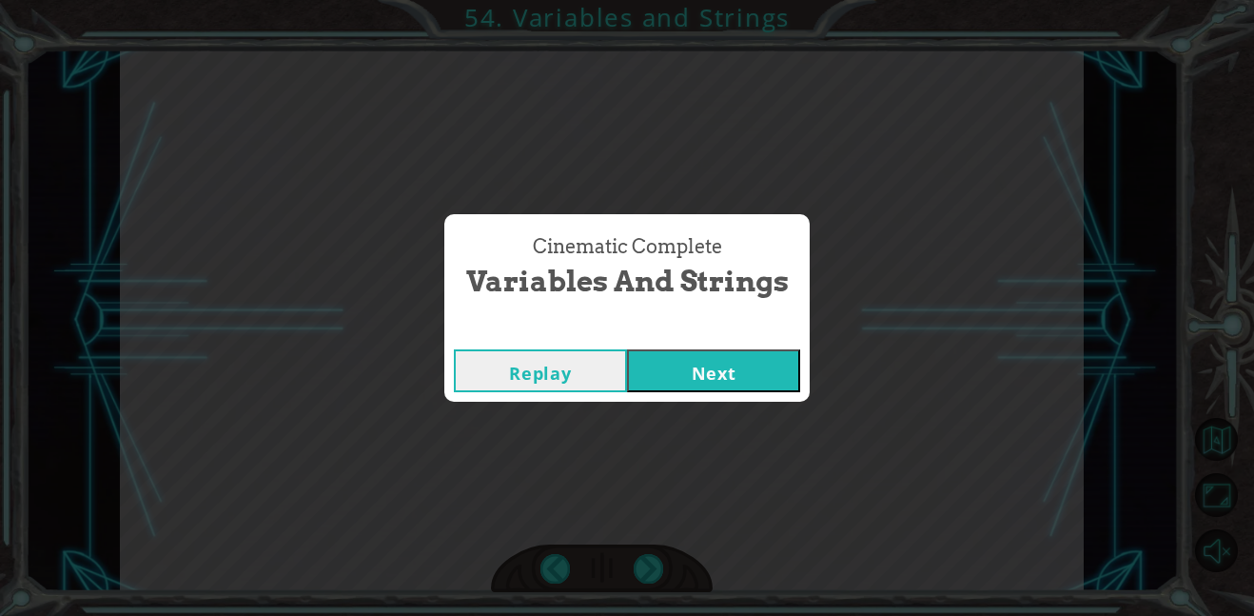
click at [665, 347] on div "Replay Next" at bounding box center [626, 371] width 365 height 62
click at [665, 349] on button "Next" at bounding box center [713, 370] width 173 height 43
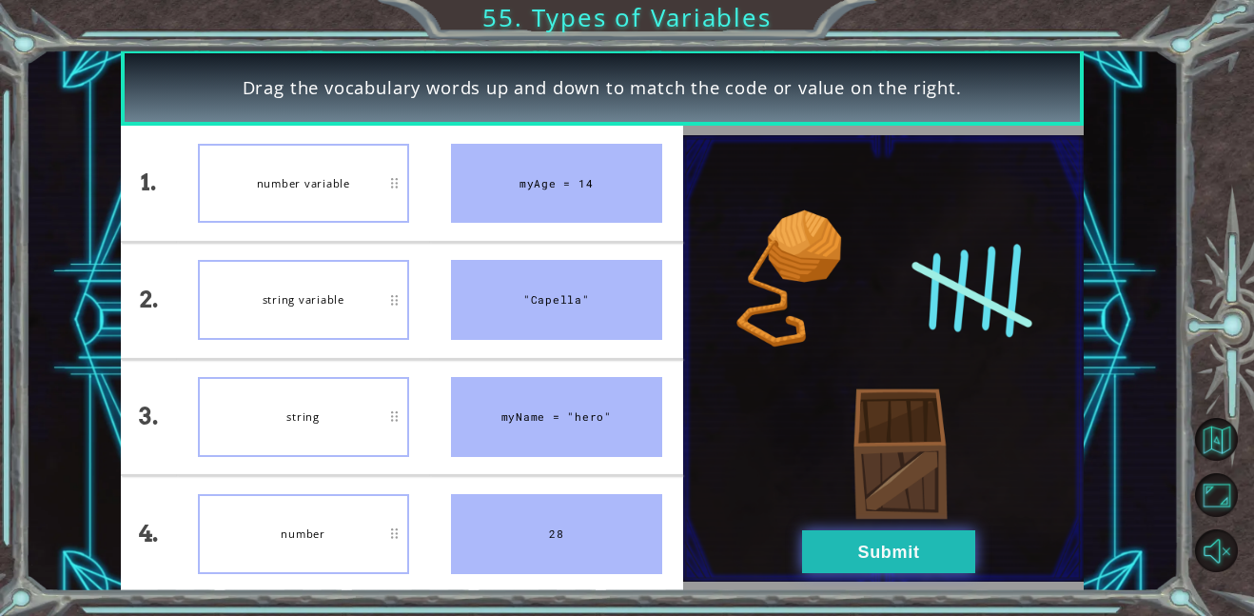
click at [964, 552] on button "Submit" at bounding box center [888, 551] width 173 height 43
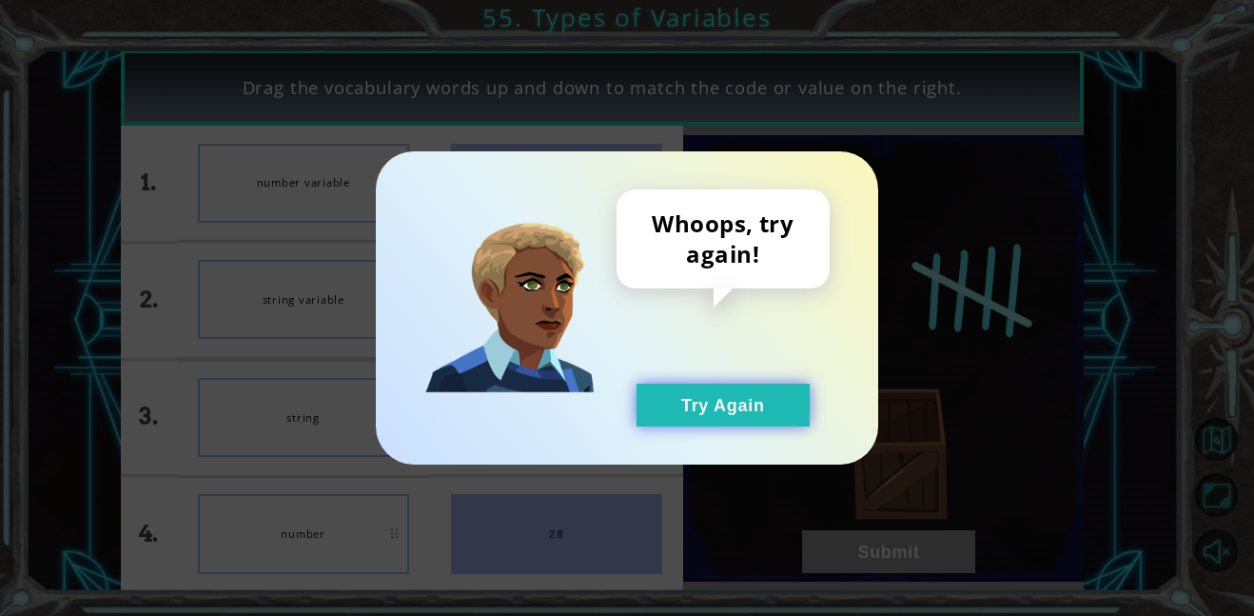
click at [743, 420] on button "Try Again" at bounding box center [723, 405] width 173 height 43
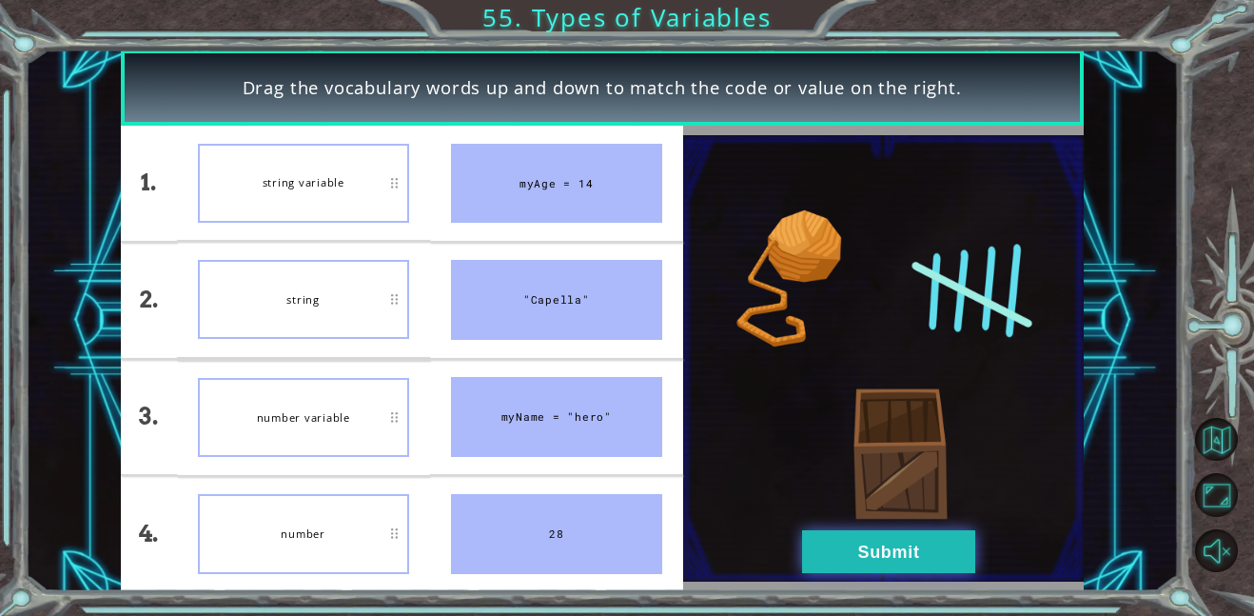
click at [848, 546] on button "Submit" at bounding box center [888, 551] width 173 height 43
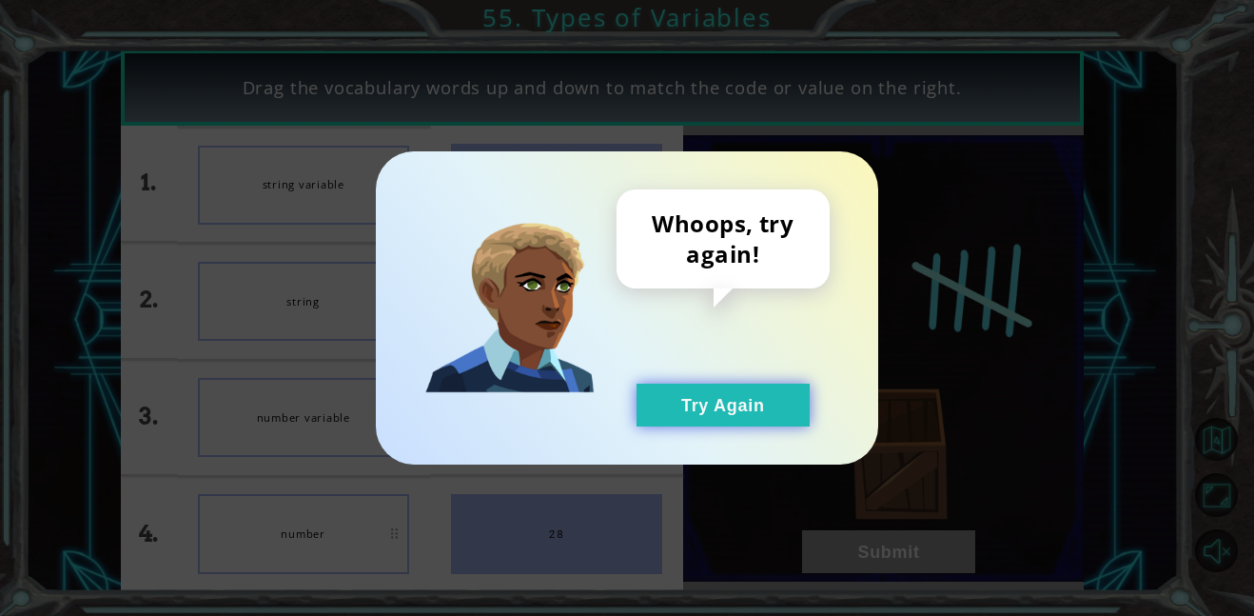
click at [699, 413] on button "Try Again" at bounding box center [723, 405] width 173 height 43
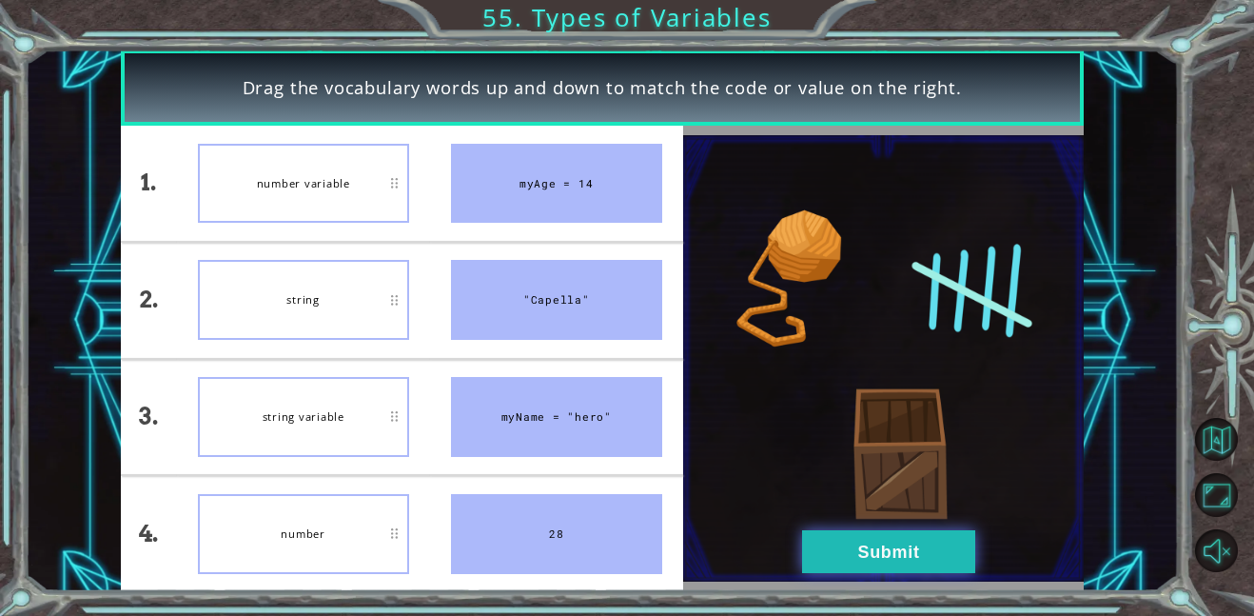
click at [863, 566] on button "Submit" at bounding box center [888, 551] width 173 height 43
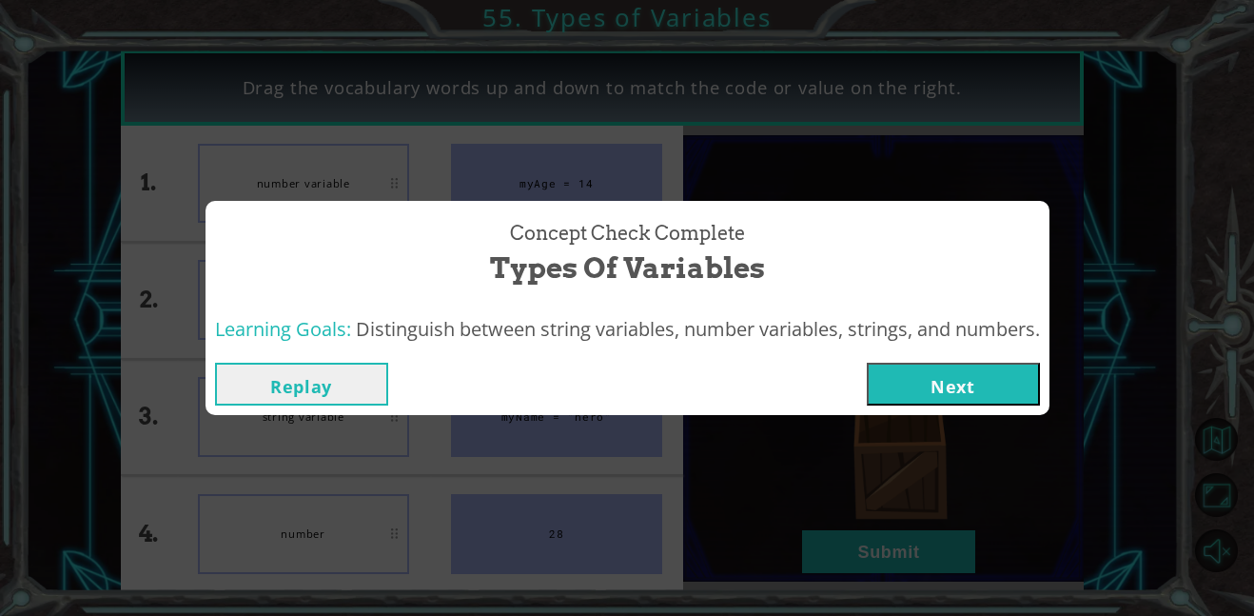
click at [919, 378] on button "Next" at bounding box center [953, 384] width 173 height 43
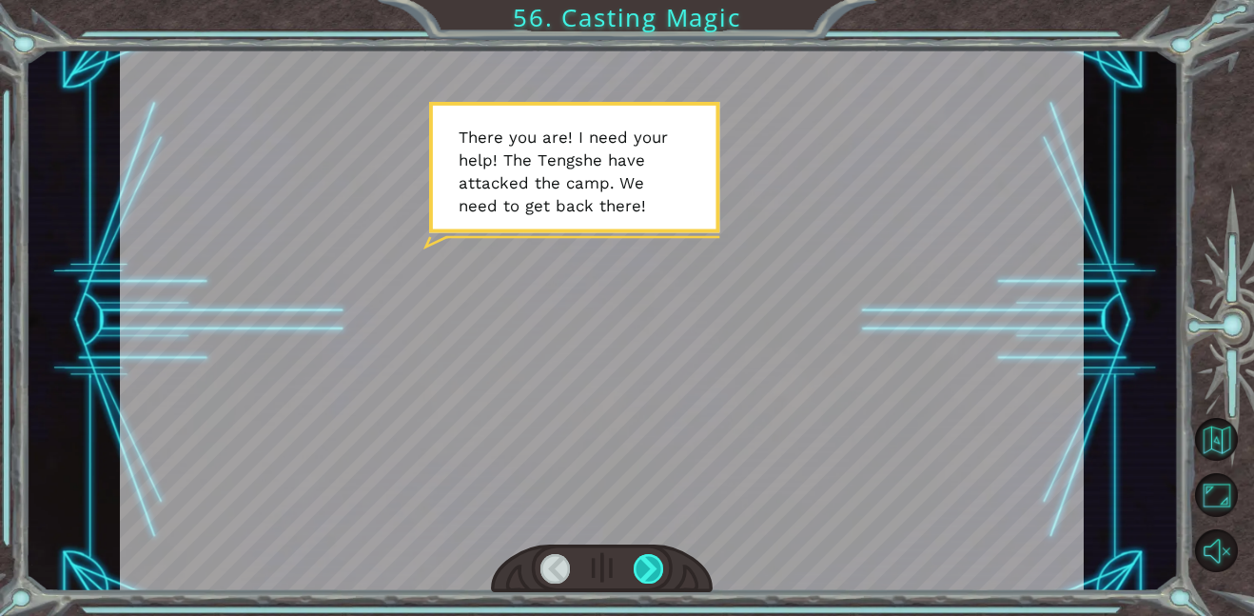
click at [643, 579] on div at bounding box center [649, 569] width 30 height 30
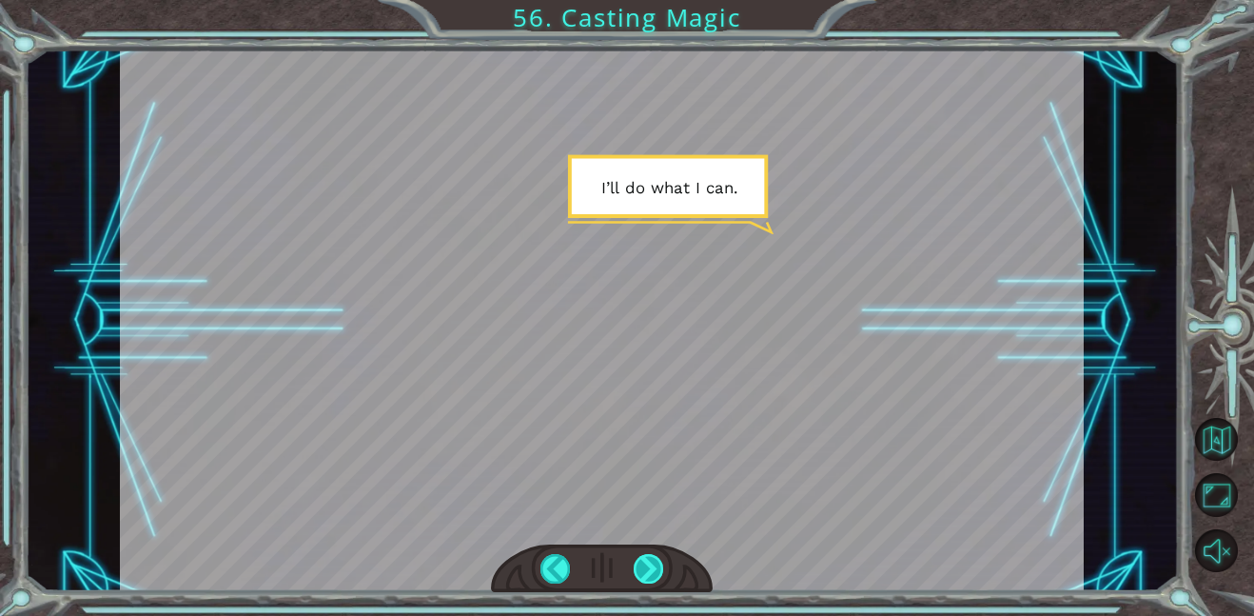
click at [643, 579] on div at bounding box center [649, 569] width 30 height 30
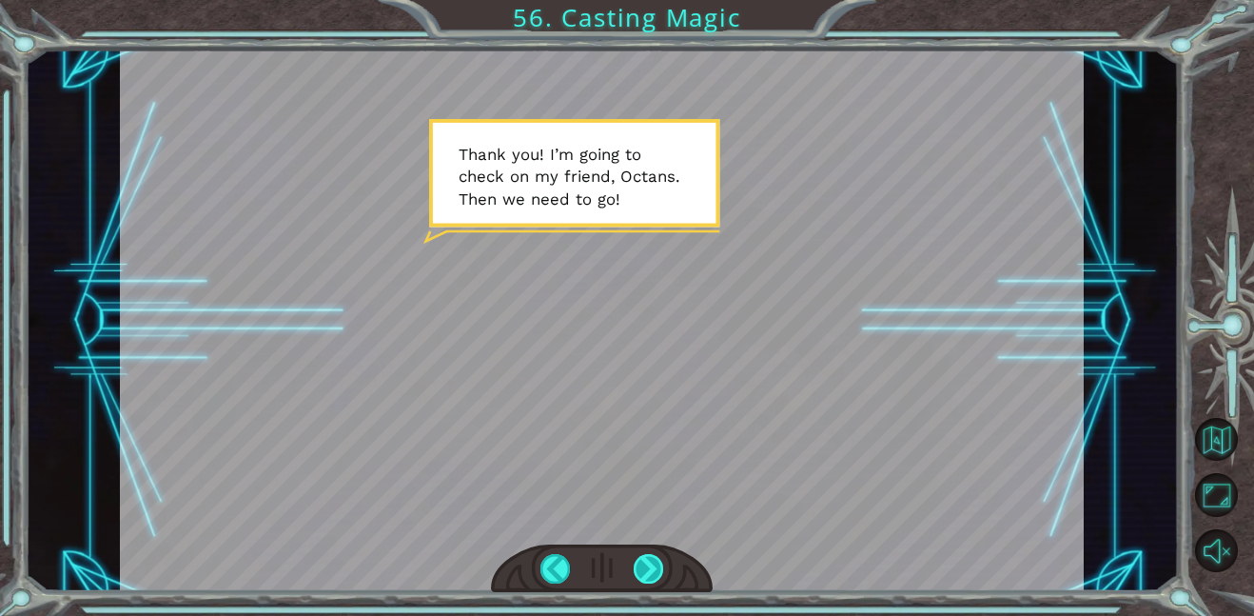
click at [643, 579] on div at bounding box center [649, 569] width 30 height 30
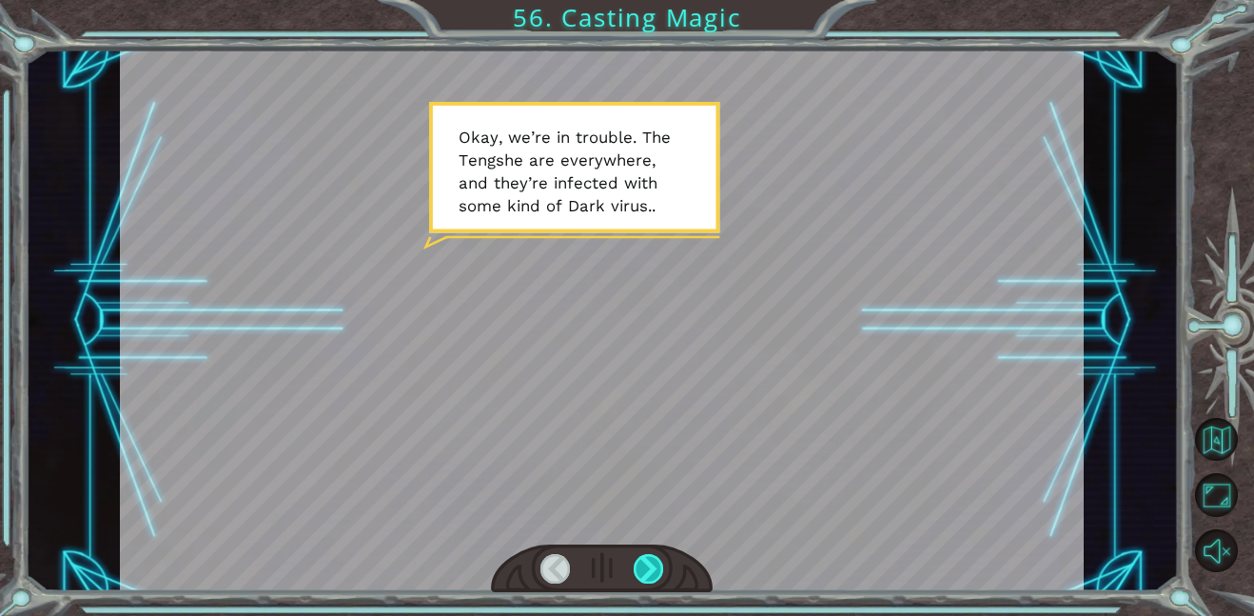
click at [643, 579] on div at bounding box center [649, 569] width 30 height 30
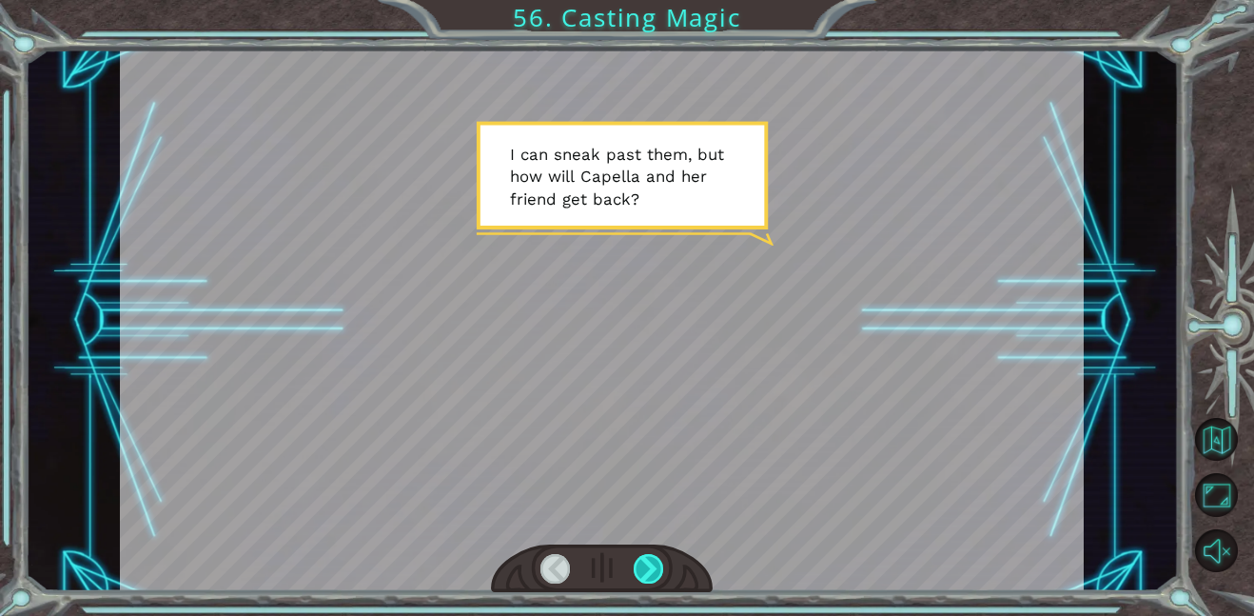
click at [643, 579] on div at bounding box center [649, 569] width 30 height 30
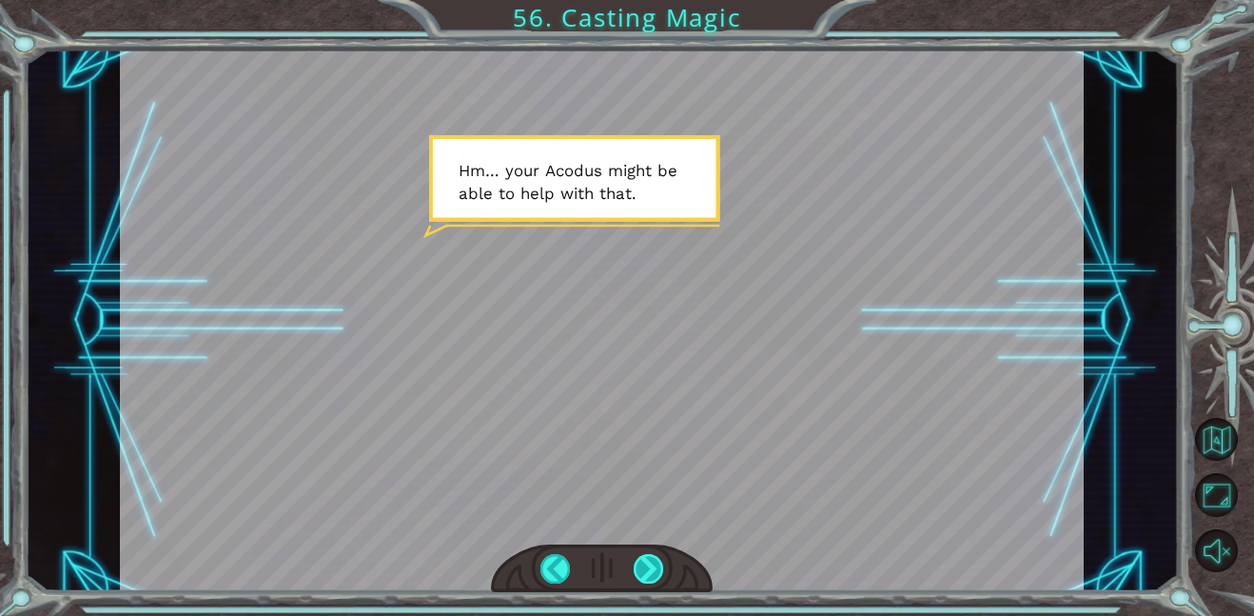
click at [643, 579] on div at bounding box center [649, 569] width 30 height 30
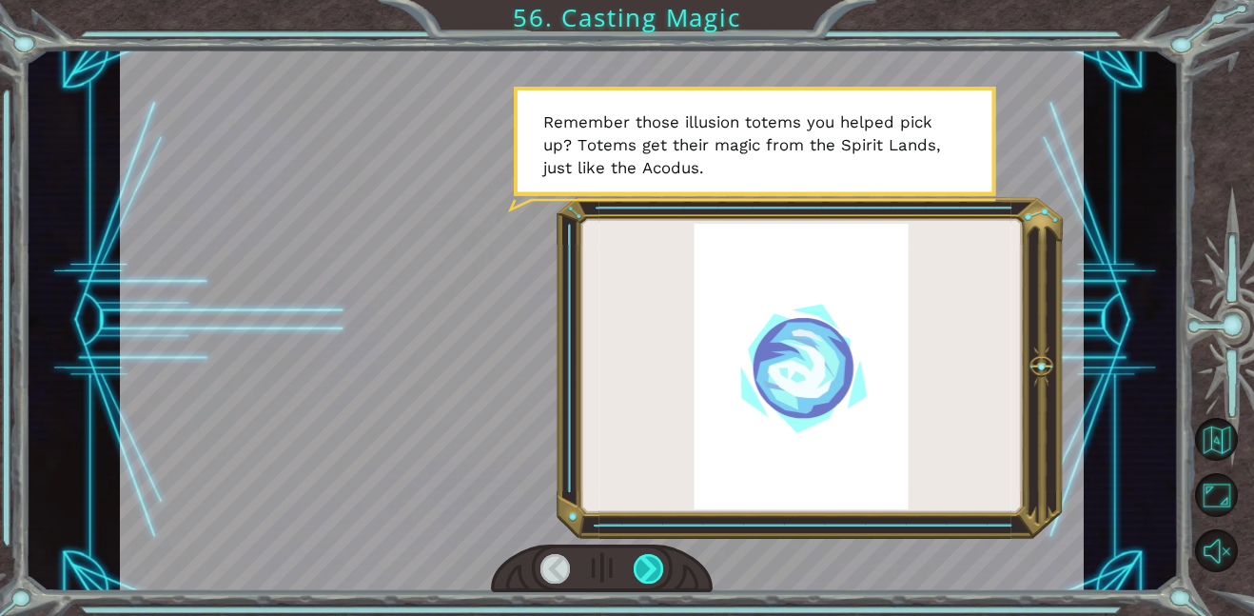
click at [643, 579] on div at bounding box center [649, 569] width 30 height 30
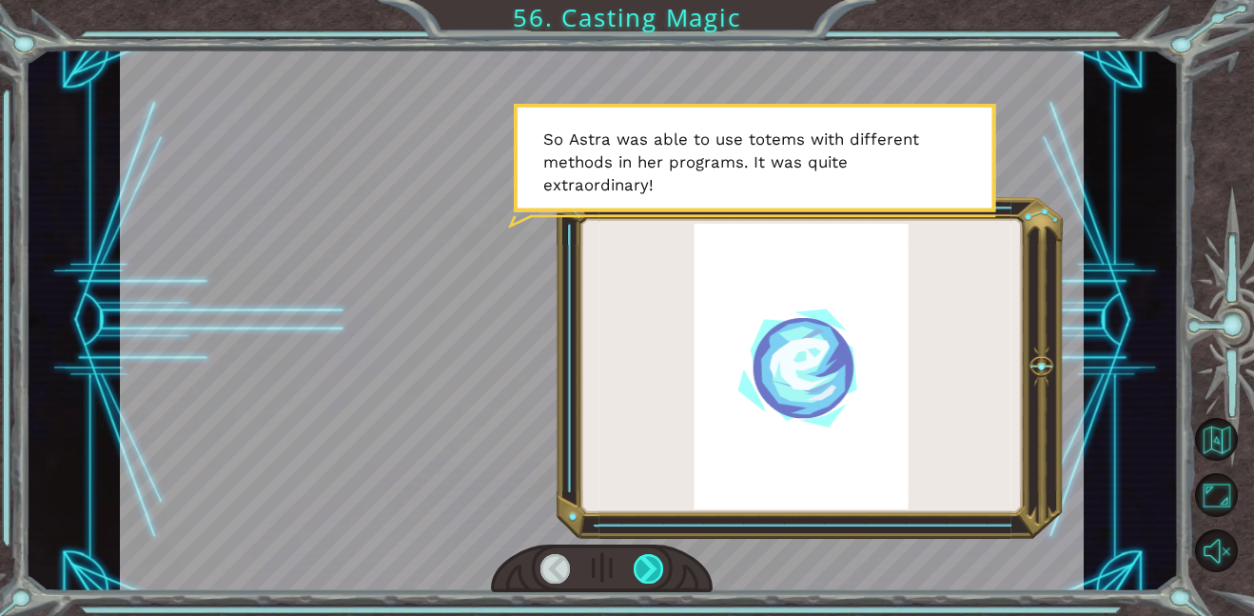
click at [643, 579] on div at bounding box center [649, 569] width 30 height 30
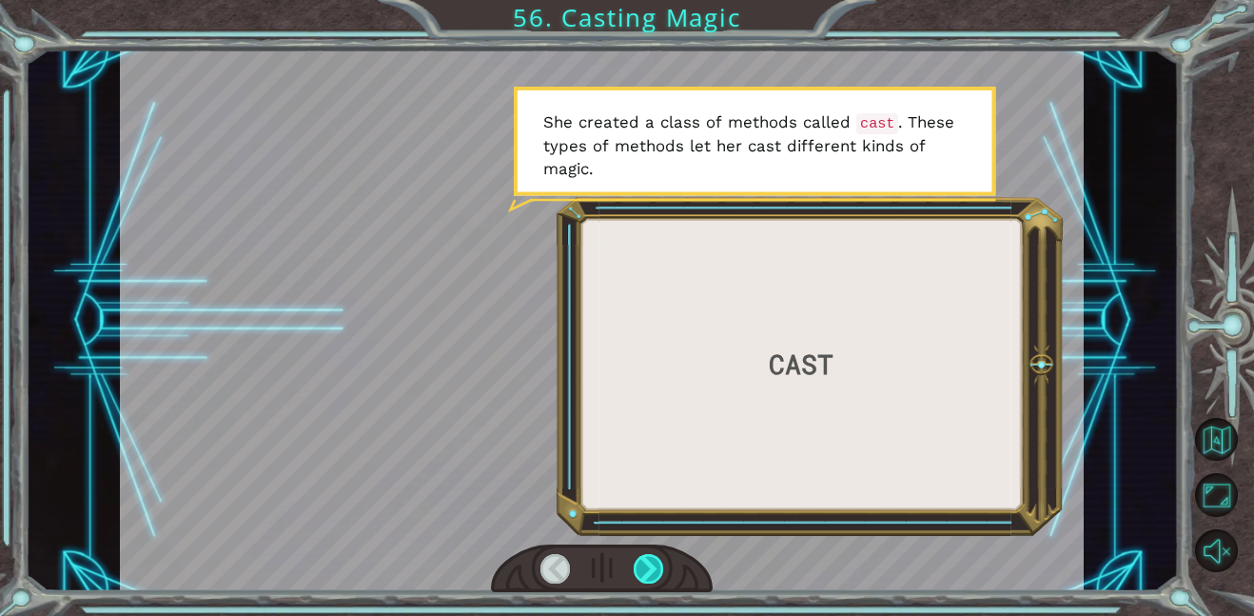
click at [643, 579] on div at bounding box center [649, 569] width 30 height 30
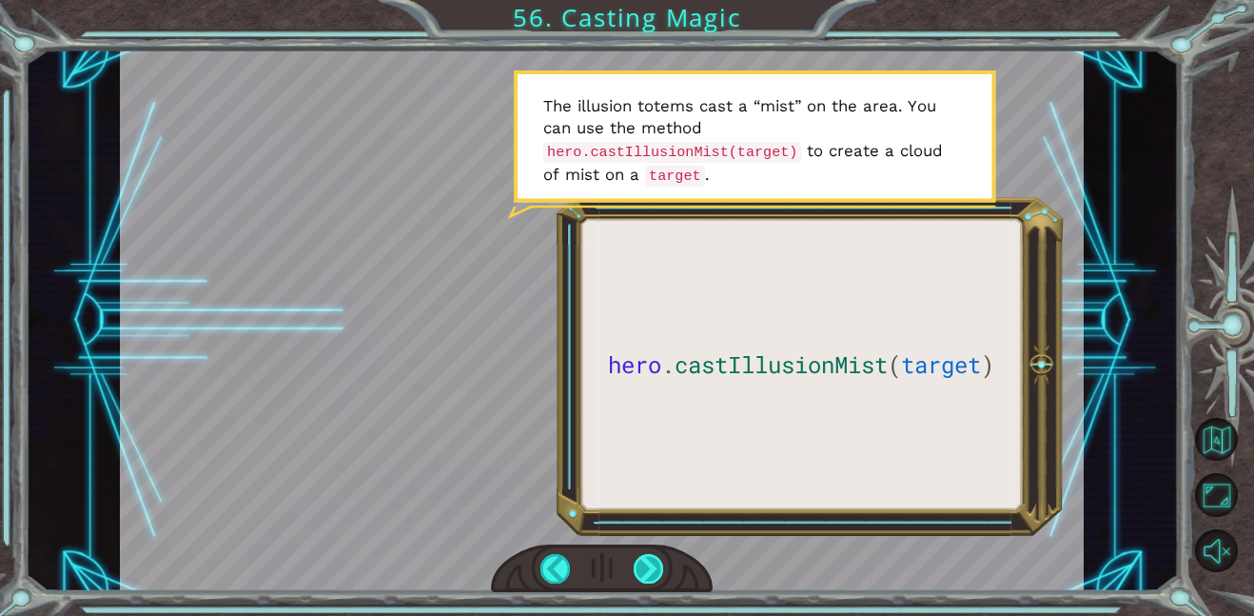
click at [643, 579] on div at bounding box center [649, 569] width 30 height 30
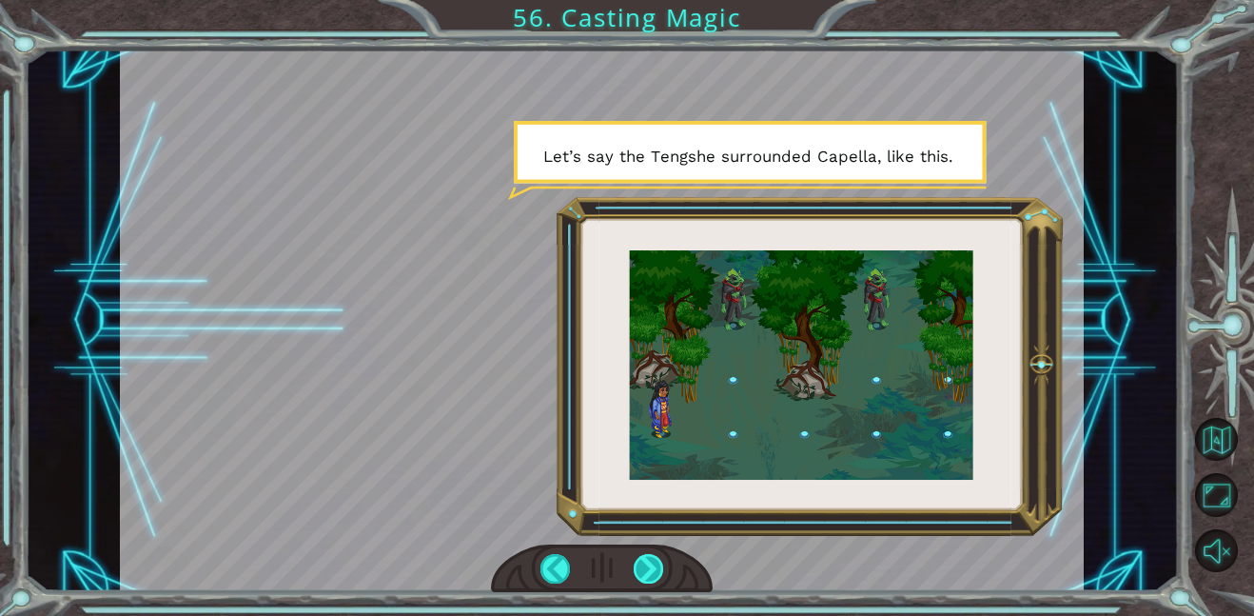
click at [643, 579] on div at bounding box center [649, 569] width 30 height 30
